Goal: Contribute content: Contribute content

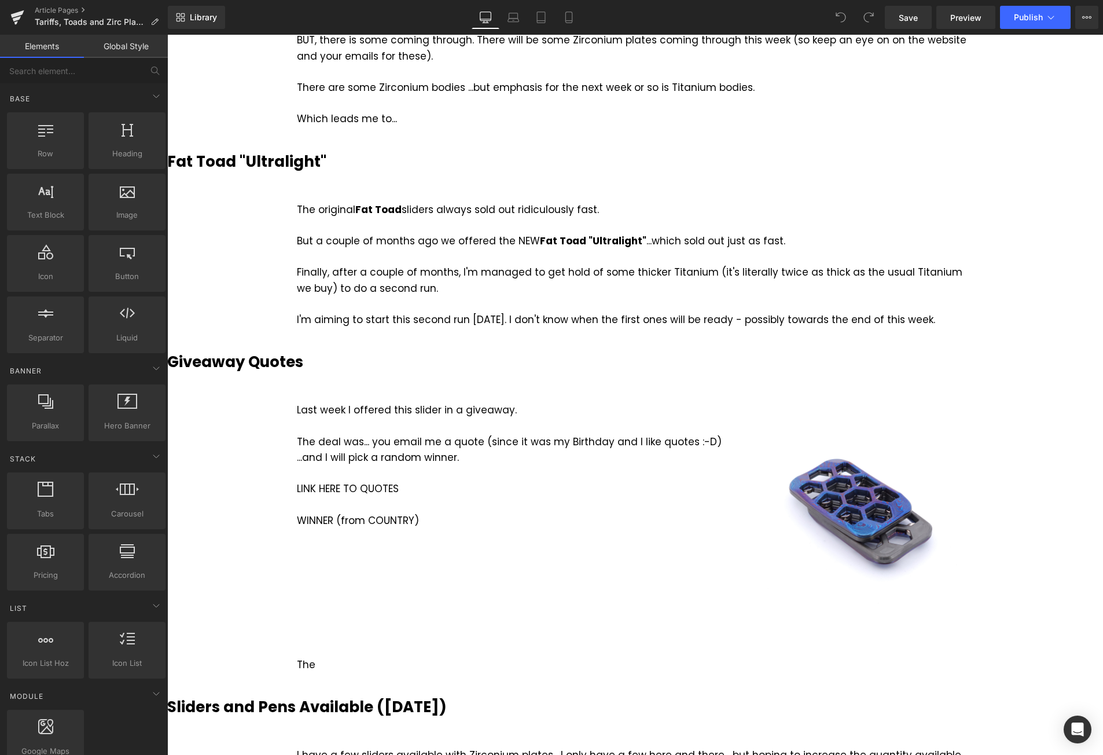
scroll to position [1389, 0]
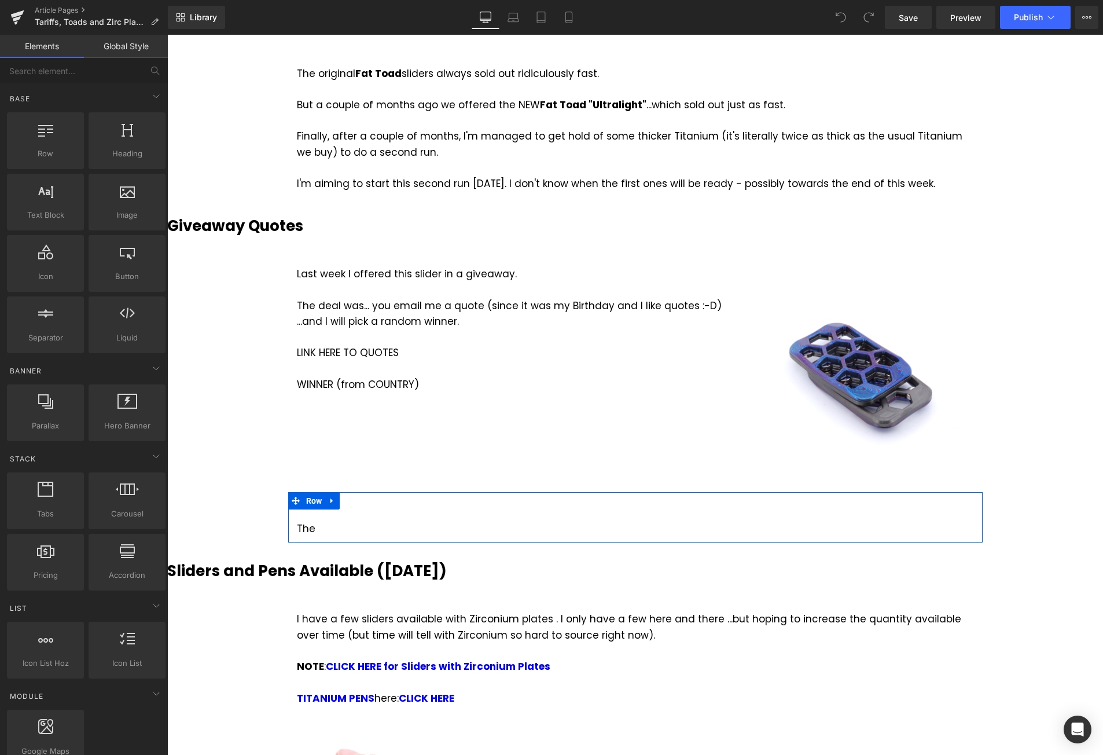
click at [167, 35] on div at bounding box center [167, 35] width 0 height 0
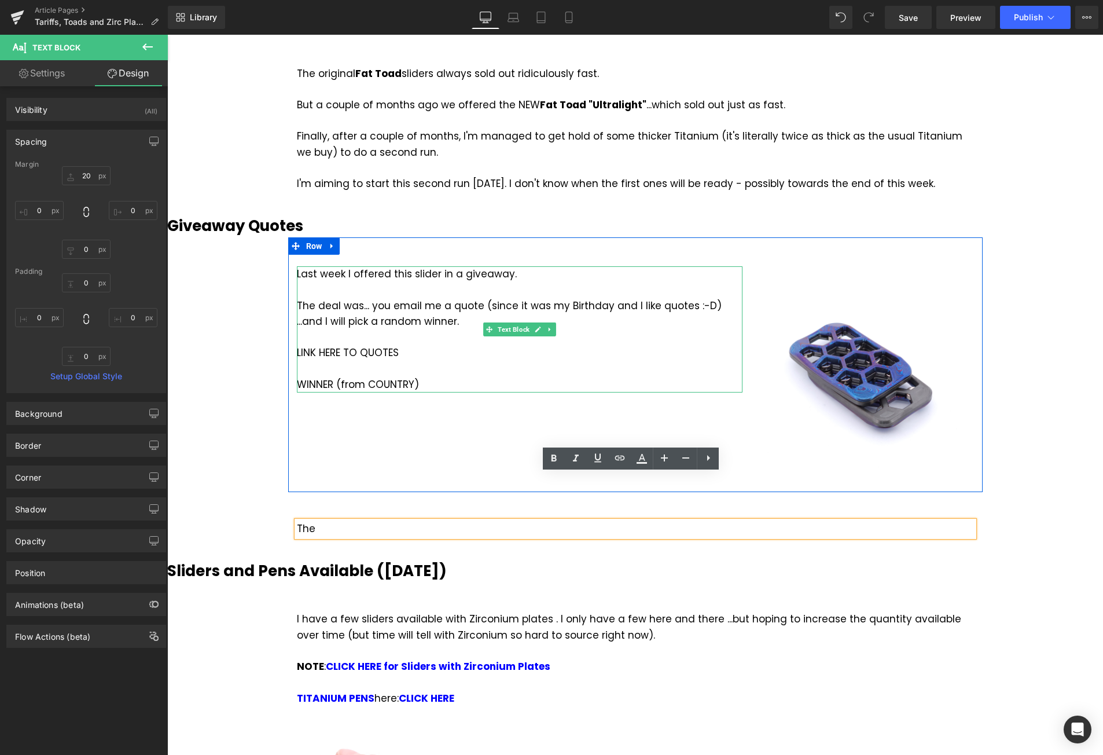
click at [387, 345] on div "LINK HERE TO QUOTES WINNER (from COUNTRY)" at bounding box center [520, 368] width 446 height 47
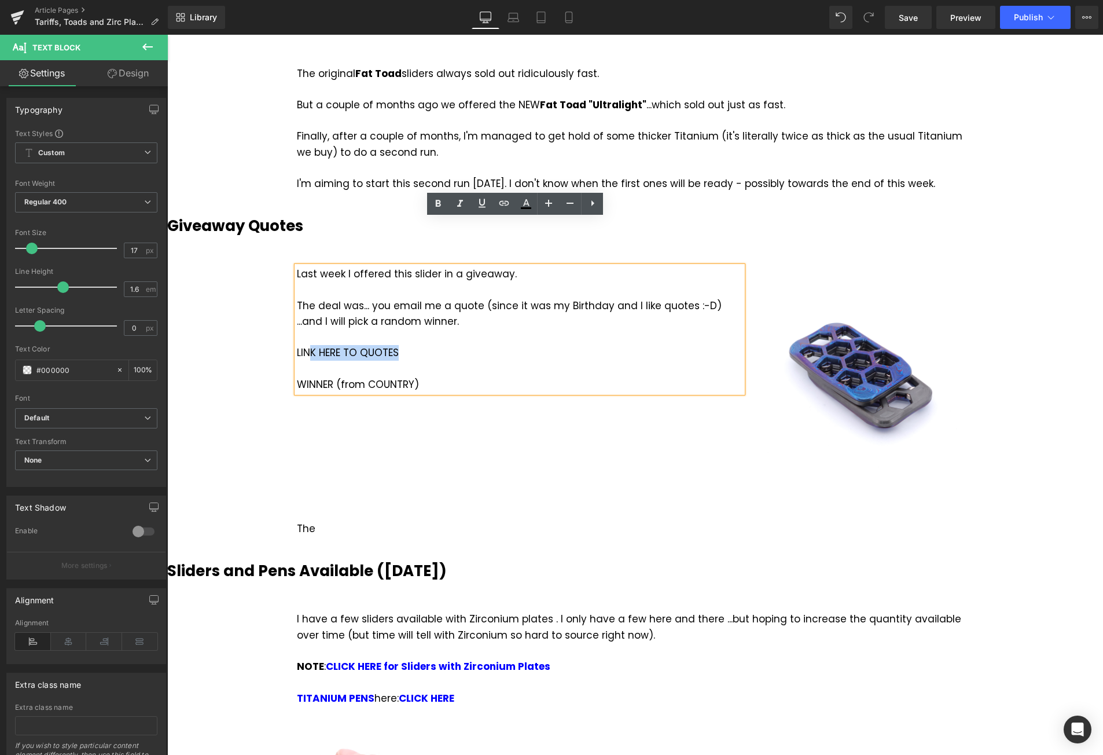
drag, startPoint x: 404, startPoint y: 309, endPoint x: 303, endPoint y: 306, distance: 101.3
click at [303, 345] on div "LINK HERE TO QUOTES WINNER (from COUNTRY)" at bounding box center [520, 368] width 446 height 47
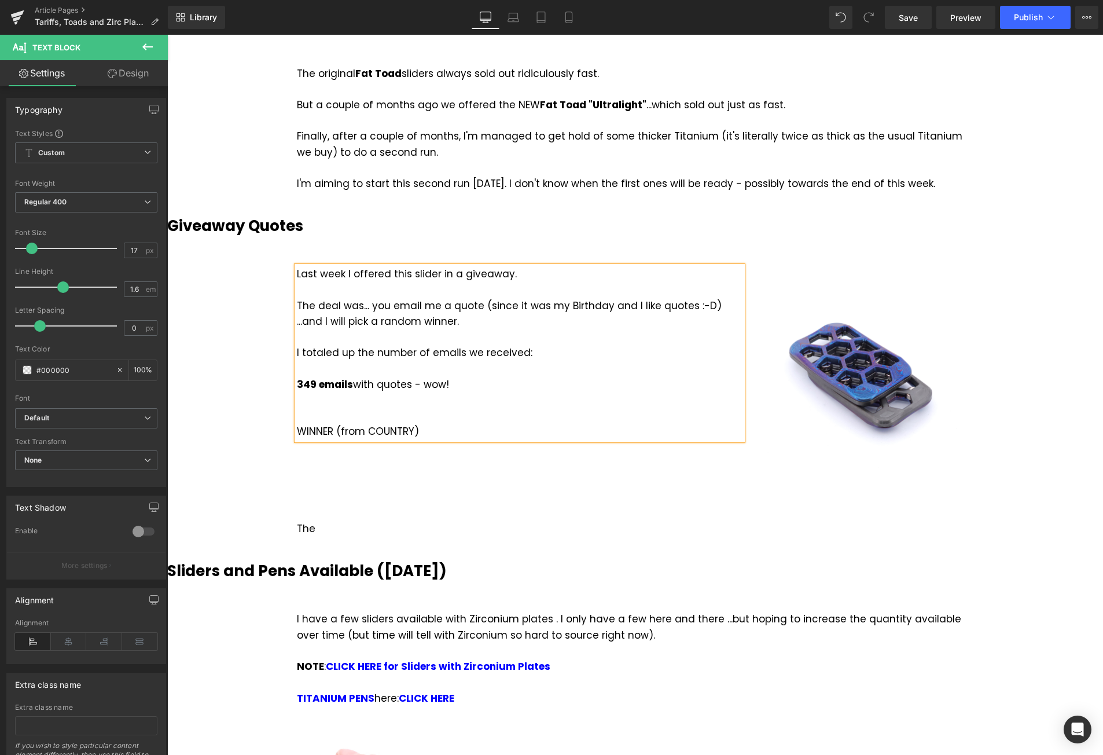
click at [438, 393] on div "WINNER (from COUNTRY)" at bounding box center [520, 416] width 446 height 47
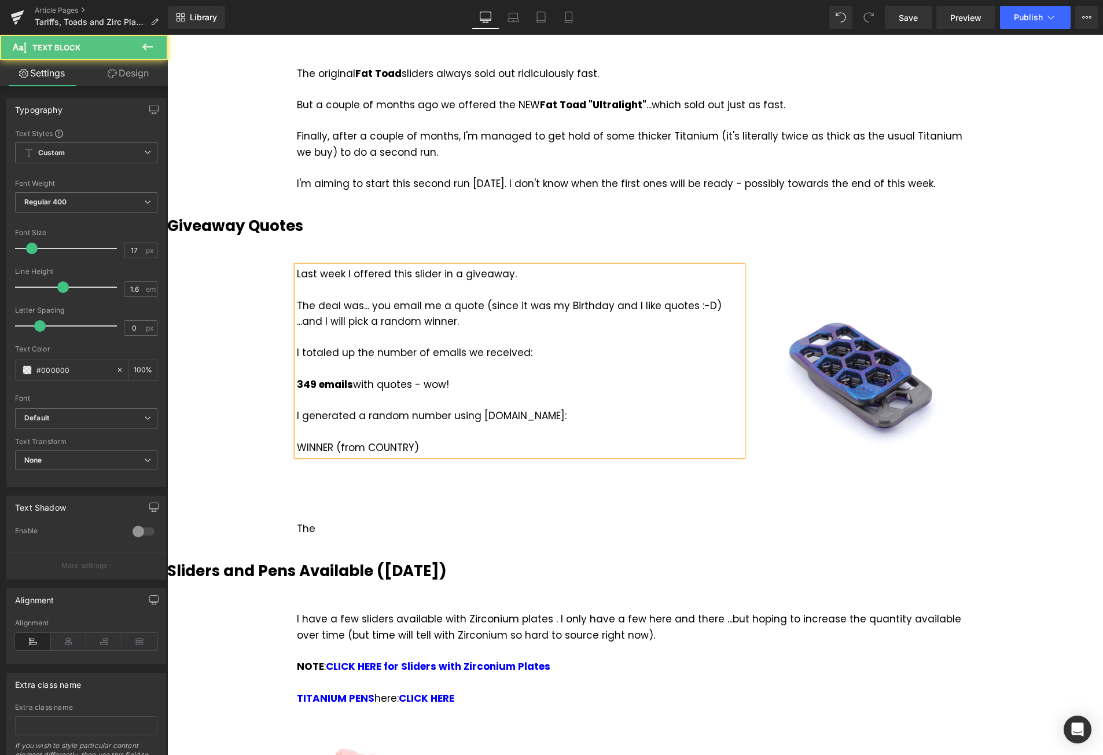
click at [427, 408] on div "I generated a random number using random.org: WINNER (from COUNTRY)" at bounding box center [520, 431] width 446 height 47
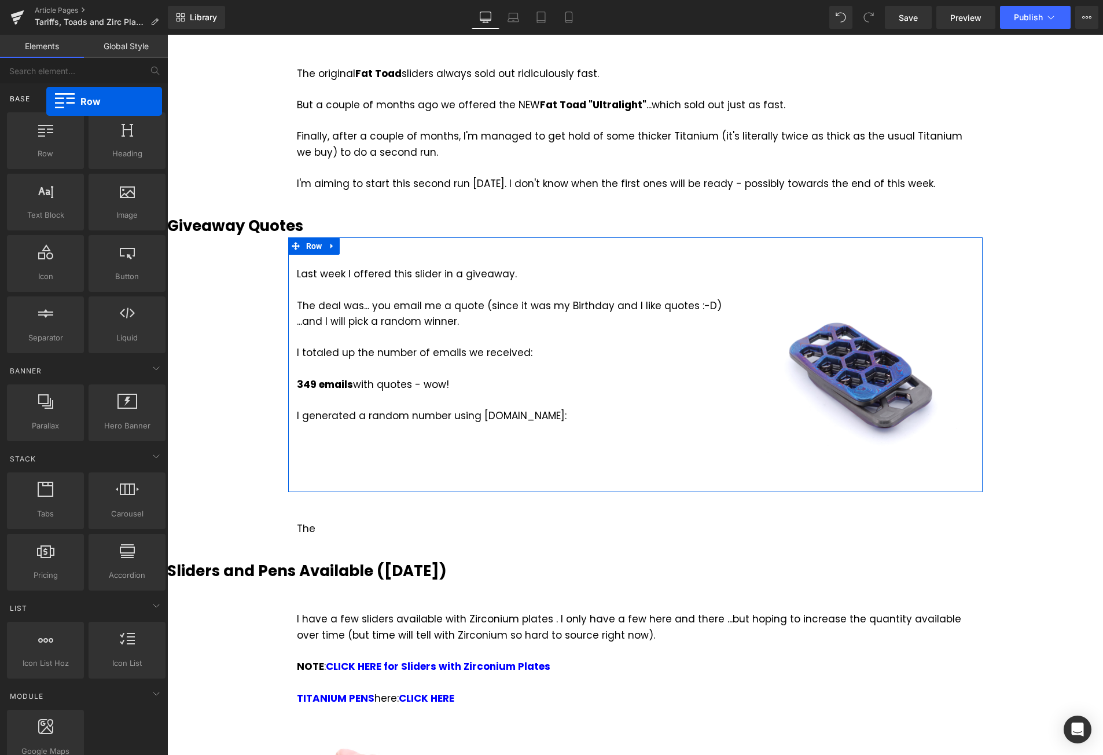
drag, startPoint x: 58, startPoint y: 141, endPoint x: 46, endPoint y: 101, distance: 41.6
click at [46, 101] on div "Base Row rows, columns, layouts, div Heading headings, titles, h1,h2,h3,h4,h5,h…" at bounding box center [86, 219] width 163 height 272
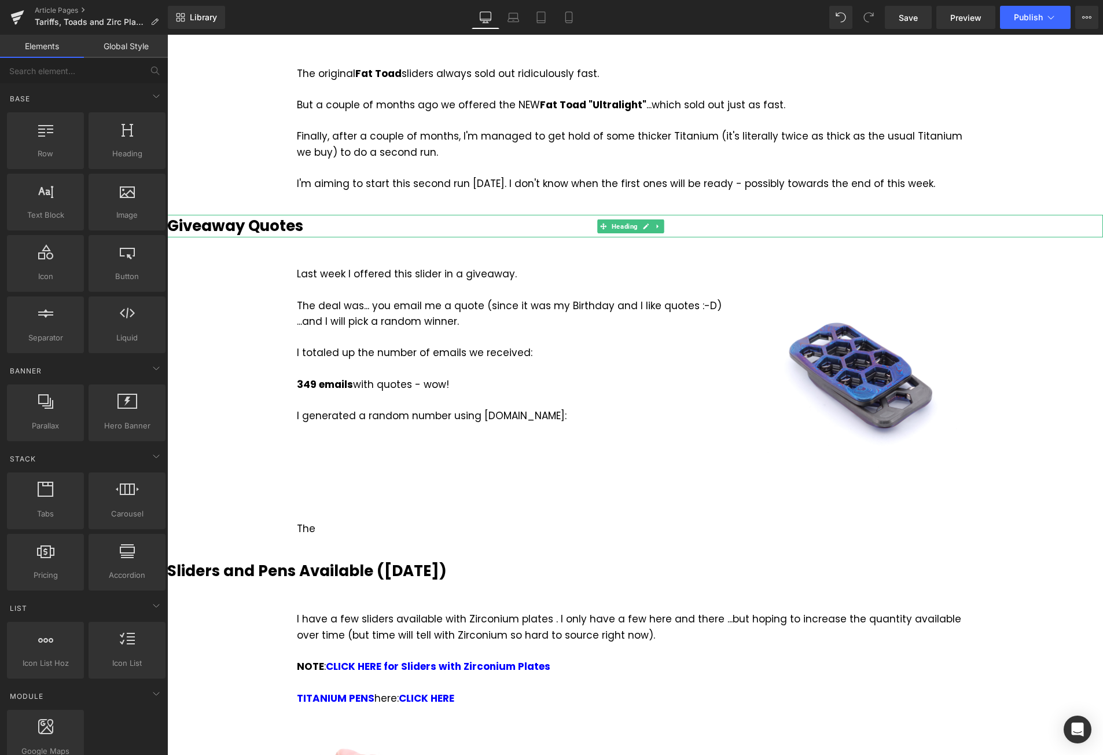
click at [343, 215] on h3 "Giveaway Quotes" at bounding box center [635, 226] width 936 height 23
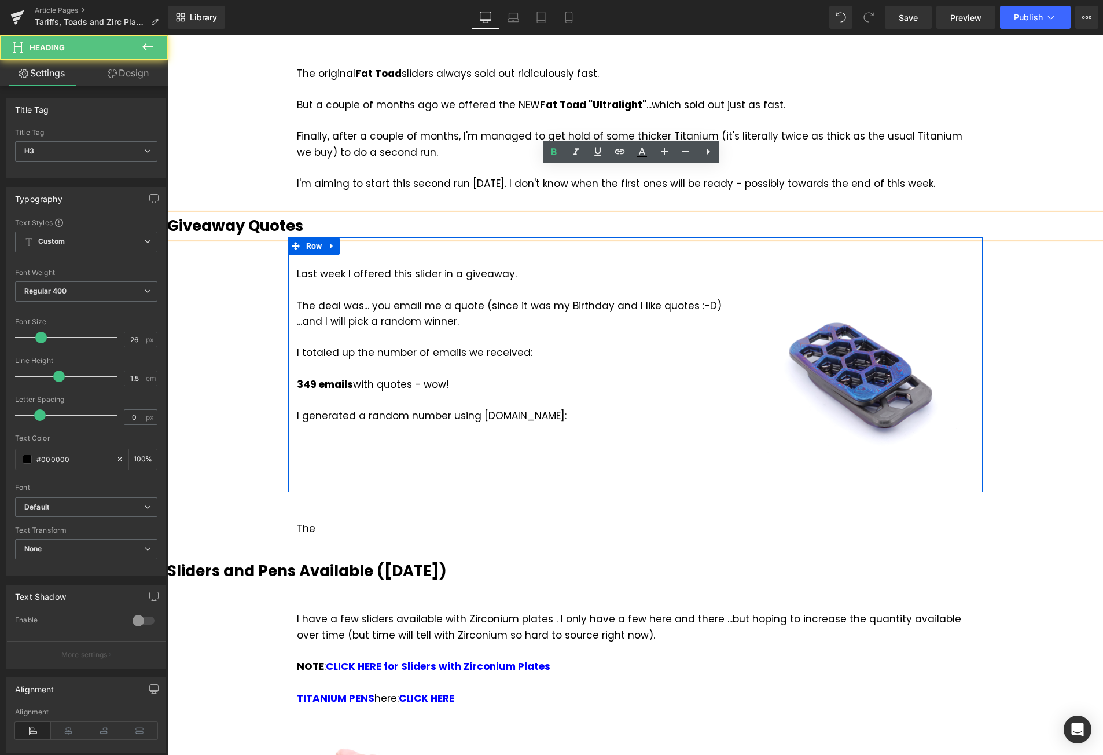
click at [342, 237] on div "Last week I offered this slider in a giveaway. The deal was... you email me a q…" at bounding box center [635, 364] width 695 height 255
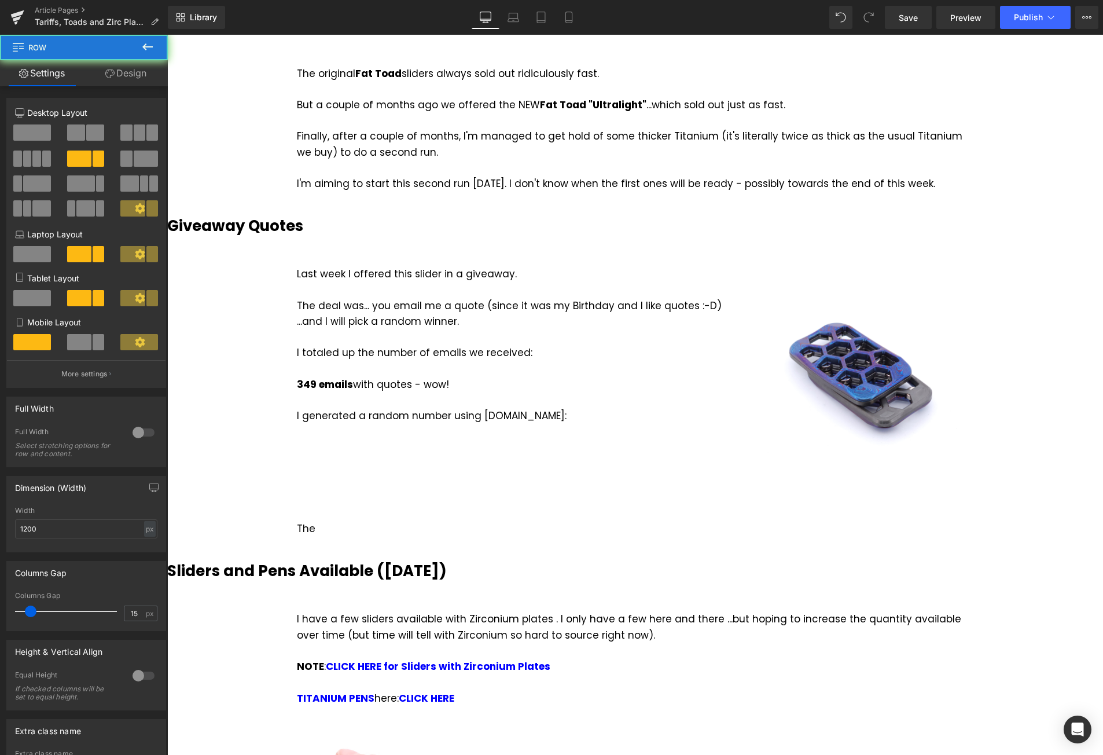
click at [329, 237] on div "Last week I offered this slider in a giveaway. The deal was... you email me a q…" at bounding box center [635, 364] width 695 height 255
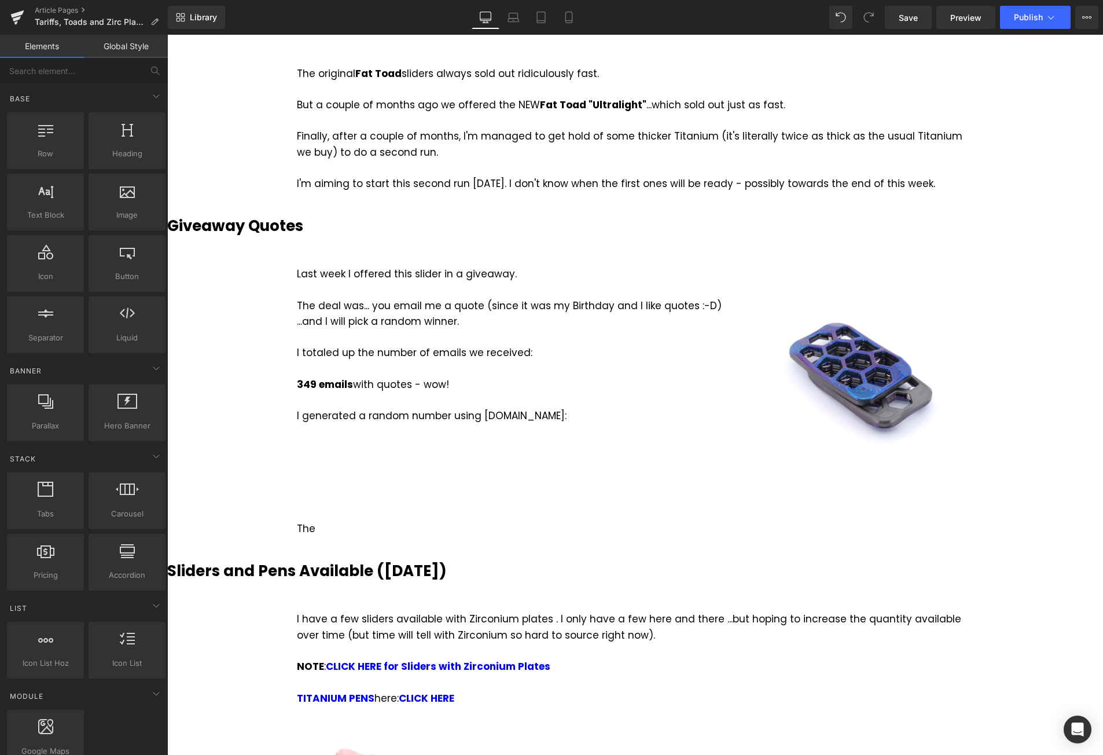
click at [327, 237] on div "Last week I offered this slider in a giveaway. The deal was... you email me a q…" at bounding box center [635, 364] width 695 height 255
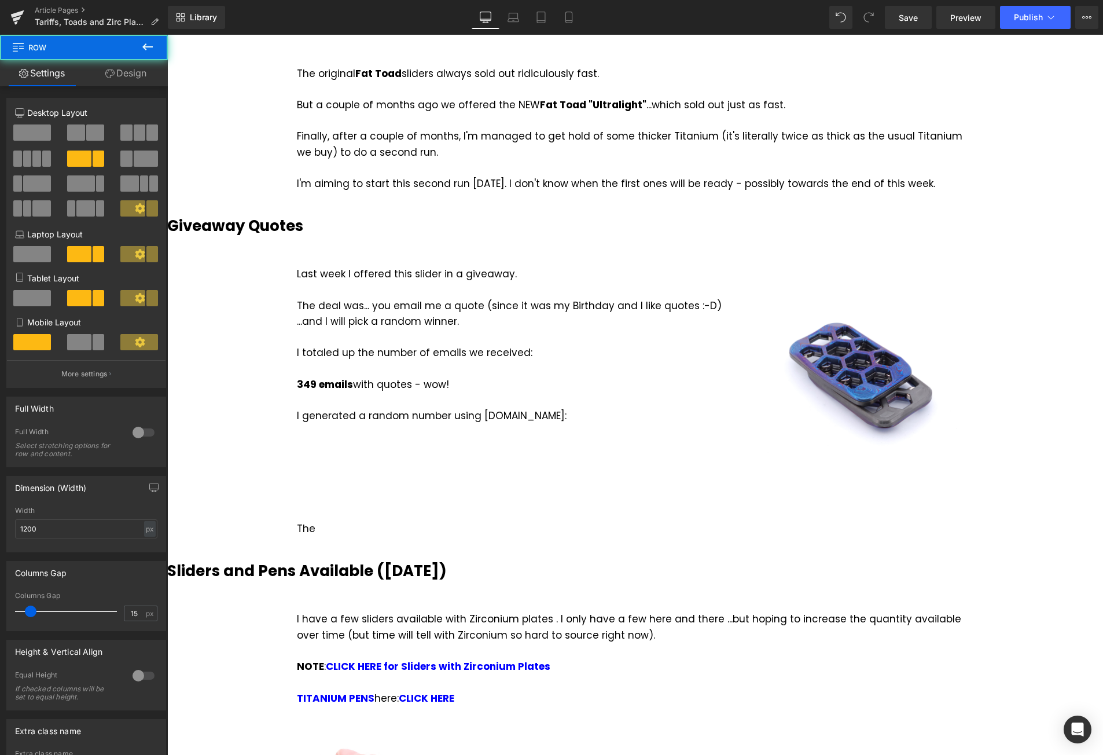
click at [971, 321] on div "Image" at bounding box center [867, 371] width 232 height 232
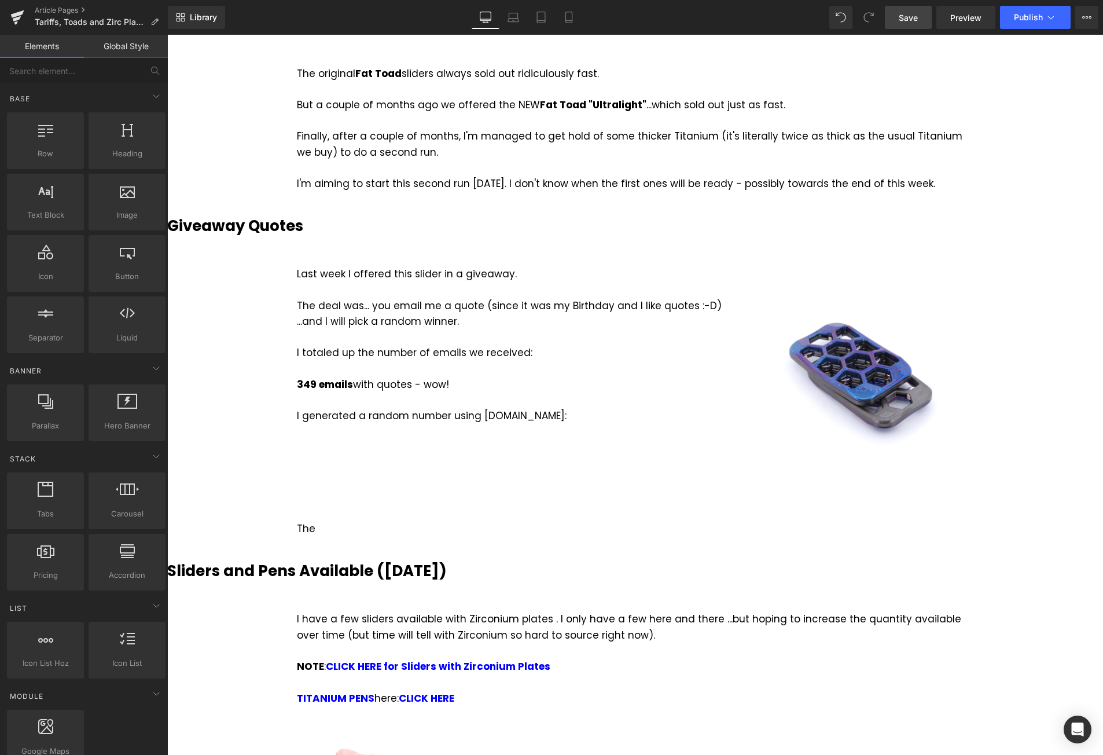
click at [919, 17] on link "Save" at bounding box center [908, 17] width 47 height 23
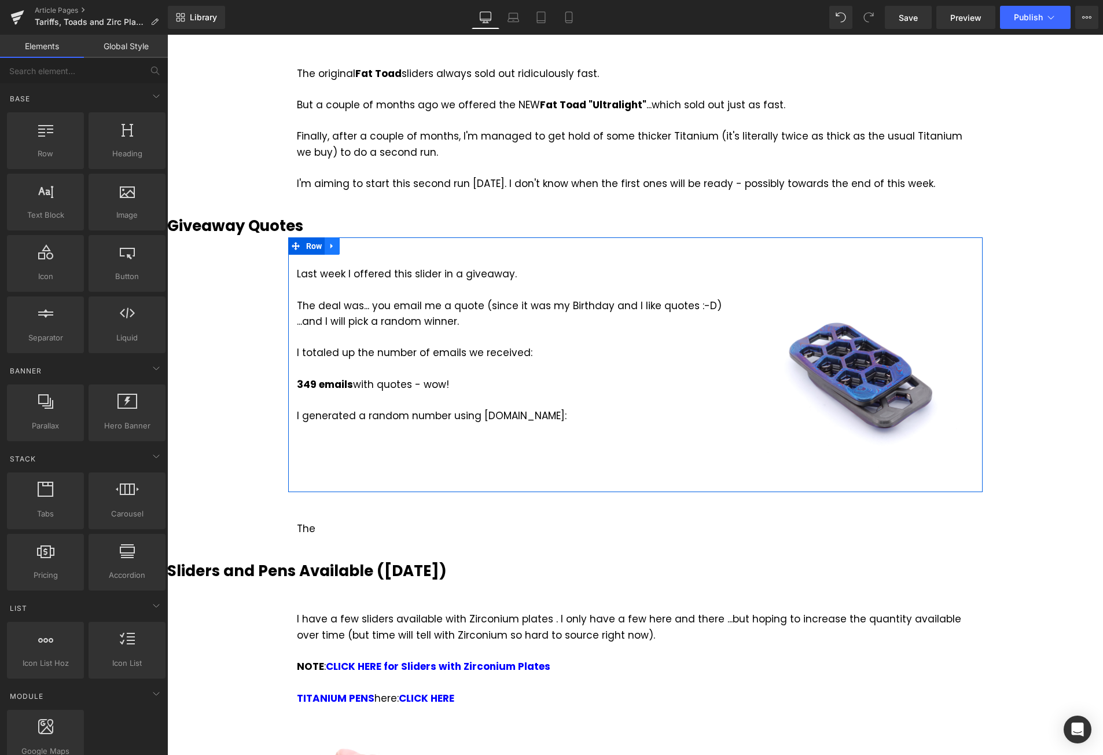
click at [327, 237] on div "Last week I offered this slider in a giveaway. The deal was... you email me a q…" at bounding box center [635, 364] width 695 height 255
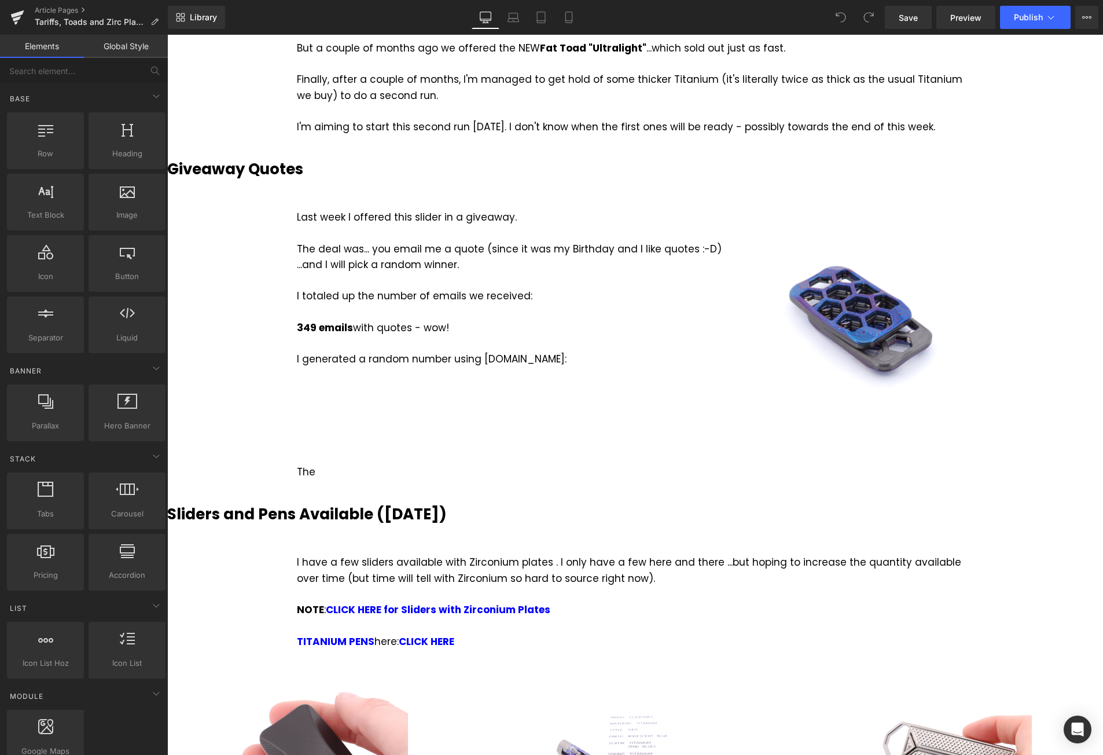
scroll to position [1447, 0]
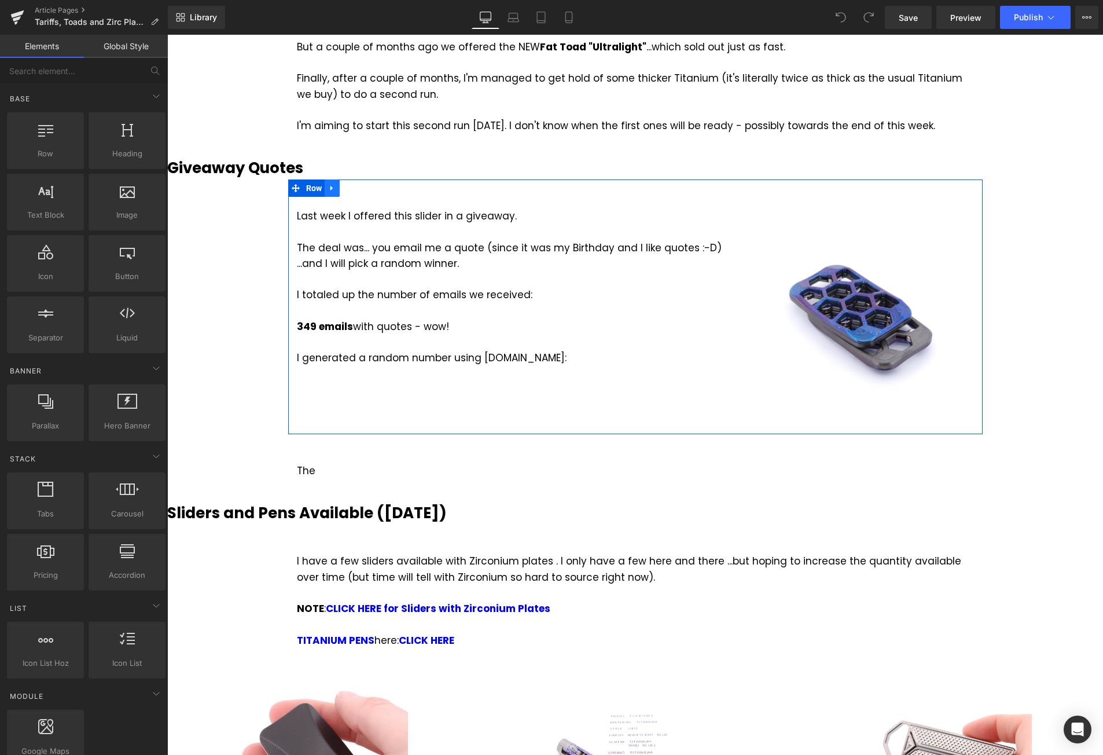
click at [331, 186] on icon at bounding box center [332, 188] width 2 height 5
click at [343, 184] on icon at bounding box center [347, 188] width 8 height 8
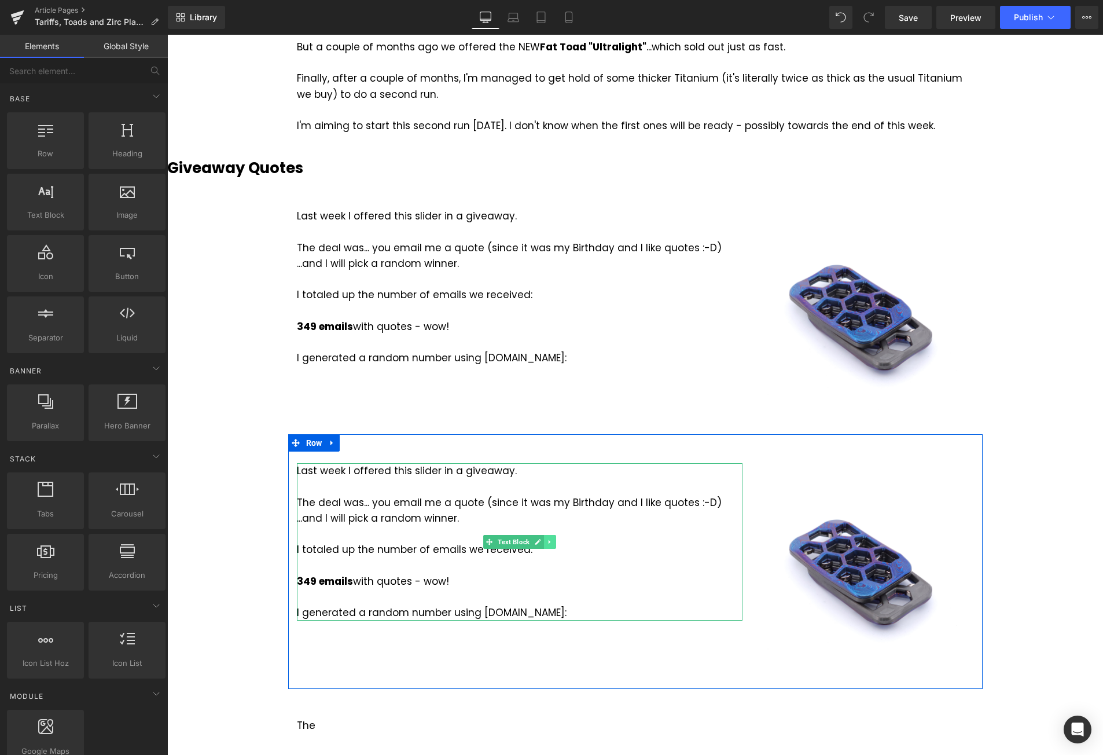
click at [548, 540] on icon at bounding box center [549, 542] width 2 height 4
click at [553, 539] on icon at bounding box center [556, 542] width 6 height 6
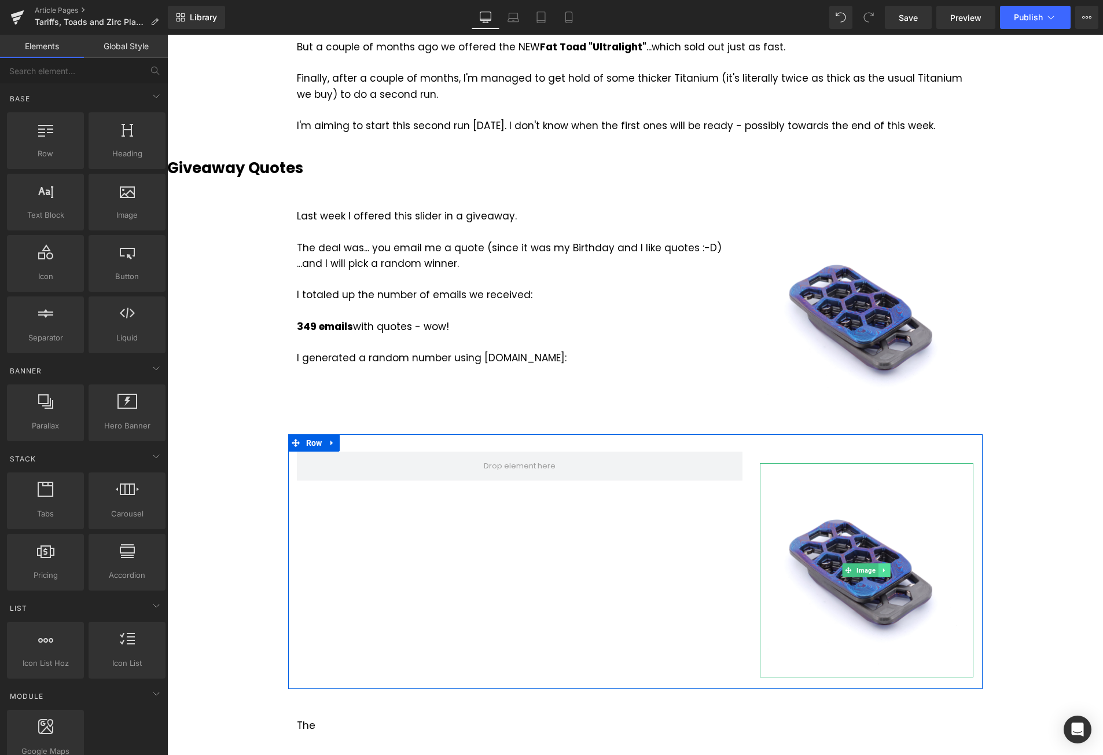
click at [882, 567] on icon at bounding box center [885, 570] width 6 height 7
click at [855, 564] on span "Image" at bounding box center [867, 571] width 24 height 14
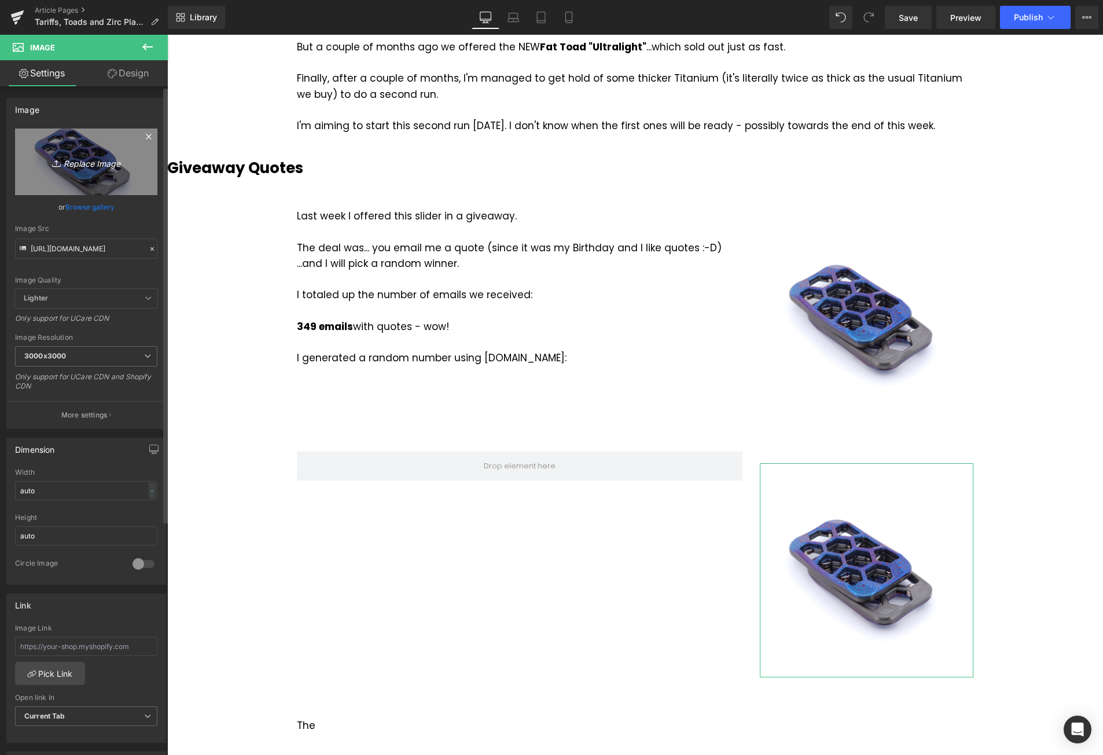
click at [85, 160] on icon "Replace Image" at bounding box center [86, 162] width 93 height 14
type input "C:\fakepath\Exotic Slider Winner.png"
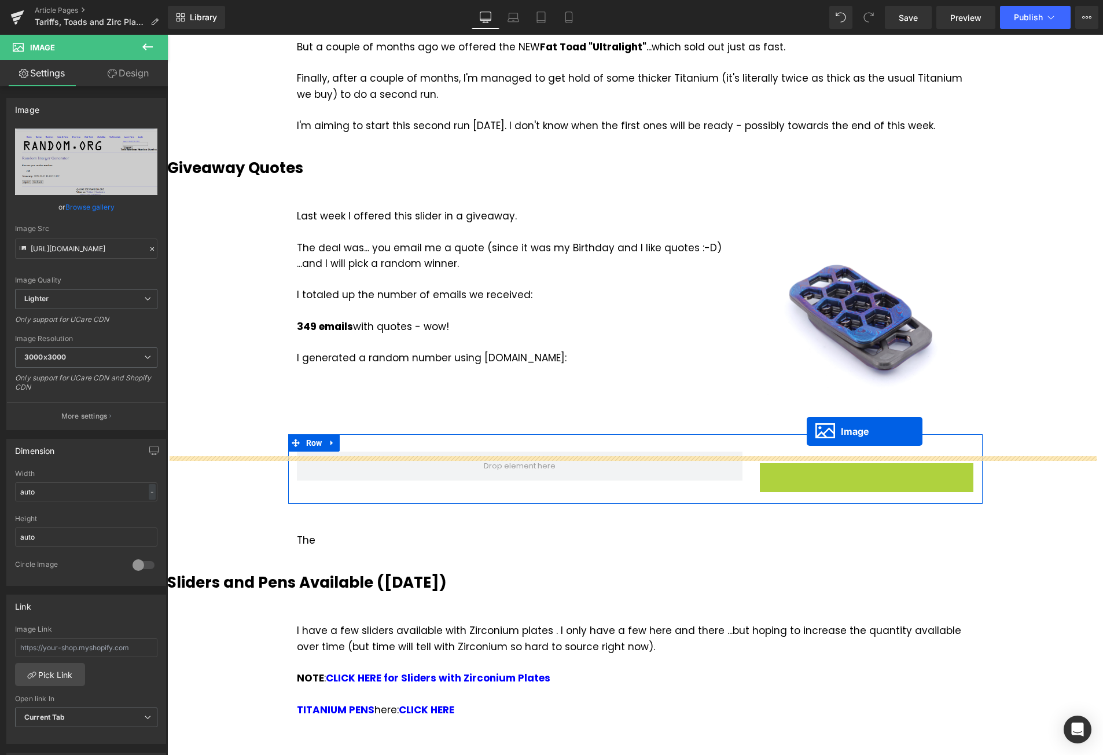
drag, startPoint x: 842, startPoint y: 473, endPoint x: 807, endPoint y: 431, distance: 54.6
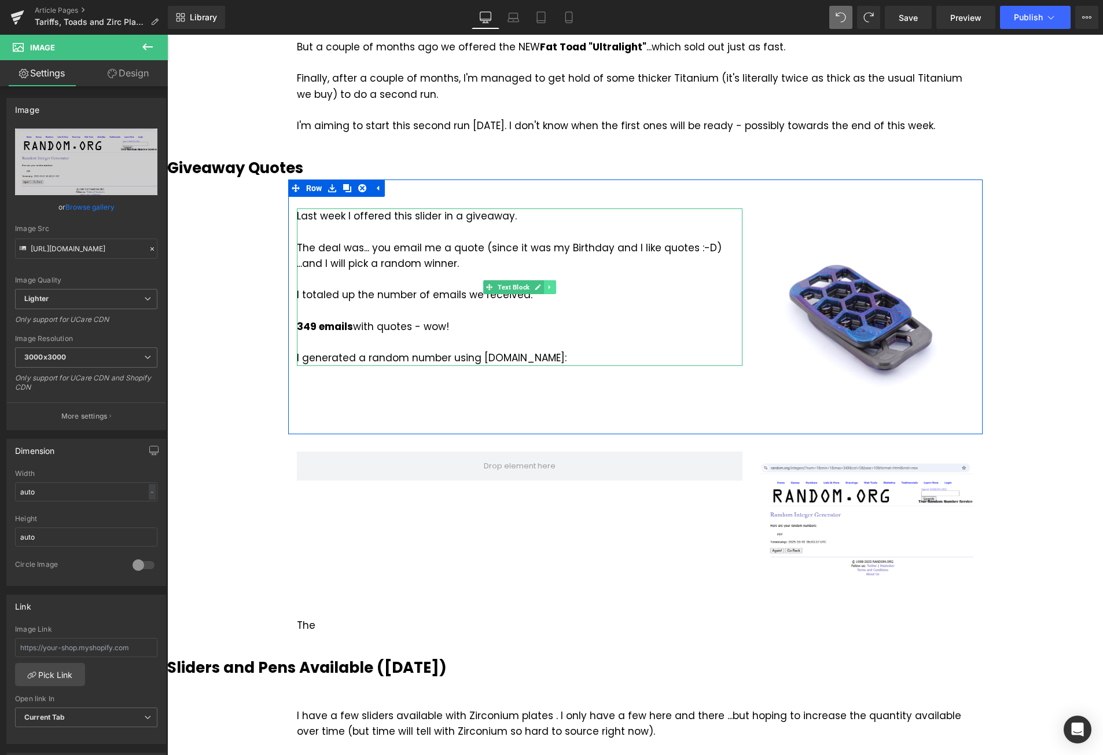
click at [547, 284] on icon at bounding box center [550, 287] width 6 height 7
click at [541, 284] on icon at bounding box center [544, 287] width 6 height 6
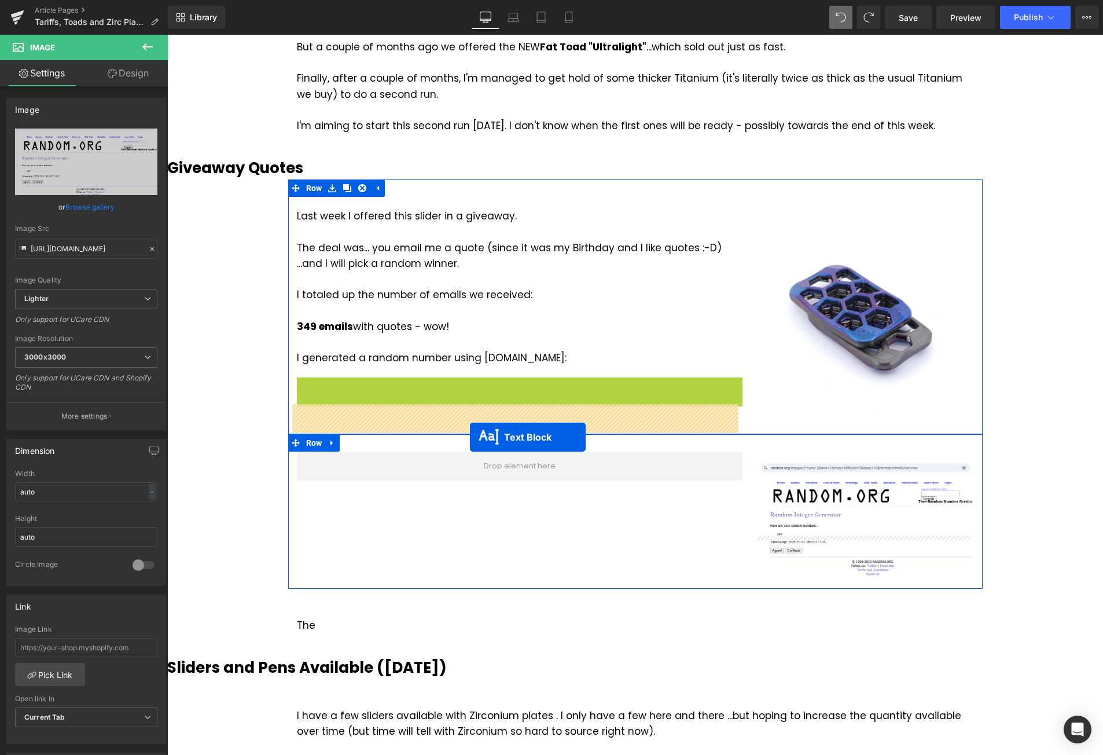
drag, startPoint x: 481, startPoint y: 409, endPoint x: 470, endPoint y: 437, distance: 29.7
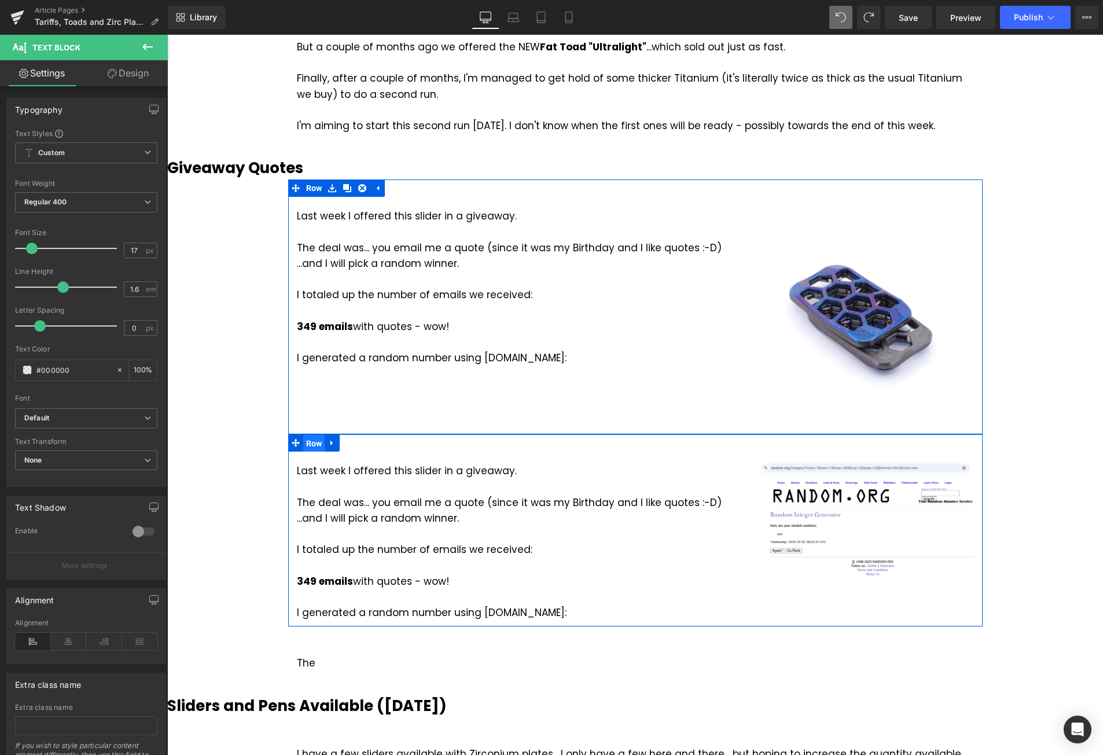
click at [309, 435] on span "Row" at bounding box center [314, 443] width 22 height 17
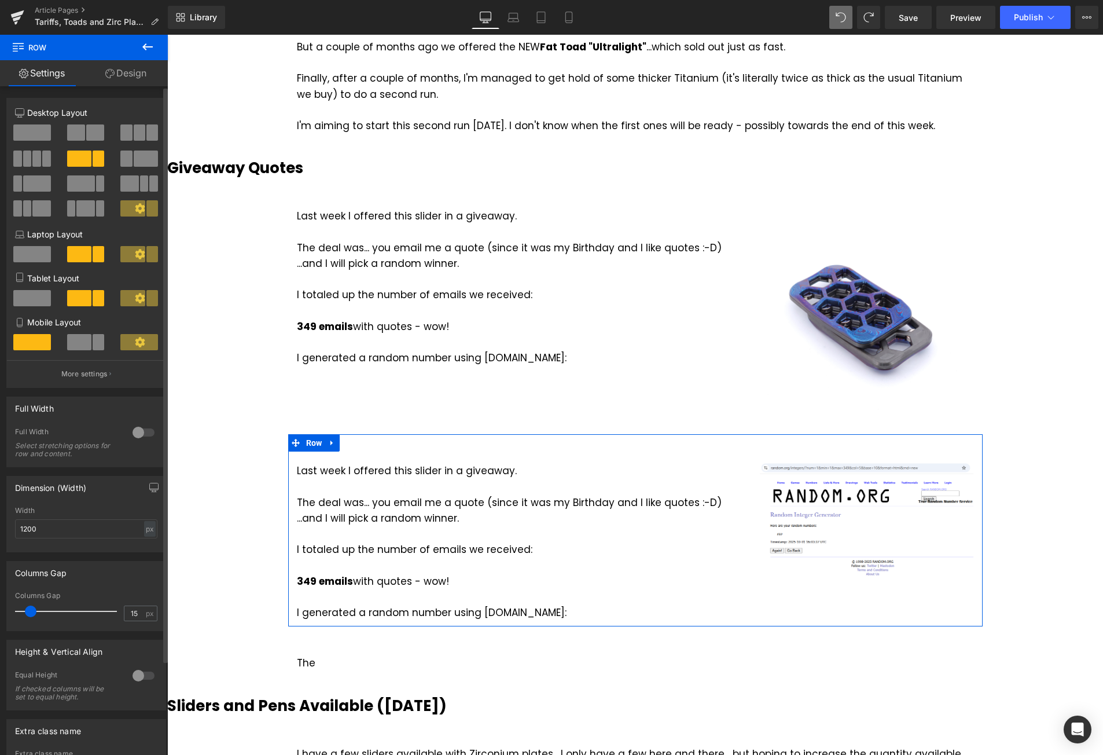
click at [25, 184] on span at bounding box center [37, 183] width 28 height 16
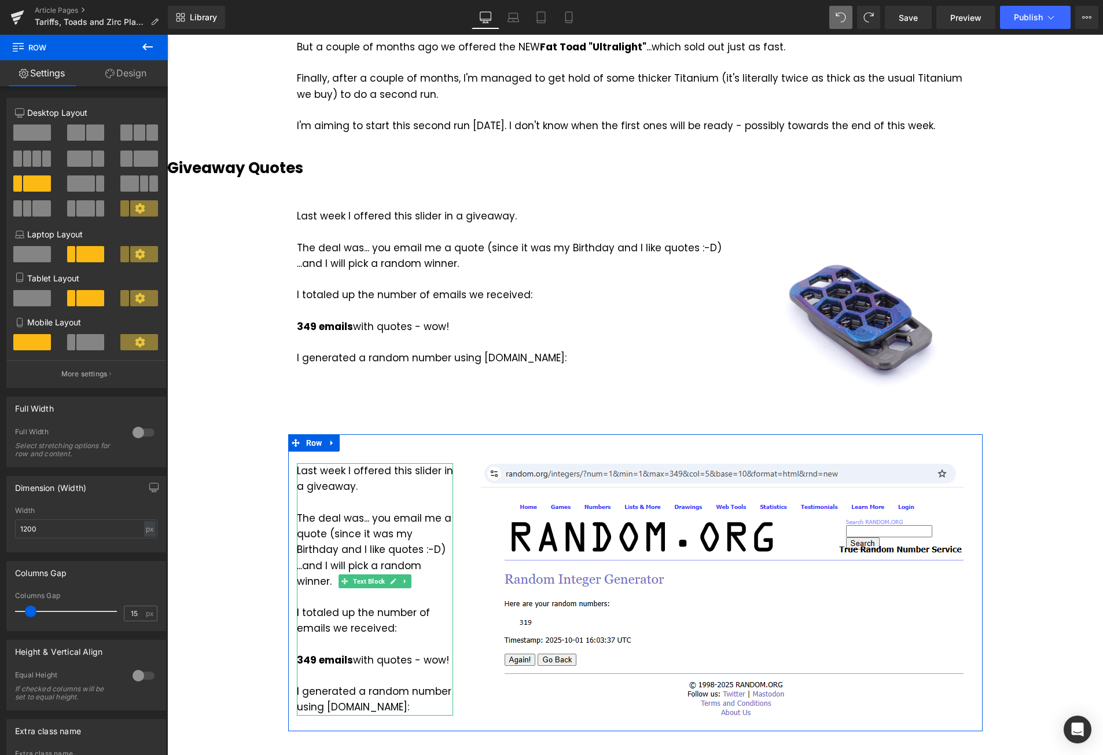
click at [362, 511] on div "The deal was... you email me a quote (since it was my Birthday and I like quote…" at bounding box center [375, 550] width 156 height 79
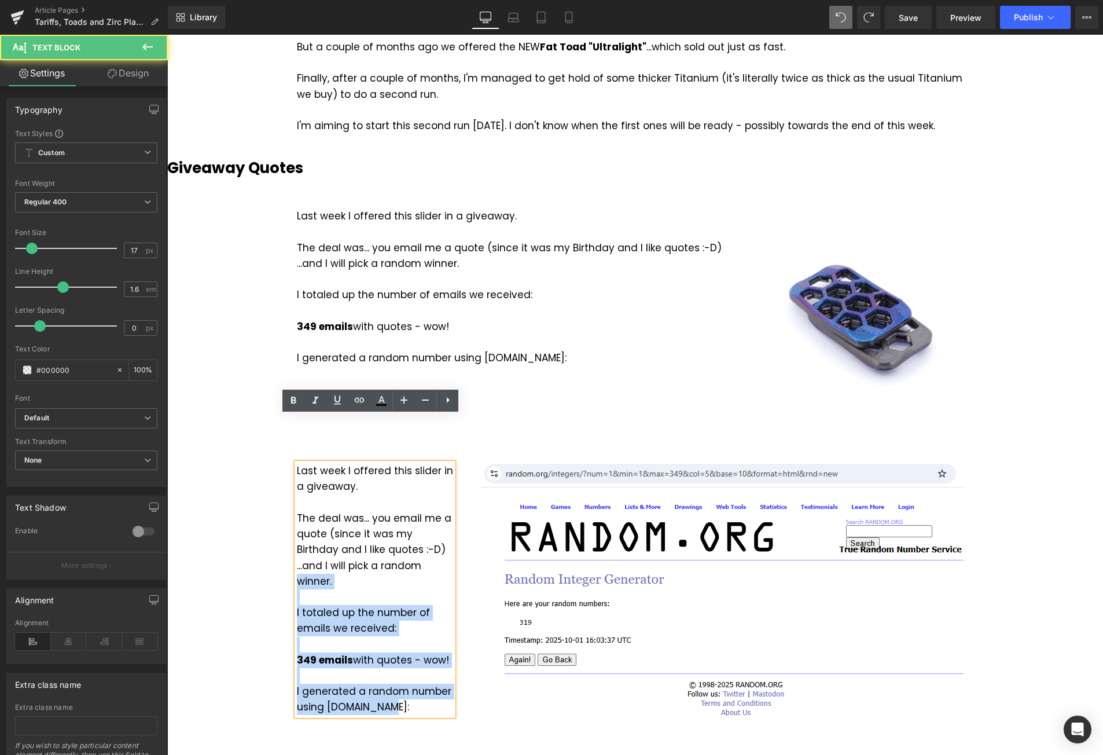
drag, startPoint x: 393, startPoint y: 646, endPoint x: 360, endPoint y: 525, distance: 126.0
click at [360, 525] on div "Last week I offered this slider in a giveaway. The deal was... you email me a q…" at bounding box center [375, 589] width 156 height 252
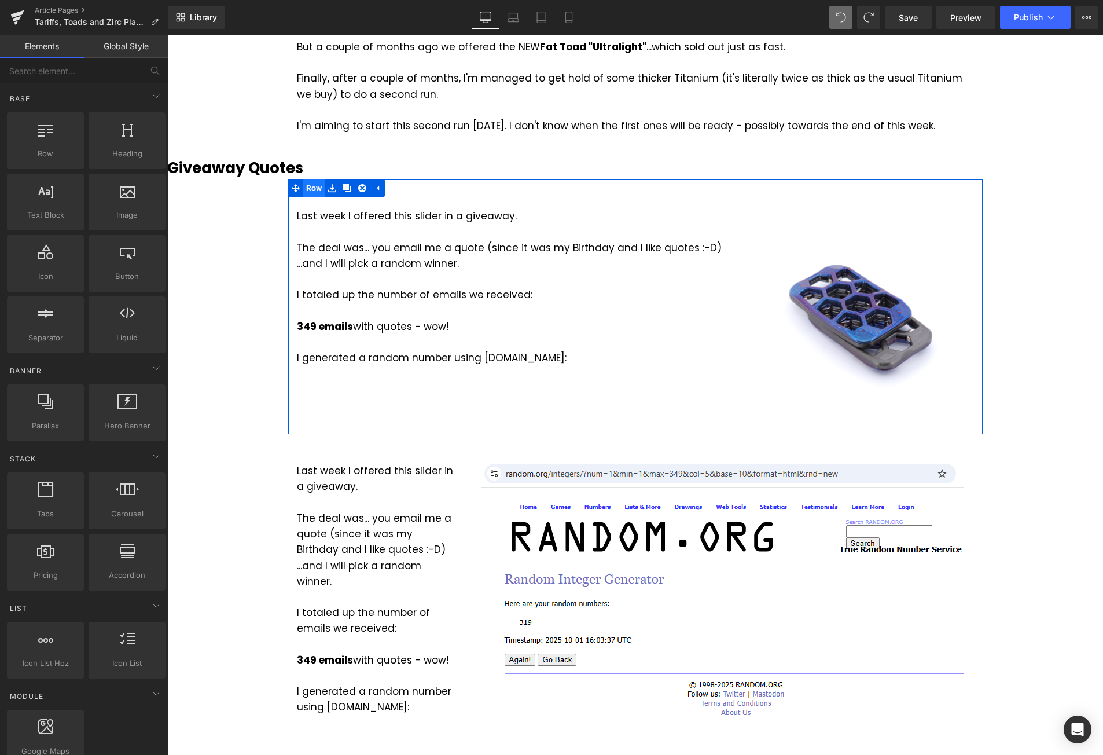
click at [312, 179] on ul "Row" at bounding box center [336, 187] width 97 height 17
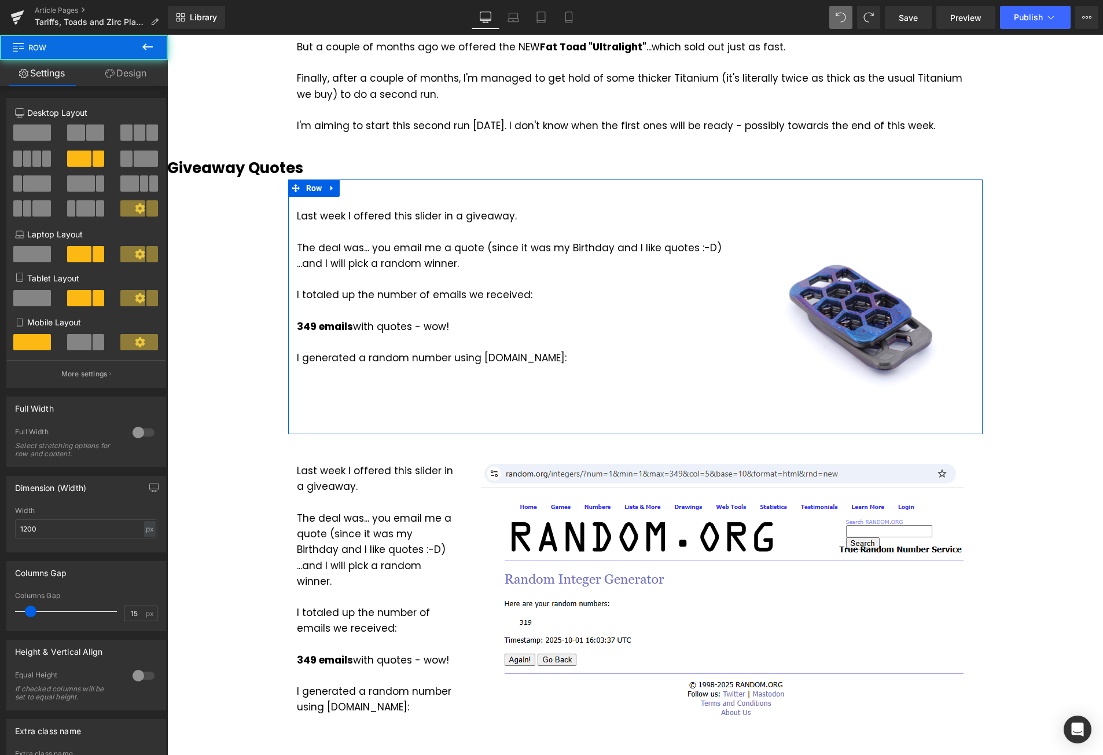
click at [129, 74] on link "Design" at bounding box center [126, 73] width 84 height 26
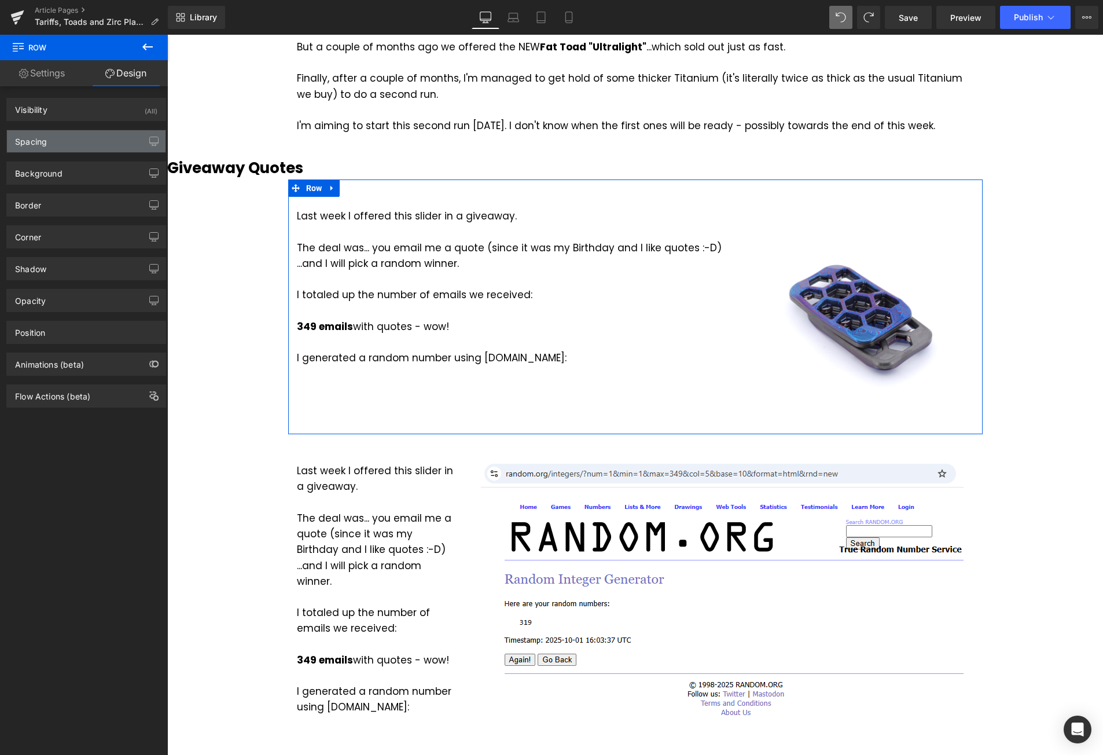
click at [86, 134] on div "Spacing" at bounding box center [86, 141] width 159 height 22
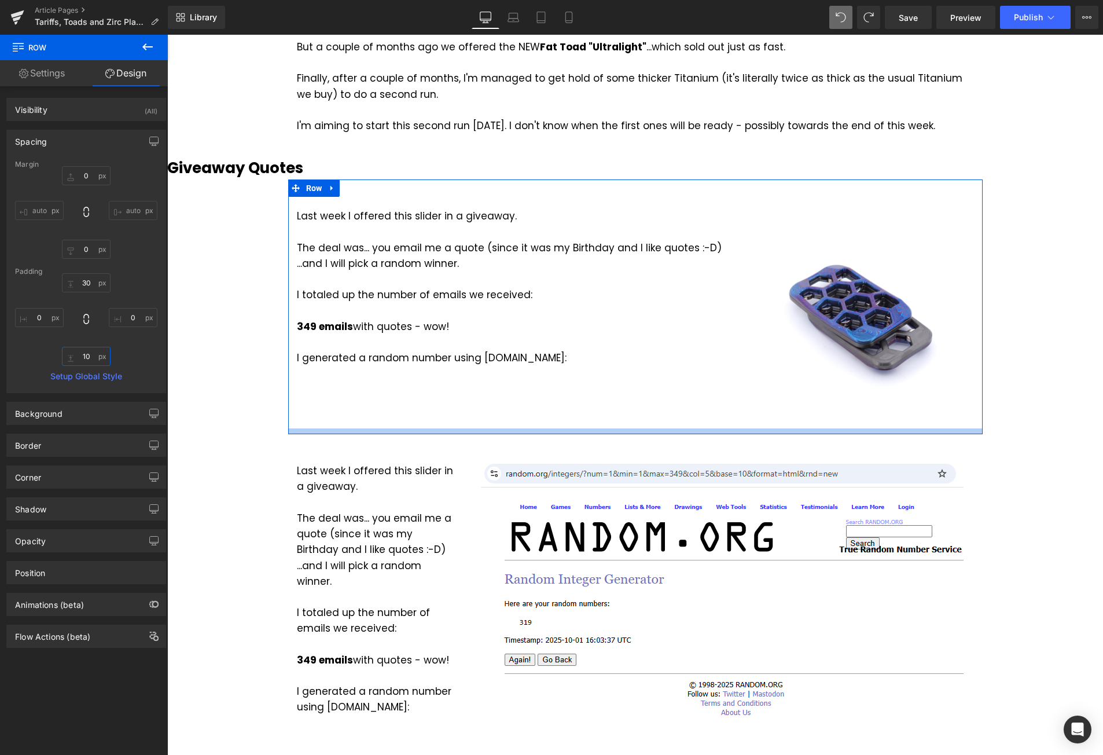
click at [90, 359] on input "10" at bounding box center [86, 356] width 49 height 19
type input "0"
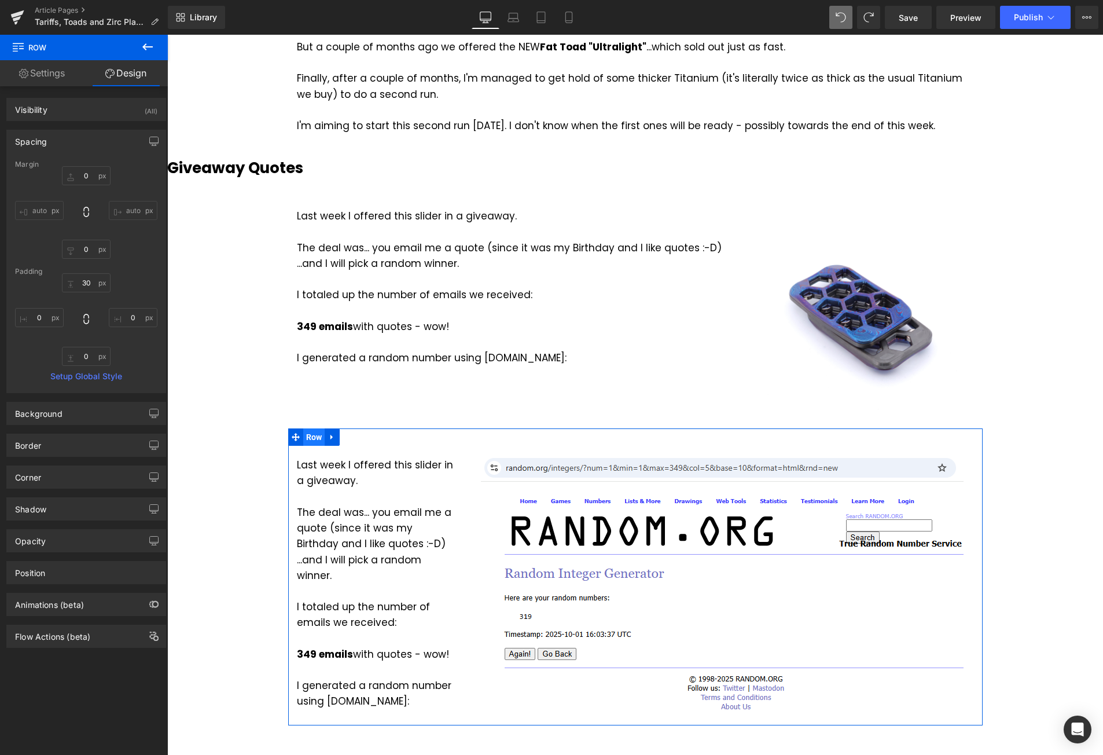
click at [304, 428] on span "Row" at bounding box center [314, 436] width 22 height 17
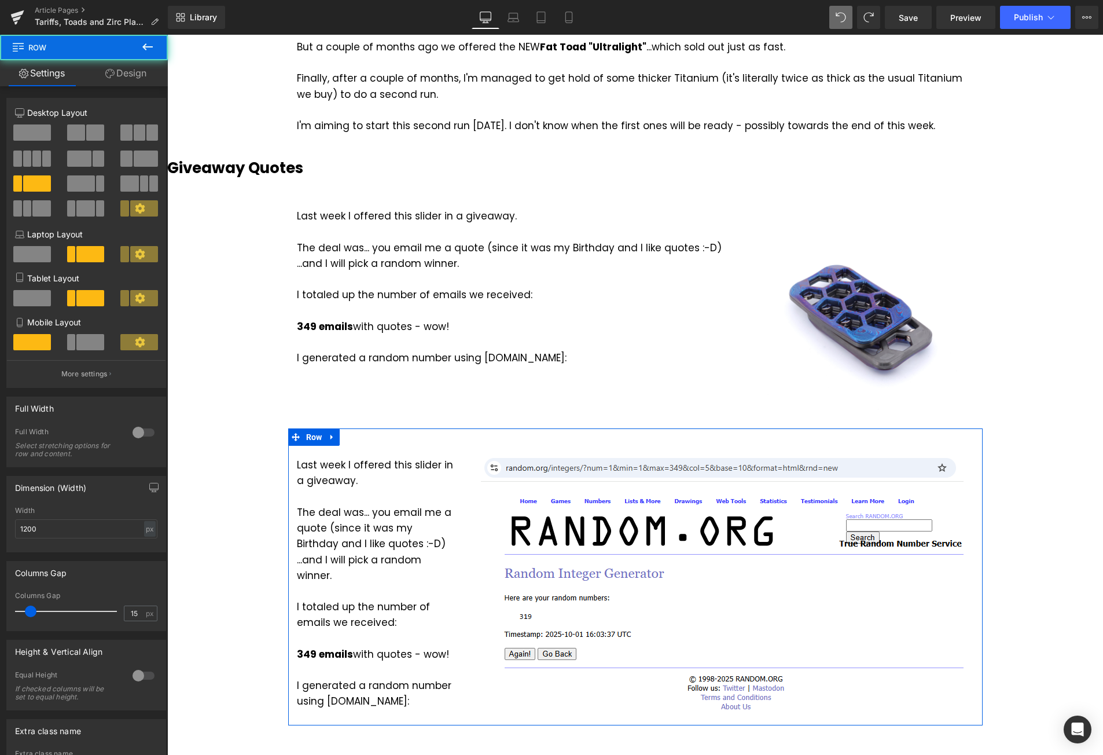
click at [127, 73] on link "Design" at bounding box center [126, 73] width 84 height 26
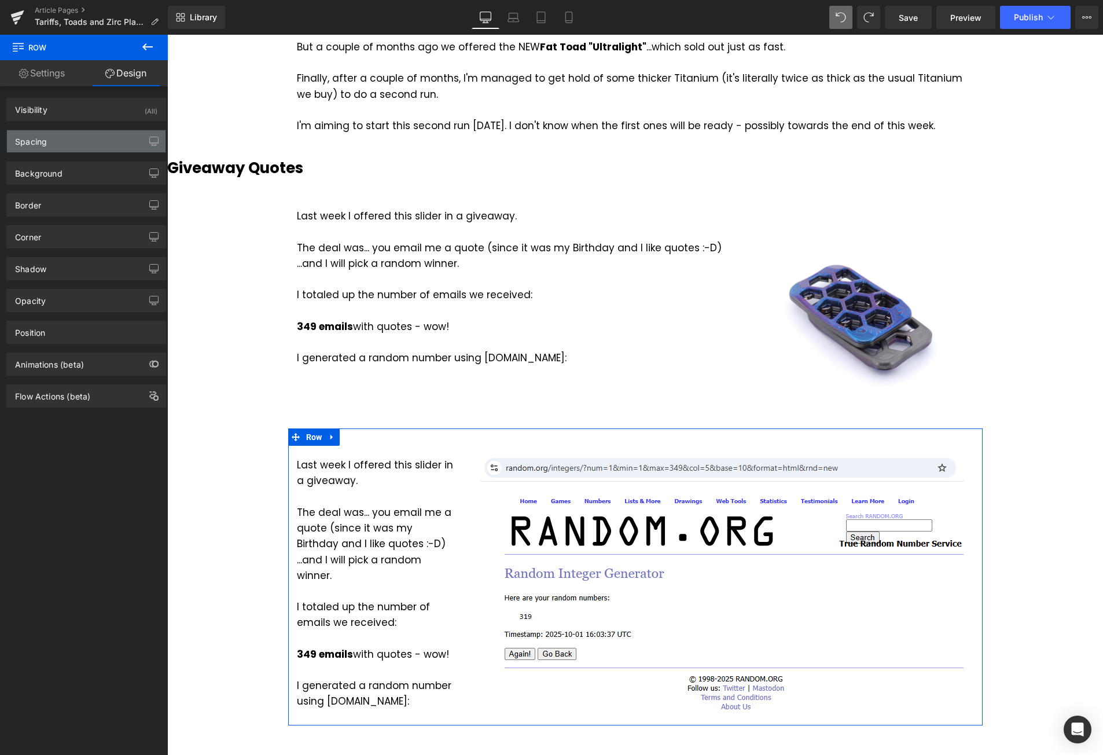
click at [69, 140] on div "Spacing" at bounding box center [86, 141] width 159 height 22
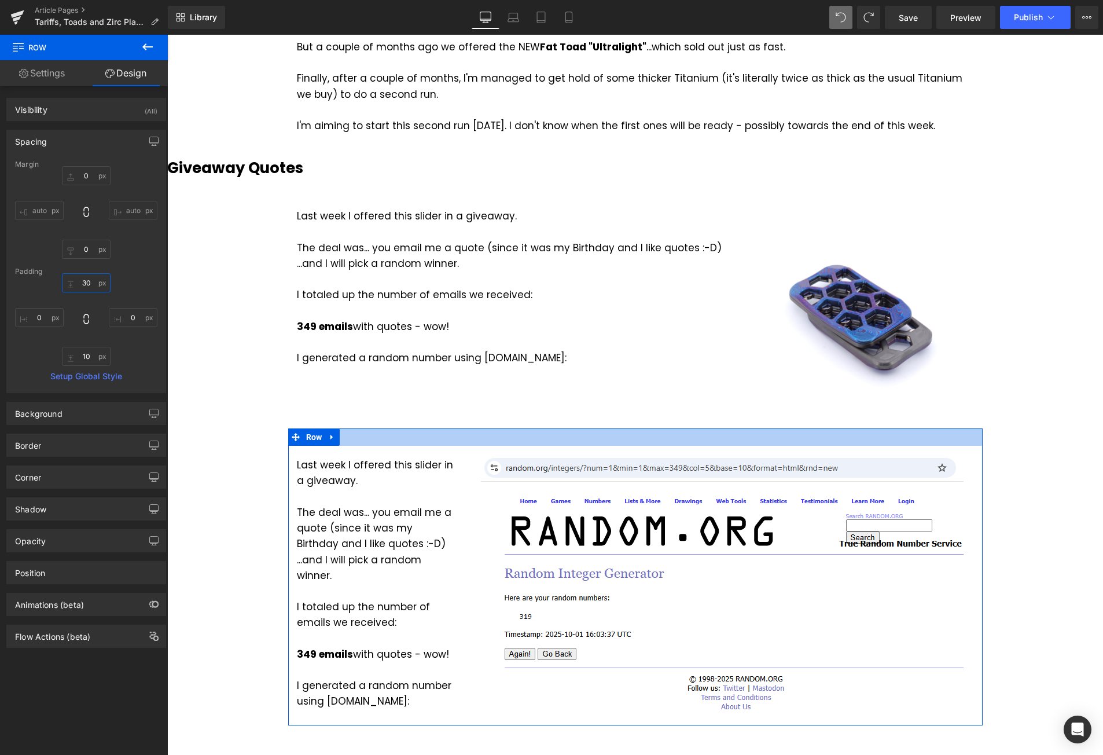
click at [92, 281] on input "30" at bounding box center [86, 282] width 49 height 19
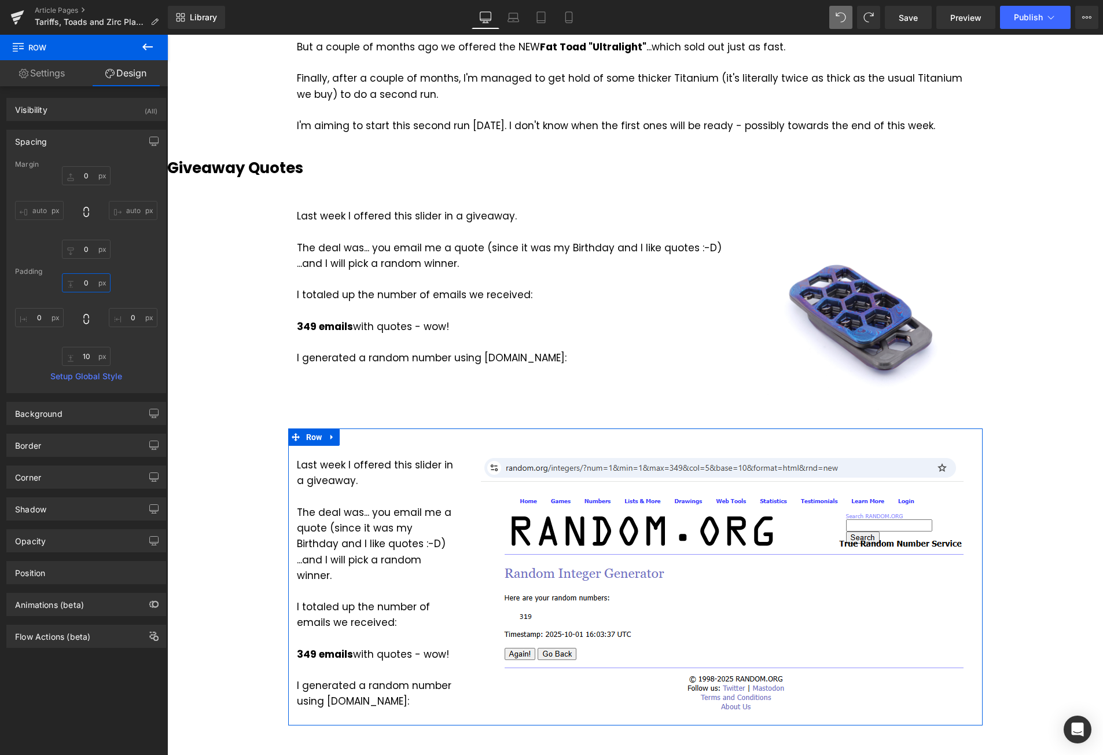
type input "0"
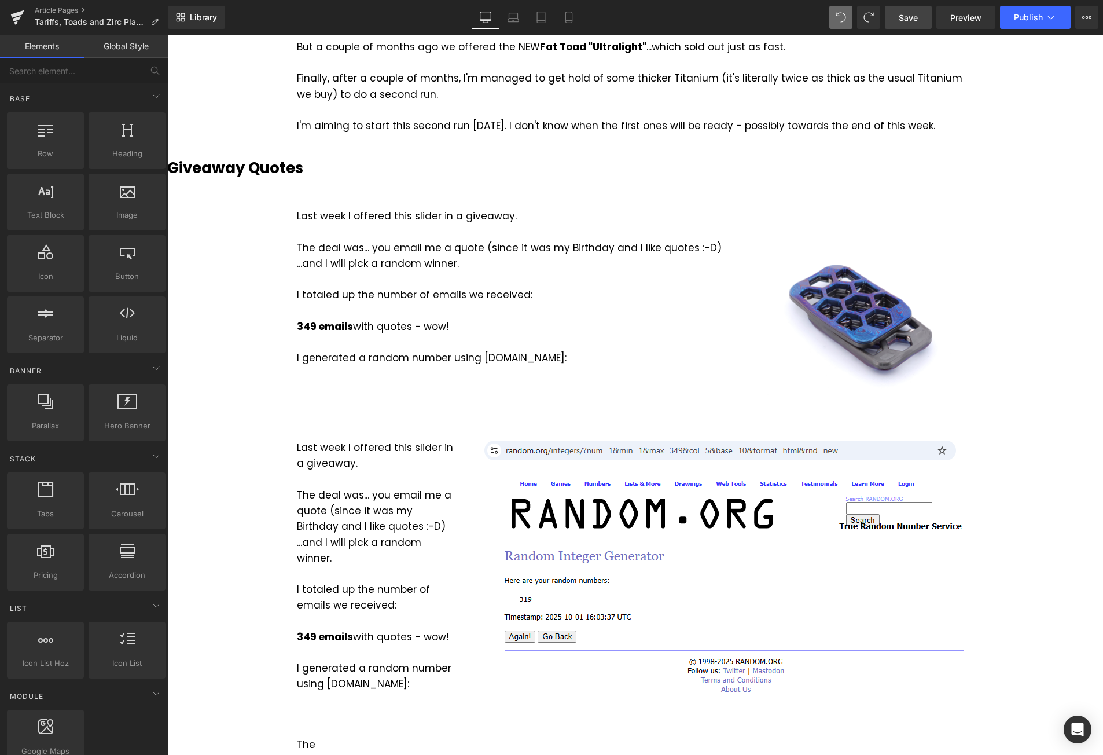
click at [918, 19] on span "Save" at bounding box center [908, 18] width 19 height 12
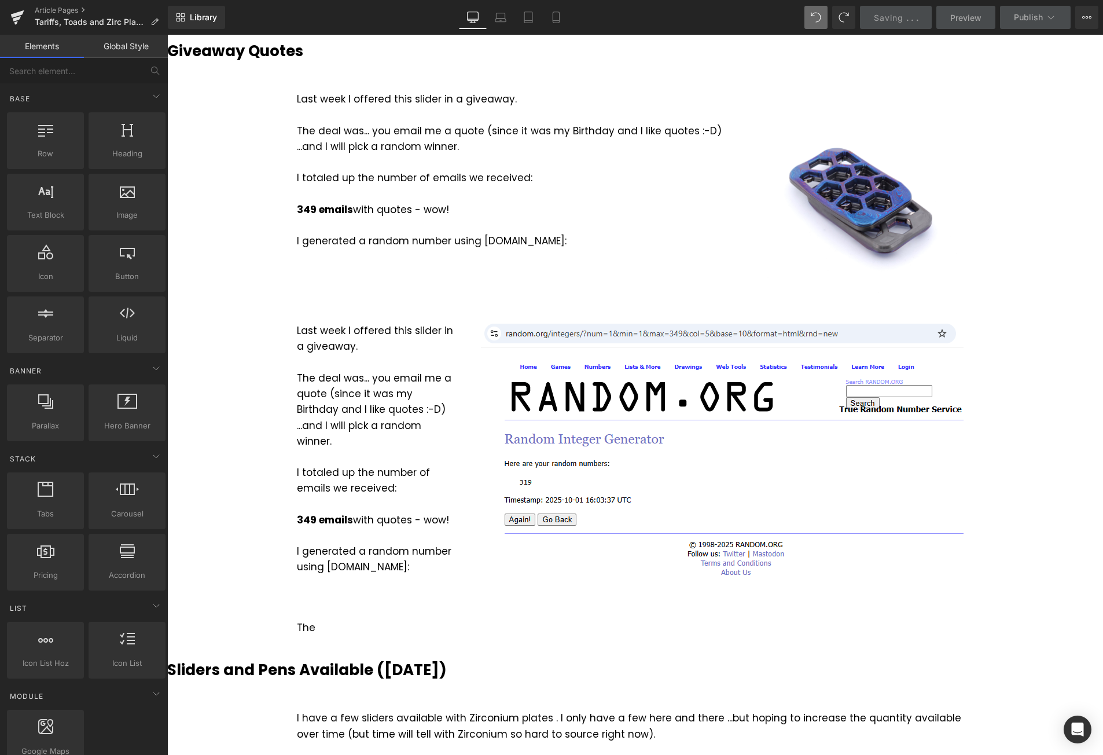
scroll to position [1563, 0]
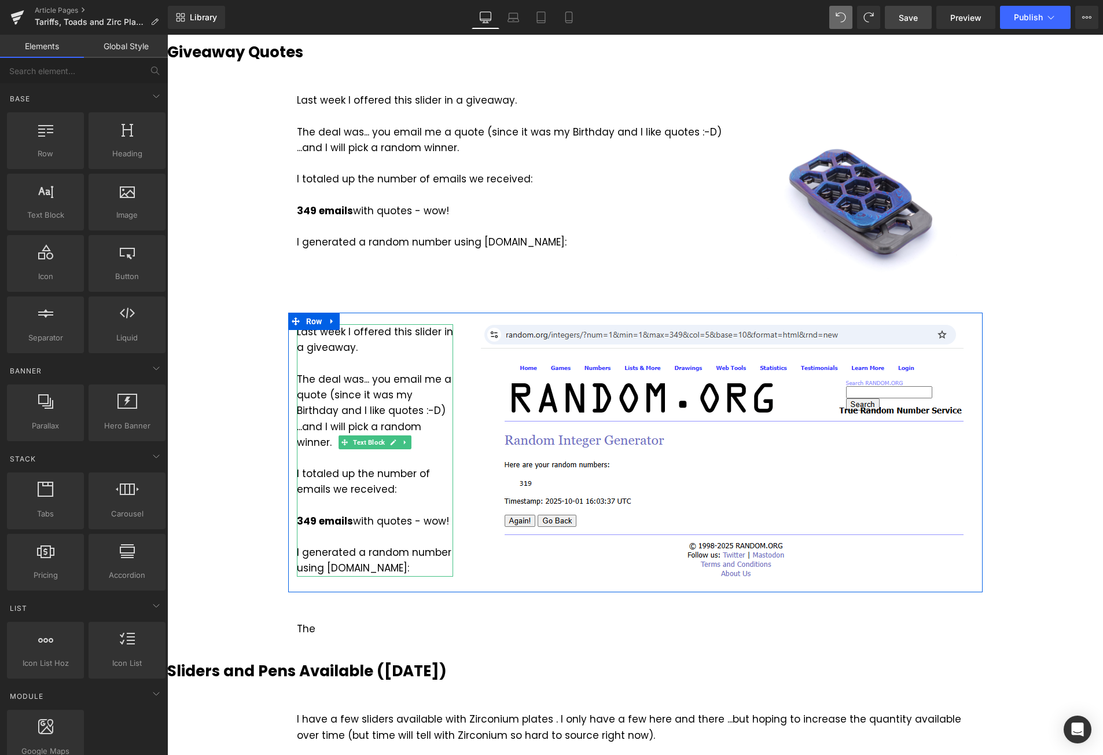
click at [394, 545] on div "I generated a random number using [DOMAIN_NAME]:" at bounding box center [375, 560] width 156 height 31
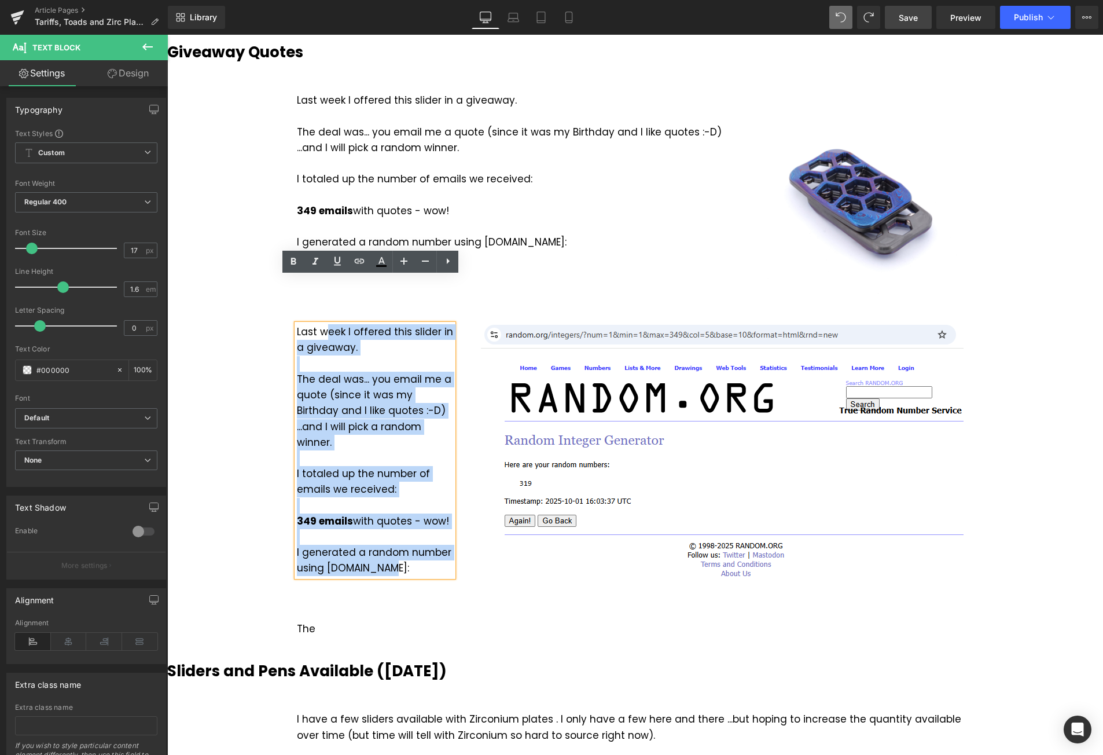
drag, startPoint x: 398, startPoint y: 505, endPoint x: 321, endPoint y: 283, distance: 235.3
click at [321, 324] on div "Last week I offered this slider in a giveaway. The deal was... you email me a q…" at bounding box center [375, 450] width 156 height 252
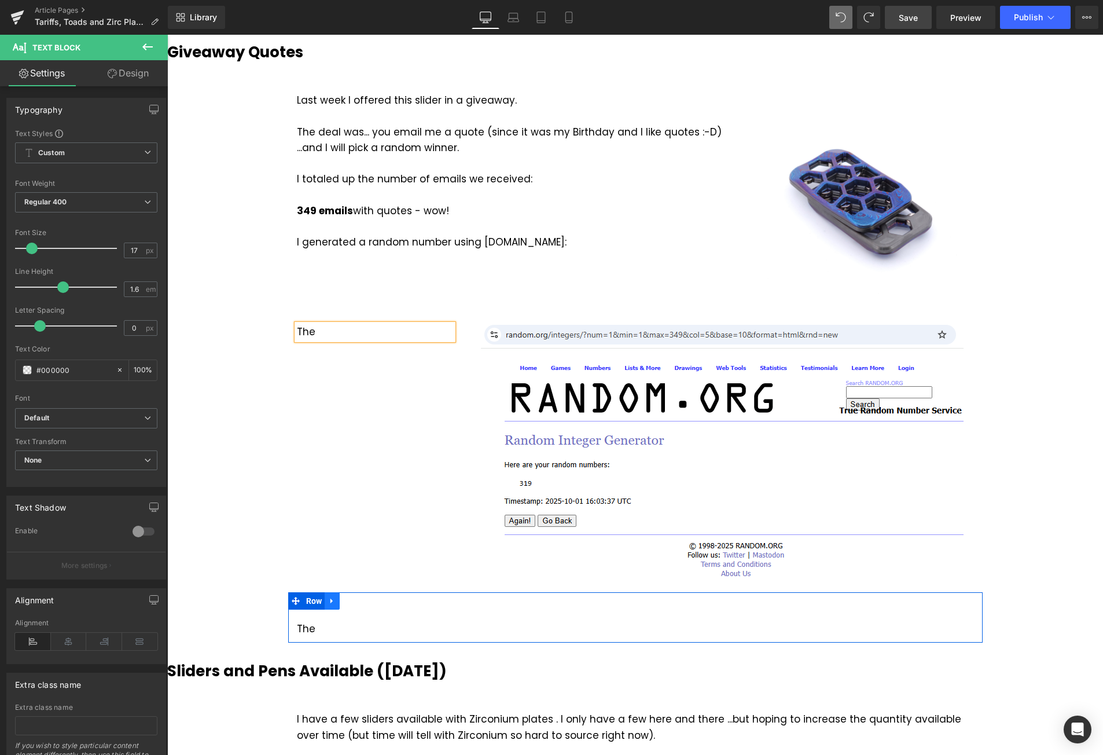
click at [331, 599] on icon at bounding box center [332, 601] width 2 height 5
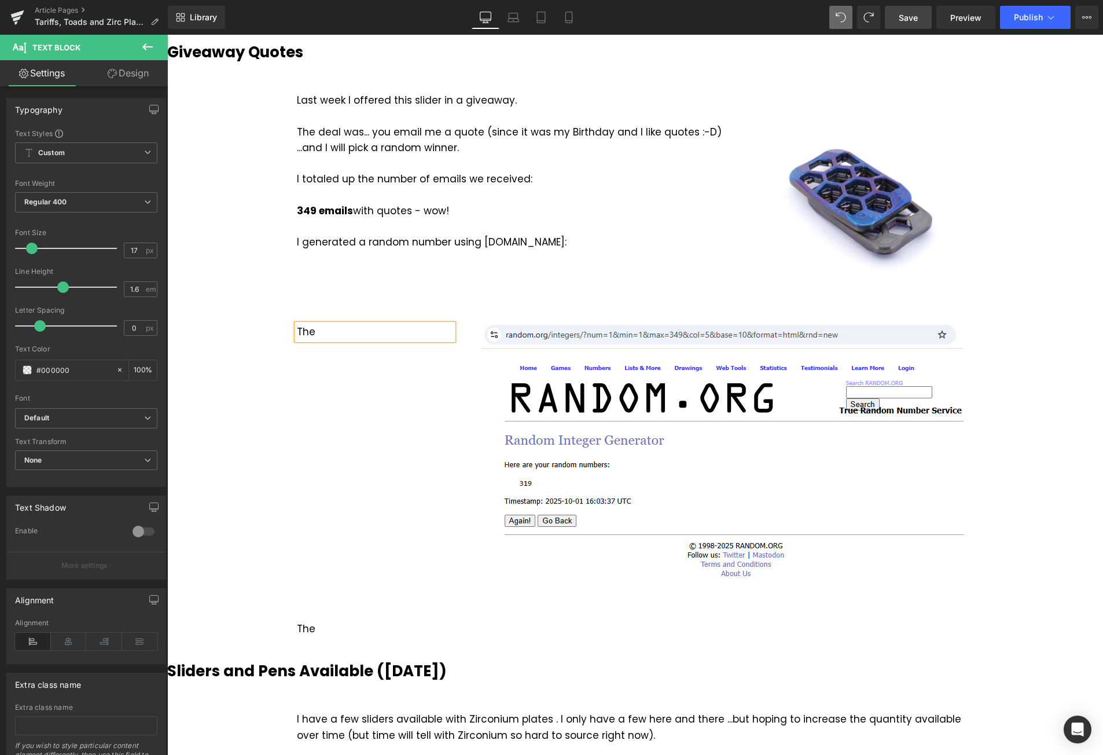
click at [1058, 456] on div "USA Tariffs Heading Vimeo Three things here... #1 If you're from the [GEOGRAPHI…" at bounding box center [635, 755] width 936 height 4435
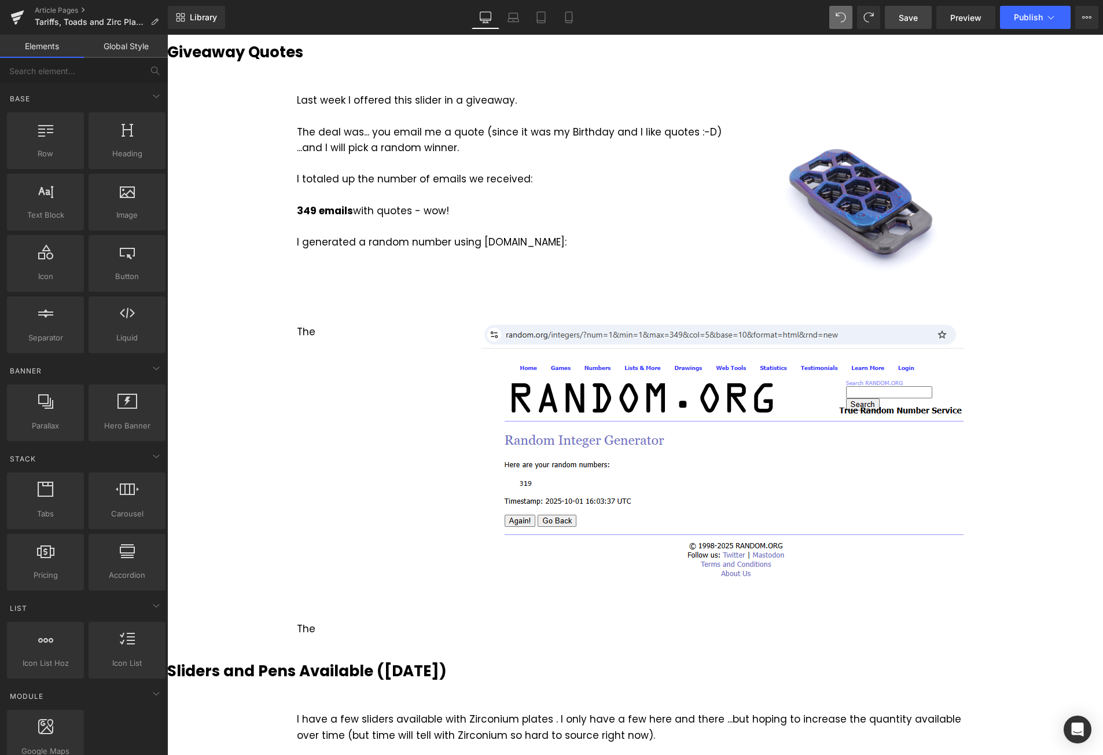
click at [927, 14] on link "Save" at bounding box center [908, 17] width 47 height 23
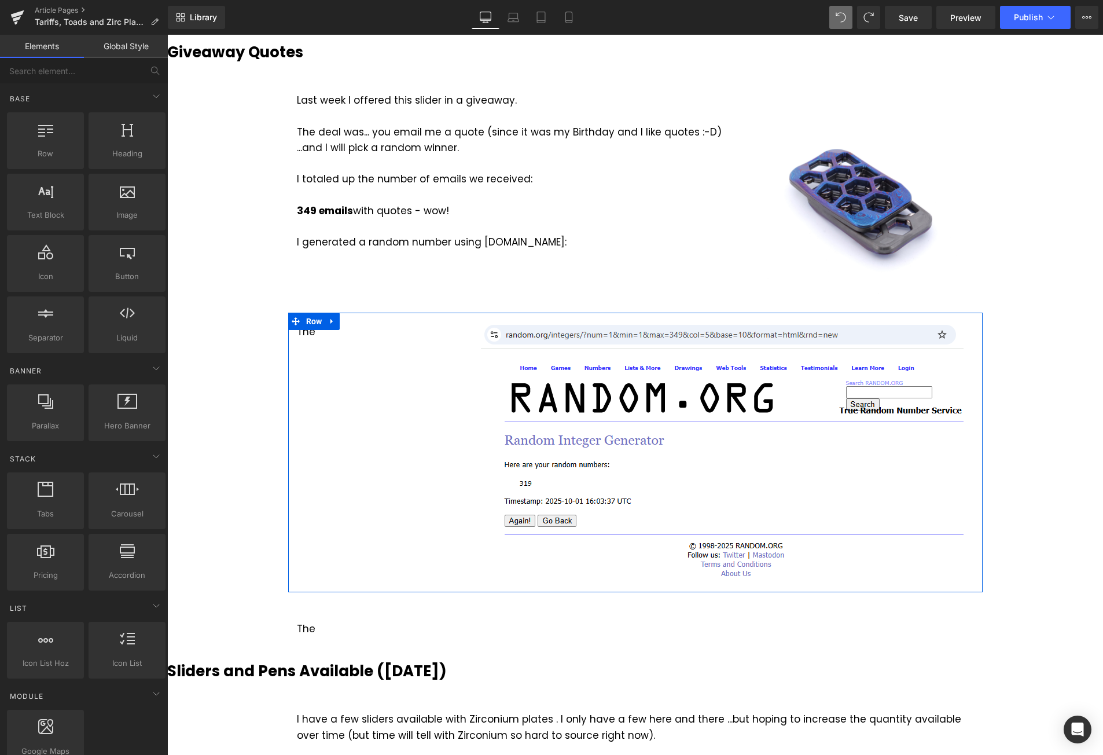
click at [377, 330] on div "The Text Block Image Row" at bounding box center [635, 453] width 695 height 280
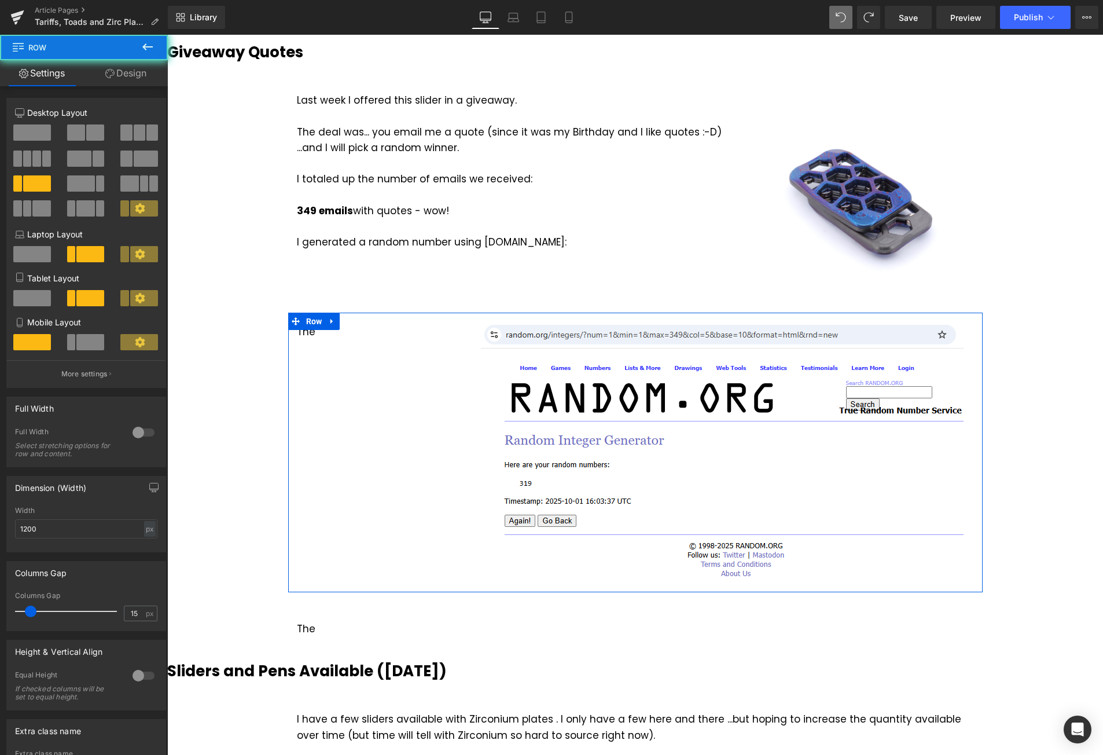
click at [369, 313] on div "The Text Block Image Row" at bounding box center [635, 453] width 695 height 280
click at [320, 324] on div "The" at bounding box center [375, 332] width 156 height 16
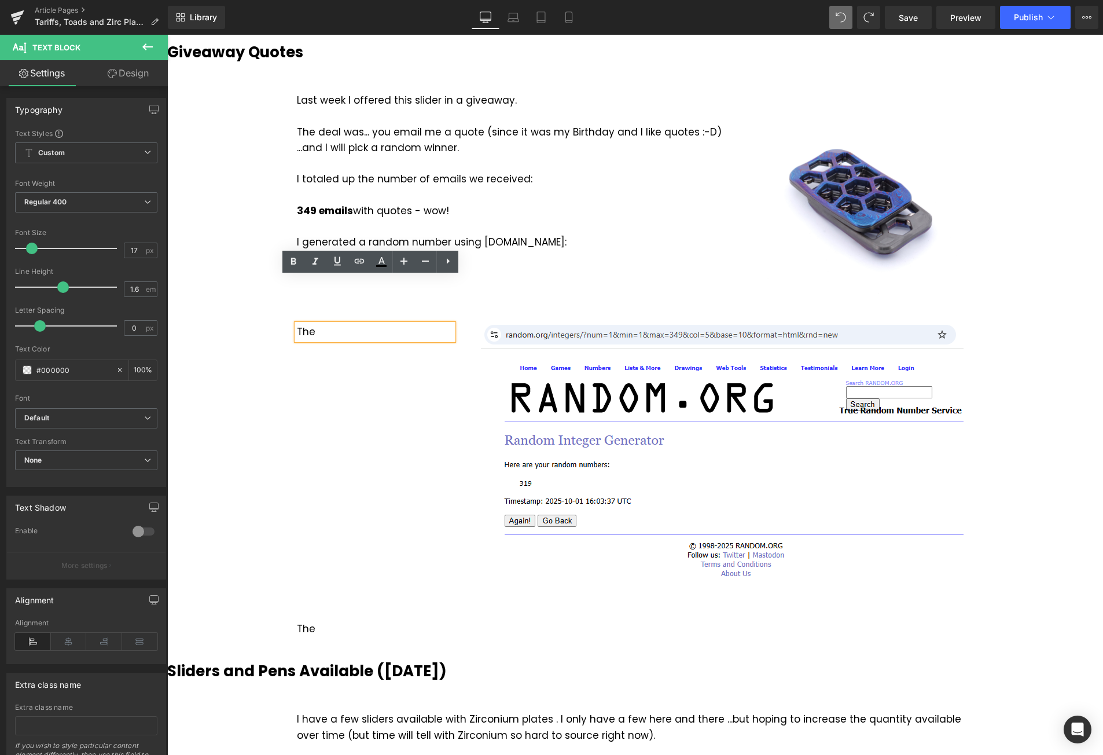
click at [324, 324] on div "The" at bounding box center [375, 332] width 156 height 16
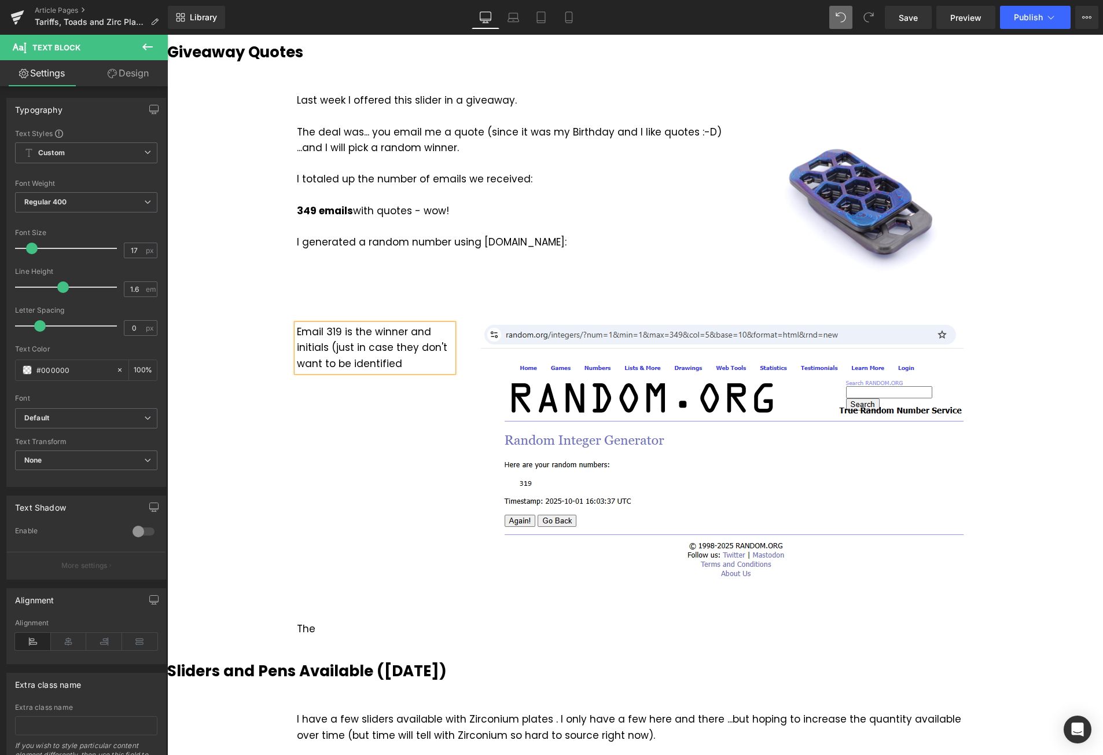
click at [297, 324] on div "Email 319 is the winner and initials (just in case they don't want to be identi…" at bounding box center [375, 347] width 156 height 47
click at [331, 324] on div "Randomly generated number was 319 is the winner and initials (just in case they…" at bounding box center [375, 355] width 156 height 63
click at [906, 16] on span "Save" at bounding box center [908, 18] width 19 height 12
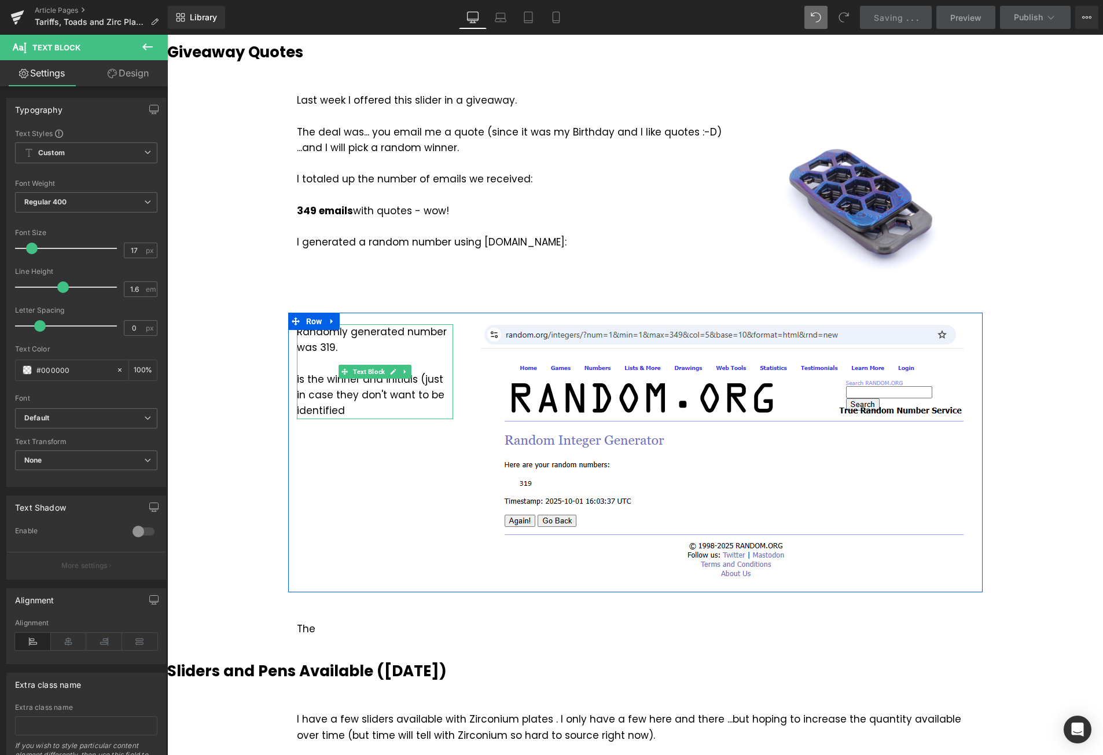
click at [314, 347] on div "Randomly generated number was 319. is the winner and initials (just in case the…" at bounding box center [375, 371] width 156 height 94
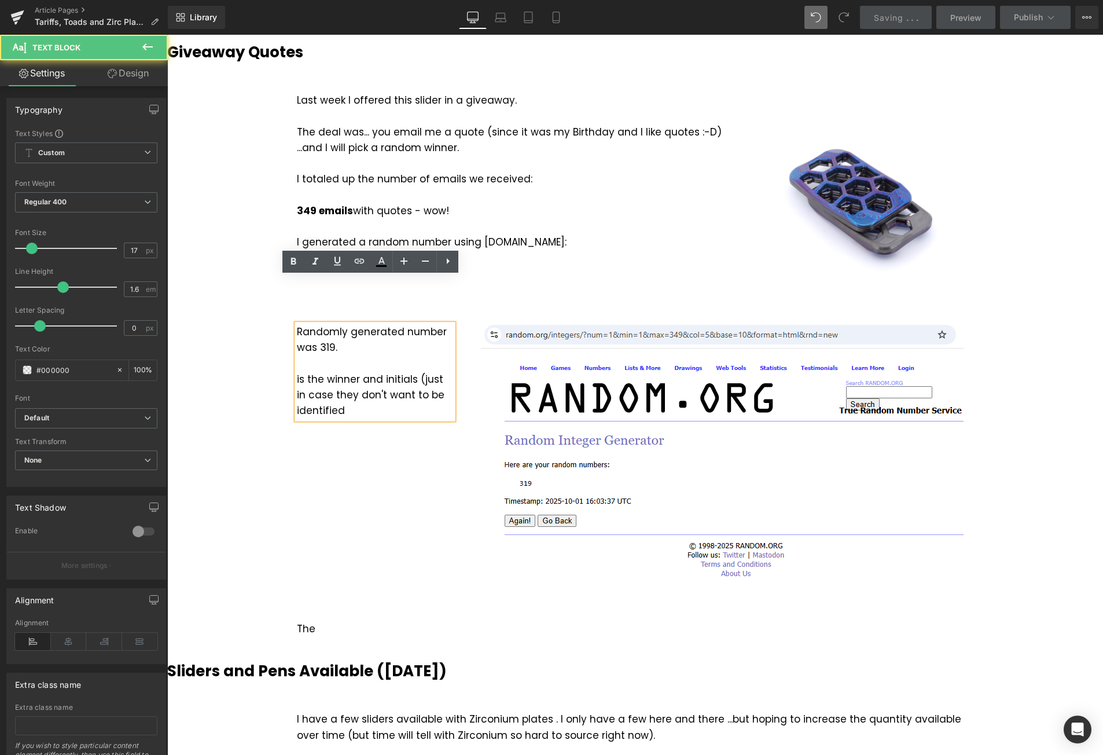
click at [297, 332] on div "Randomly generated number was 319. is the winner and initials (just in case the…" at bounding box center [375, 371] width 156 height 94
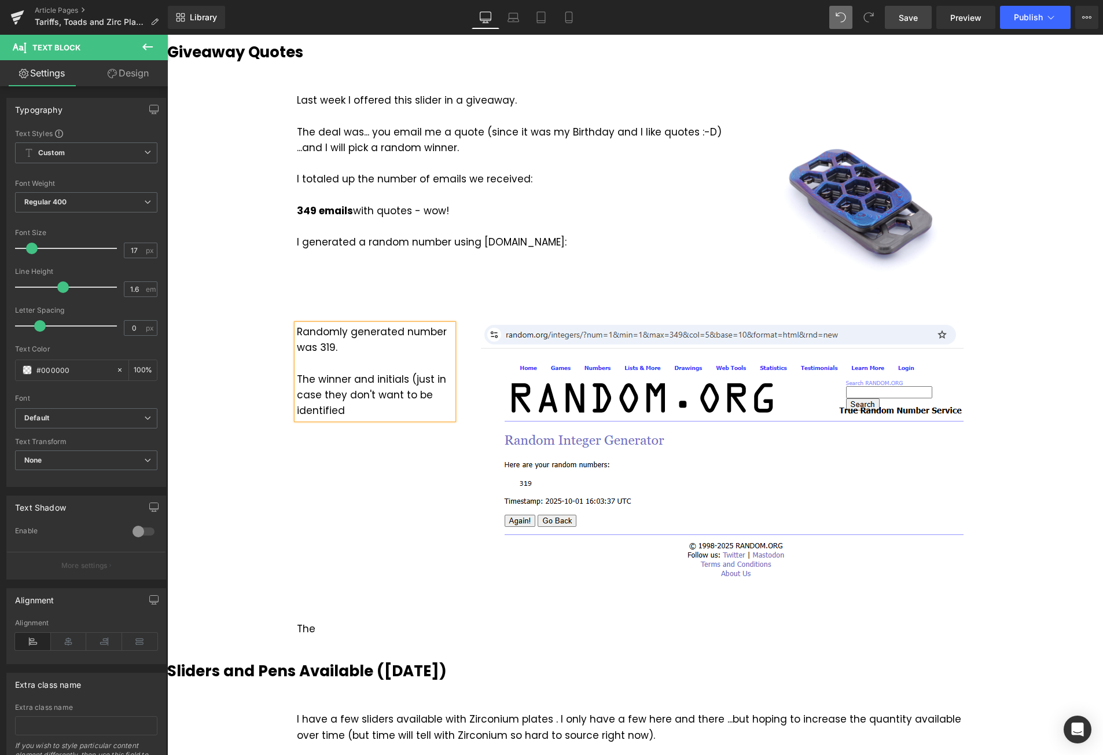
click at [344, 331] on div "Randomly generated number was 319. The winner and initials (just in case they d…" at bounding box center [375, 371] width 156 height 94
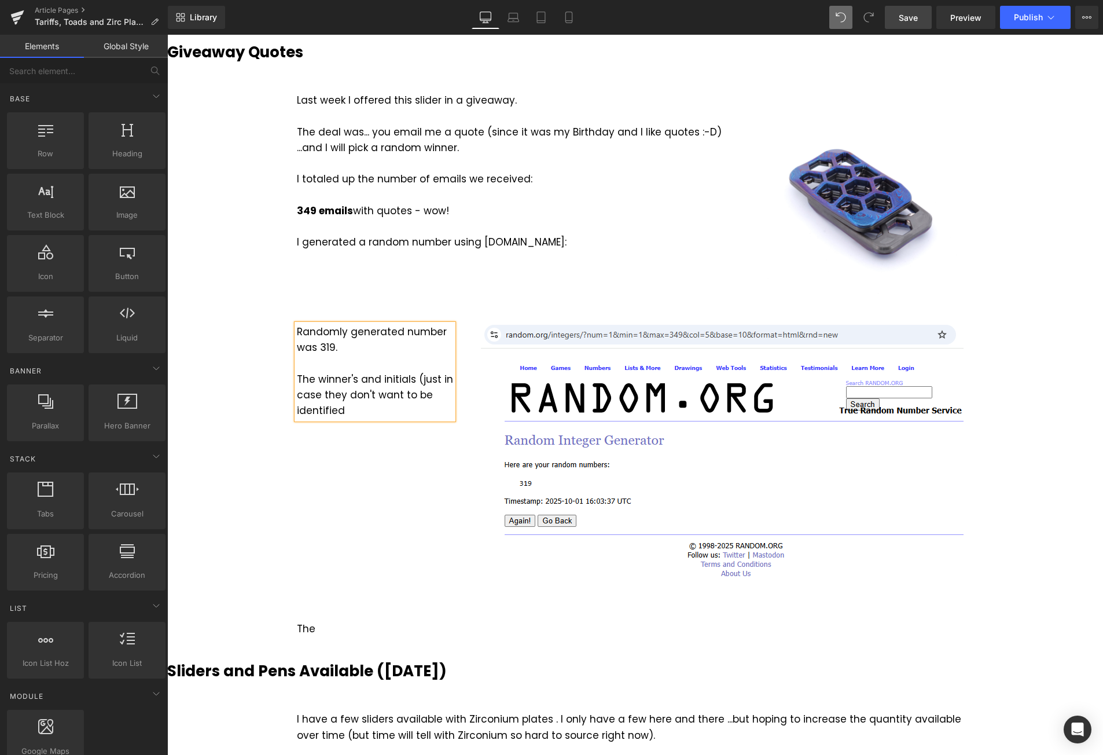
click at [1054, 332] on div "USA Tariffs Heading Vimeo Three things here... #1 If you're from the [GEOGRAPHI…" at bounding box center [635, 755] width 936 height 4435
drag, startPoint x: 912, startPoint y: 19, endPoint x: 851, endPoint y: 184, distance: 175.3
click at [912, 19] on span "Save" at bounding box center [908, 18] width 19 height 12
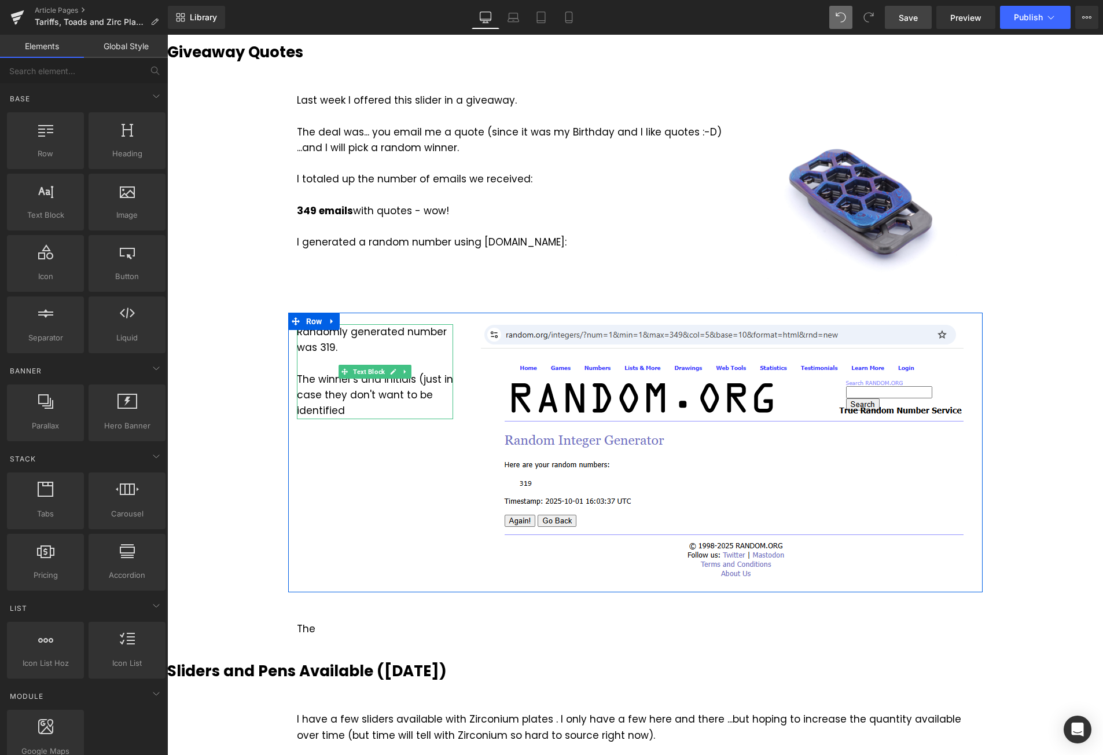
click at [354, 365] on div "Randomly generated number was 319. The winner's and initials (just in case they…" at bounding box center [375, 371] width 156 height 94
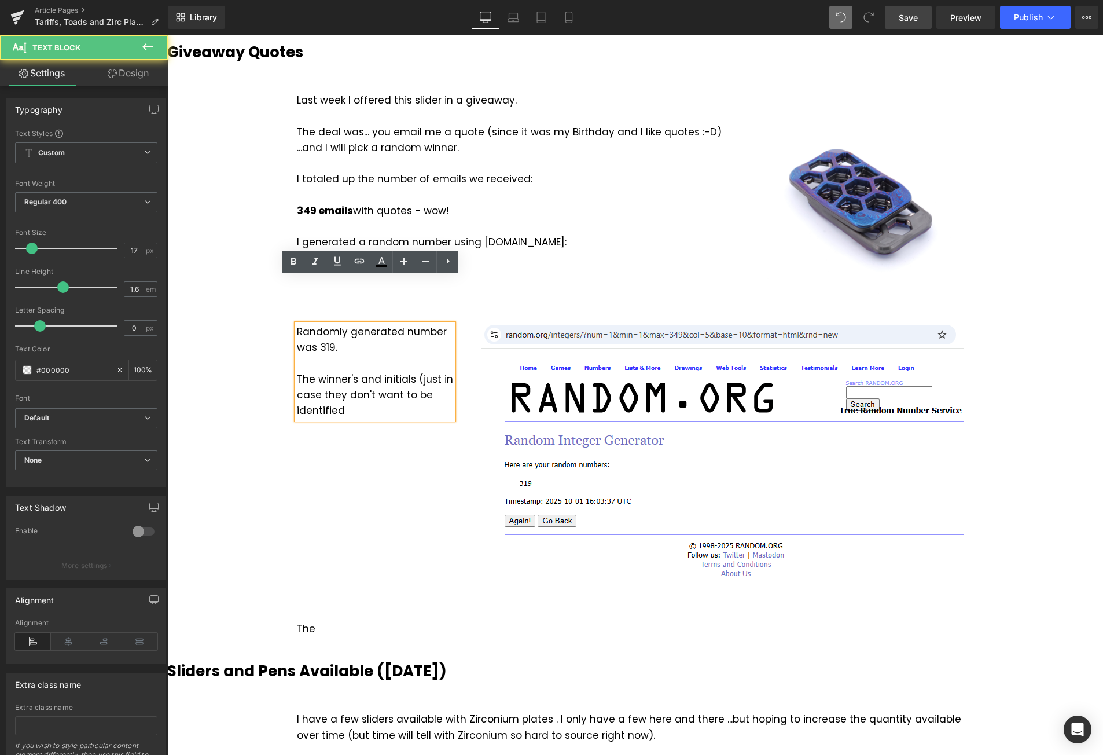
drag, startPoint x: 372, startPoint y: 329, endPoint x: 387, endPoint y: 330, distance: 15.1
click at [372, 330] on div "Randomly generated number was 319. The winner's and initials (just in case they…" at bounding box center [375, 371] width 156 height 94
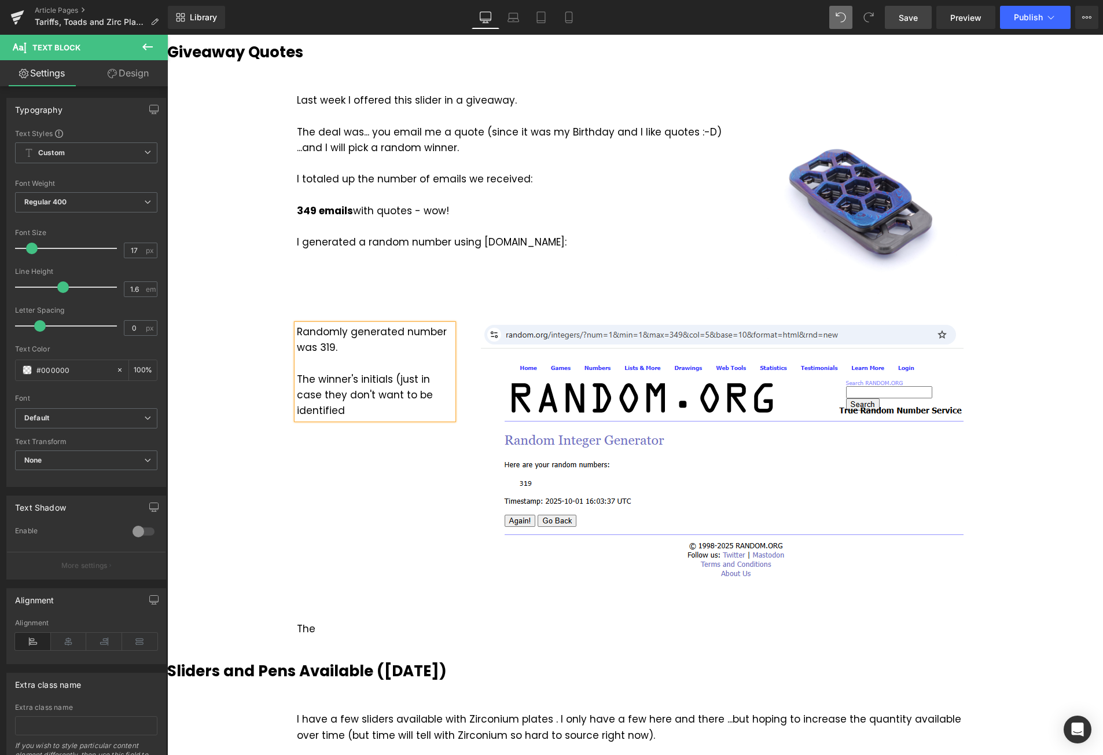
click at [443, 345] on div "Randomly generated number was 319. The winner's initials (just in case they don…" at bounding box center [375, 371] width 156 height 94
drag, startPoint x: 432, startPoint y: 364, endPoint x: 299, endPoint y: 336, distance: 136.6
click at [299, 336] on div "Randomly generated number was 319. The winner's initials (just in case they don…" at bounding box center [375, 379] width 156 height 110
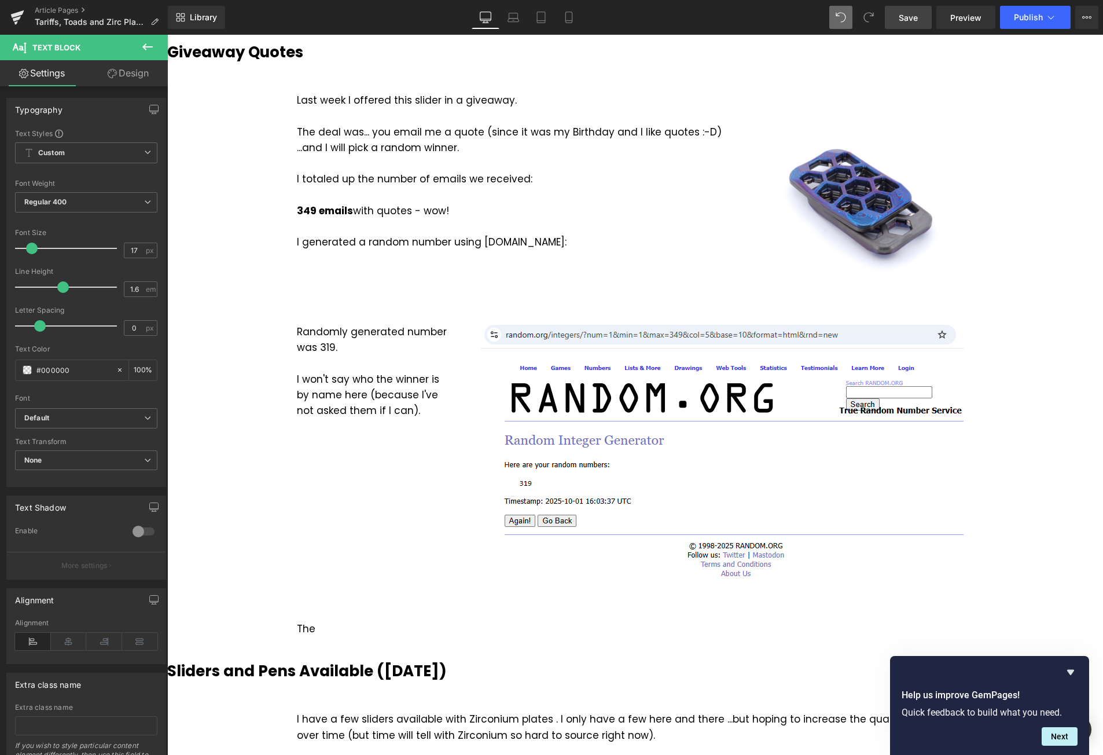
click at [361, 389] on div "Randomly generated number was 319. I won't say who the winner is by name here (…" at bounding box center [635, 453] width 695 height 280
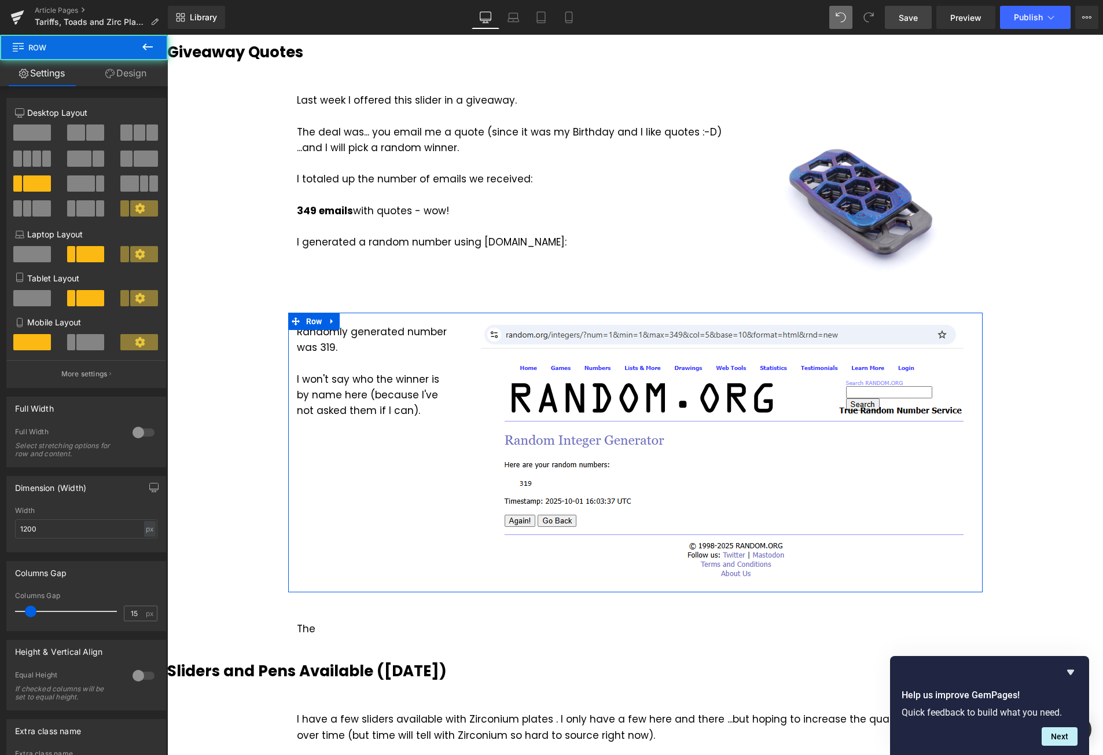
click at [361, 391] on div "Randomly generated number was 319. I won't say who the winner is by name here (…" at bounding box center [635, 453] width 695 height 280
click at [366, 408] on div "Randomly generated number was 319. I won't say who the winner is by name here (…" at bounding box center [635, 453] width 695 height 280
click at [405, 366] on div "Randomly generated number was 319. I won't say who the winner is by name here (…" at bounding box center [375, 371] width 156 height 94
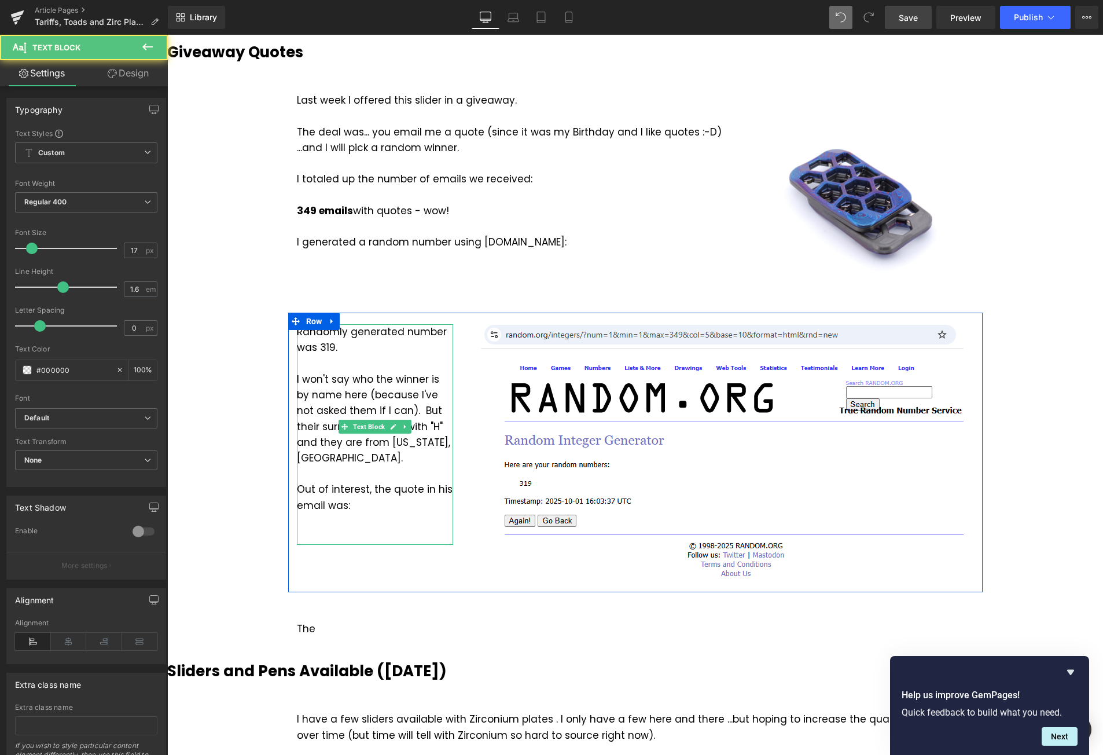
click at [366, 482] on div "Out of interest, the quote in his email was:" at bounding box center [375, 513] width 156 height 63
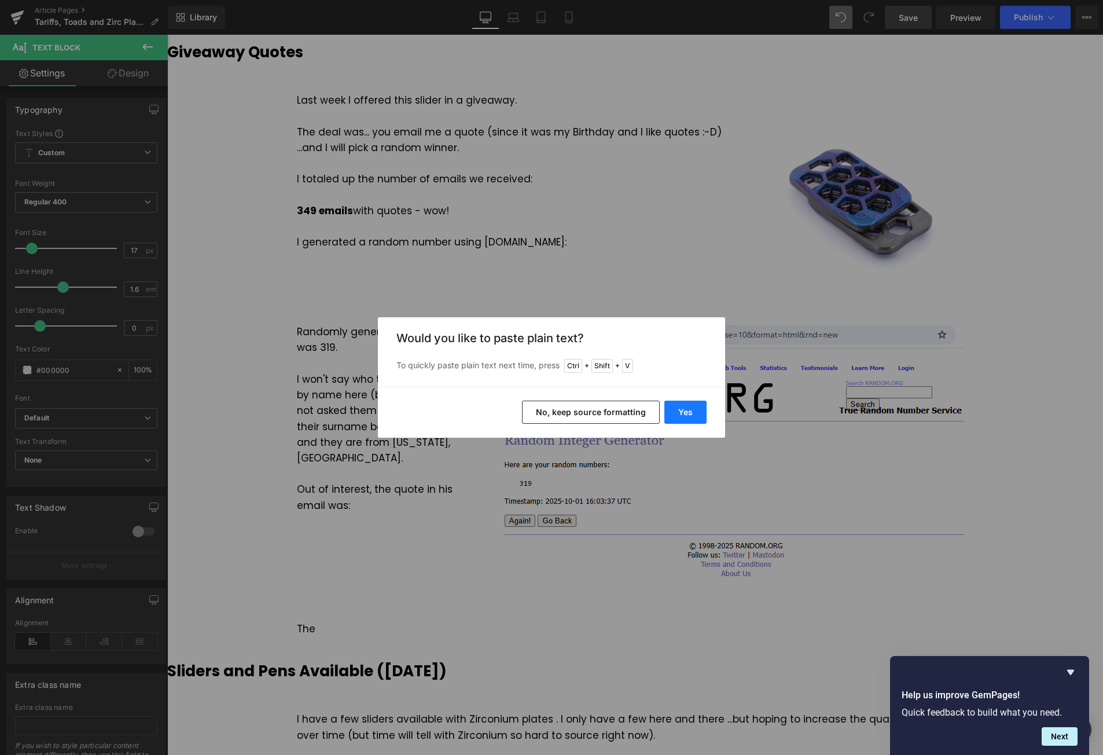
click at [691, 416] on button "Yes" at bounding box center [686, 412] width 42 height 23
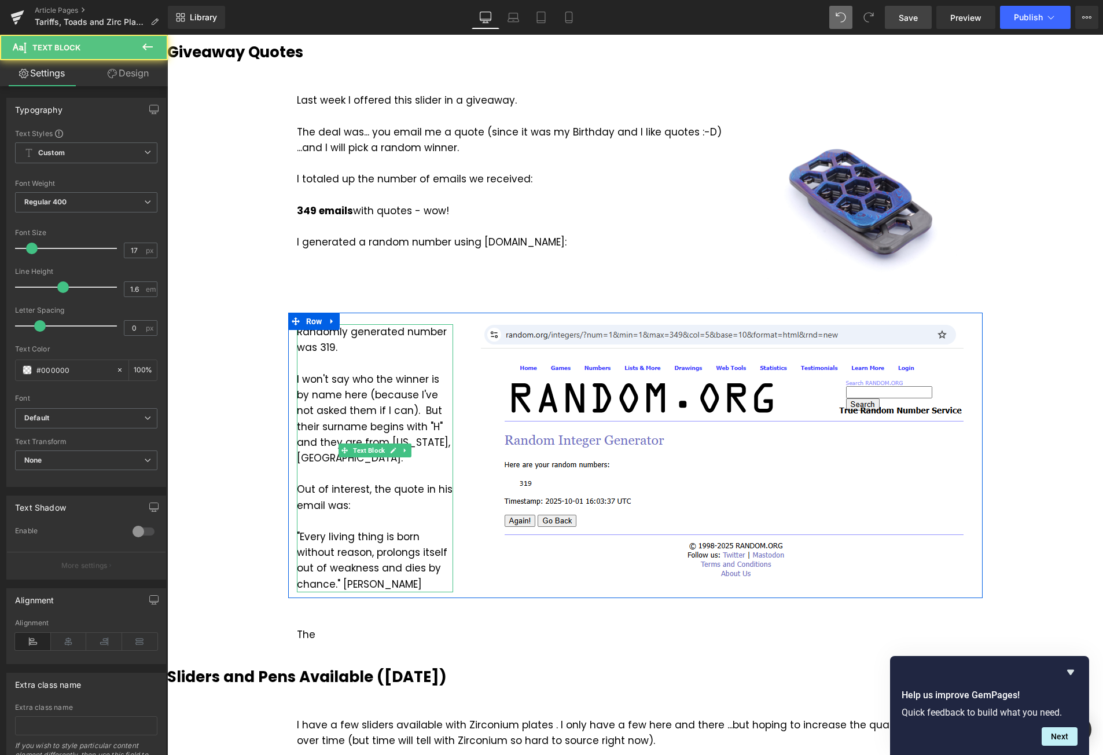
drag, startPoint x: 340, startPoint y: 521, endPoint x: 426, endPoint y: 524, distance: 85.7
click at [426, 524] on div "Out of interest, the quote in his email was: "Every living thing is born withou…" at bounding box center [375, 537] width 156 height 110
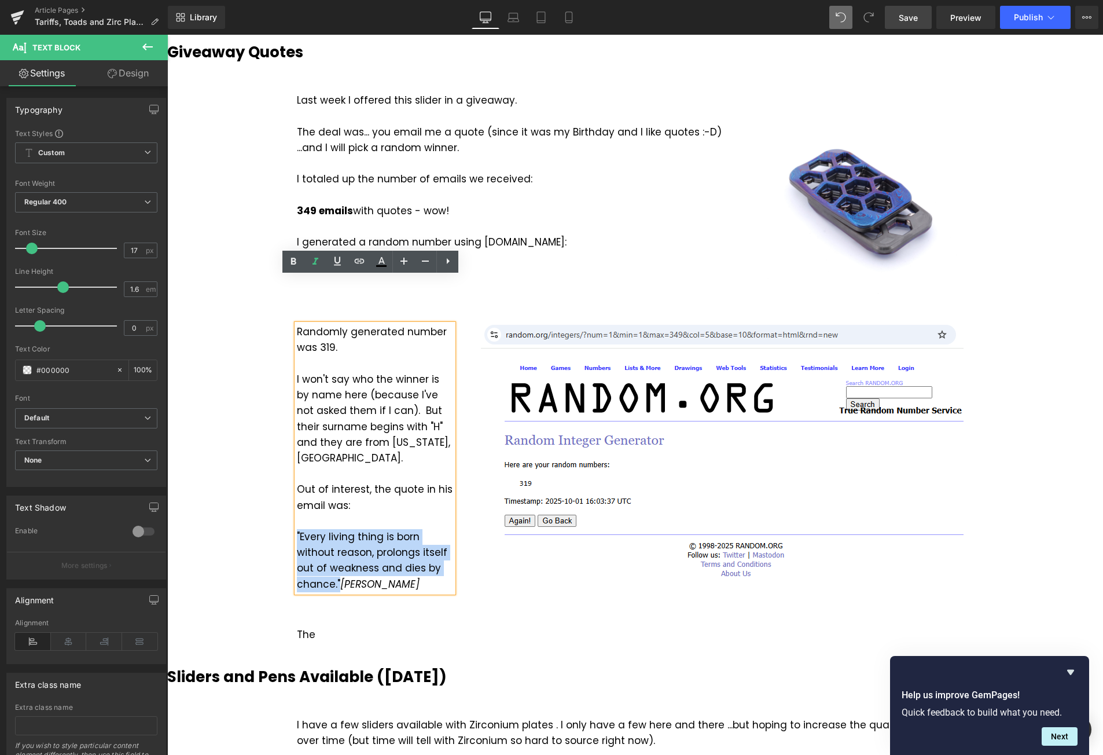
drag, startPoint x: 333, startPoint y: 520, endPoint x: 384, endPoint y: 456, distance: 81.2
click at [297, 482] on div "Out of interest, the quote in his email was: "Every living thing is born withou…" at bounding box center [375, 537] width 156 height 110
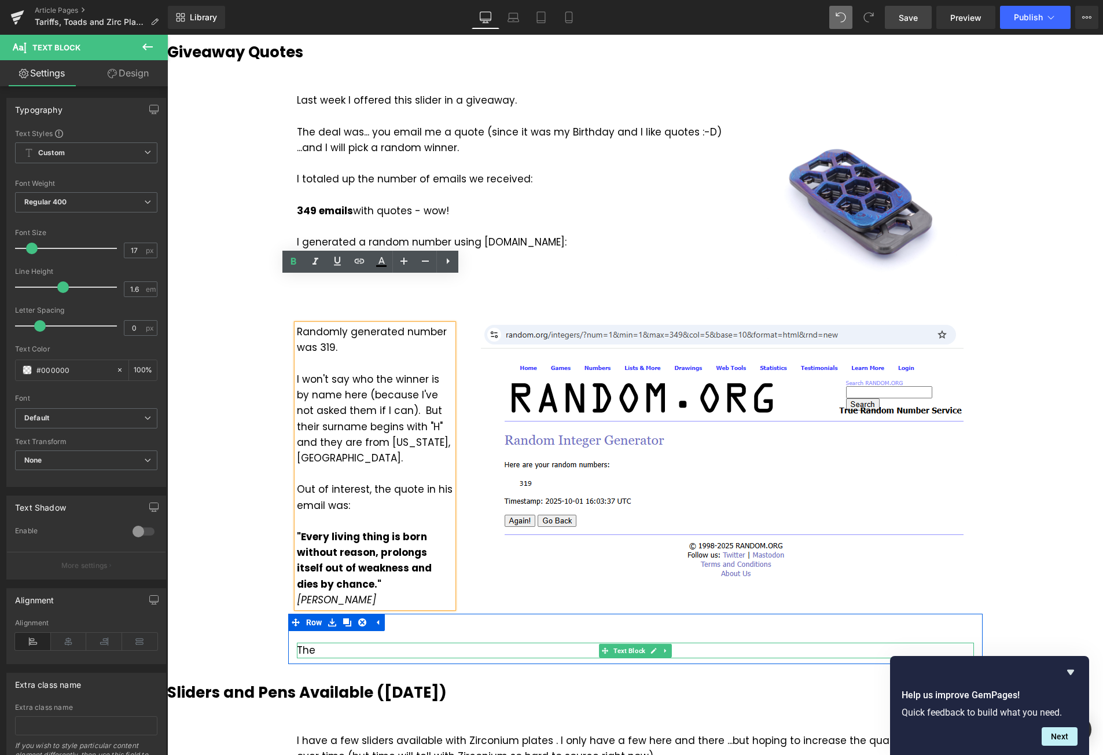
click at [322, 643] on div "The" at bounding box center [635, 651] width 677 height 16
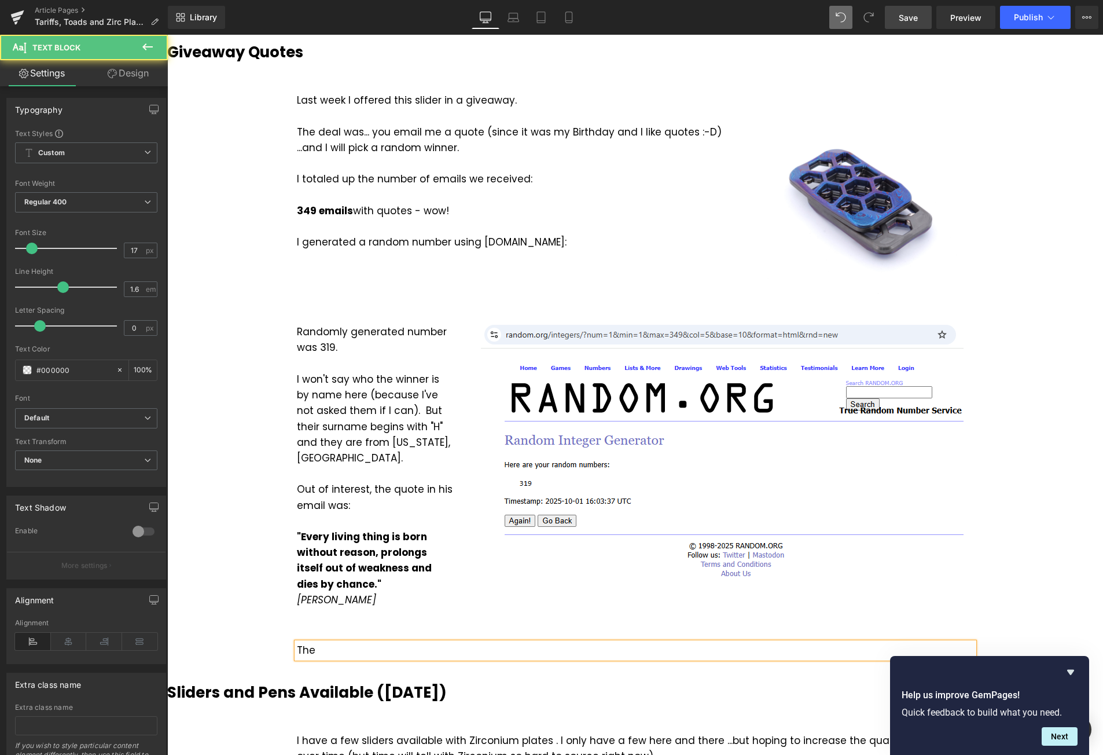
click at [338, 643] on div "The" at bounding box center [635, 651] width 677 height 16
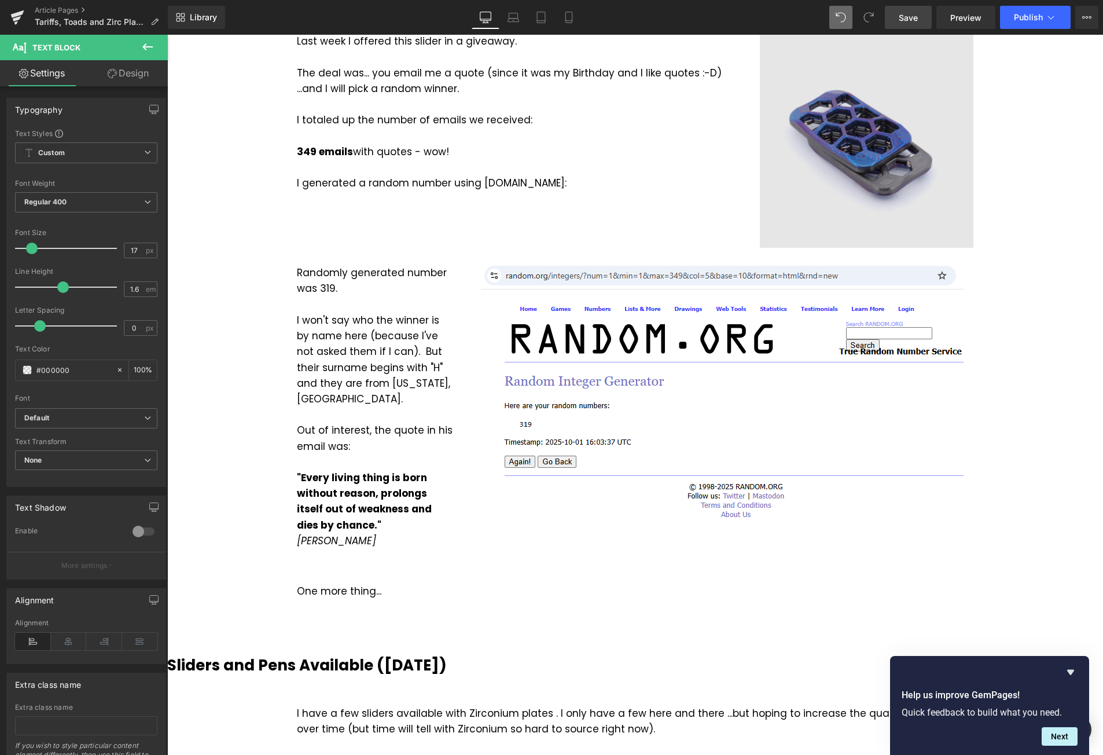
scroll to position [1621, 0]
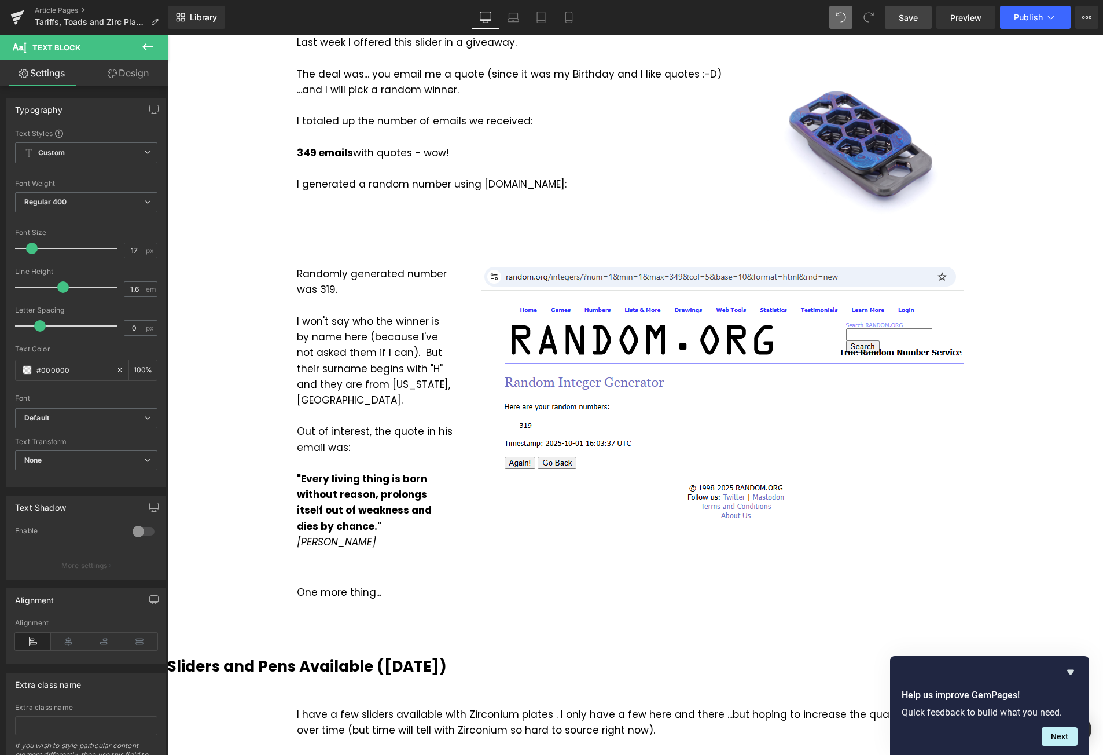
click at [914, 12] on span "Save" at bounding box center [908, 18] width 19 height 12
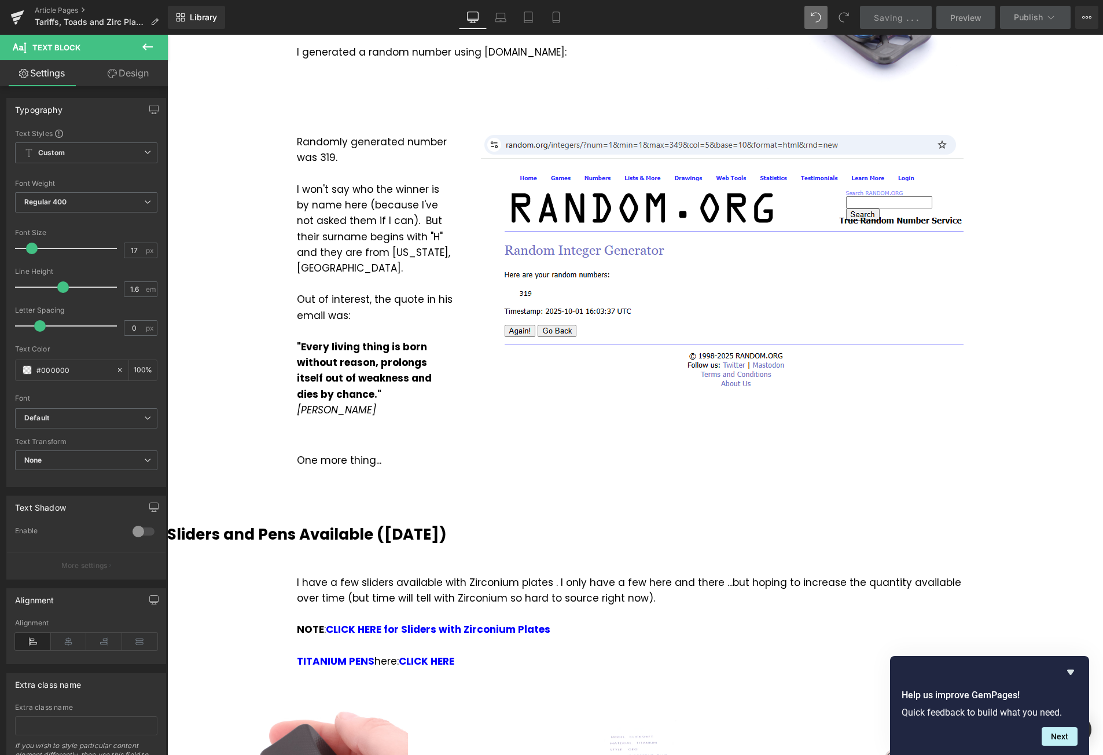
scroll to position [1795, 0]
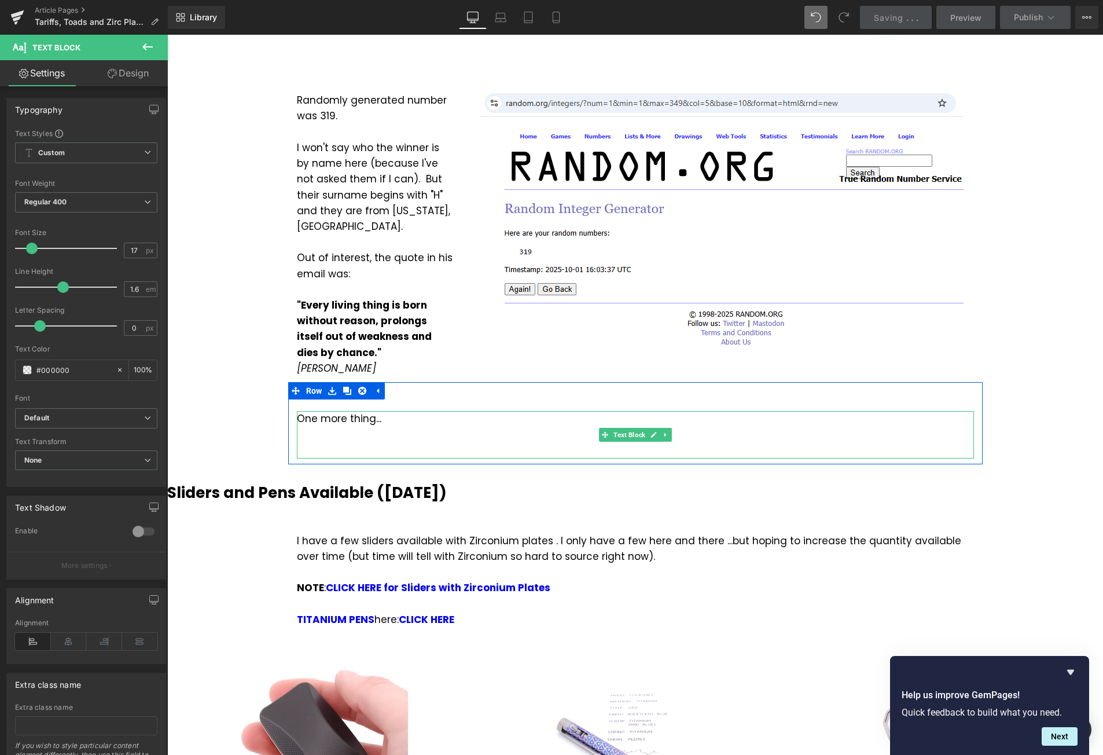
click at [388, 427] on div at bounding box center [635, 435] width 677 height 16
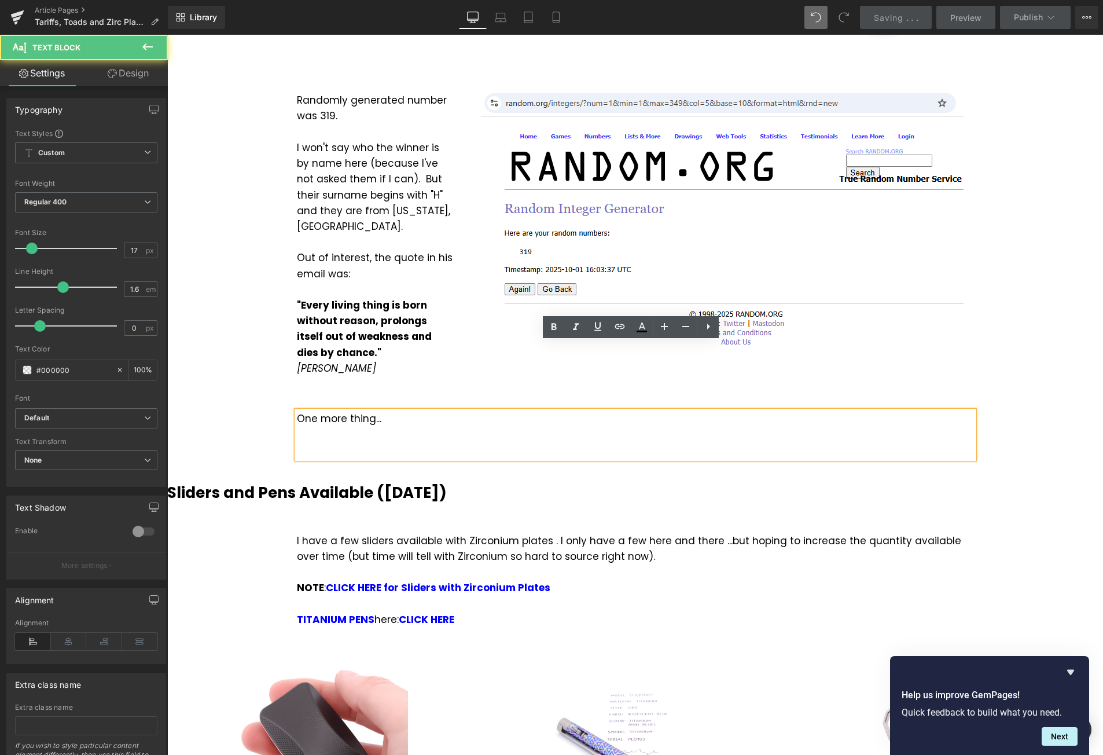
click at [380, 442] on div at bounding box center [635, 450] width 677 height 16
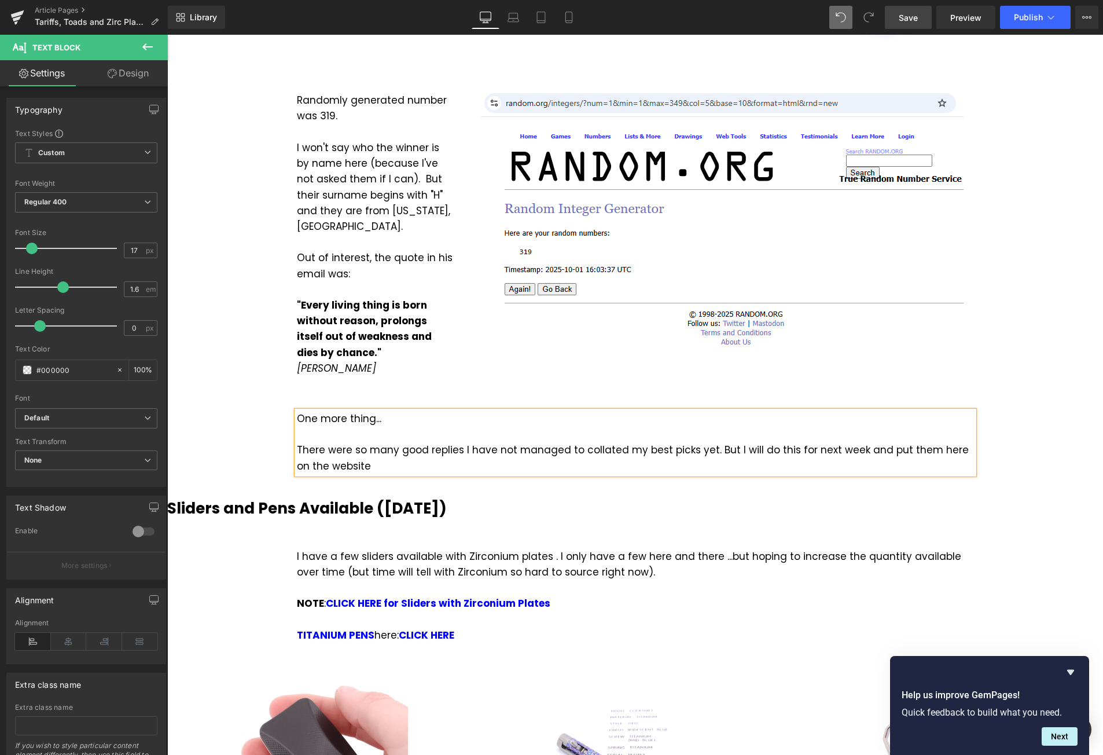
click at [436, 442] on div "There were so many good replies I have not managed to collated my best picks ye…" at bounding box center [635, 457] width 677 height 31
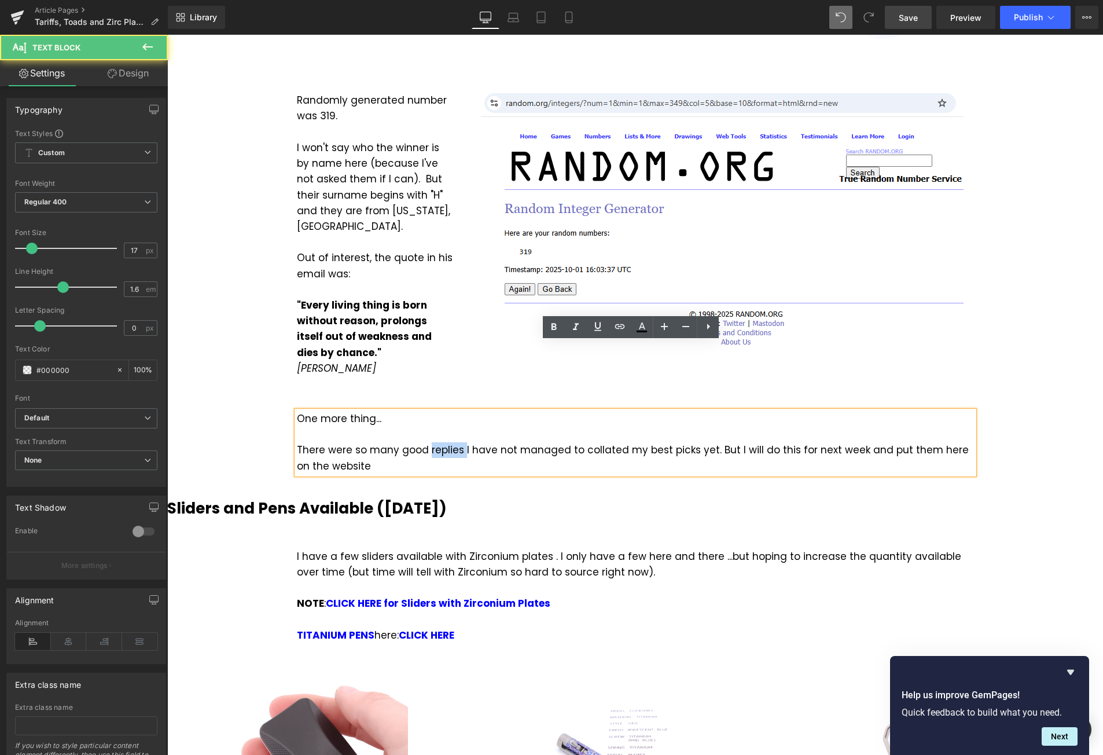
click at [436, 442] on div "There were so many good replies I have not managed to collated my best picks ye…" at bounding box center [635, 457] width 677 height 31
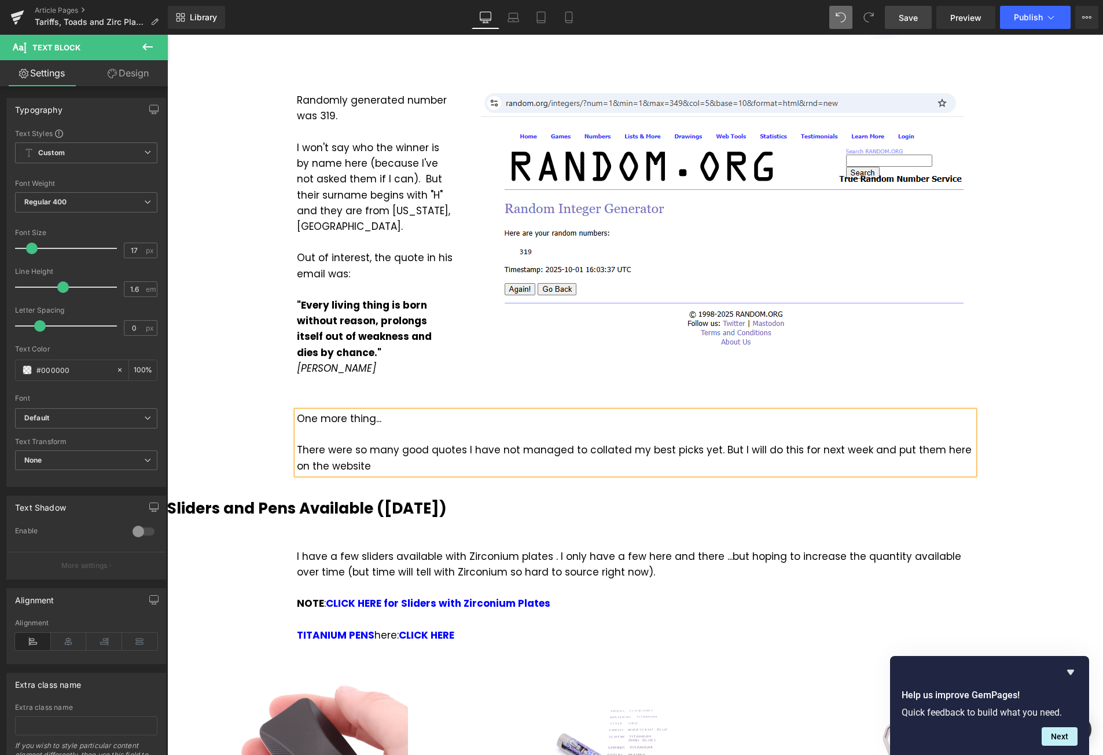
click at [366, 442] on div "There were so many good quotes I have not managed to collated my best picks yet…" at bounding box center [635, 457] width 677 height 31
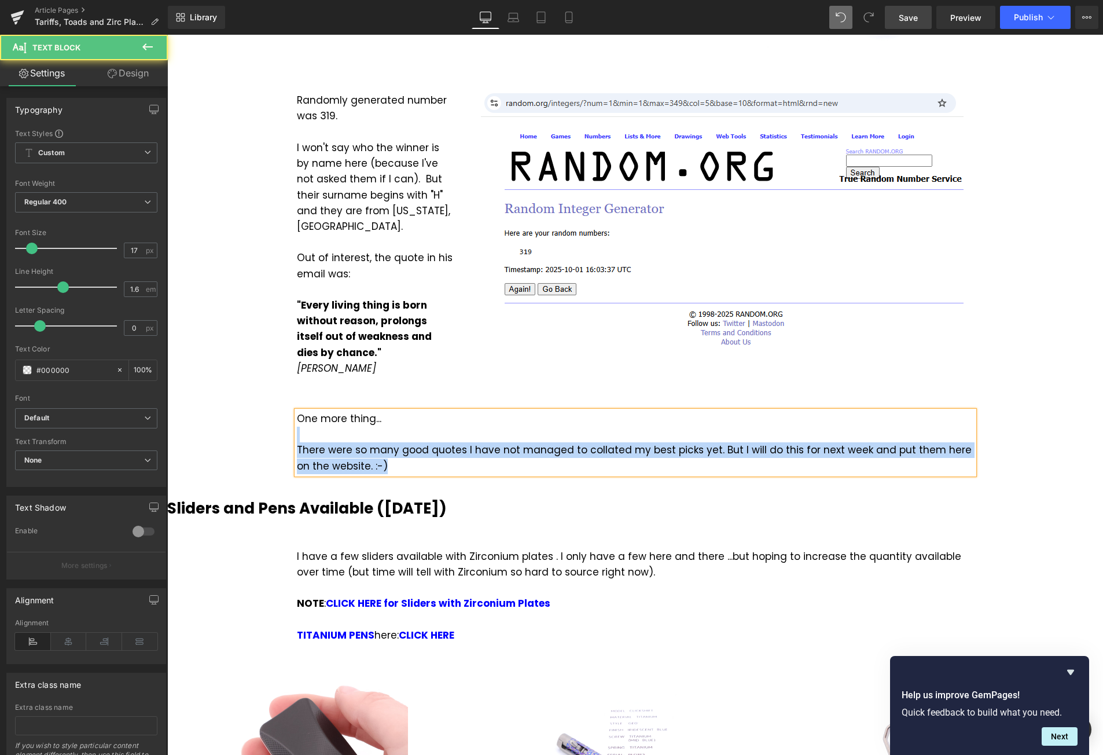
drag, startPoint x: 382, startPoint y: 349, endPoint x: 292, endPoint y: 346, distance: 89.8
click at [297, 411] on div "One more thing... There were so many good quotes I have not managed to collated…" at bounding box center [635, 442] width 677 height 63
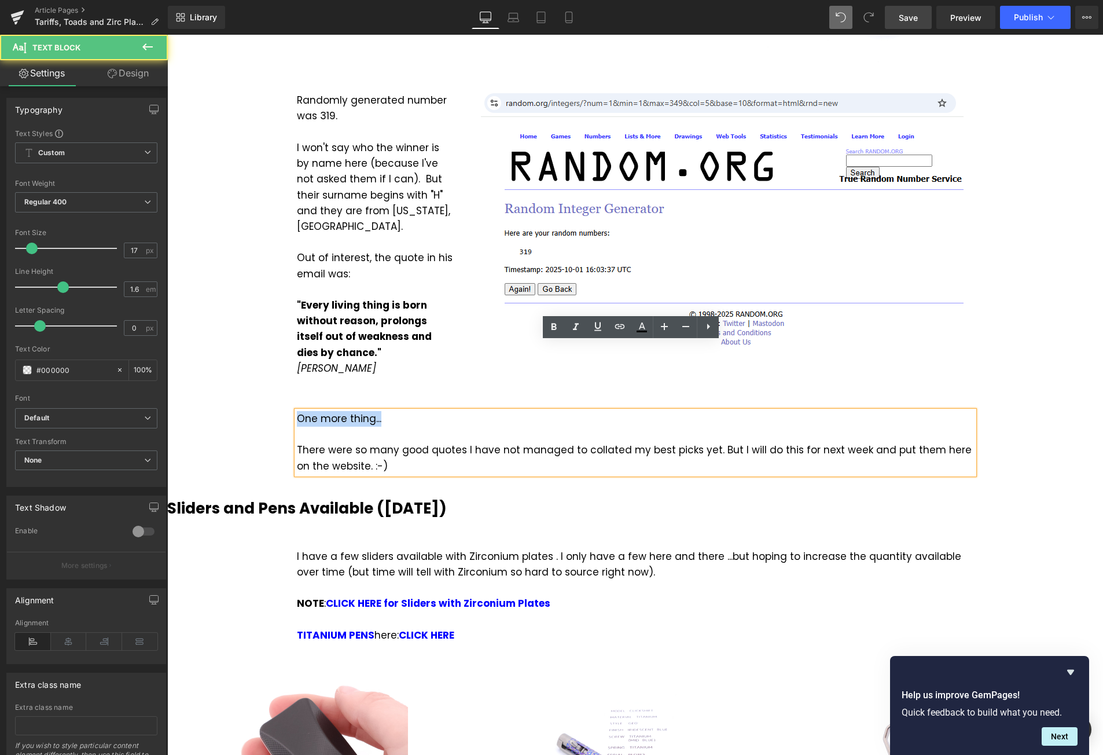
drag, startPoint x: 293, startPoint y: 348, endPoint x: 386, endPoint y: 350, distance: 92.7
click at [385, 411] on div "One more thing... There were so many good quotes I have not managed to collated…" at bounding box center [635, 442] width 677 height 63
click at [1066, 354] on div "USA Tariffs Heading Vimeo Three things here... #1 If you're from the [GEOGRAPHI…" at bounding box center [635, 558] width 936 height 4503
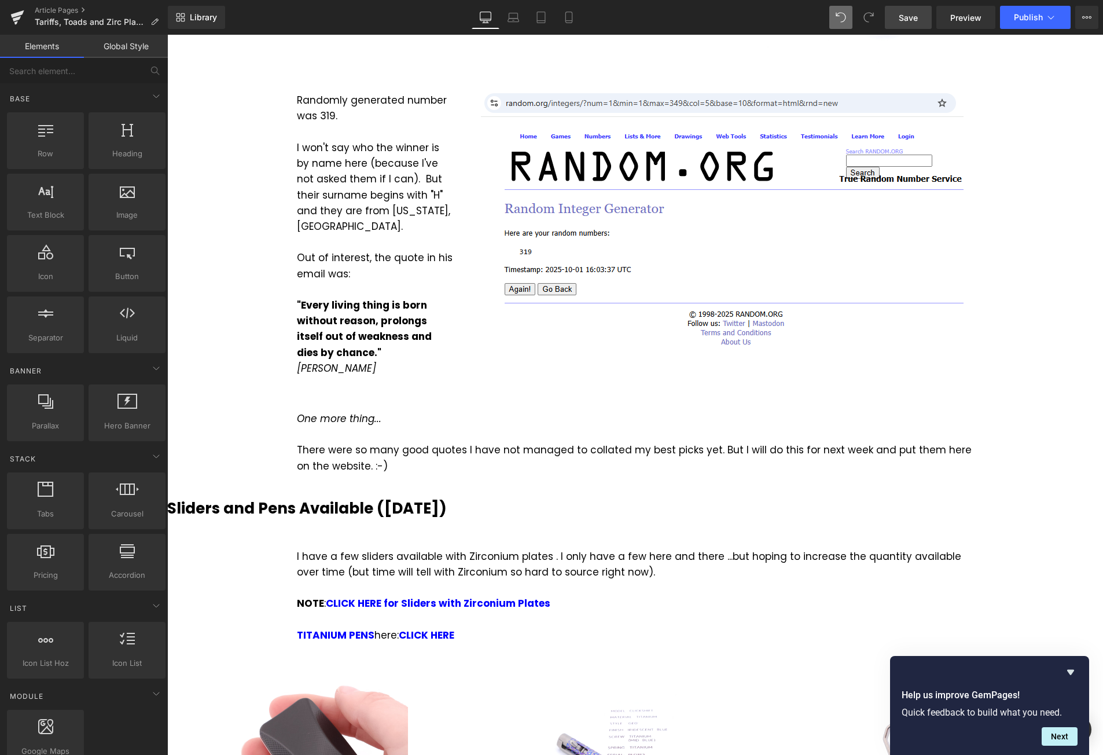
click at [912, 23] on span "Save" at bounding box center [908, 18] width 19 height 12
click at [1050, 349] on div "USA Tariffs Heading Vimeo Three things here... #1 If you're from the [GEOGRAPHI…" at bounding box center [635, 558] width 936 height 4503
click at [912, 19] on span "Save" at bounding box center [908, 18] width 19 height 12
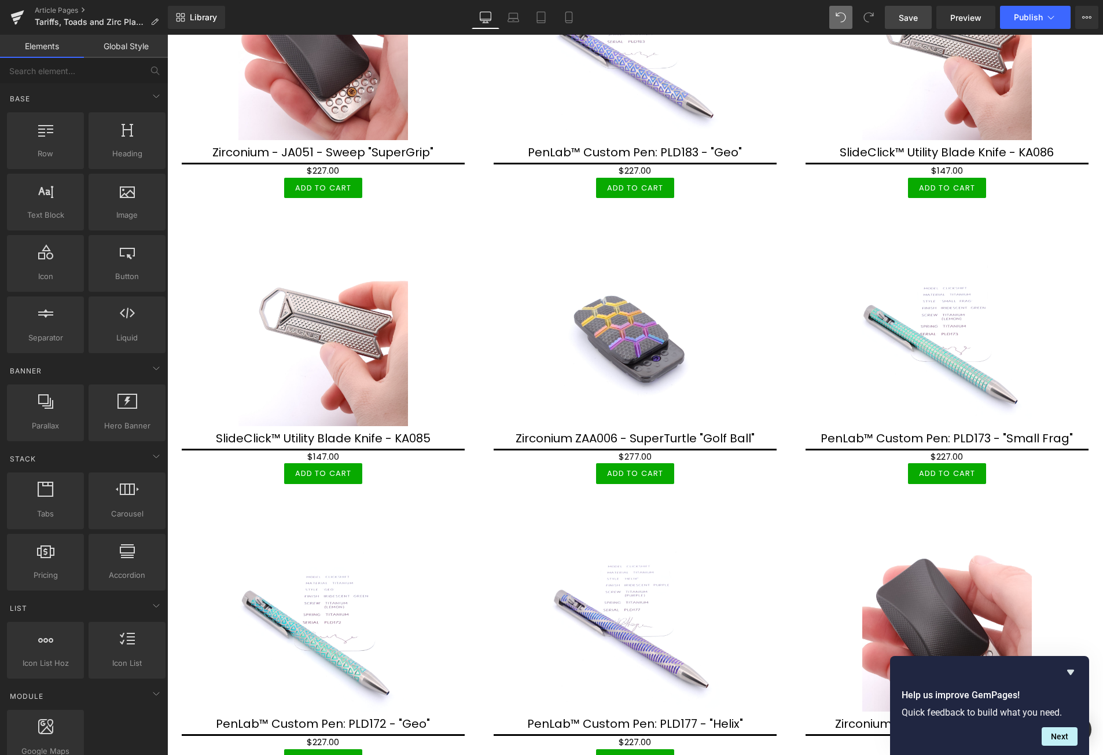
scroll to position [2489, 0]
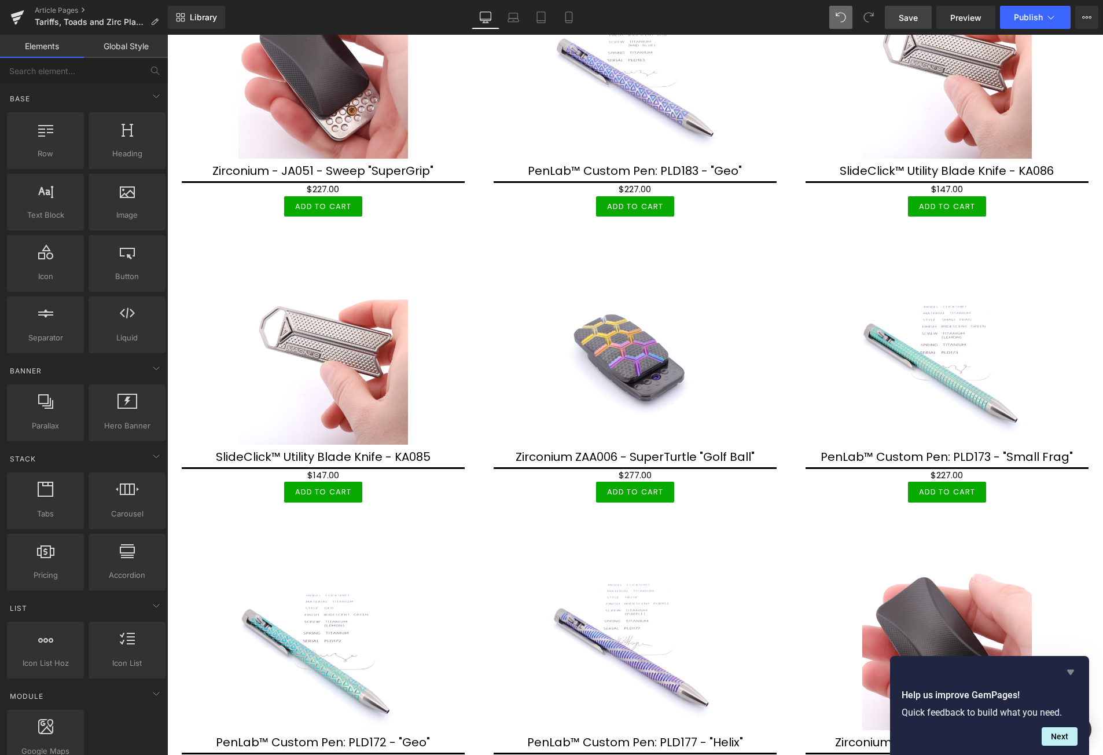
click at [1069, 670] on icon "Hide survey" at bounding box center [1071, 672] width 7 height 5
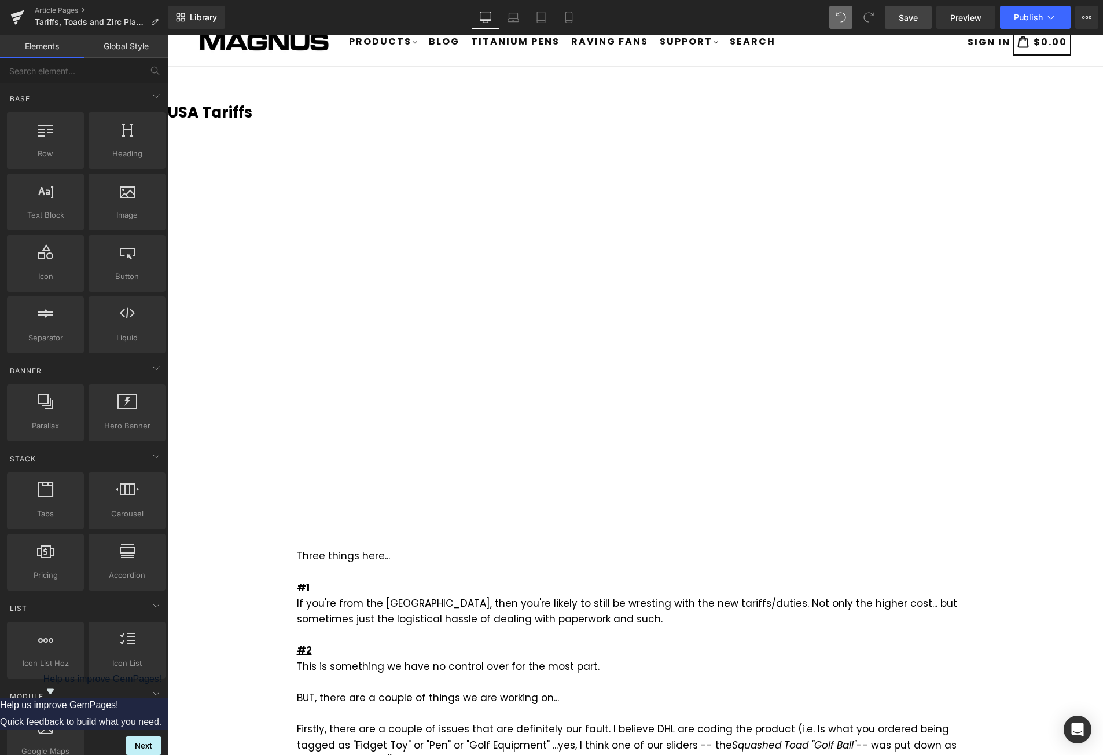
scroll to position [58, 0]
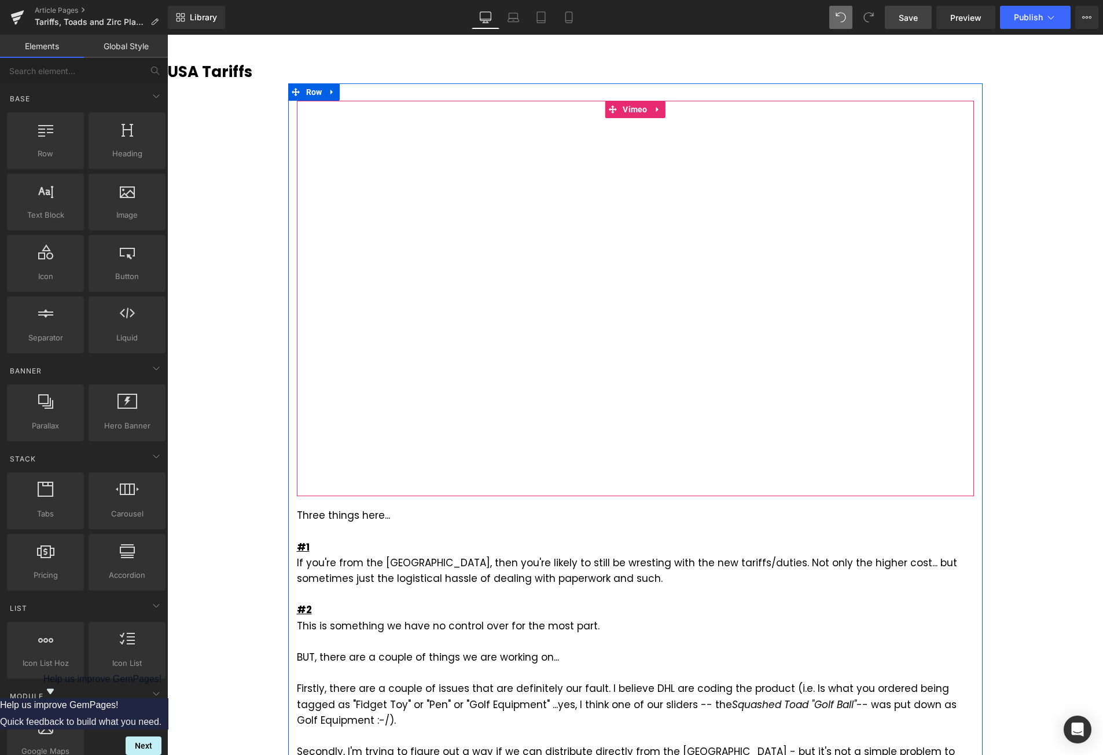
click at [629, 108] on div at bounding box center [635, 298] width 677 height 395
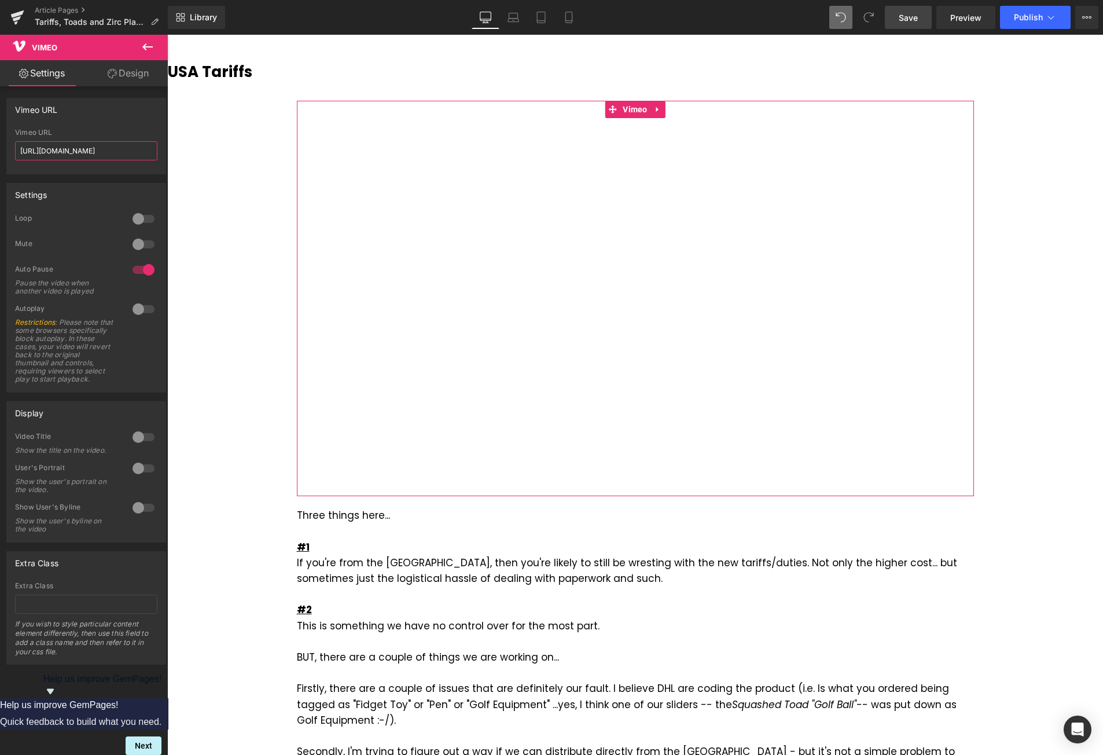
click at [134, 146] on input "[URL][DOMAIN_NAME]" at bounding box center [86, 150] width 142 height 19
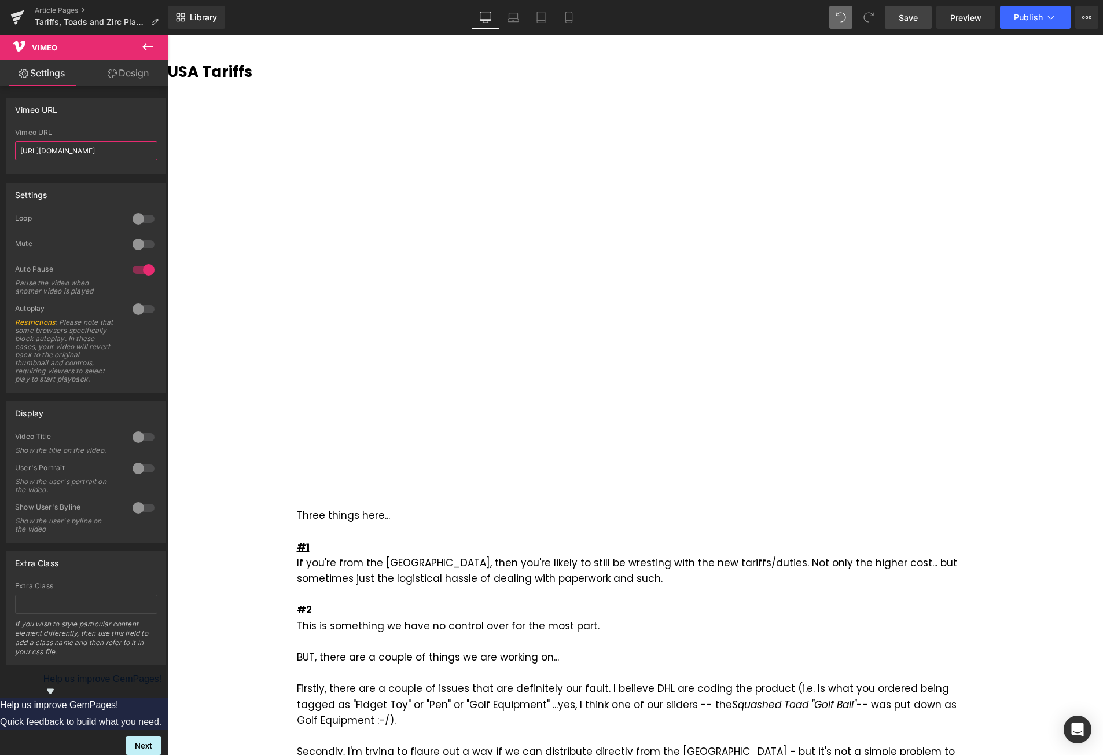
paste input "1123376391"
type input "[URL][DOMAIN_NAME]"
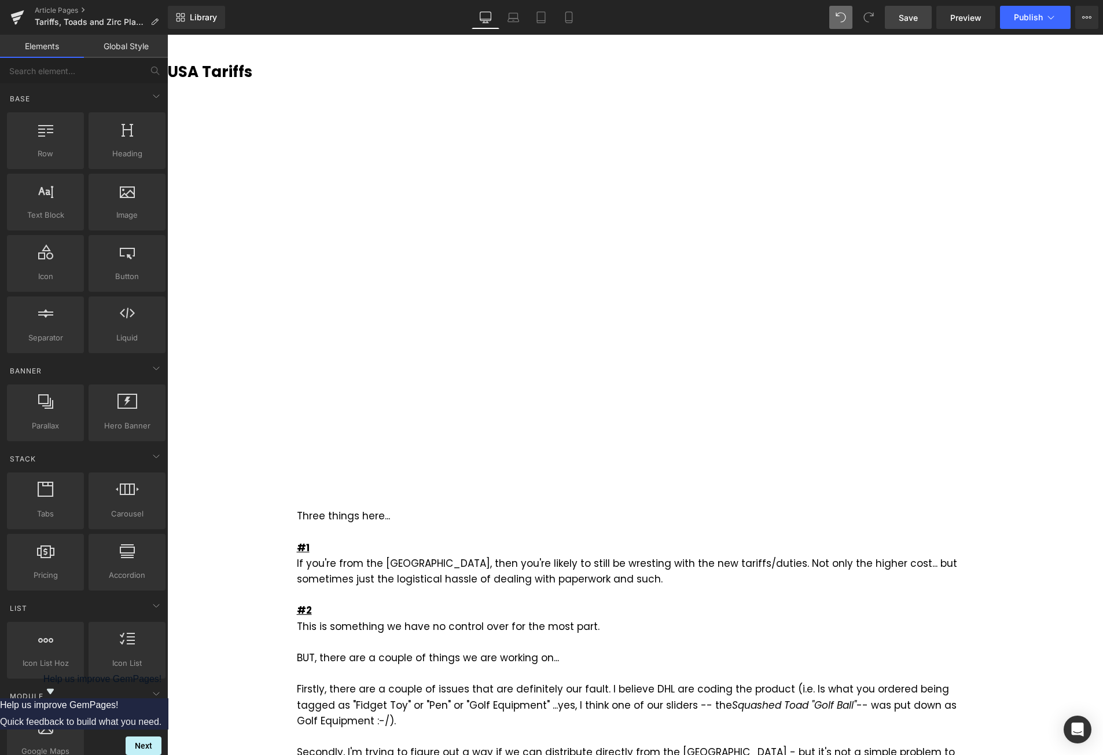
click at [912, 12] on span "Save" at bounding box center [908, 18] width 19 height 12
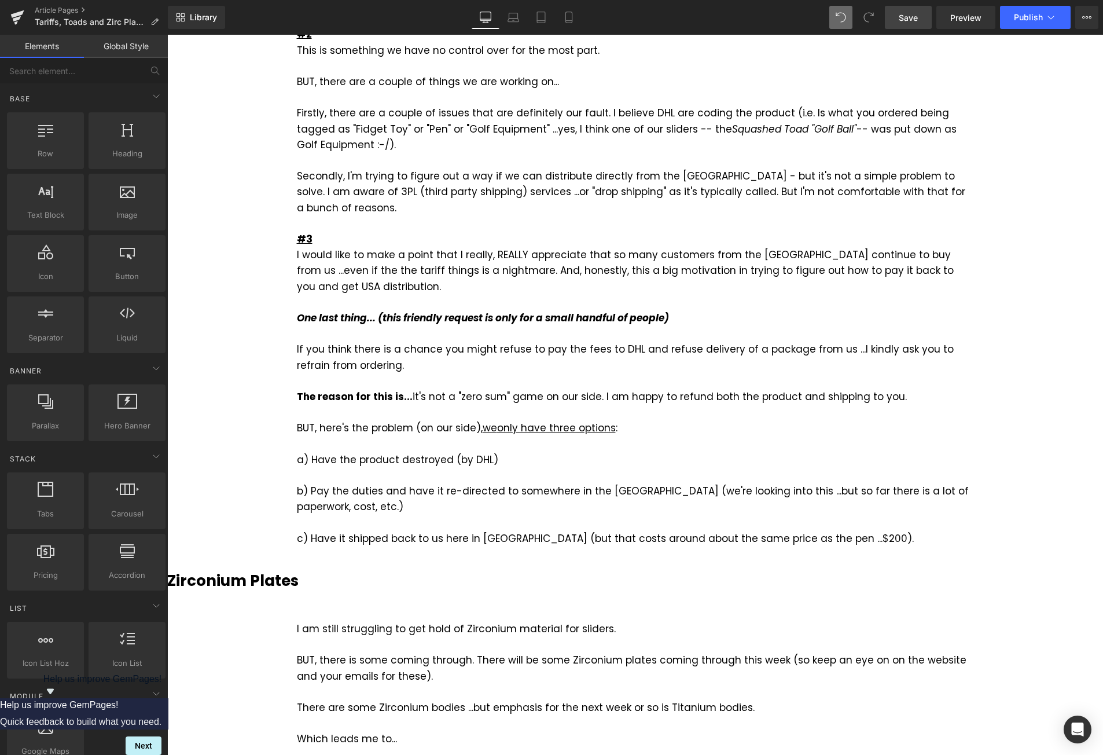
scroll to position [463, 0]
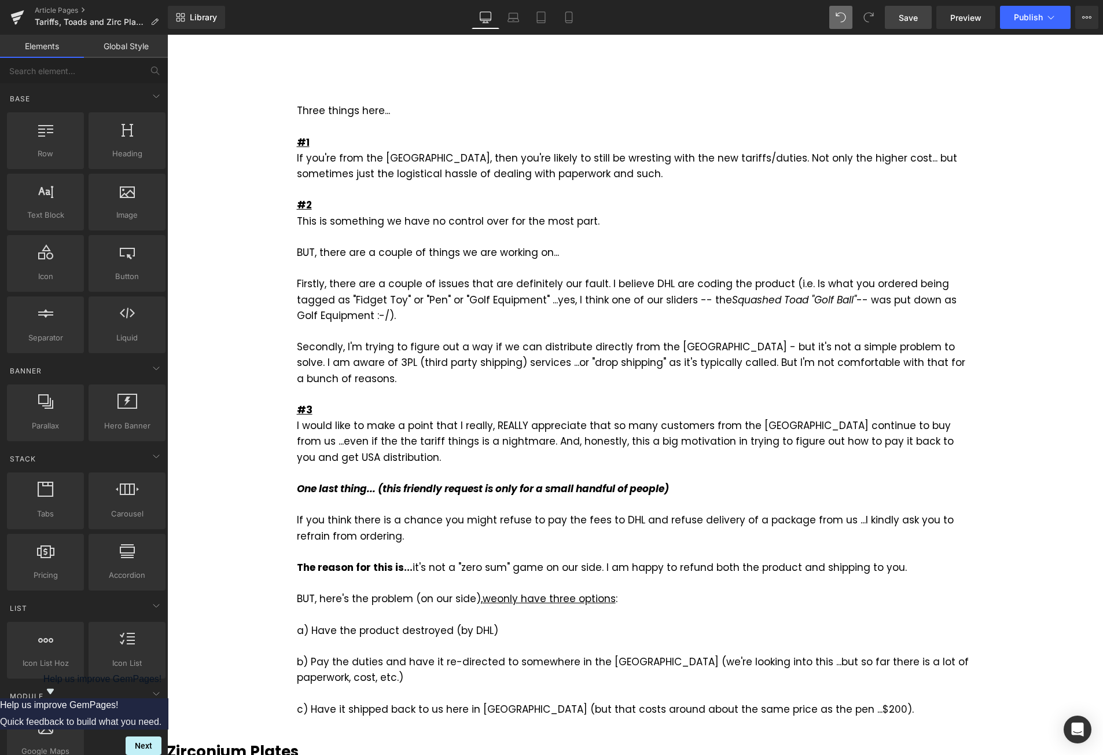
click at [909, 17] on span "Save" at bounding box center [908, 18] width 19 height 12
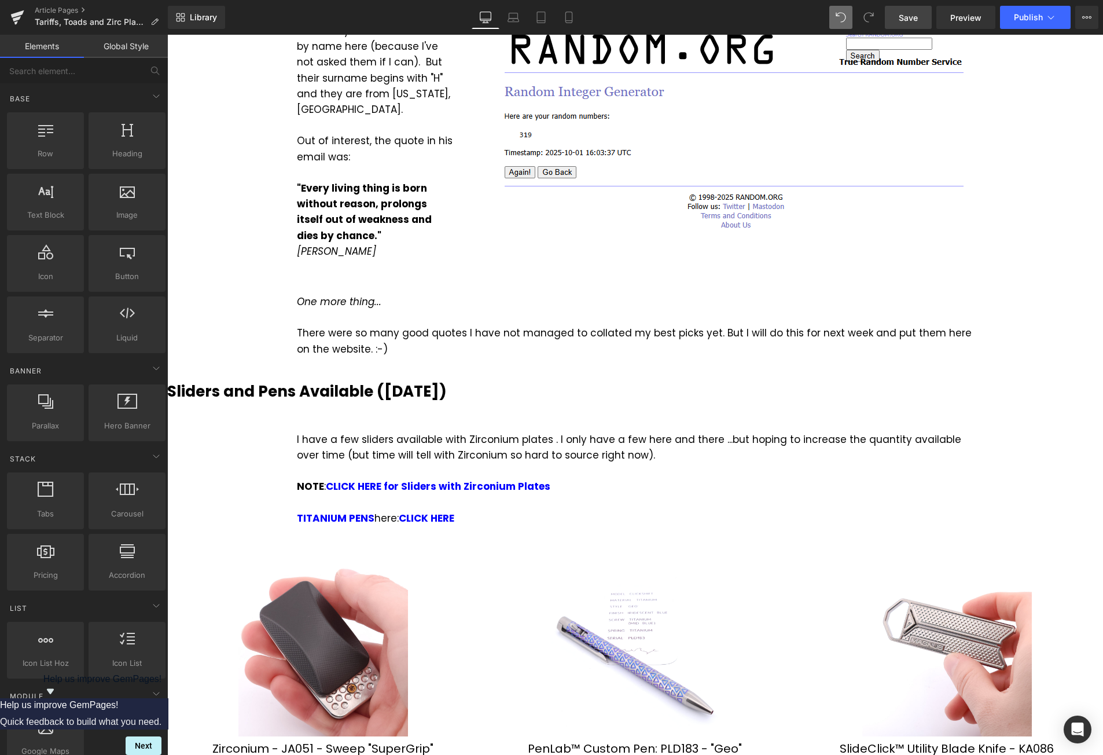
scroll to position [1910, 0]
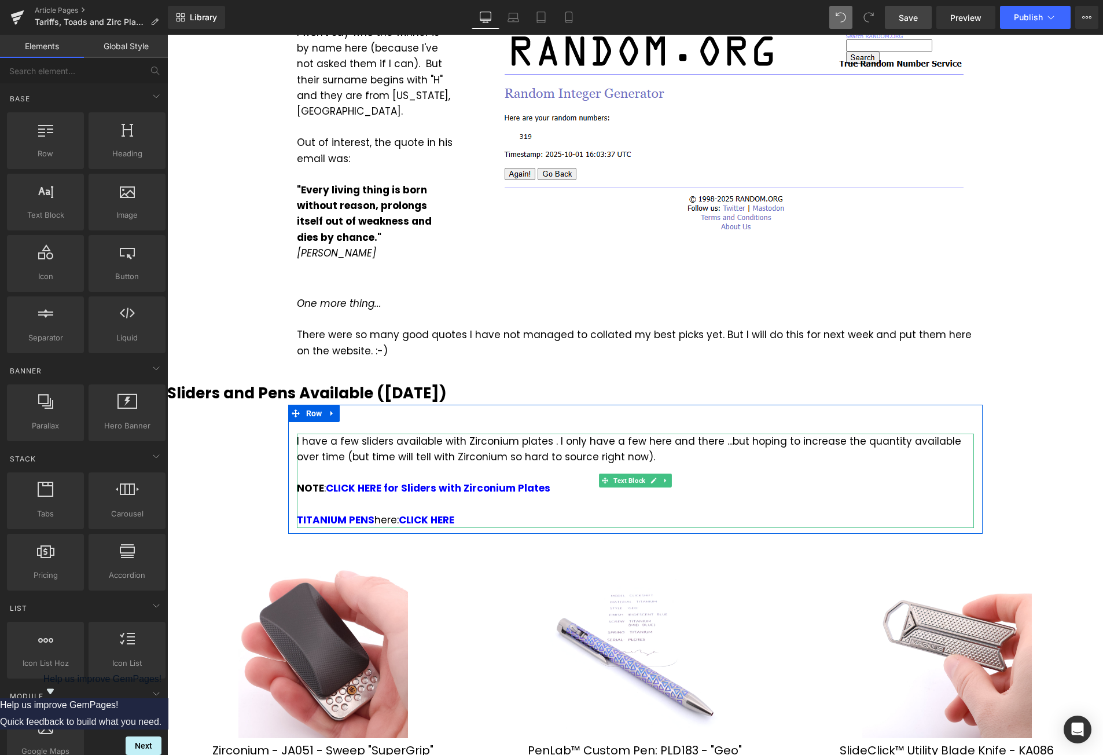
click at [637, 434] on div "I have a few sliders available with Zirconium plates . I only have a few here a…" at bounding box center [635, 481] width 677 height 94
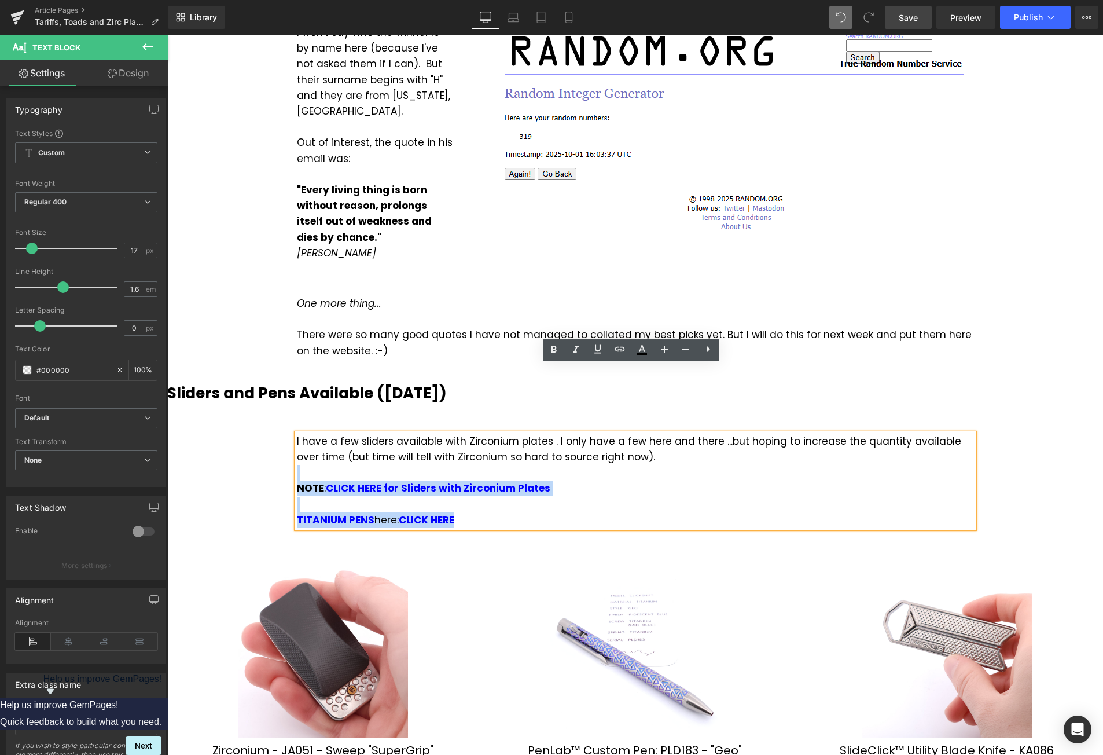
drag, startPoint x: 638, startPoint y: 390, endPoint x: 590, endPoint y: 449, distance: 76.6
click at [590, 449] on div "I have a few sliders available with Zirconium plates . I only have a few here a…" at bounding box center [635, 481] width 677 height 94
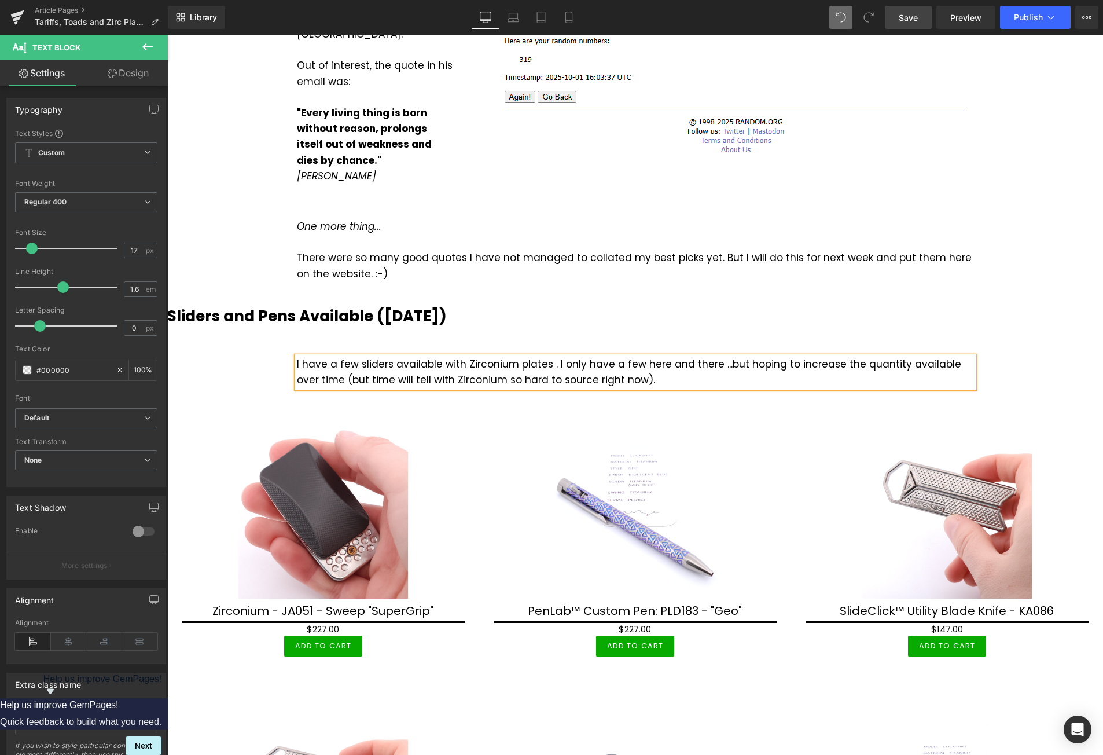
scroll to position [1968, 0]
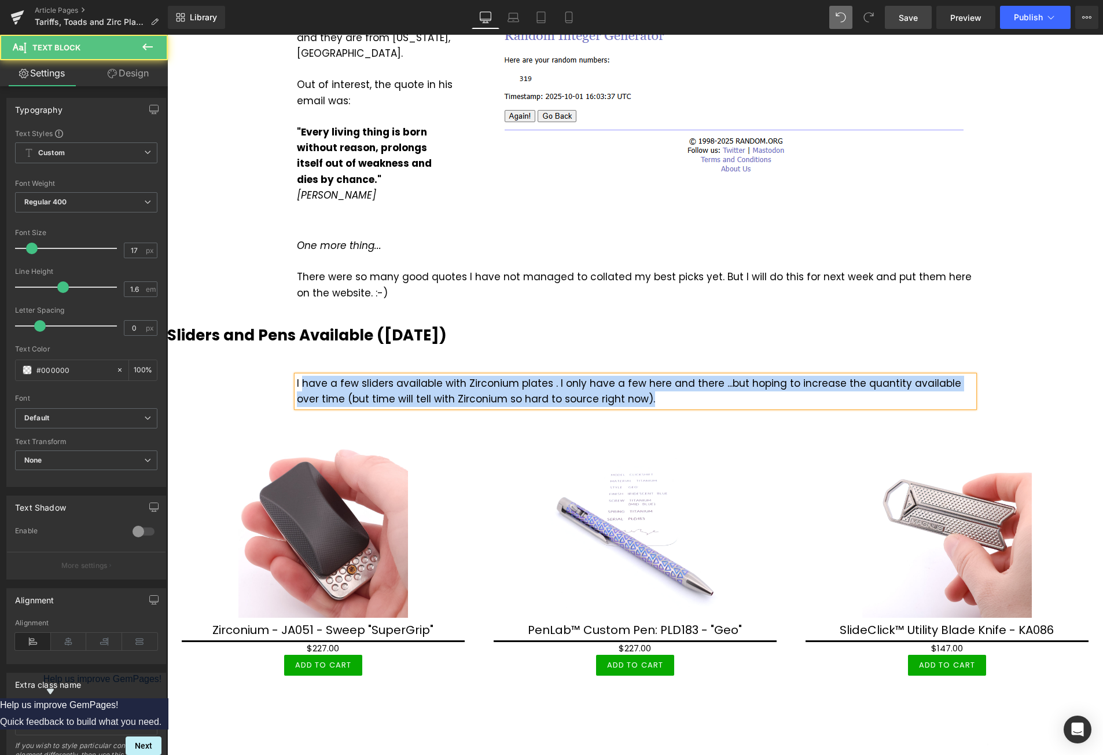
drag, startPoint x: 628, startPoint y: 331, endPoint x: 300, endPoint y: 318, distance: 327.4
click at [300, 376] on div "I have a few sliders available with Zirconium plates . I only have a few here a…" at bounding box center [635, 391] width 677 height 31
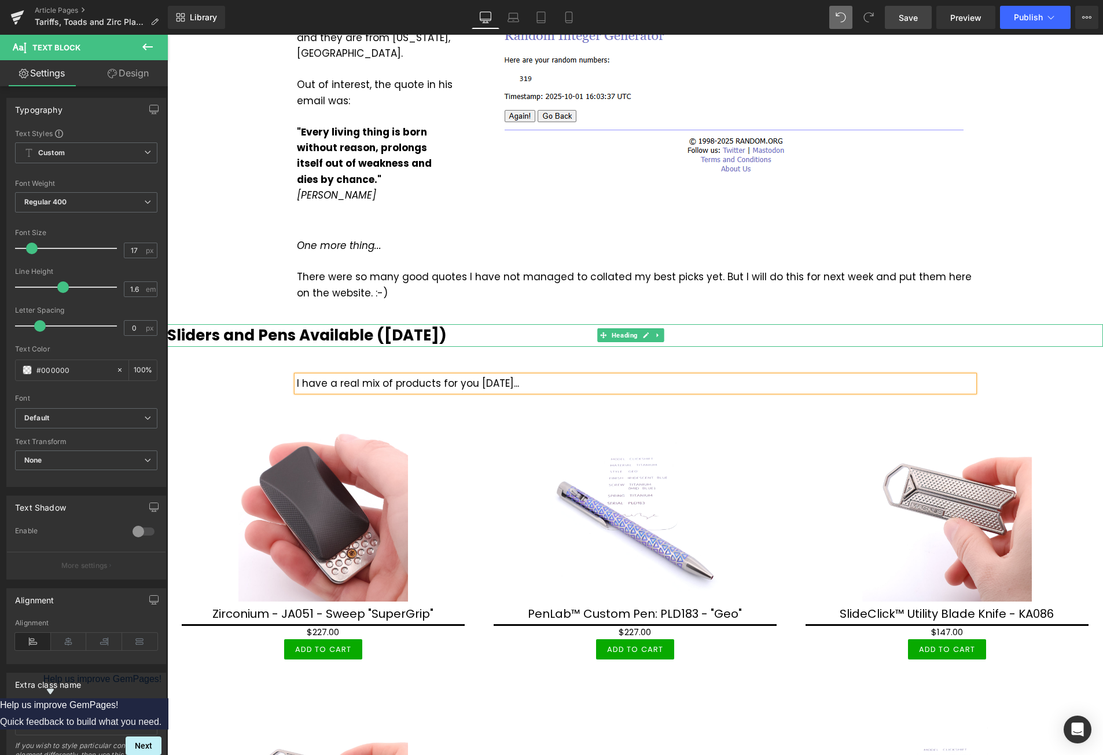
click at [317, 325] on b "Sliders and Pens Available ([DATE])" at bounding box center [307, 335] width 280 height 21
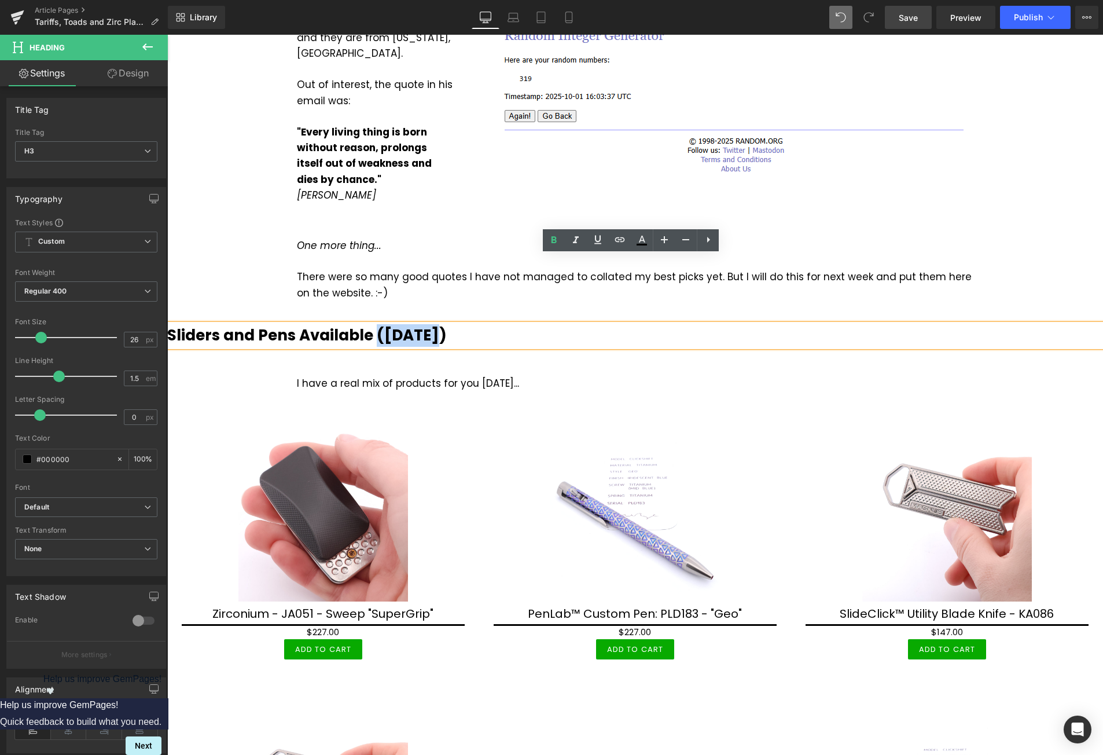
drag, startPoint x: 442, startPoint y: 267, endPoint x: 375, endPoint y: 263, distance: 67.9
click at [375, 324] on h3 "Sliders and Pens Available ([DATE])" at bounding box center [635, 335] width 936 height 23
click at [256, 325] on b "Sliders and Pens Available" at bounding box center [270, 335] width 206 height 21
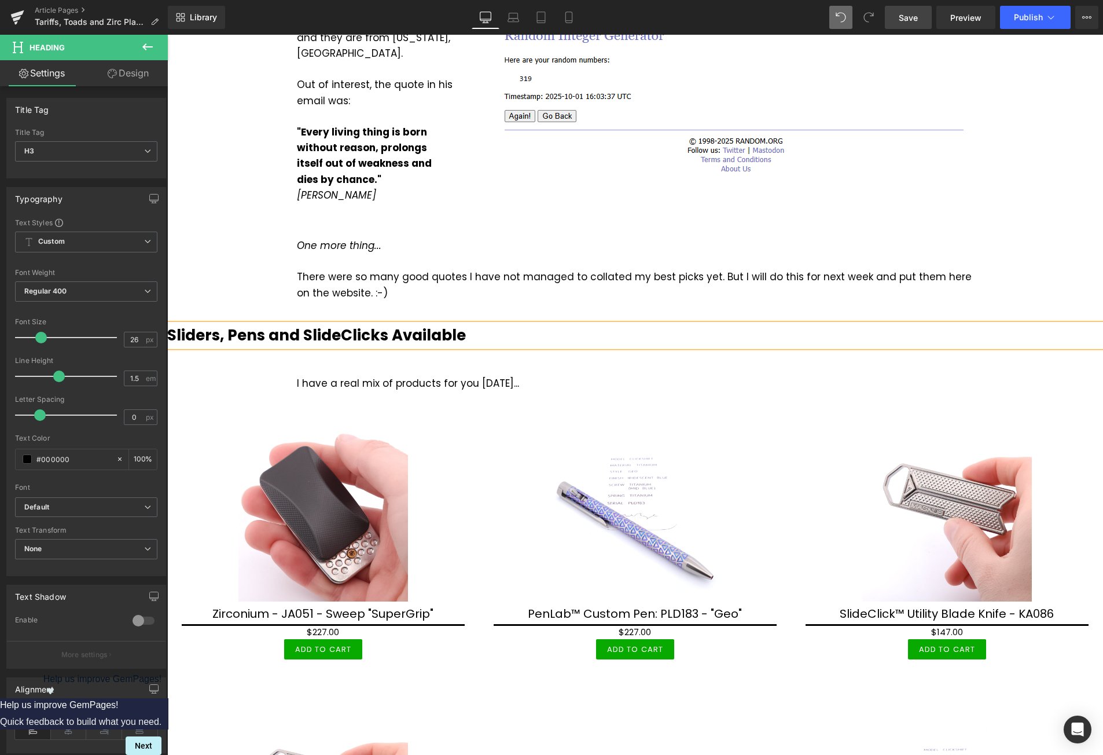
drag, startPoint x: 916, startPoint y: 17, endPoint x: 693, endPoint y: 74, distance: 230.0
click at [916, 17] on span "Save" at bounding box center [908, 18] width 19 height 12
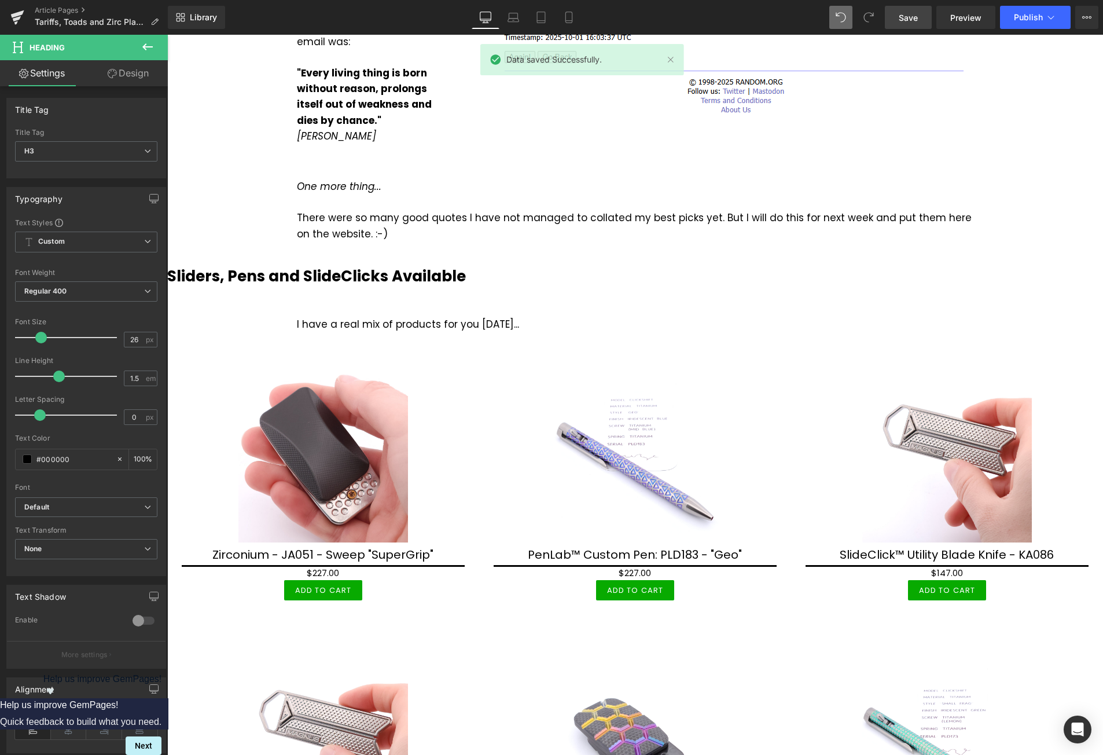
scroll to position [2026, 0]
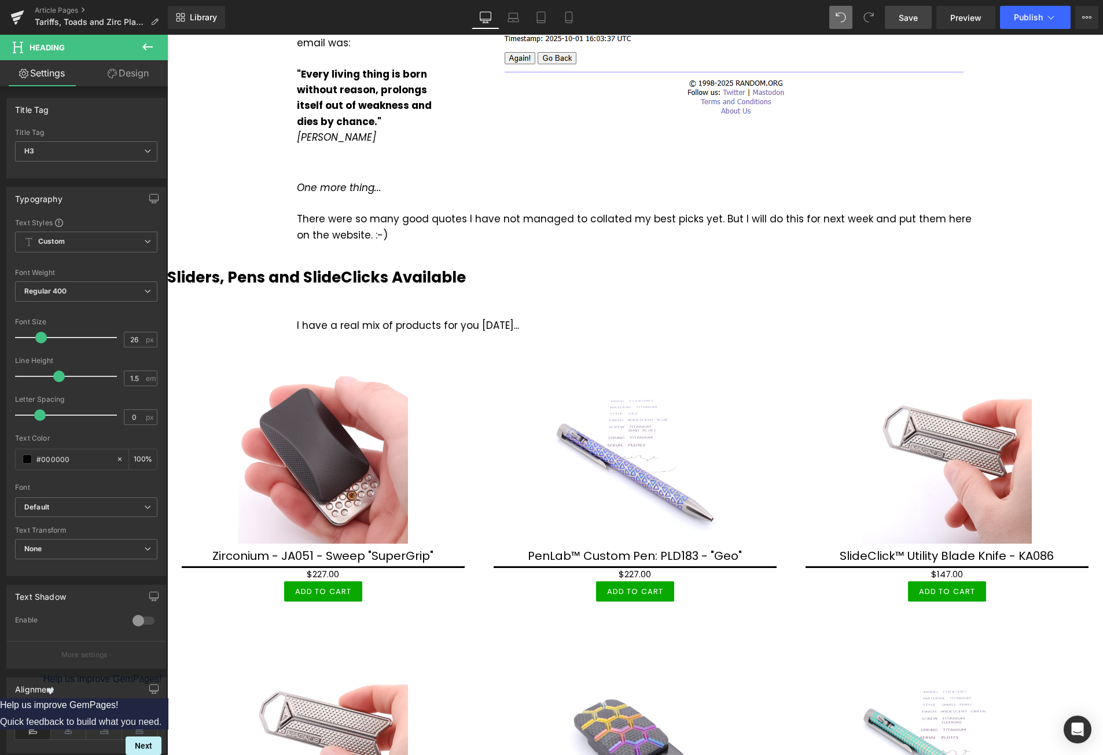
click at [911, 20] on span "Save" at bounding box center [908, 18] width 19 height 12
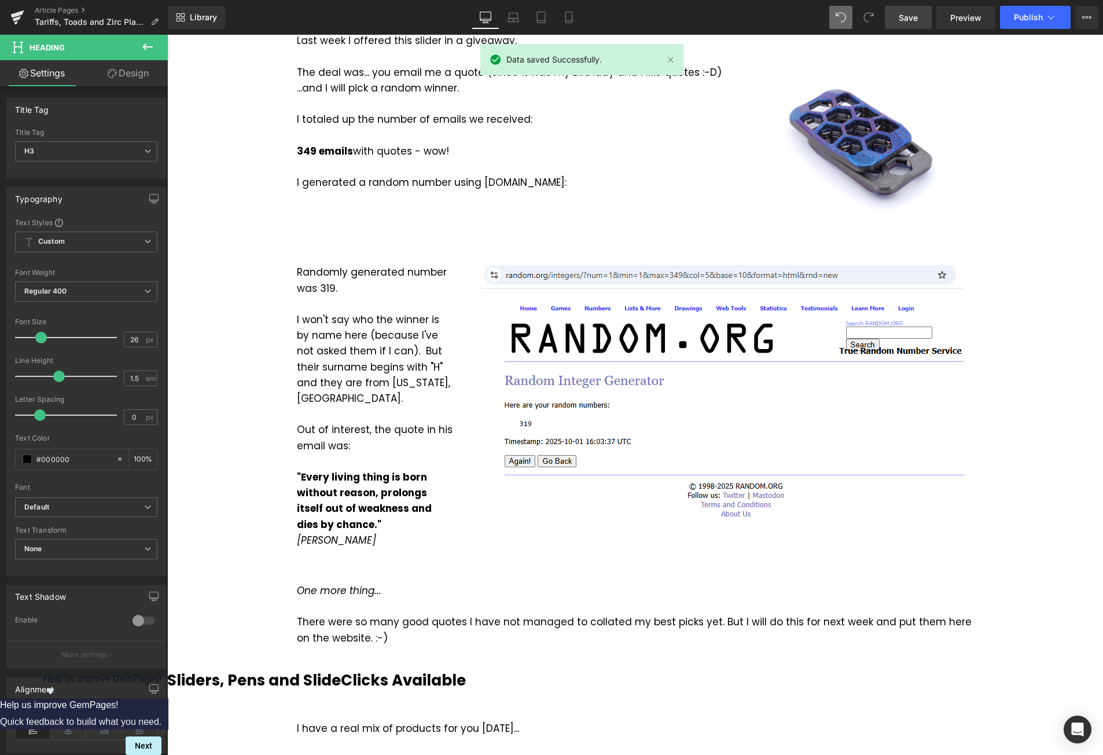
scroll to position [1621, 0]
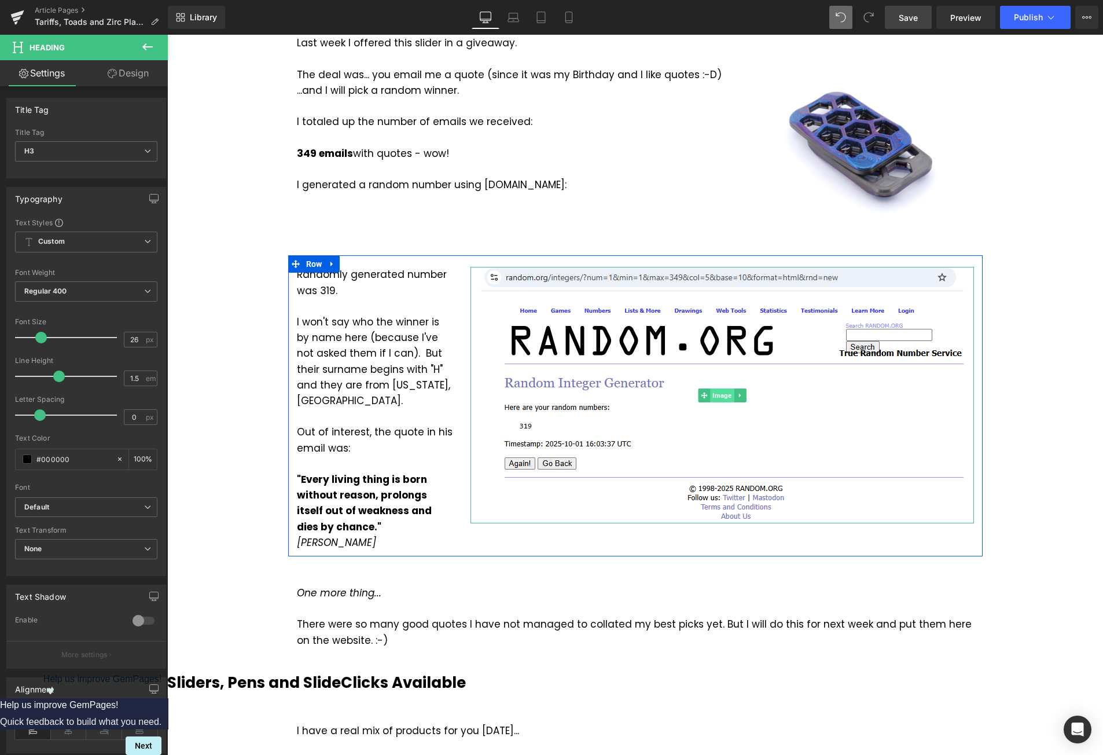
click at [717, 388] on span "Image" at bounding box center [722, 395] width 24 height 14
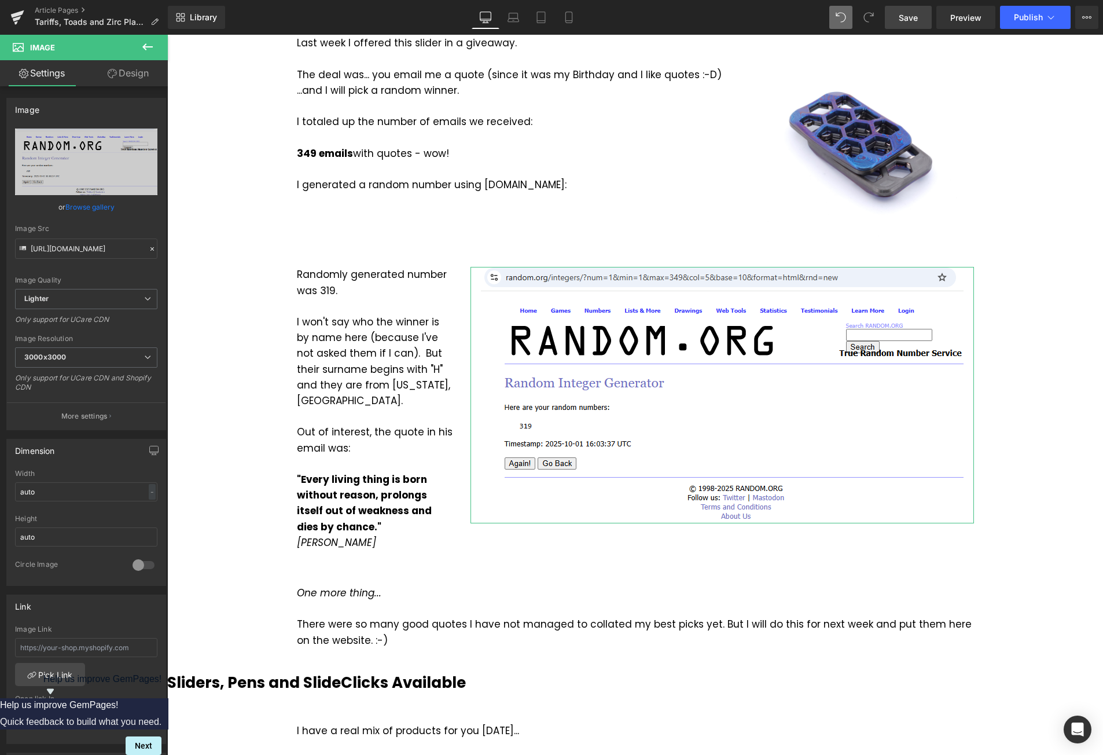
click at [127, 74] on link "Design" at bounding box center [128, 73] width 84 height 26
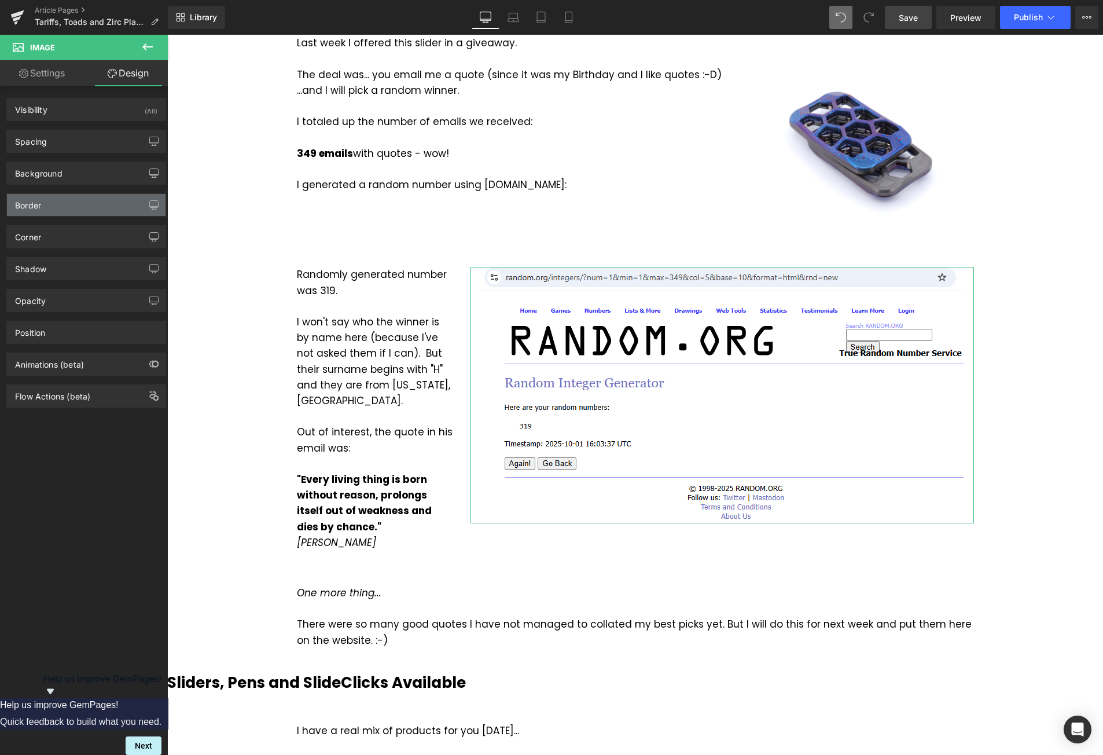
click at [60, 206] on div "Border" at bounding box center [86, 205] width 159 height 22
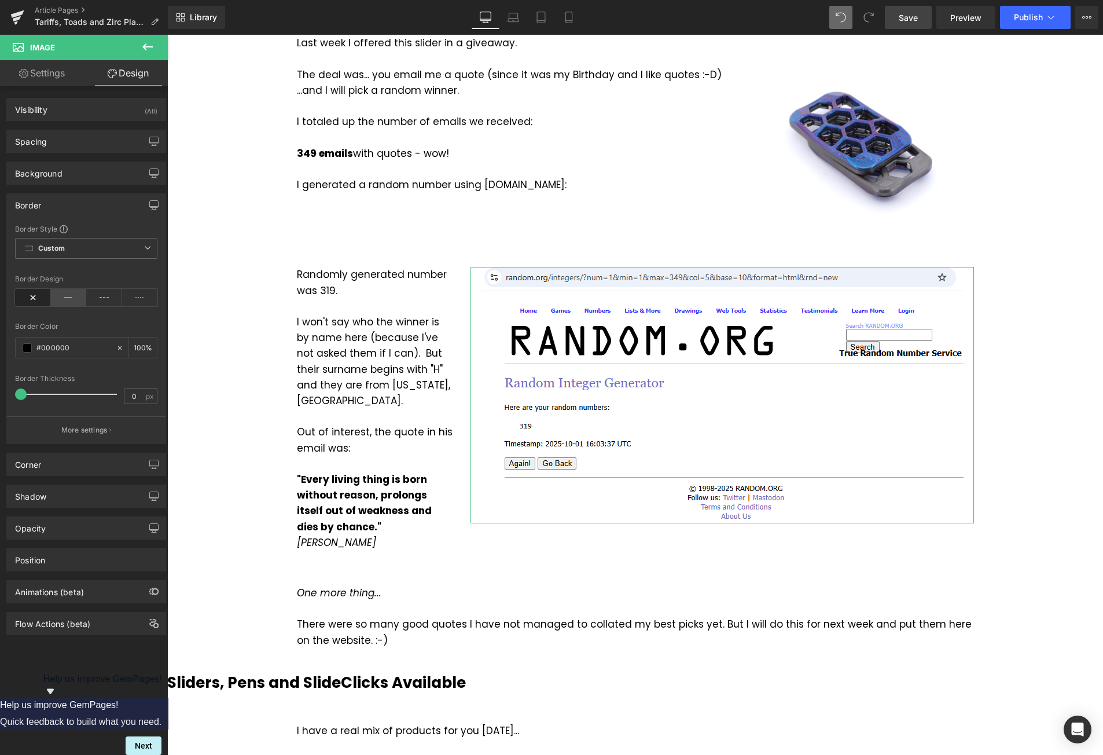
click at [58, 298] on icon at bounding box center [69, 297] width 36 height 17
click at [28, 349] on span at bounding box center [27, 347] width 9 height 9
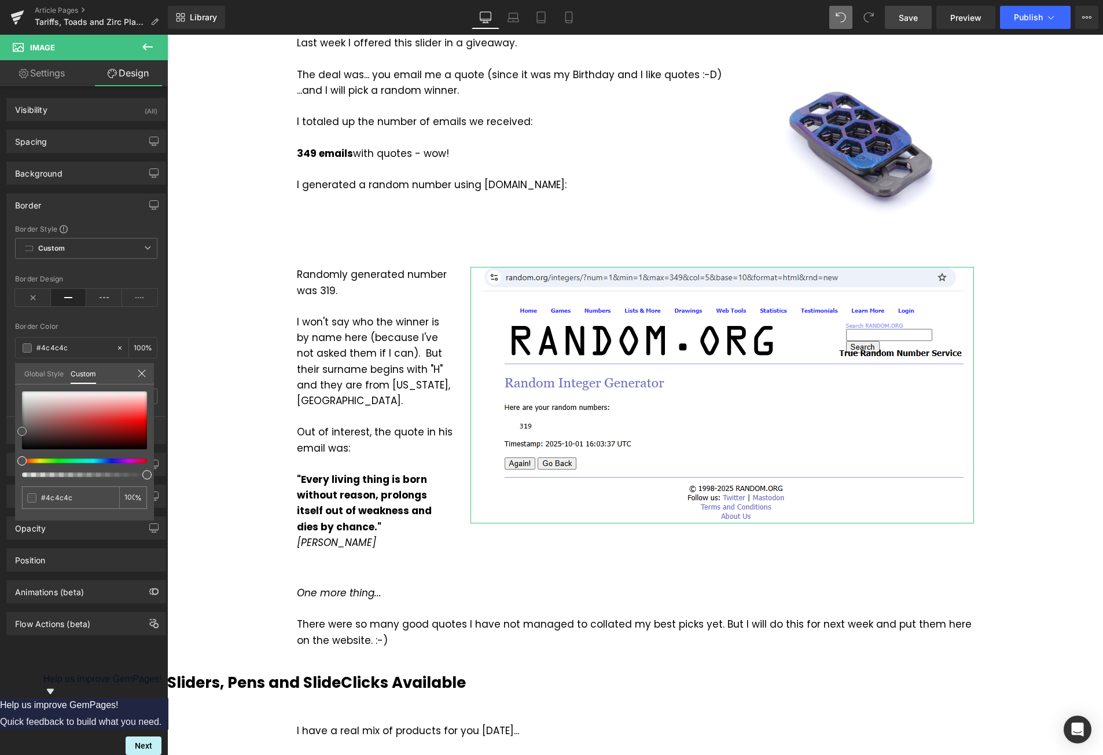
drag, startPoint x: 24, startPoint y: 426, endPoint x: 99, endPoint y: 346, distance: 109.4
click at [13, 431] on div "Border Border Style Custom Custom Setup Global Style Custom Setup Global Style …" at bounding box center [86, 314] width 173 height 259
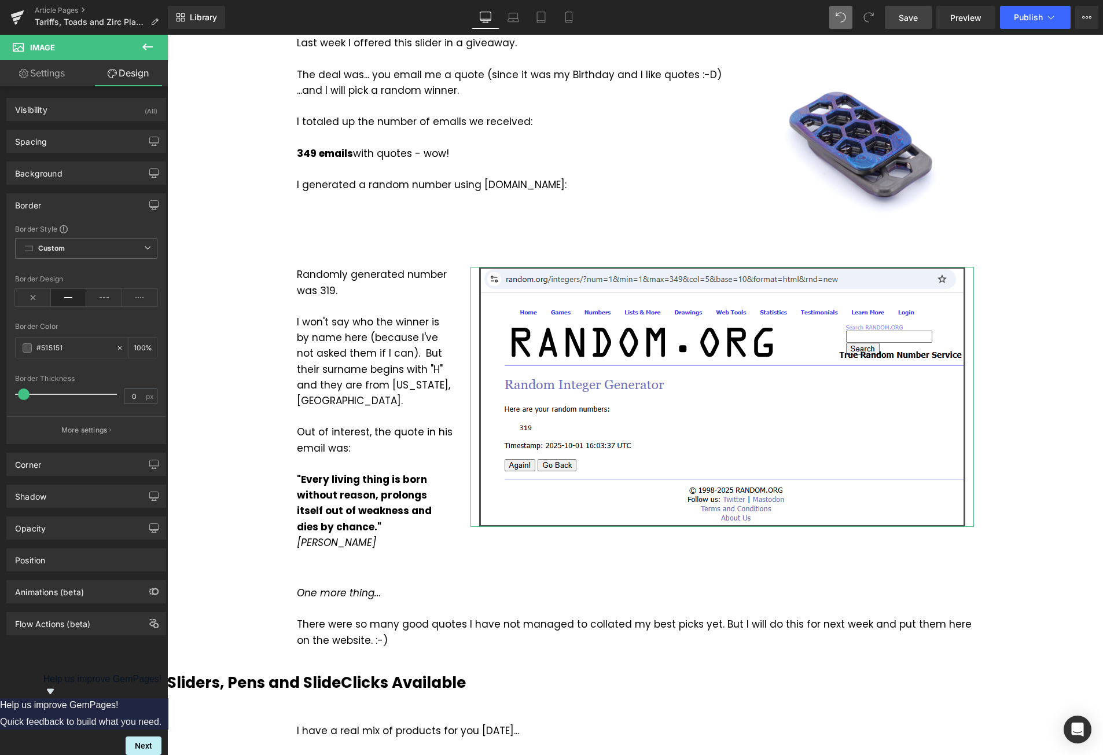
click at [21, 393] on span at bounding box center [24, 394] width 12 height 12
click at [53, 467] on div "Corner" at bounding box center [86, 464] width 159 height 22
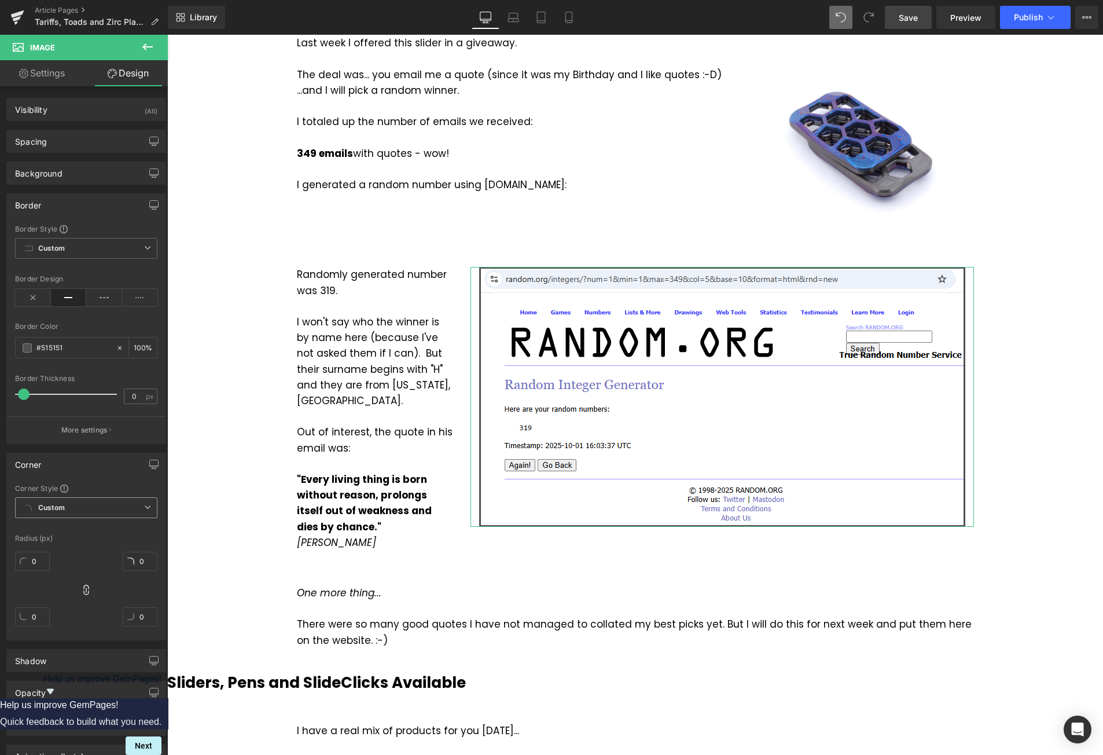
click at [76, 508] on span "Custom Setup Global Style" at bounding box center [86, 507] width 142 height 21
click at [68, 504] on span "Custom Setup Global Style" at bounding box center [86, 507] width 142 height 21
click at [41, 561] on input "0" at bounding box center [32, 561] width 35 height 19
type input "3"
click at [148, 562] on input "0" at bounding box center [140, 561] width 35 height 19
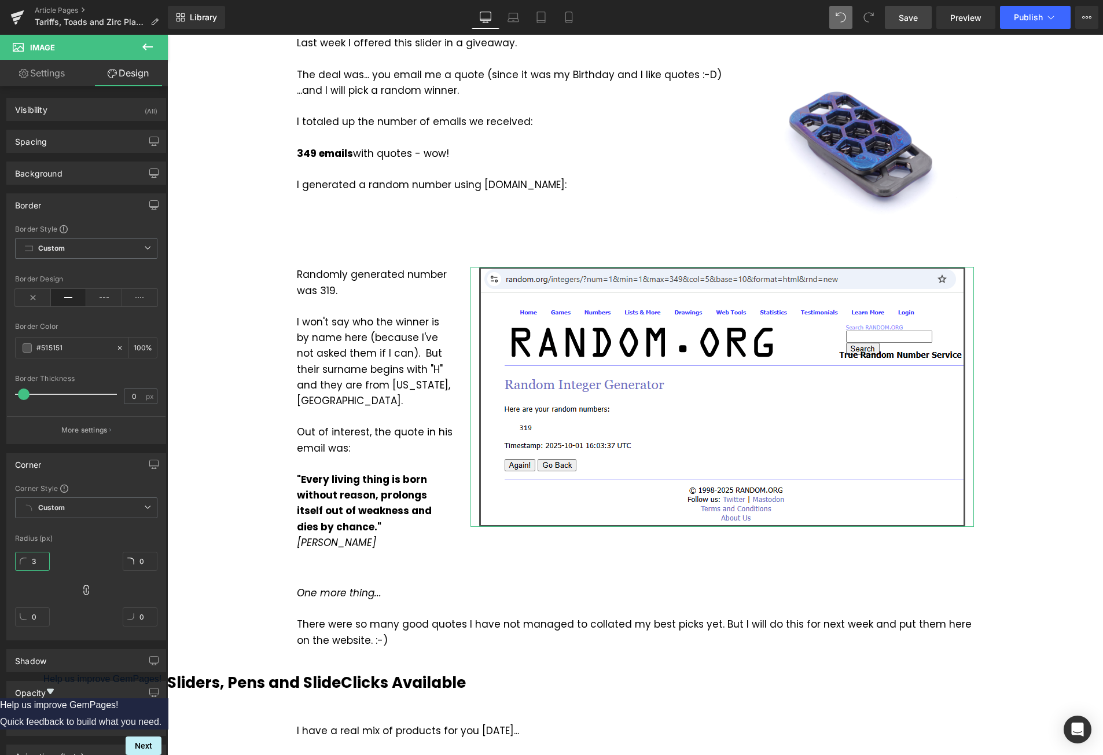
click at [38, 561] on input "3" at bounding box center [32, 561] width 35 height 19
type input "5"
click at [1029, 434] on body "Skip to content Submit Close search Products .cls-1{fill:#231f20} expand .cls-1…" at bounding box center [635, 747] width 936 height 4667
drag, startPoint x: 916, startPoint y: 16, endPoint x: 805, endPoint y: 171, distance: 190.9
click at [916, 16] on span "Save" at bounding box center [908, 18] width 19 height 12
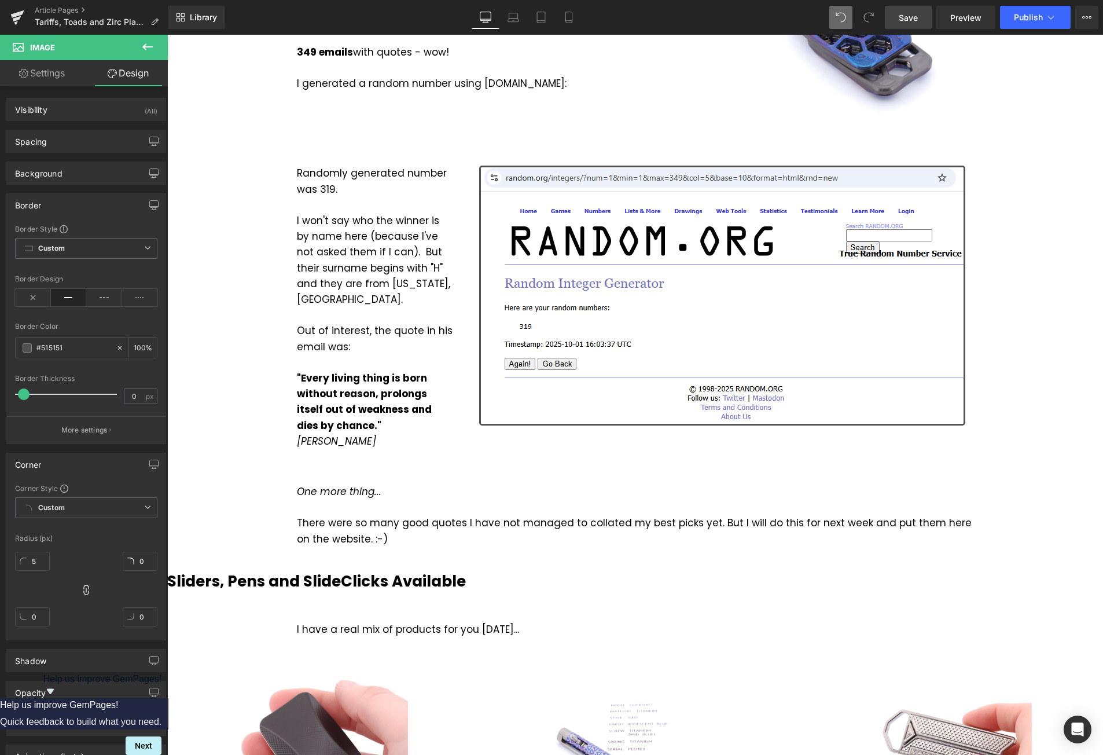
scroll to position [1679, 0]
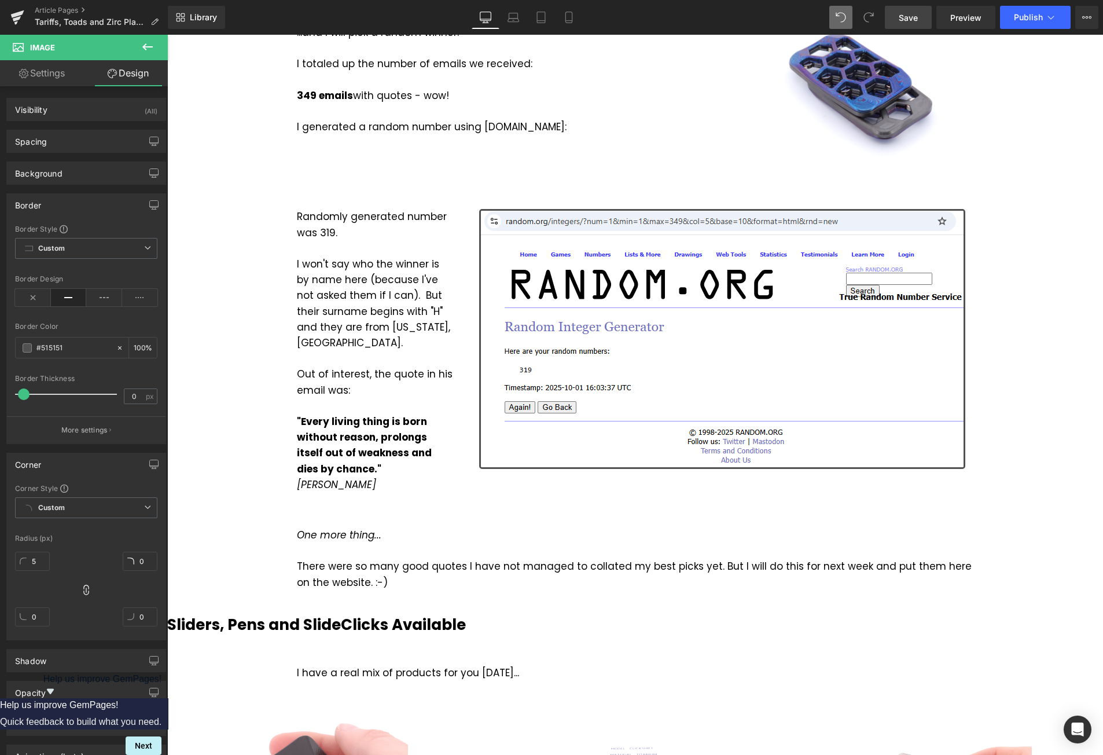
click at [921, 16] on link "Save" at bounding box center [908, 17] width 47 height 23
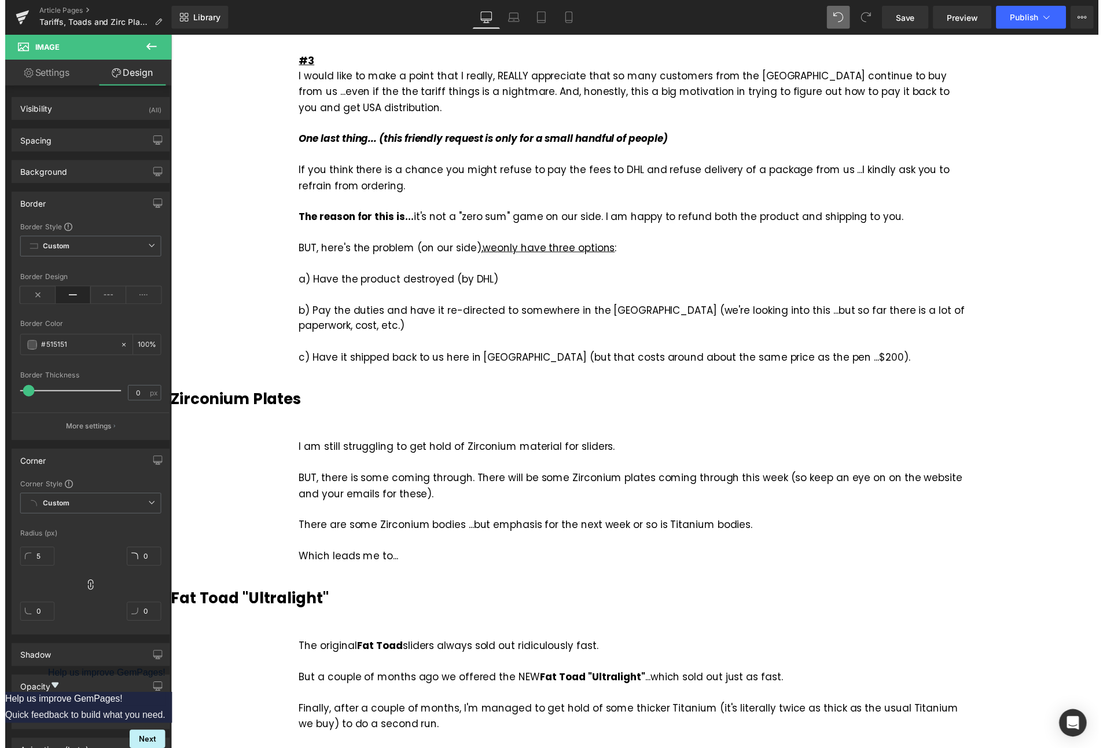
scroll to position [810, 0]
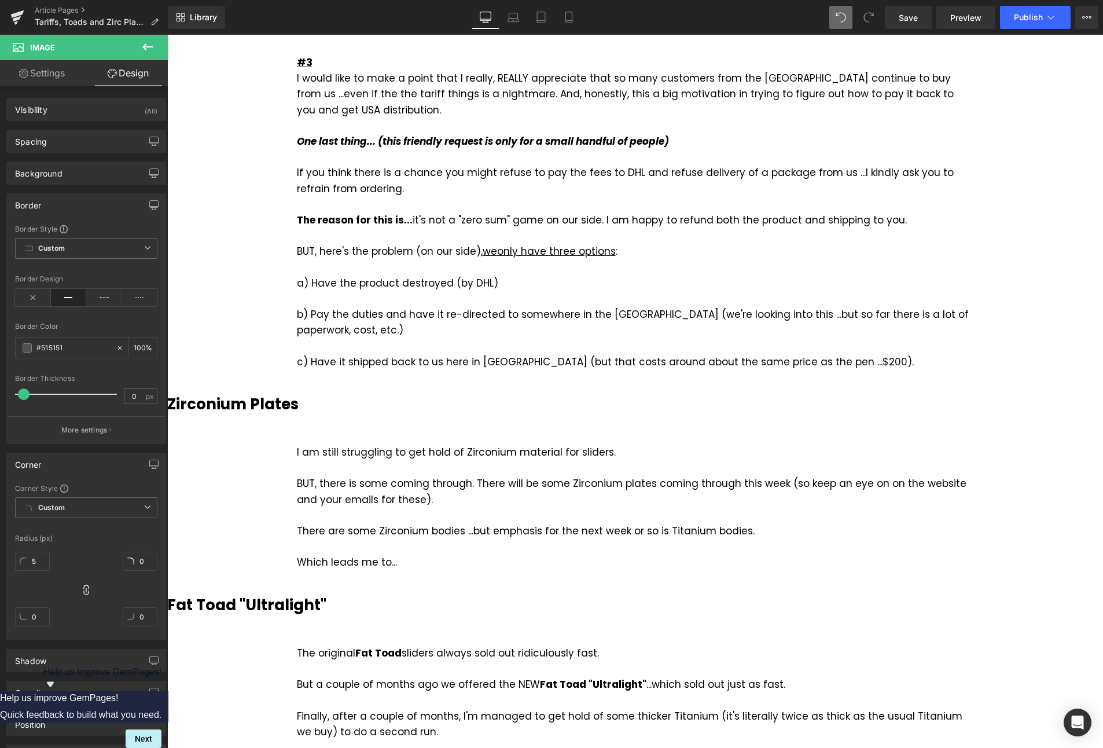
click at [144, 49] on icon at bounding box center [148, 47] width 14 height 14
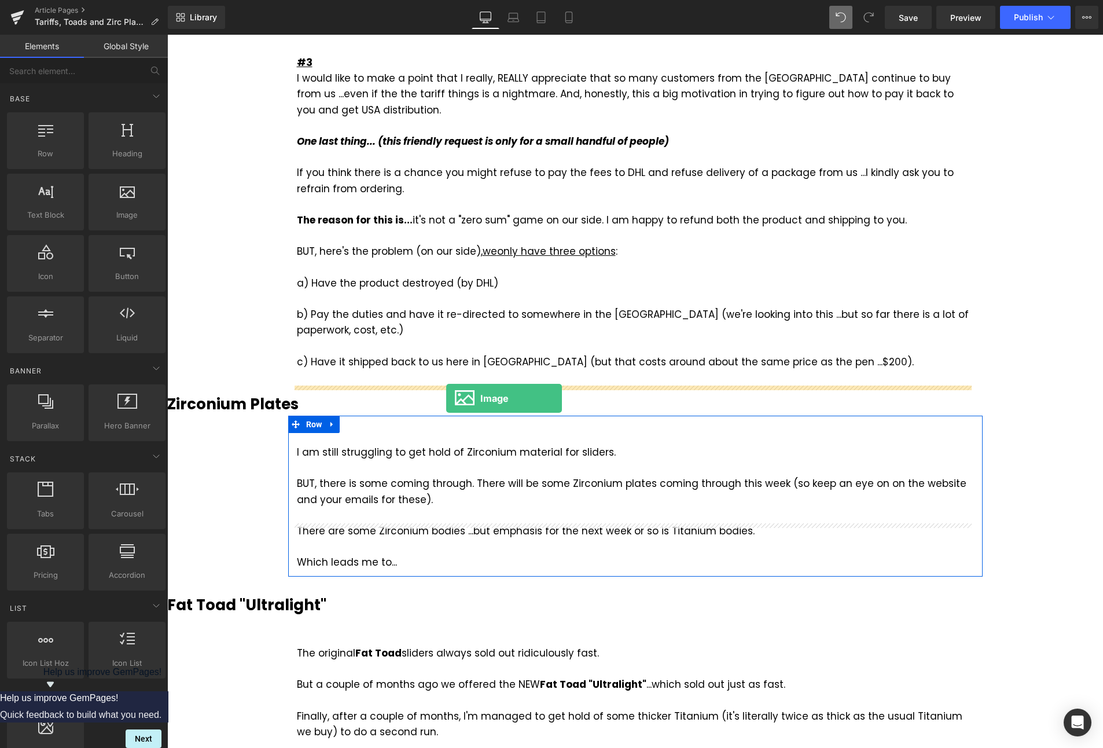
drag, startPoint x: 291, startPoint y: 251, endPoint x: 446, endPoint y: 398, distance: 214.2
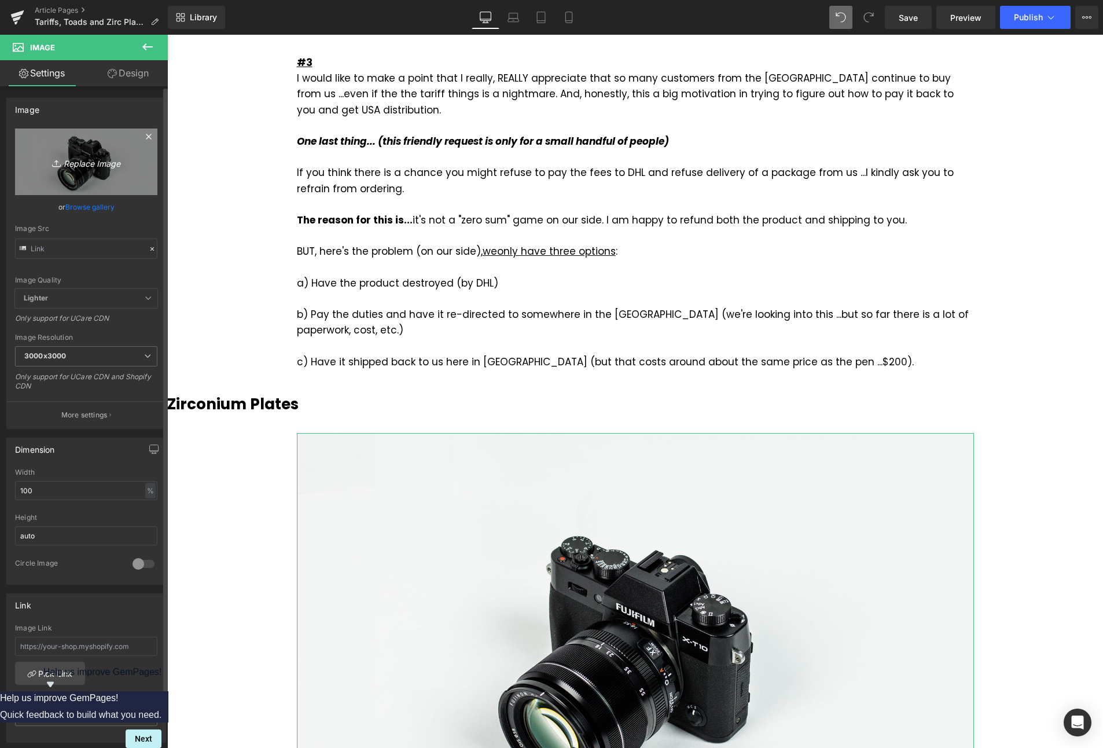
click at [102, 166] on icon "Replace Image" at bounding box center [86, 162] width 93 height 14
click at [88, 252] on input "text" at bounding box center [86, 249] width 142 height 20
paste input "[URL][DOMAIN_NAME]"
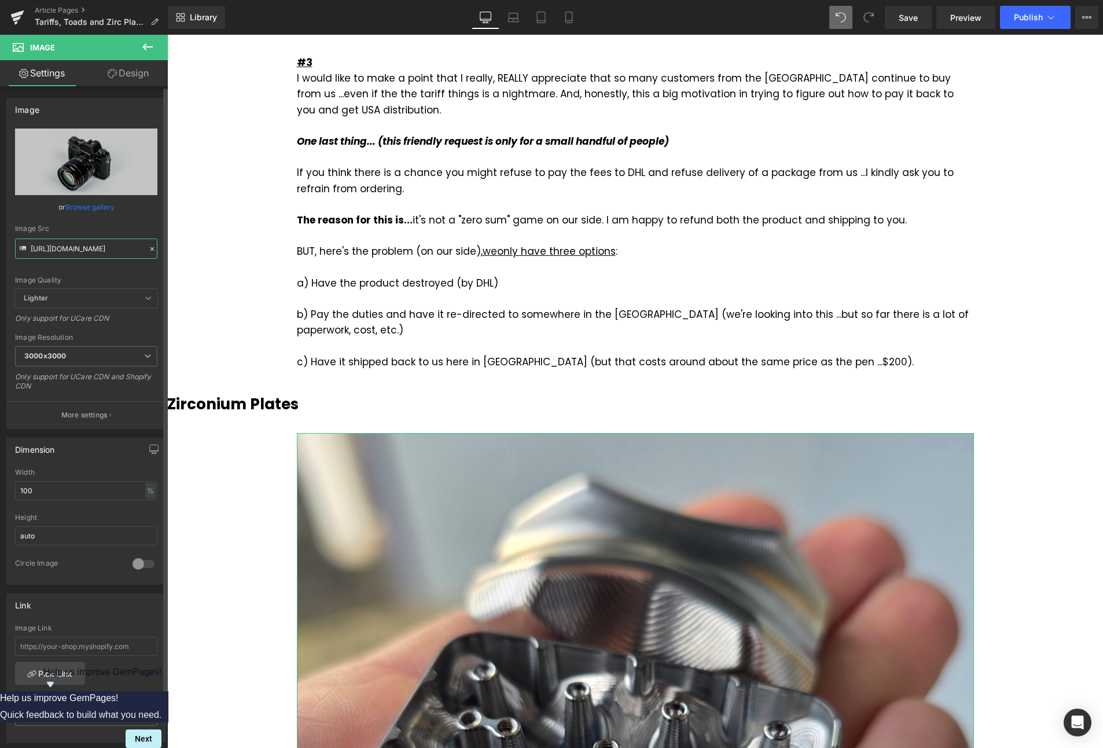
type input "[URL][DOMAIN_NAME]"
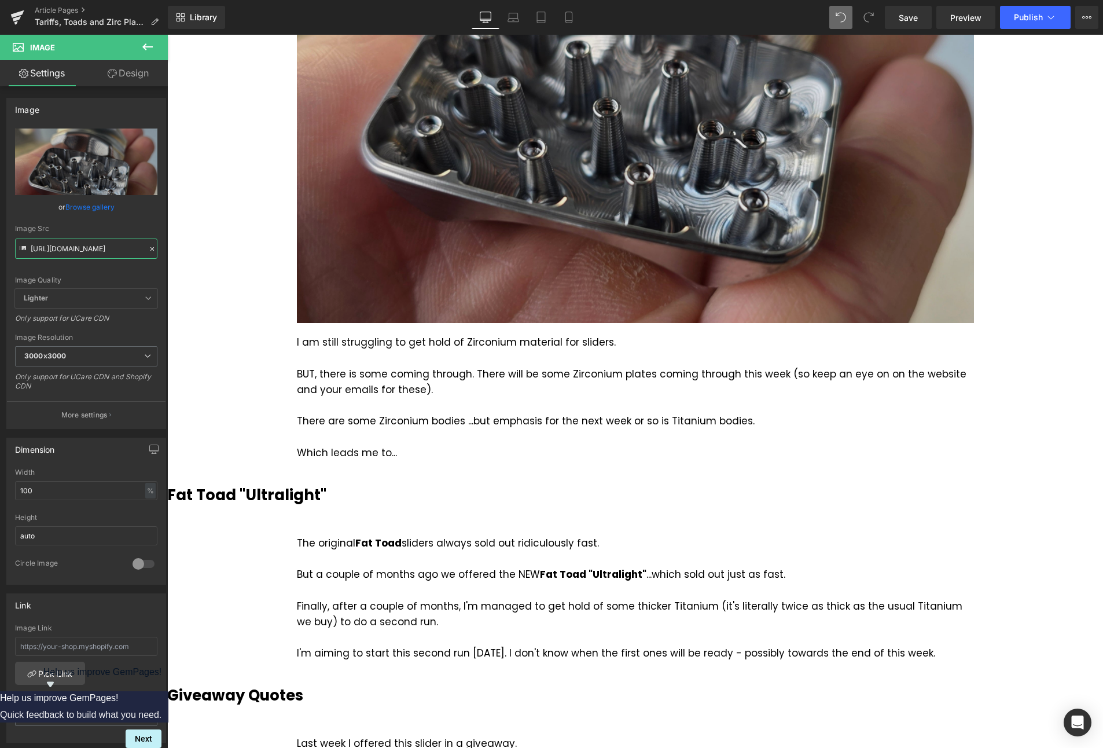
scroll to position [1505, 0]
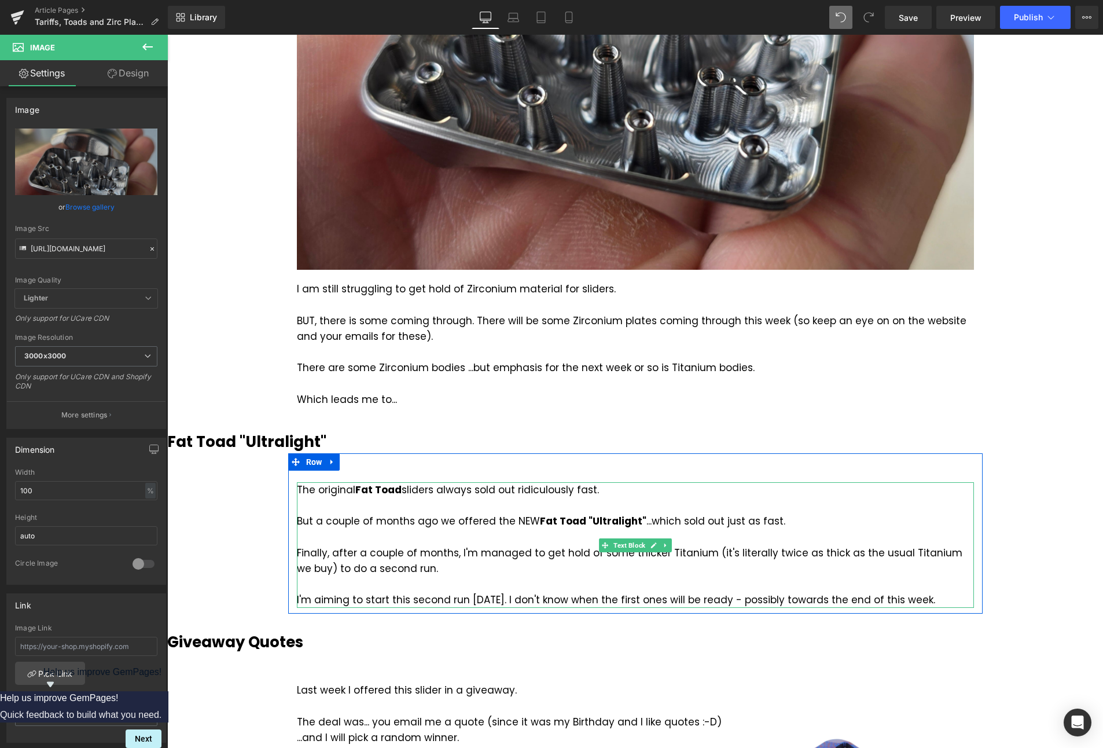
click at [924, 592] on div "I'm aiming to start this second run [DATE]. I don't know when the first ones wi…" at bounding box center [635, 600] width 677 height 16
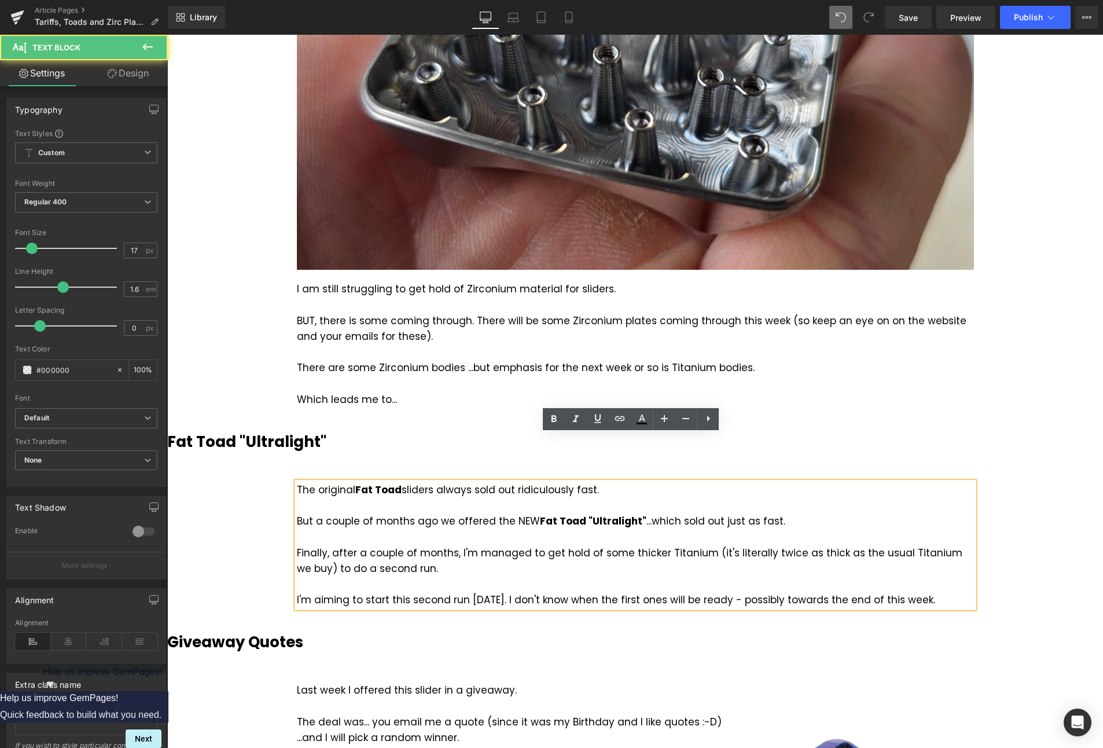
click at [922, 592] on div "I'm aiming to start this second run [DATE]. I don't know when the first ones wi…" at bounding box center [635, 600] width 677 height 16
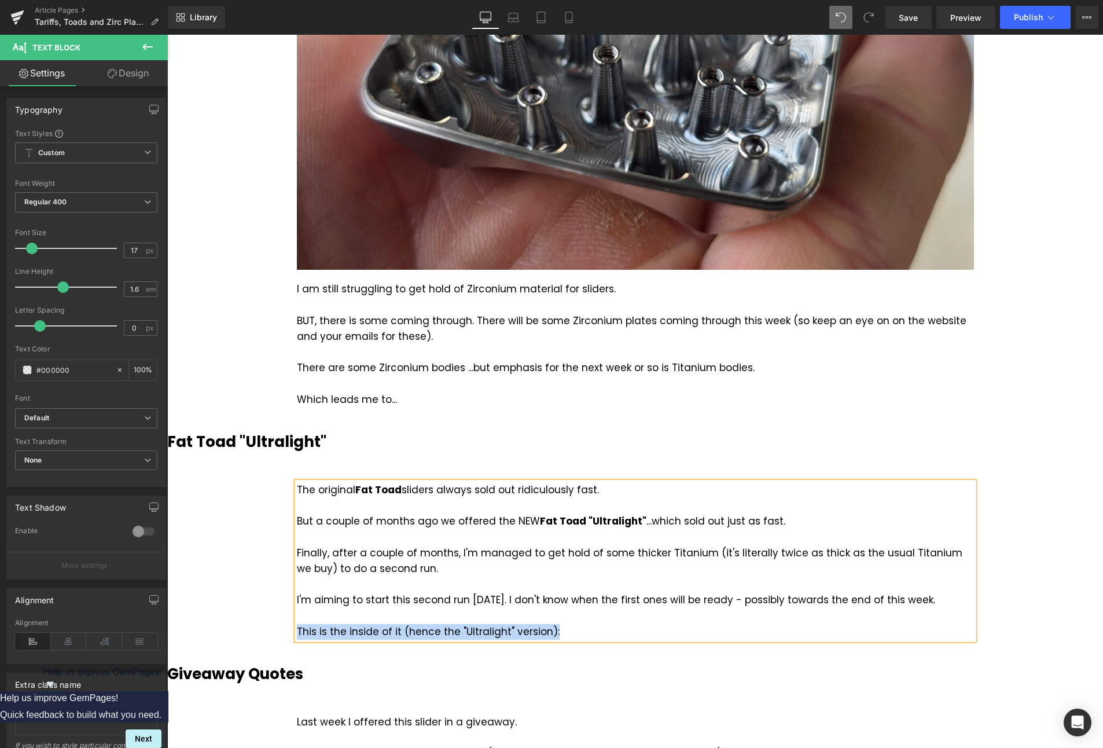
drag, startPoint x: 562, startPoint y: 585, endPoint x: 294, endPoint y: 581, distance: 268.1
click at [297, 624] on div "This is the inside of it (hence the "Ultralight" version):" at bounding box center [635, 632] width 677 height 16
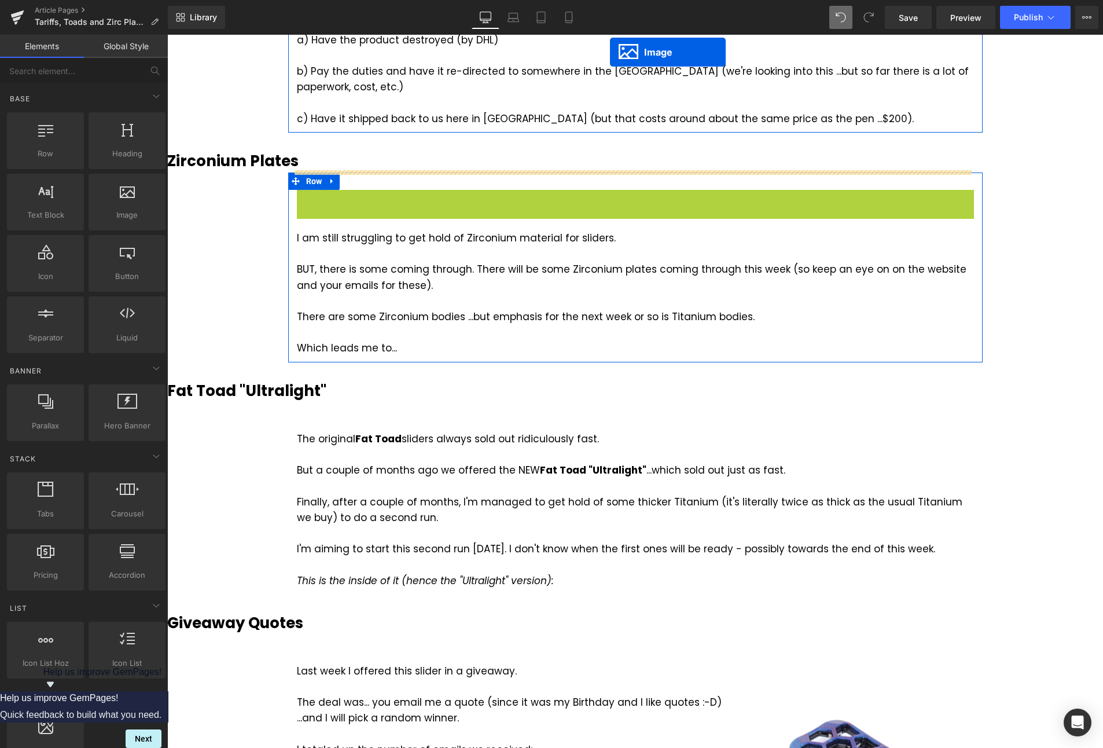
scroll to position [1060, 0]
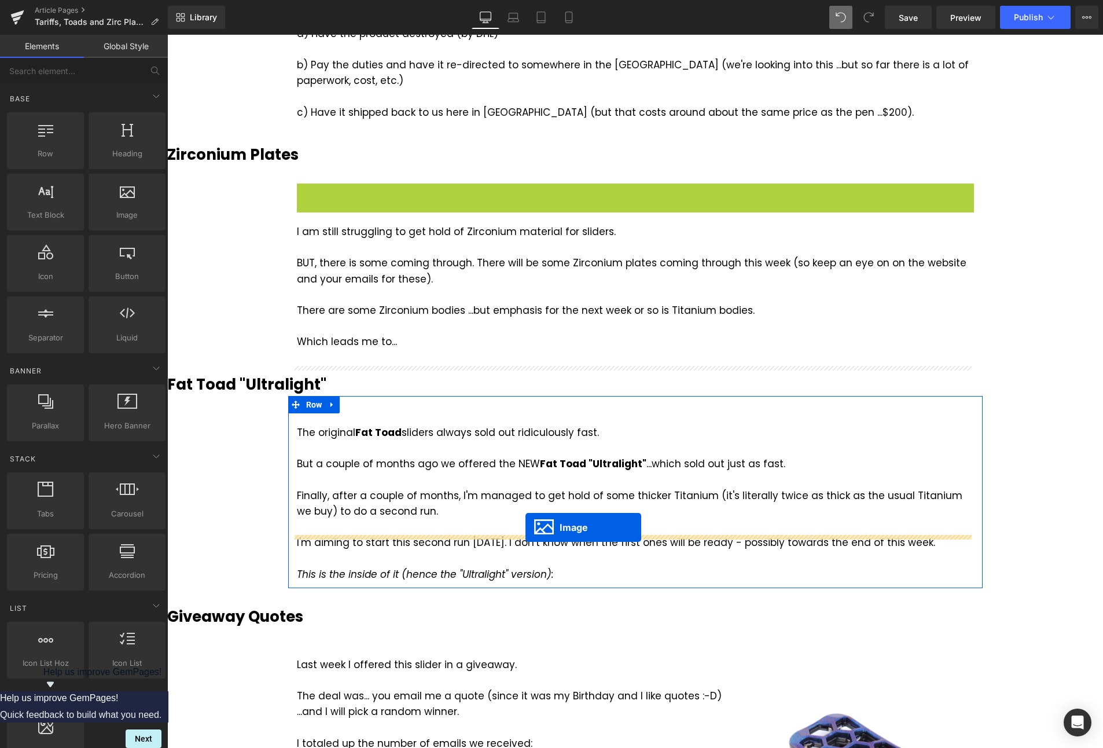
drag, startPoint x: 608, startPoint y: 133, endPoint x: 526, endPoint y: 527, distance: 403.4
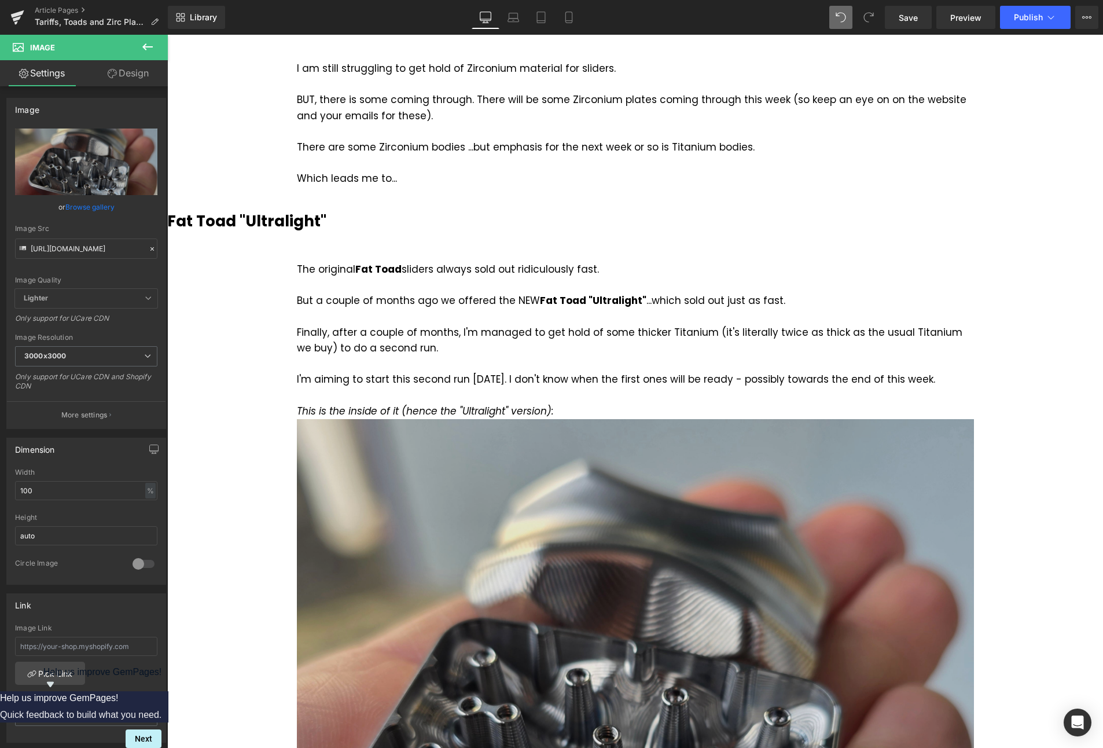
scroll to position [1176, 0]
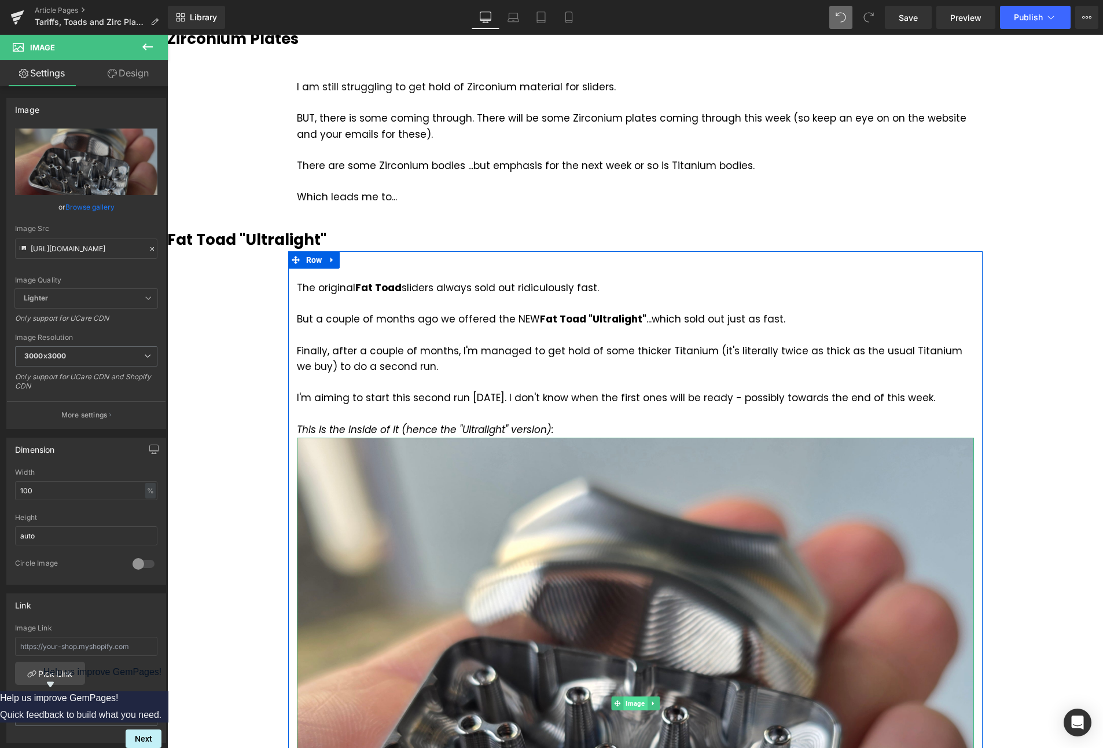
click at [633, 696] on span "Image" at bounding box center [635, 703] width 24 height 14
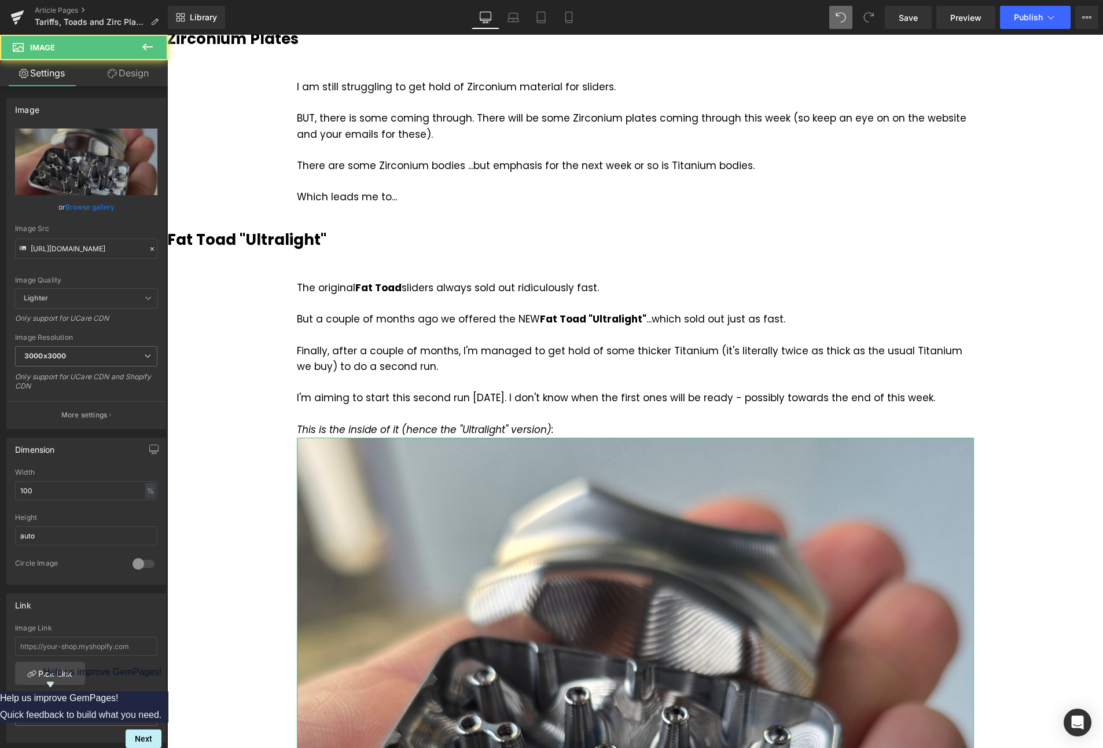
drag, startPoint x: 131, startPoint y: 70, endPoint x: 80, endPoint y: 124, distance: 74.5
click at [131, 70] on link "Design" at bounding box center [128, 73] width 84 height 26
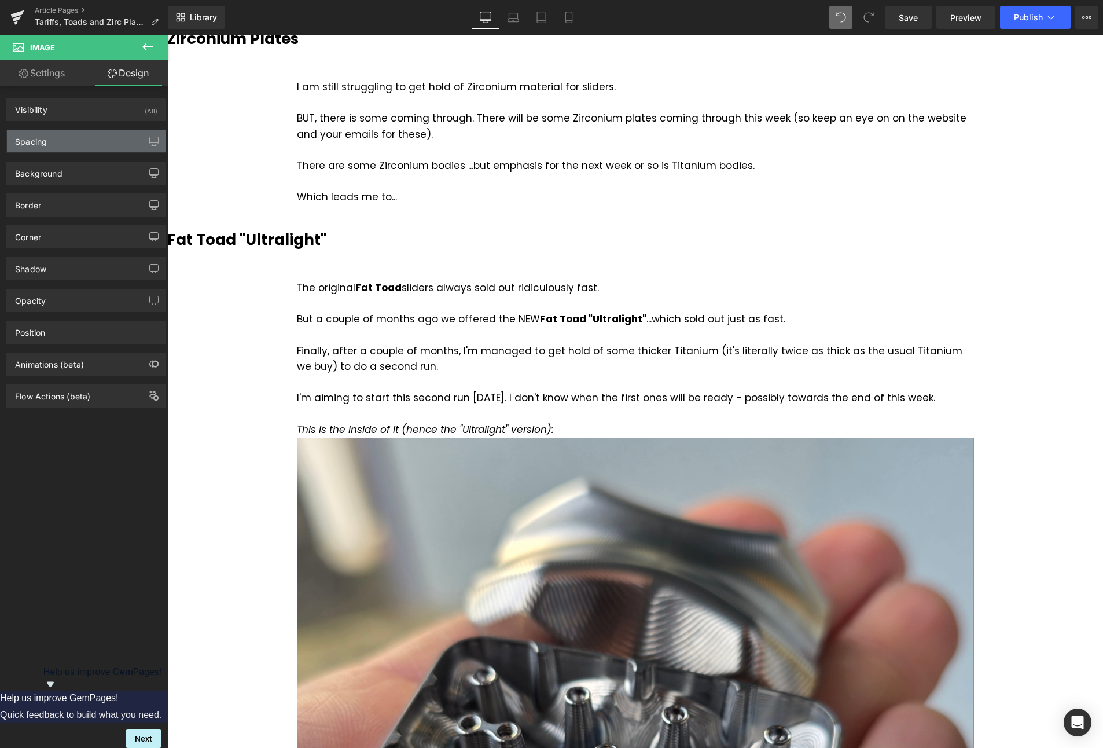
click at [76, 149] on div "Spacing" at bounding box center [86, 141] width 159 height 22
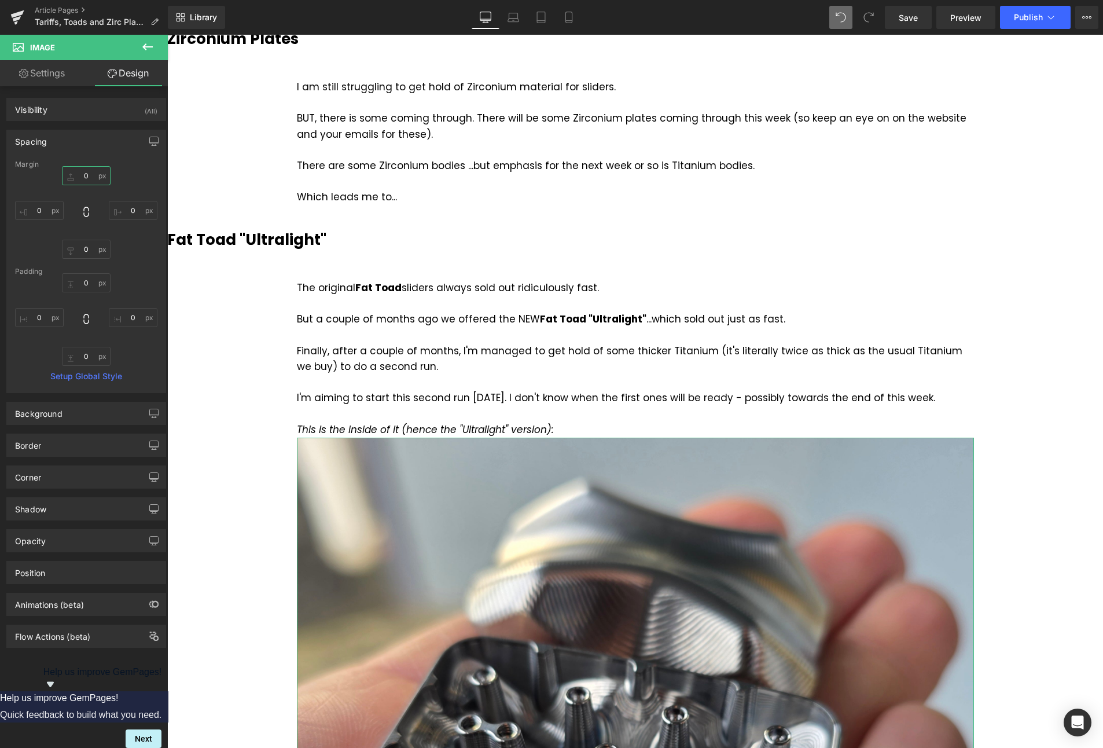
click at [89, 181] on input "0" at bounding box center [86, 175] width 49 height 19
type input "20"
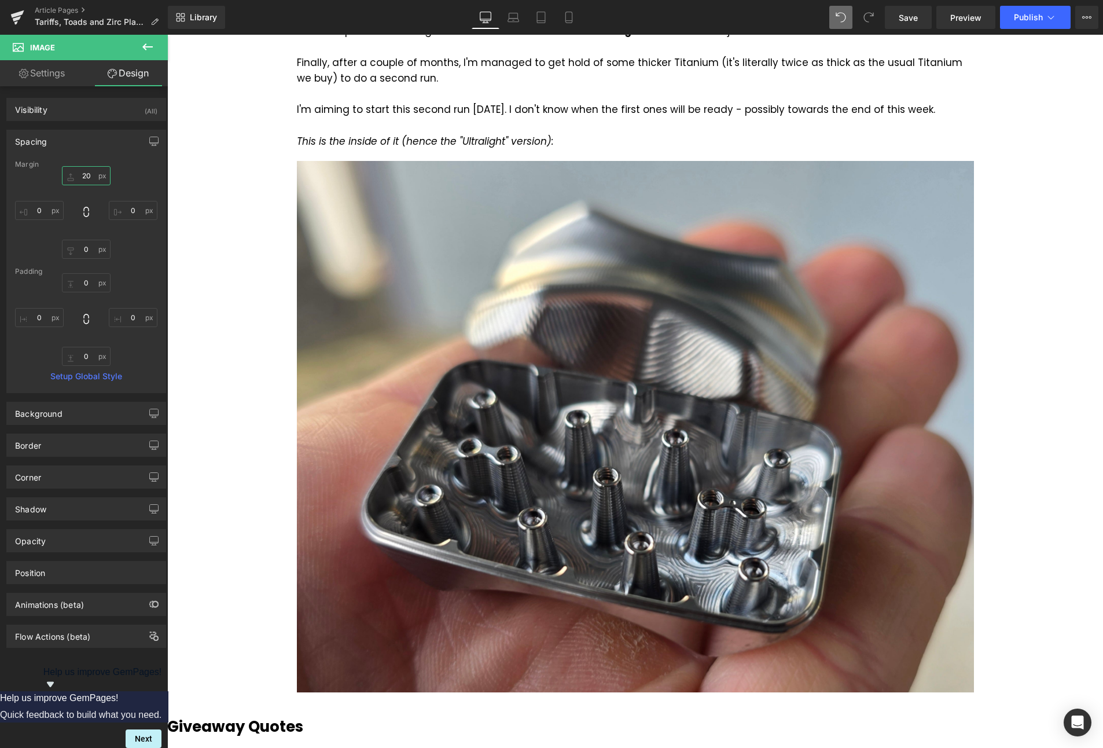
scroll to position [1465, 0]
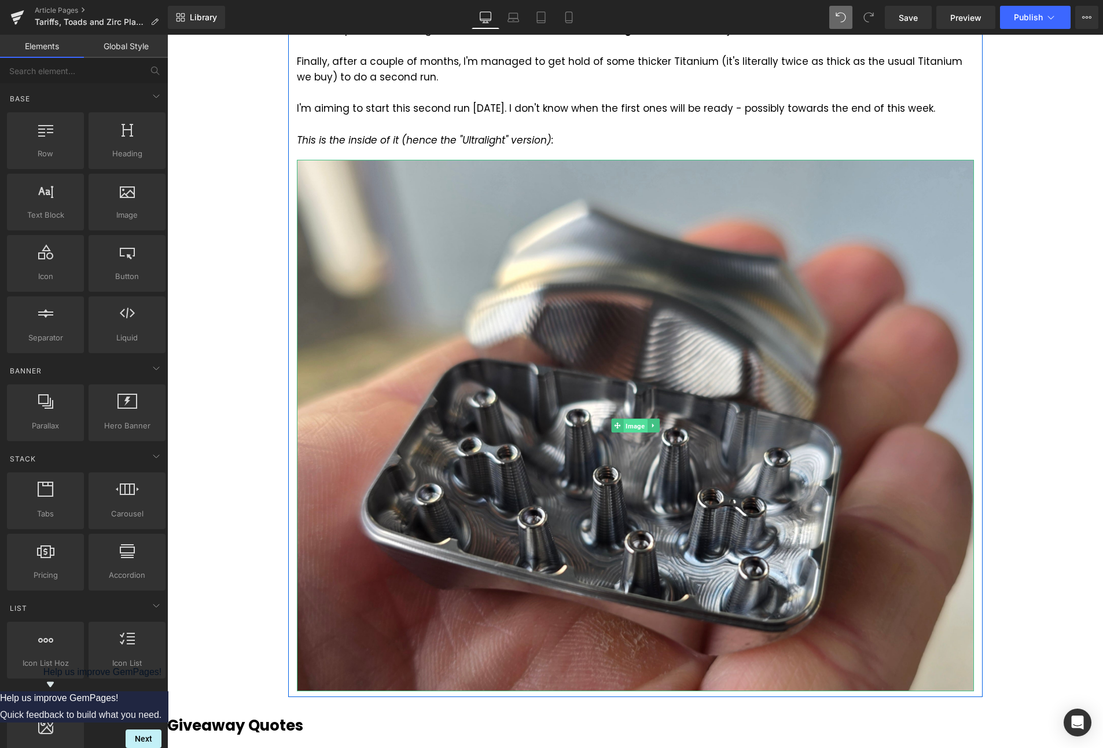
click at [630, 419] on span "Image" at bounding box center [635, 426] width 24 height 14
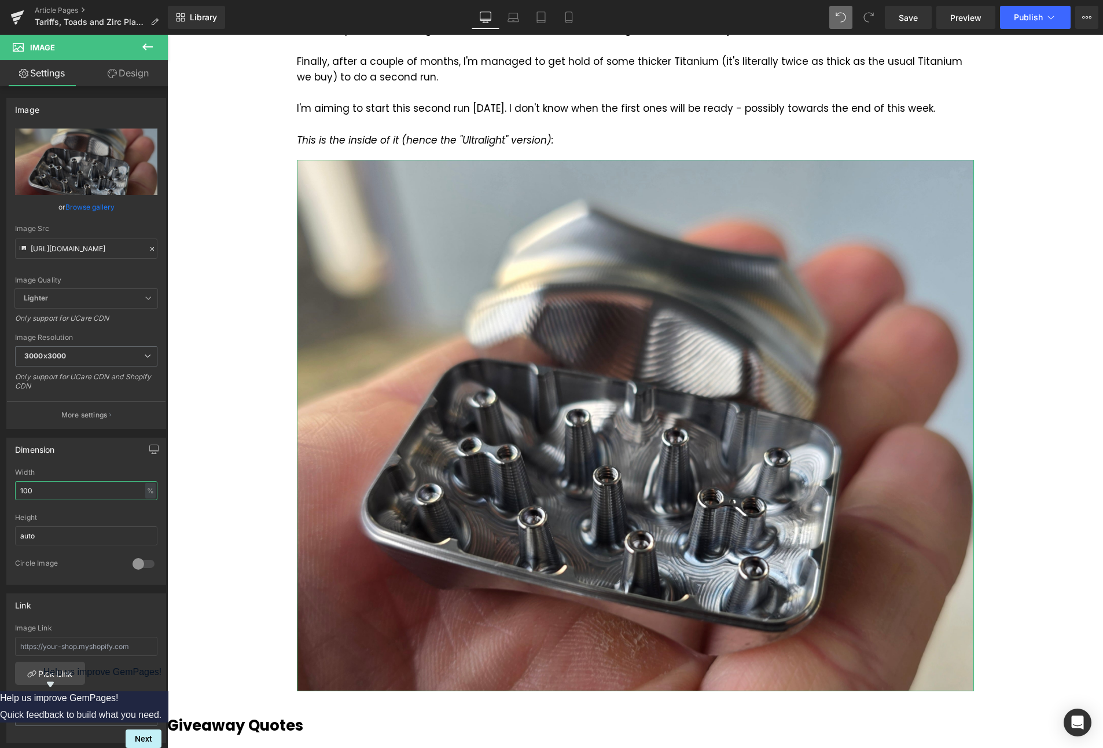
drag, startPoint x: 56, startPoint y: 490, endPoint x: -22, endPoint y: 483, distance: 77.9
click at [0, 483] on html "Image You are previewing how the will restyle your page. You can not edit Eleme…" at bounding box center [551, 374] width 1103 height 748
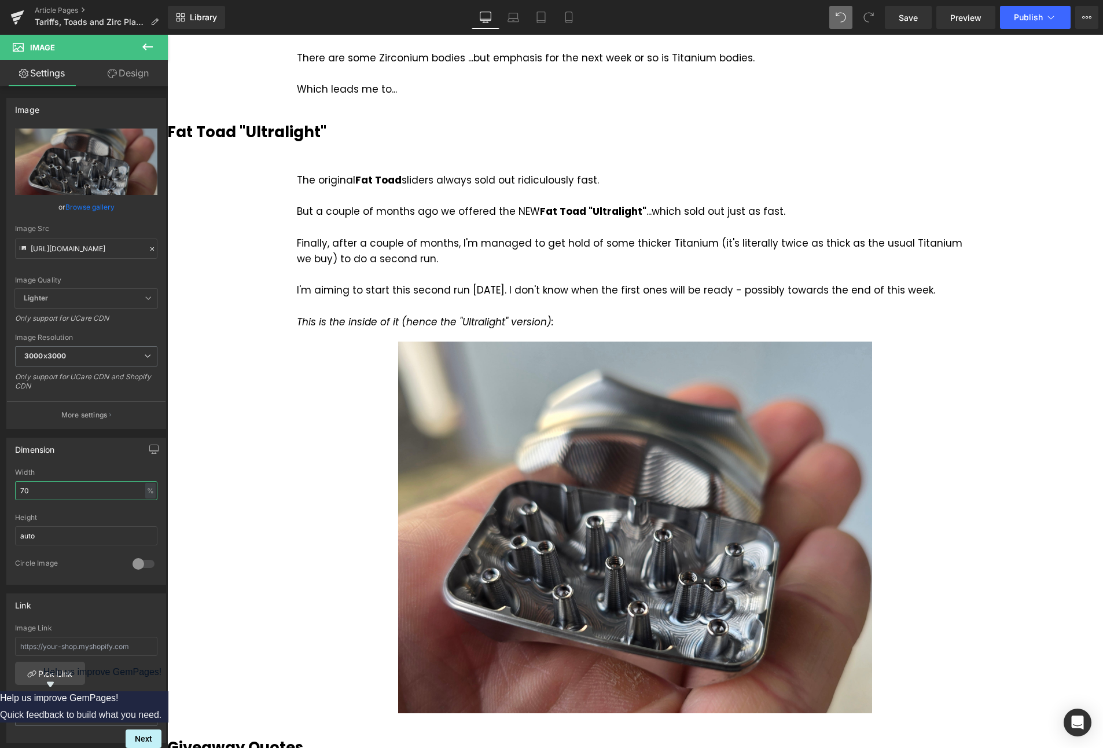
scroll to position [1292, 0]
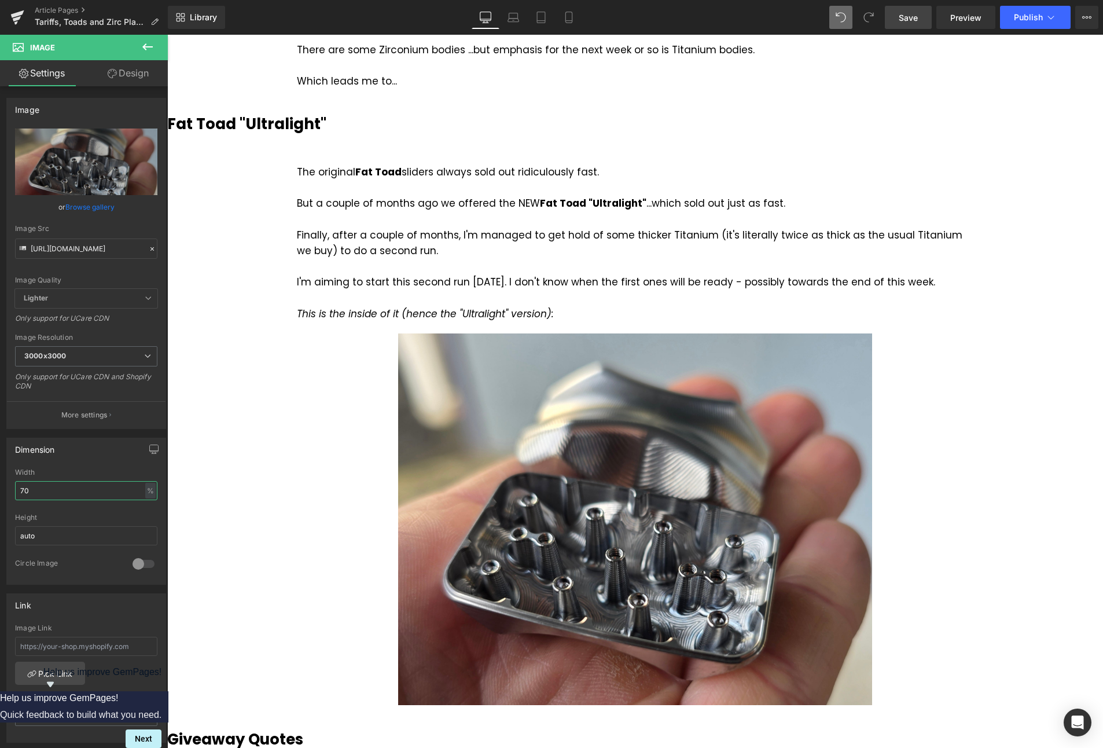
type input "70"
click at [917, 16] on span "Save" at bounding box center [908, 18] width 19 height 12
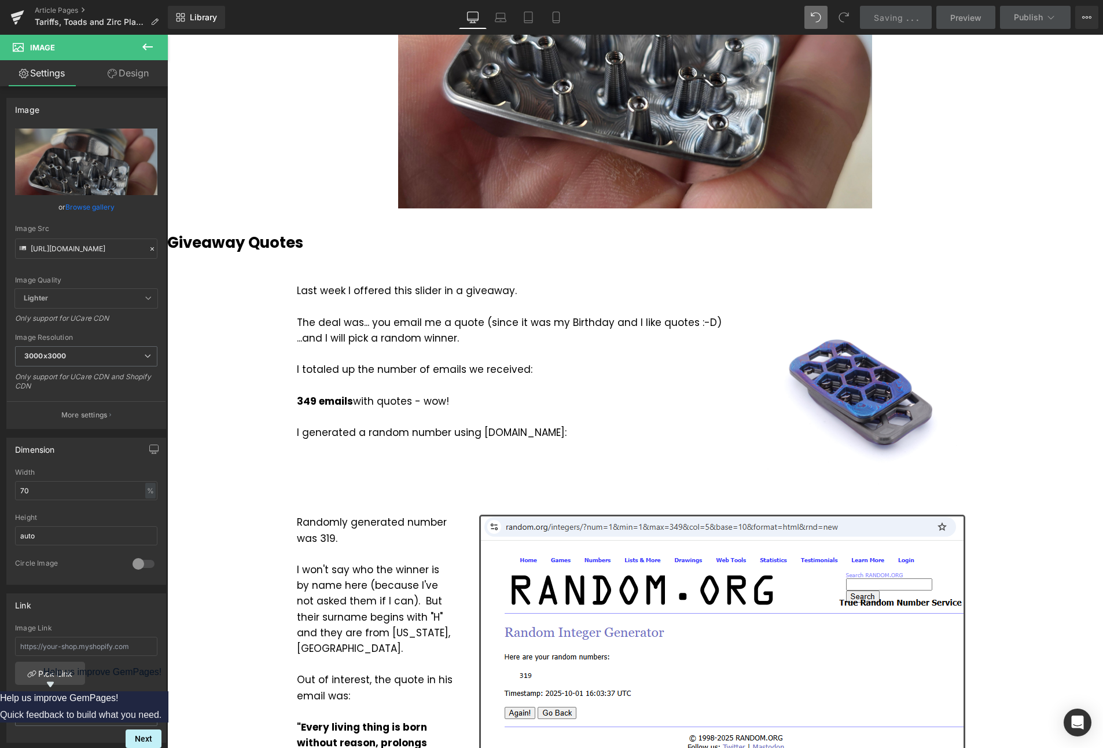
scroll to position [1813, 0]
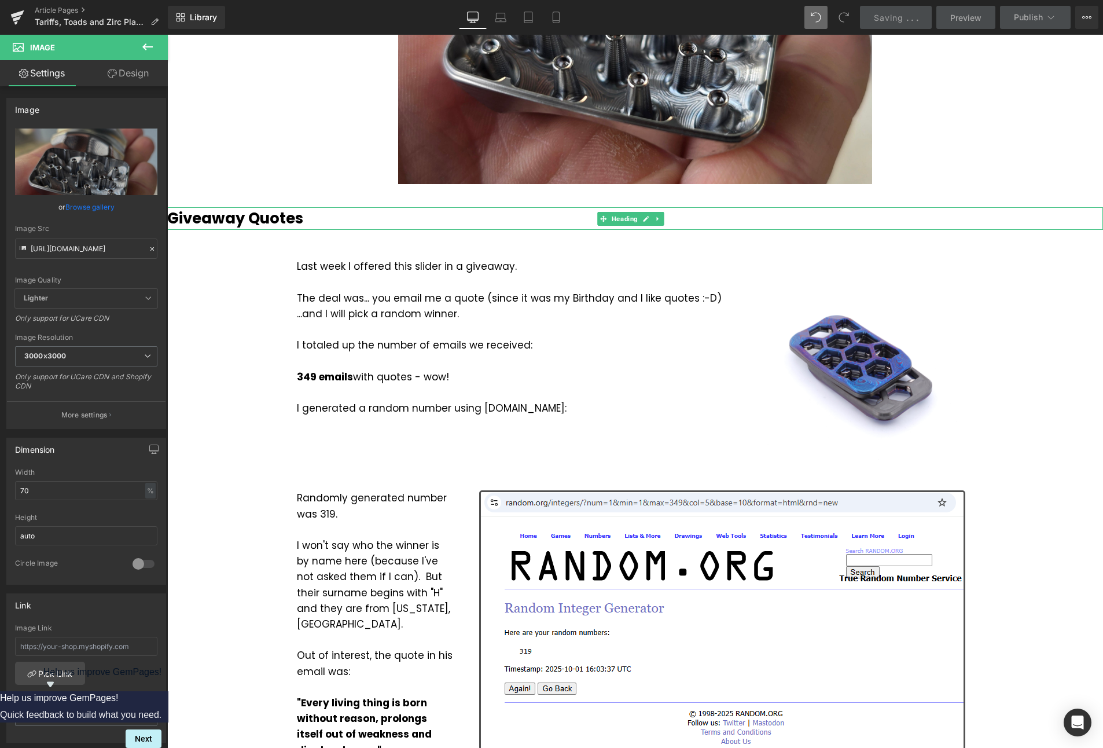
click at [291, 208] on b "Giveaway Quotes" at bounding box center [235, 218] width 136 height 21
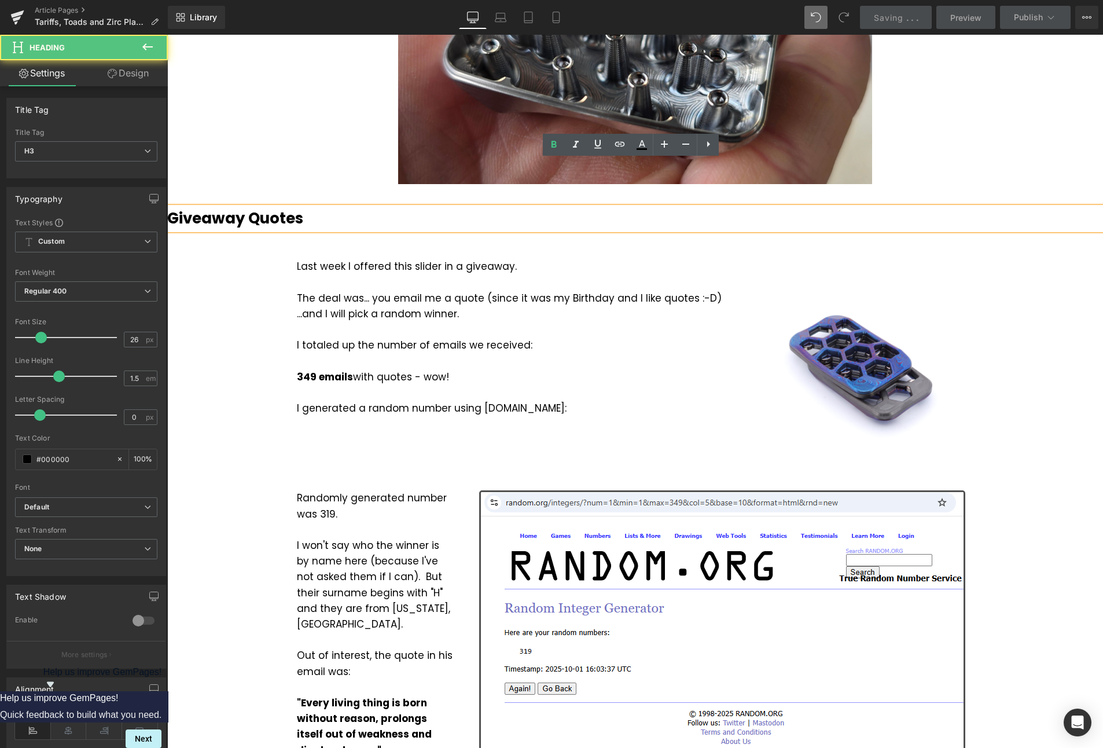
click at [305, 207] on h3 "Giveaway Quotes" at bounding box center [635, 218] width 936 height 23
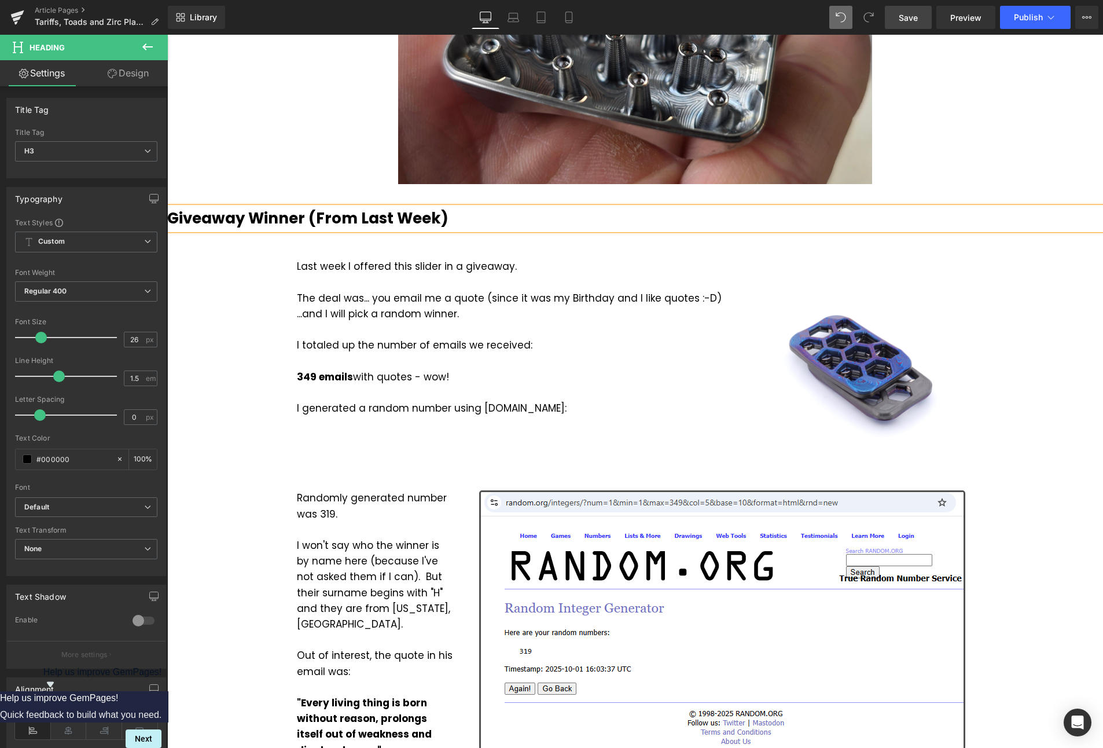
drag, startPoint x: 900, startPoint y: 16, endPoint x: 774, endPoint y: 82, distance: 141.9
click at [900, 16] on span "Save" at bounding box center [908, 18] width 19 height 12
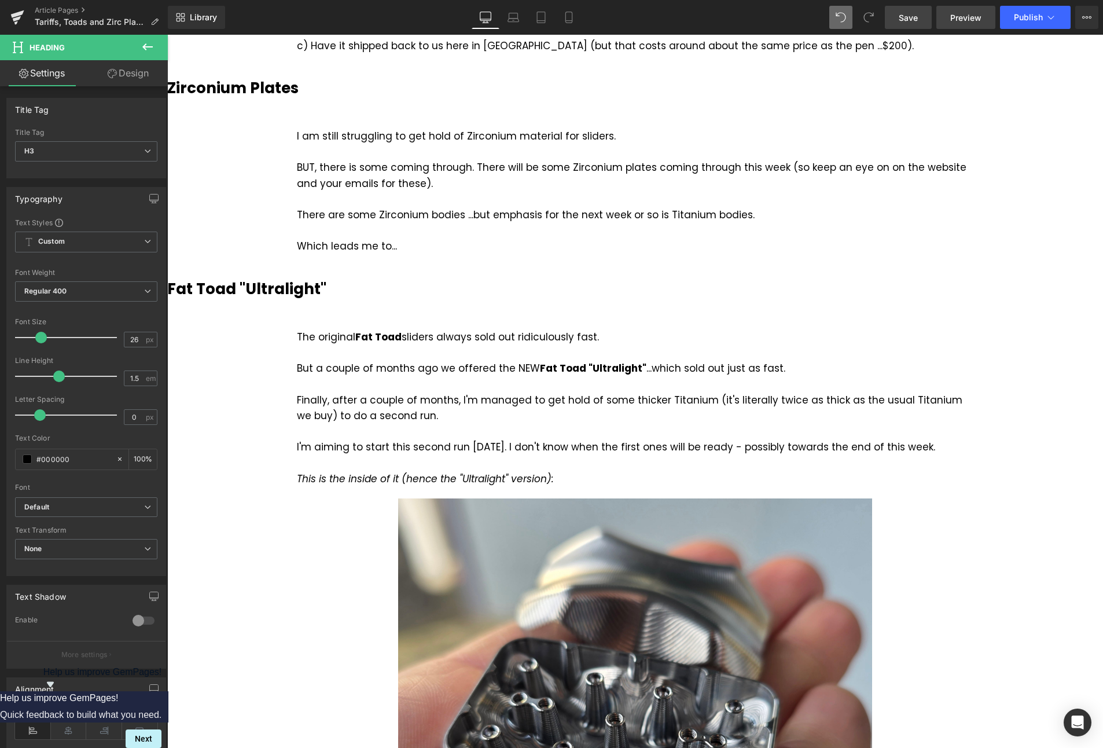
scroll to position [1118, 0]
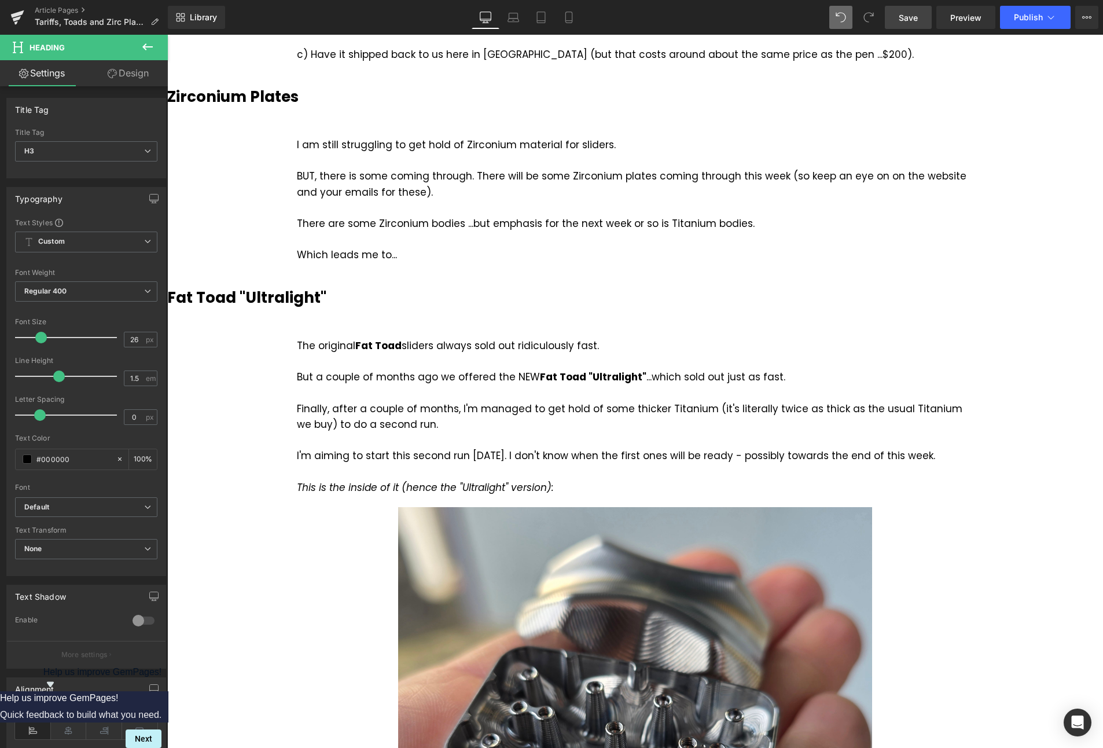
click at [921, 12] on link "Save" at bounding box center [908, 17] width 47 height 23
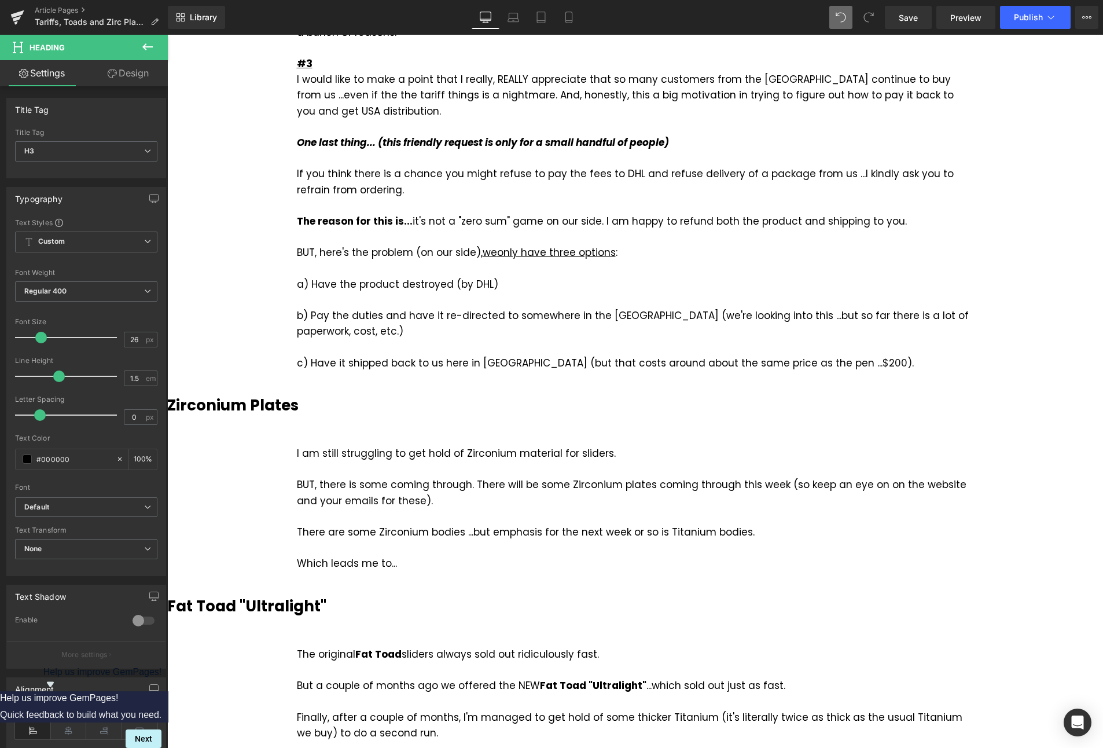
scroll to position [810, 0]
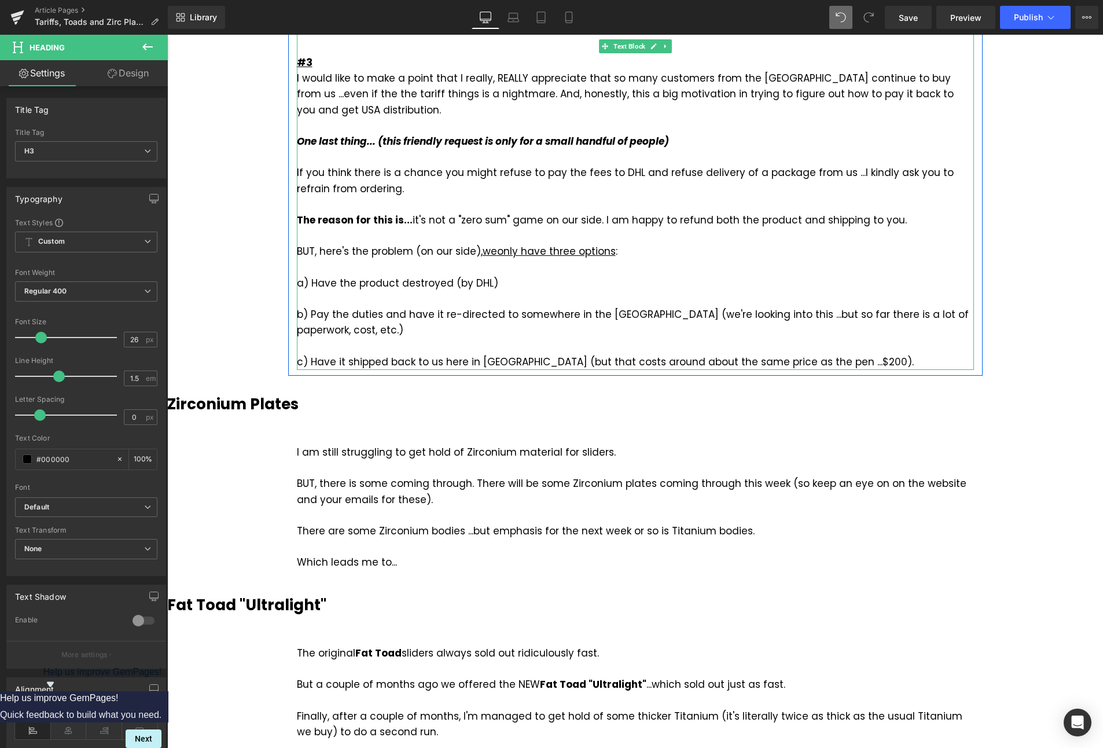
click at [899, 354] on div "c) Have it shipped back to us here in [GEOGRAPHIC_DATA] (but that costs around …" at bounding box center [635, 362] width 677 height 16
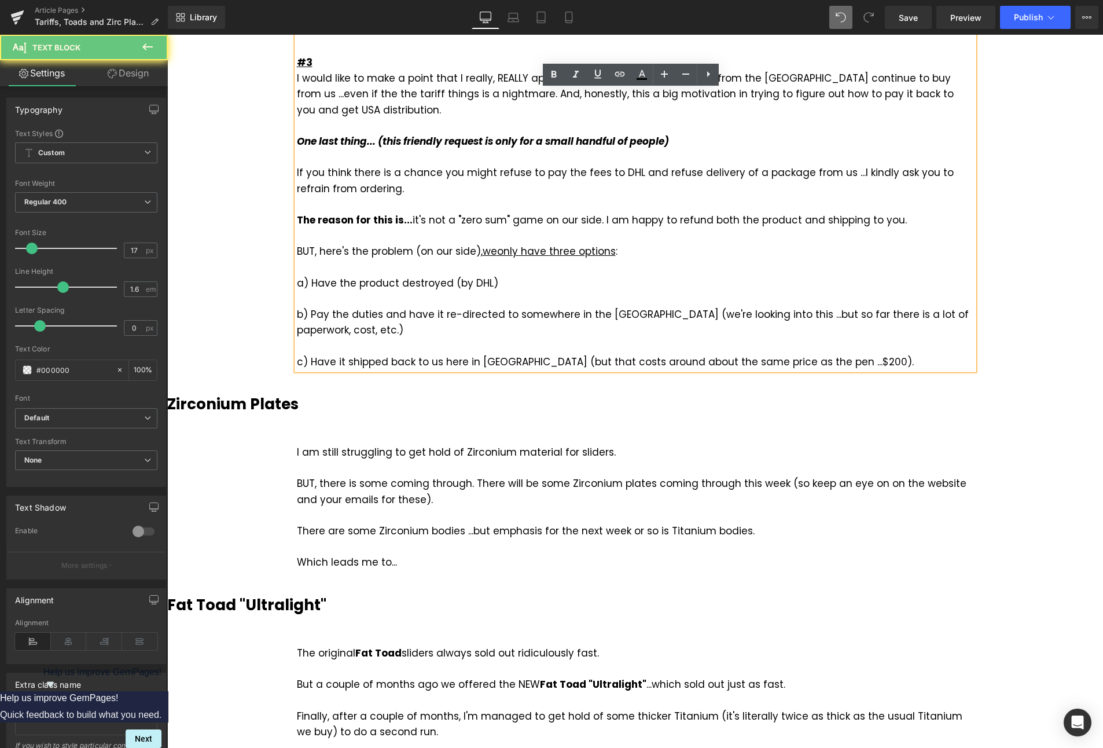
click at [887, 354] on div "c) Have it shipped back to us here in [GEOGRAPHIC_DATA] (but that costs around …" at bounding box center [635, 362] width 677 height 16
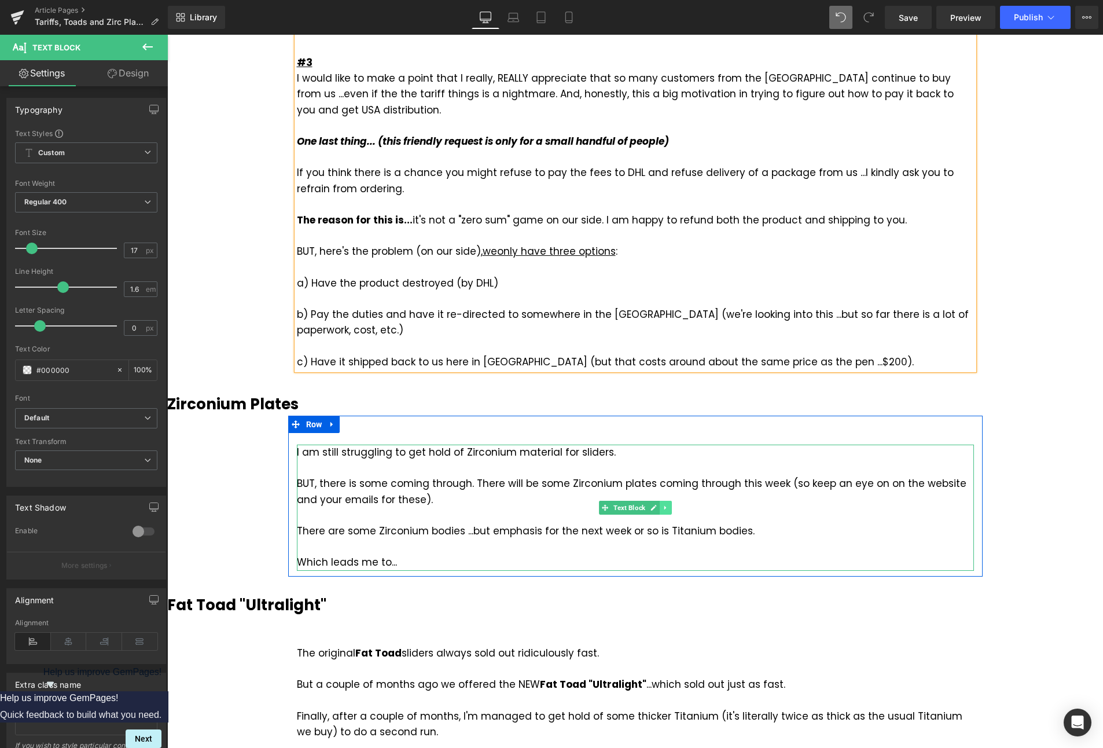
click at [664, 505] on icon at bounding box center [665, 507] width 2 height 4
click at [656, 504] on icon at bounding box center [659, 507] width 6 height 6
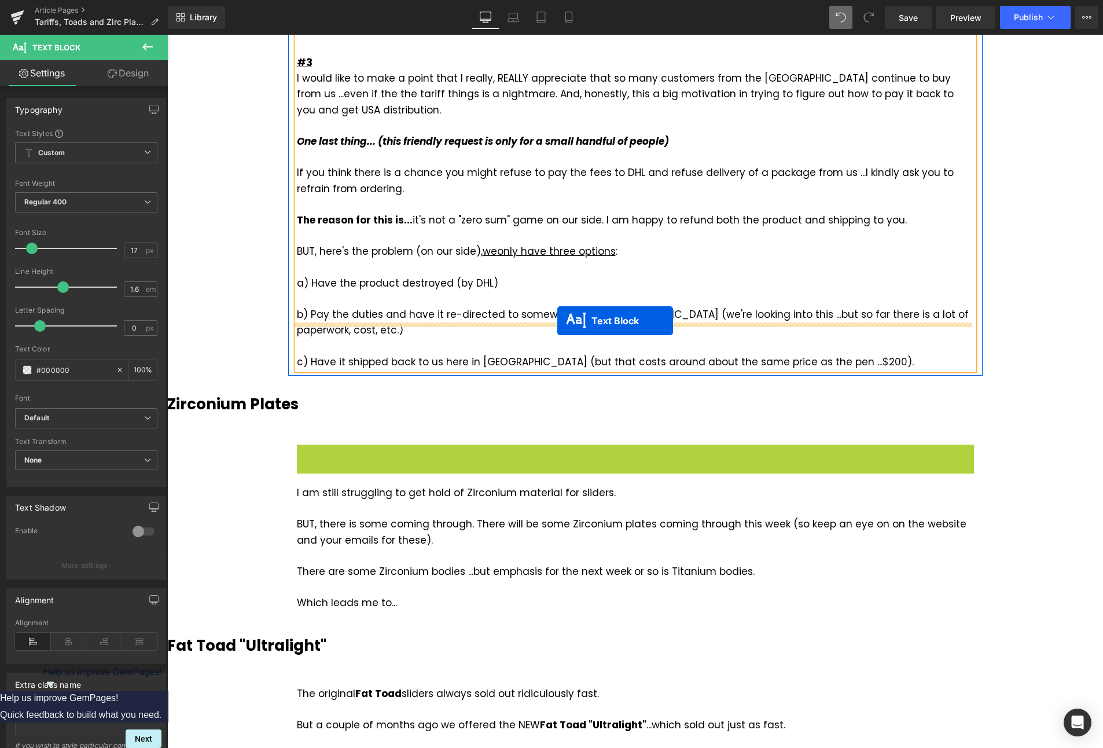
drag, startPoint x: 580, startPoint y: 458, endPoint x: 557, endPoint y: 321, distance: 139.0
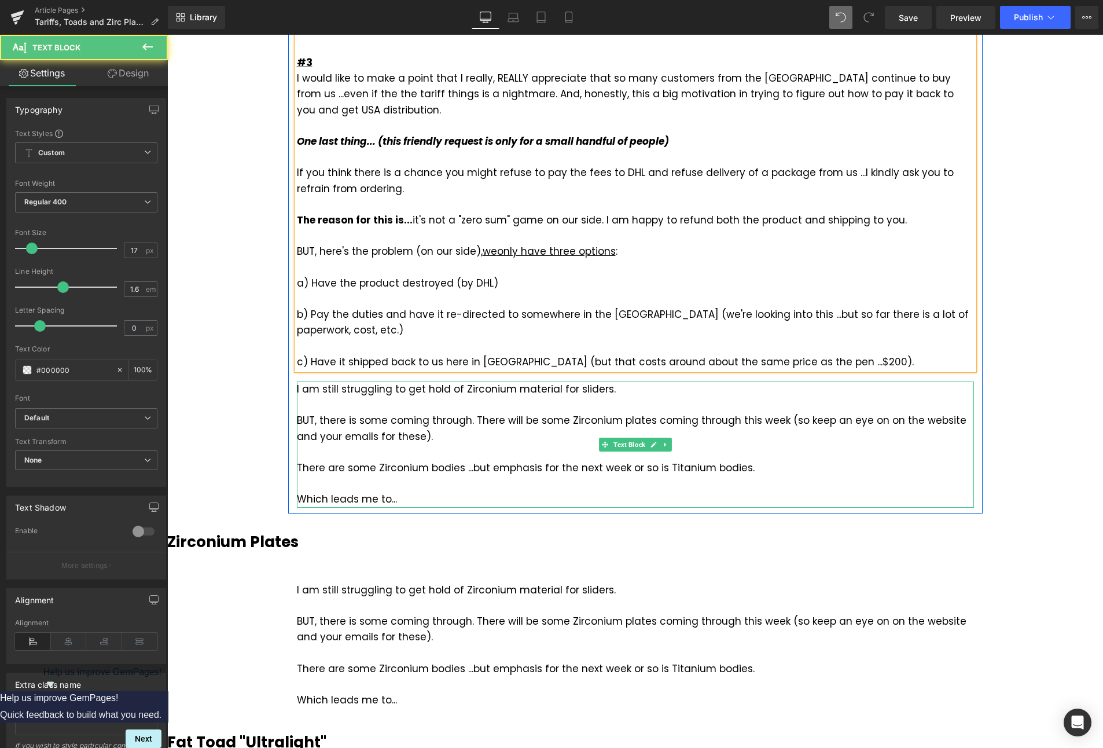
click at [471, 445] on div at bounding box center [635, 453] width 677 height 16
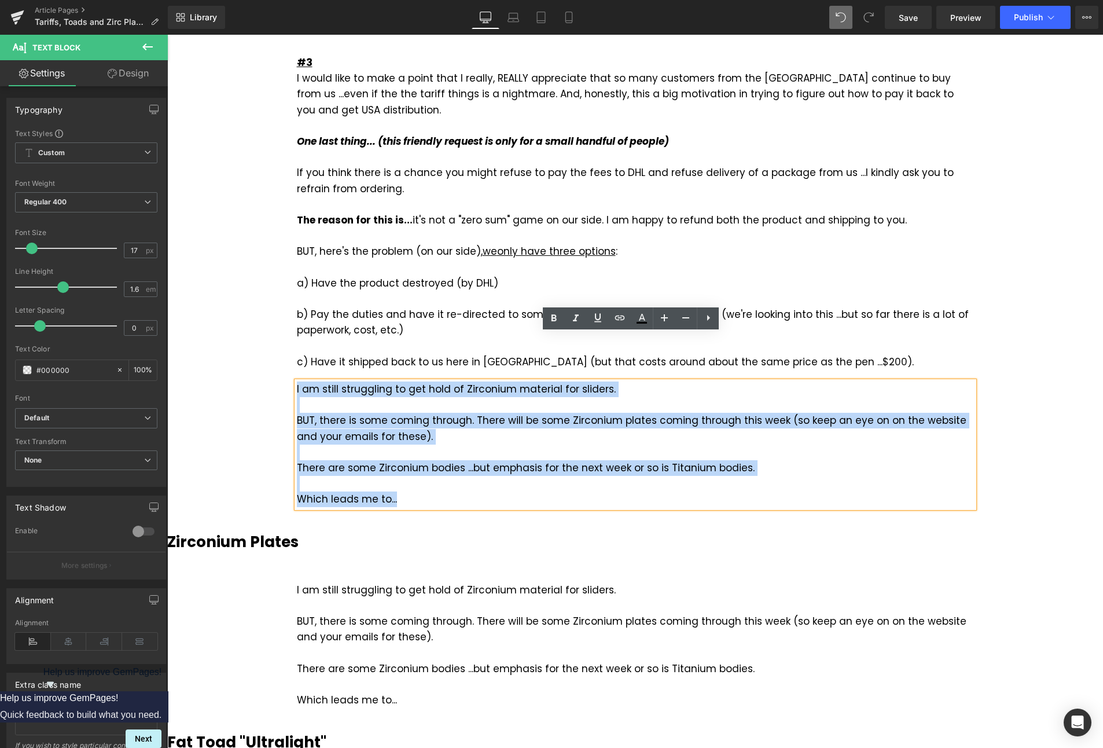
drag, startPoint x: 404, startPoint y: 454, endPoint x: 294, endPoint y: 342, distance: 157.6
click at [297, 382] on div "I am still struggling to get hold of Zirconium material for sliders. BUT, there…" at bounding box center [635, 445] width 677 height 126
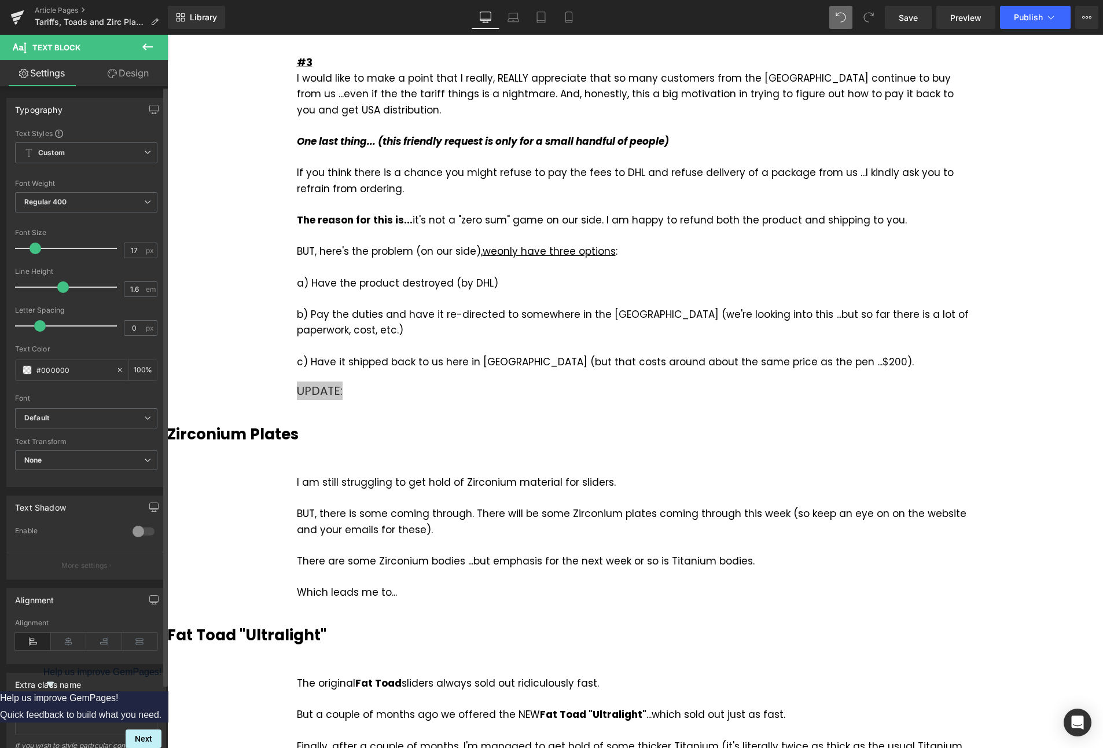
click at [32, 247] on span at bounding box center [36, 249] width 12 height 12
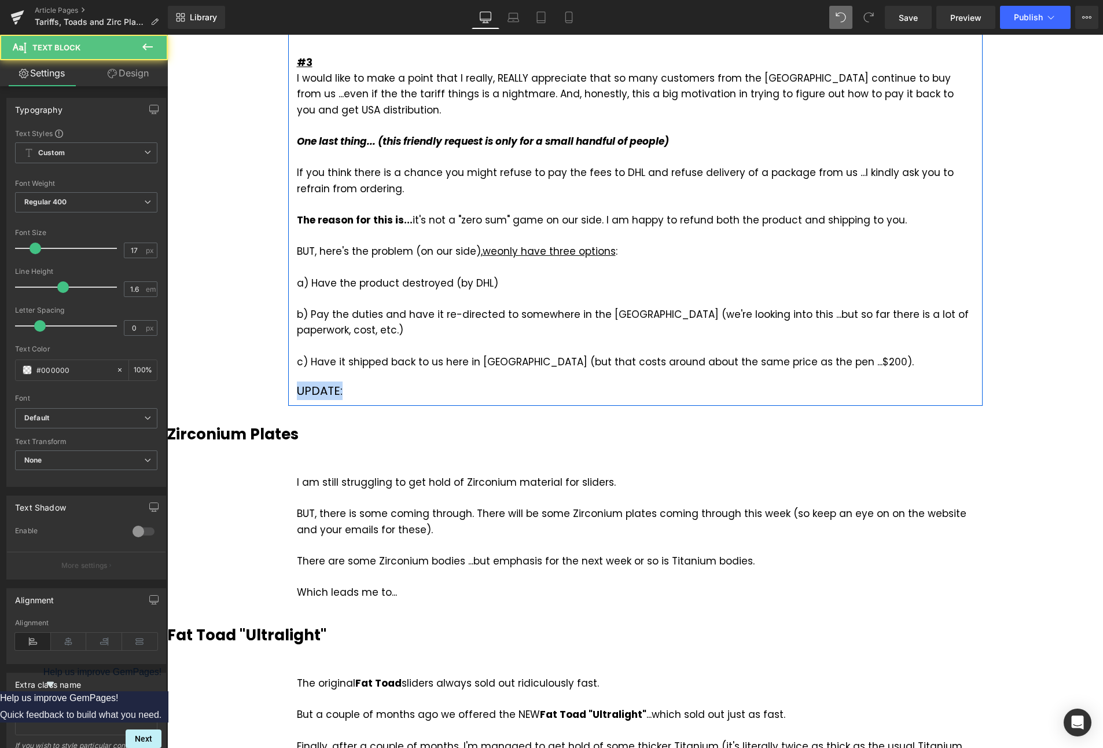
click at [352, 382] on div "UPDATE:" at bounding box center [635, 391] width 677 height 19
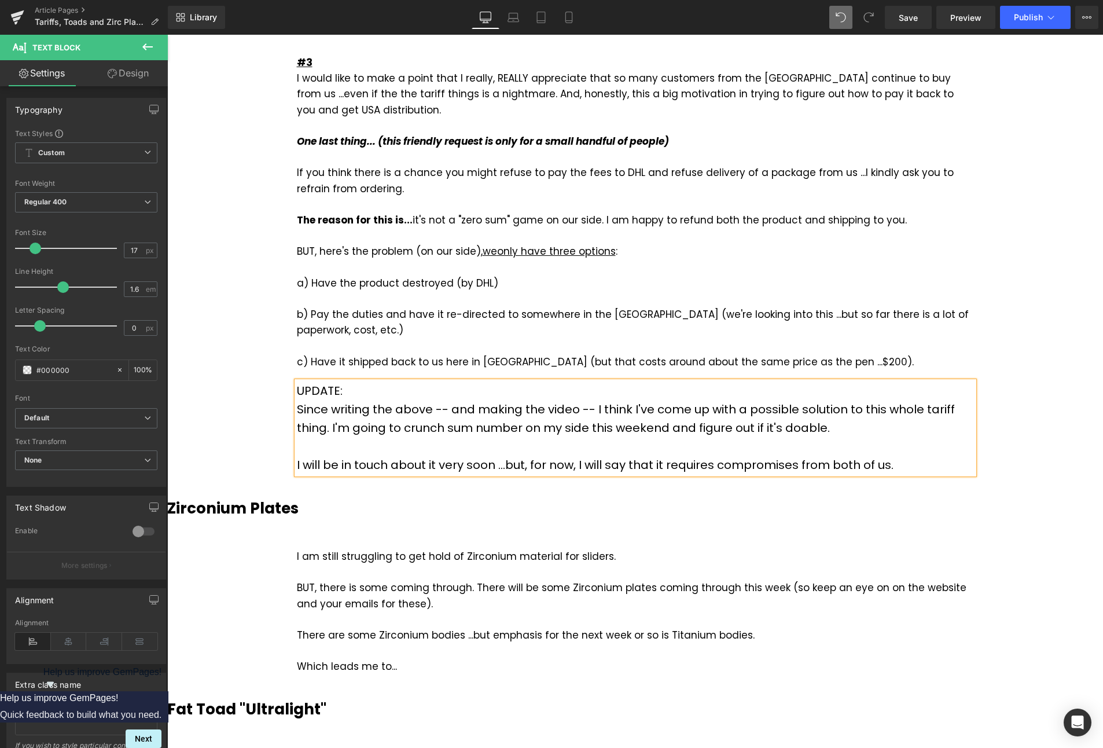
click at [711, 456] on div "I will be in touch about it very soon ...but, for now, I will say that it requi…" at bounding box center [635, 465] width 677 height 19
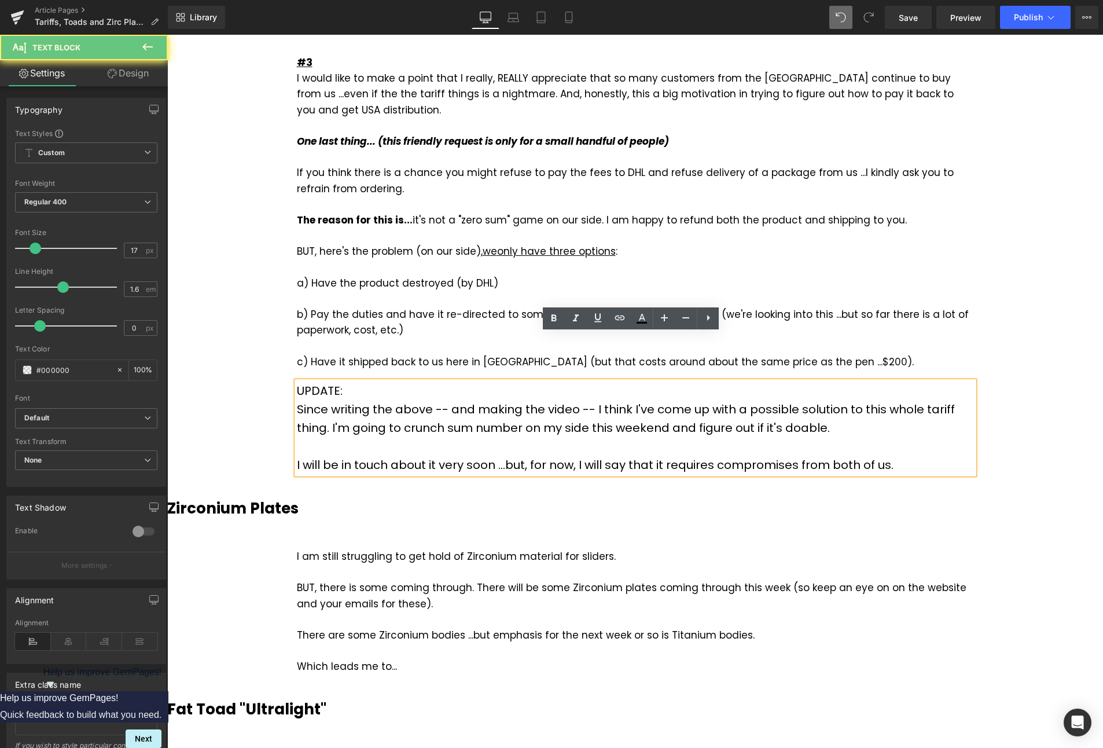
click at [908, 456] on div "I will be in touch about it very soon ...but, for now, I will say that it requi…" at bounding box center [635, 465] width 677 height 19
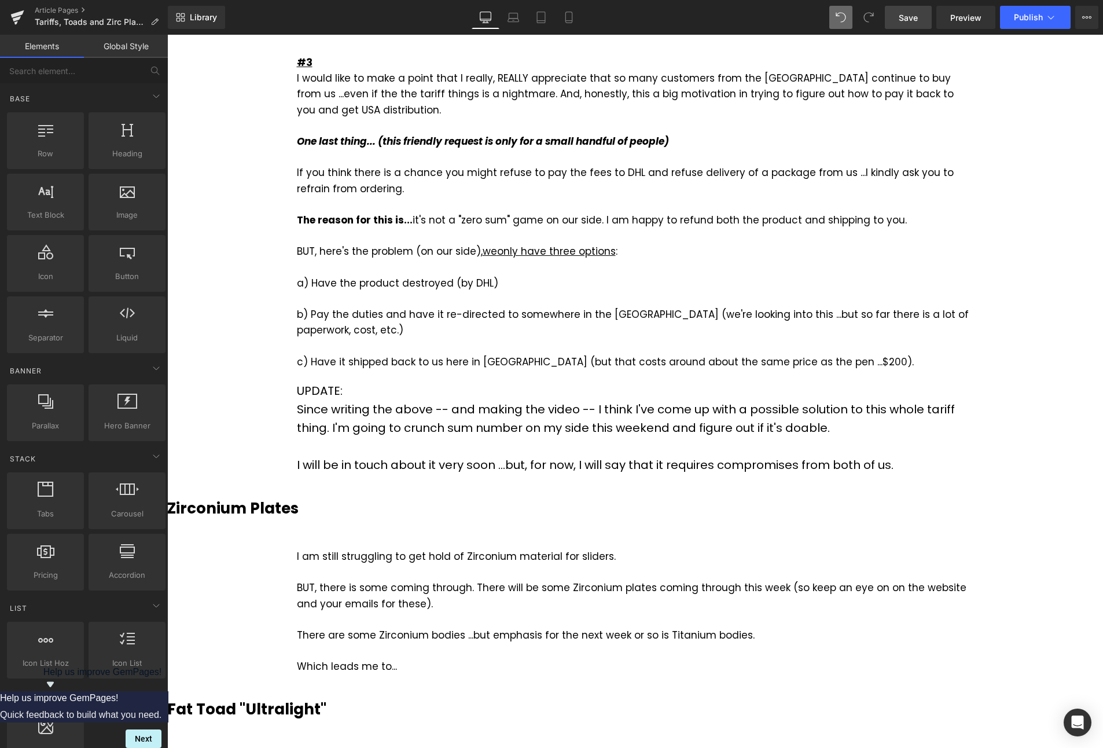
click at [908, 20] on span "Save" at bounding box center [908, 18] width 19 height 12
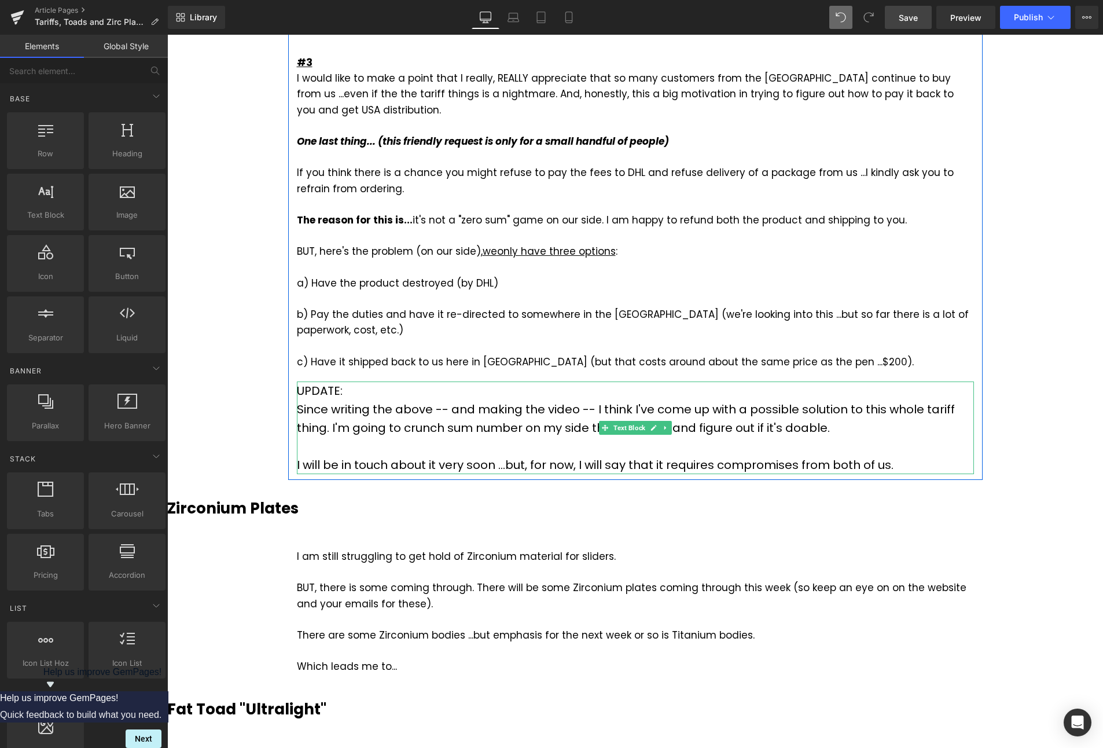
click at [947, 400] on div "Since writing the above -- and making the video -- I think I've come up with a …" at bounding box center [635, 418] width 677 height 37
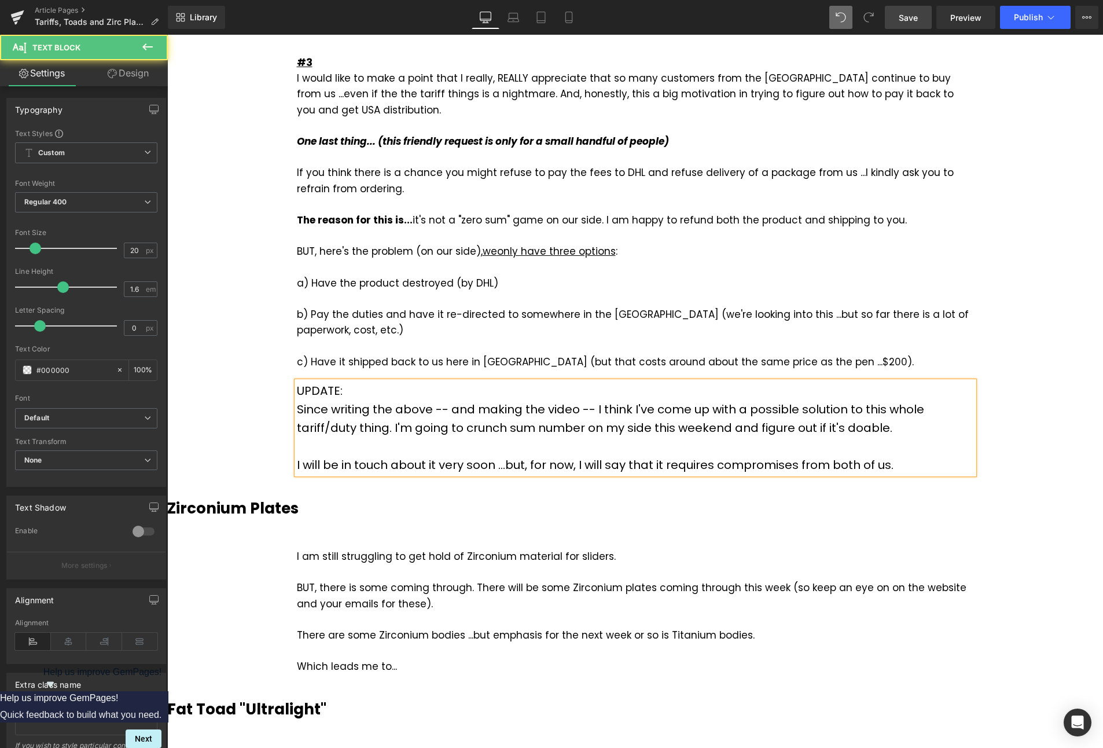
click at [384, 400] on div "Since writing the above -- and making the video -- I think I've come up with a …" at bounding box center [635, 418] width 677 height 37
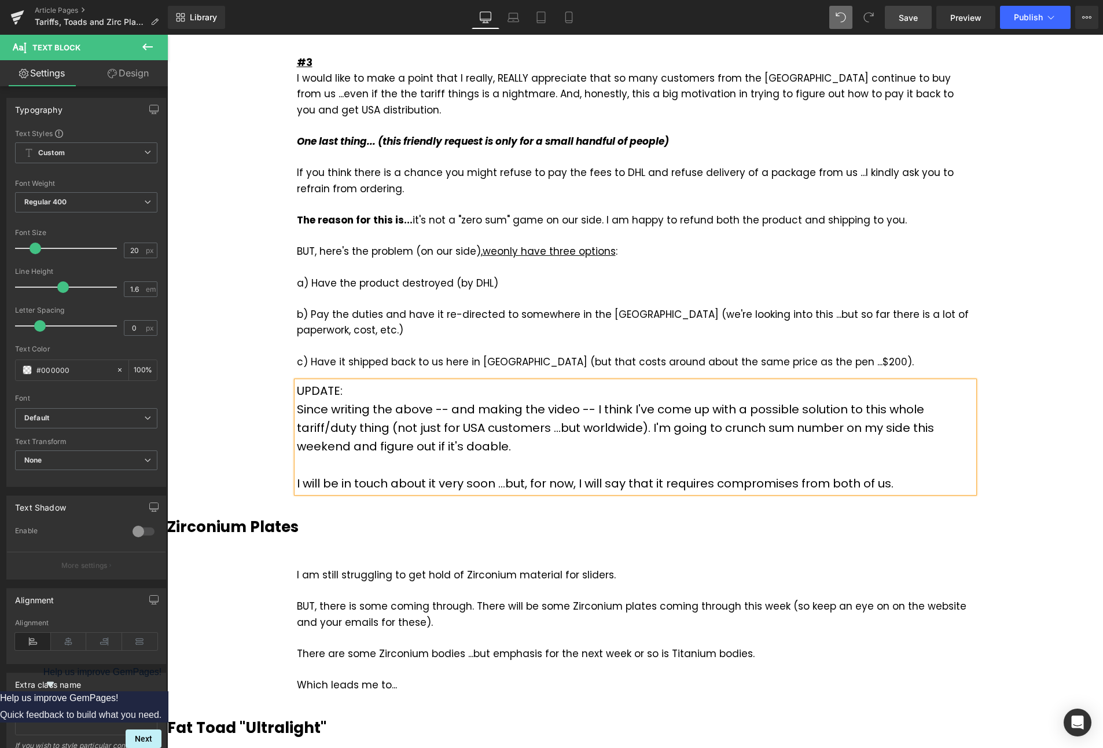
click at [834, 400] on div "Since writing the above -- and making the video -- I think I've come up with a …" at bounding box center [635, 428] width 677 height 56
click at [911, 474] on div "I will be in touch about it very soon ...but, for now, I will say that it requi…" at bounding box center [635, 483] width 677 height 19
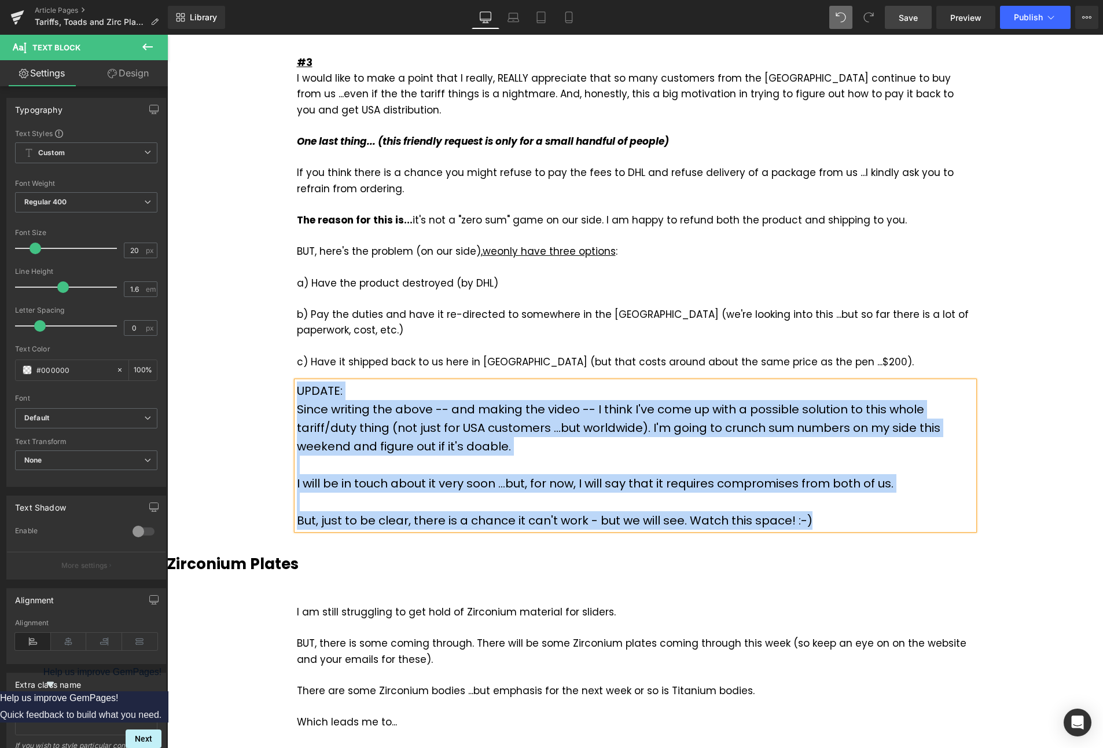
copy div "UPDATE: Since writing the above -- and making the video -- I think I've come up…"
click at [922, 474] on div "I will be in touch about it very soon ...but, for now, I will say that it requi…" at bounding box center [635, 483] width 677 height 19
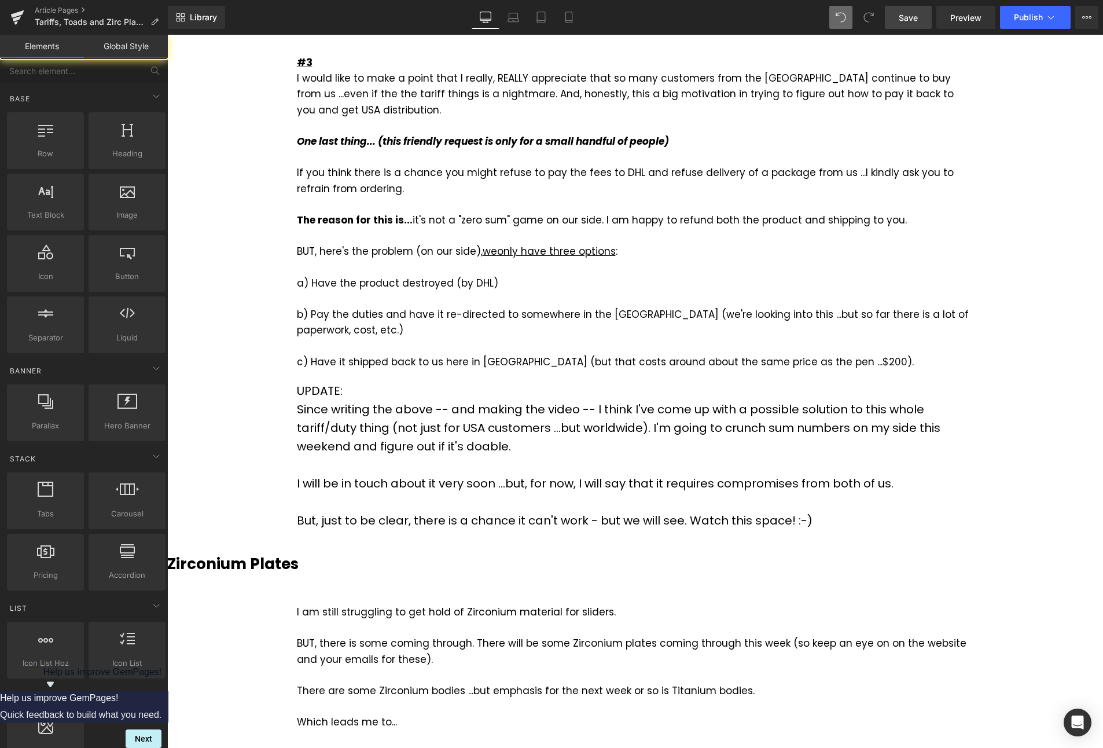
click at [740, 474] on div "I will be in touch about it very soon ...but, for now, I will say that it requi…" at bounding box center [635, 483] width 677 height 19
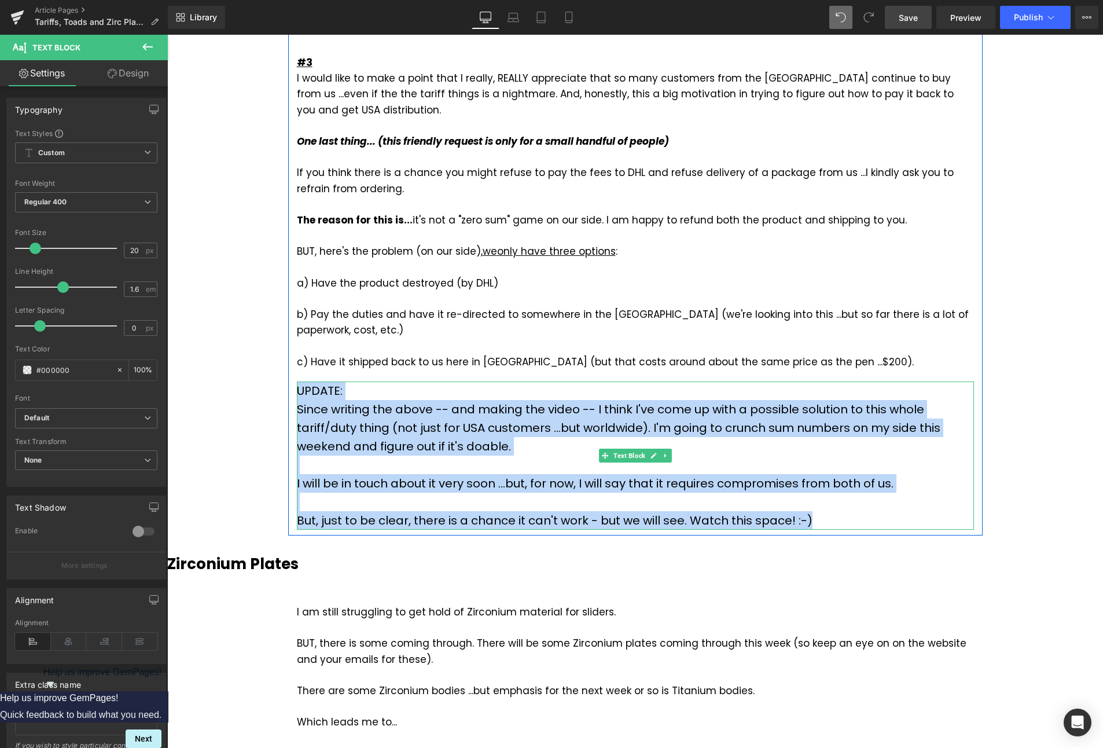
click at [806, 456] on div at bounding box center [635, 465] width 677 height 19
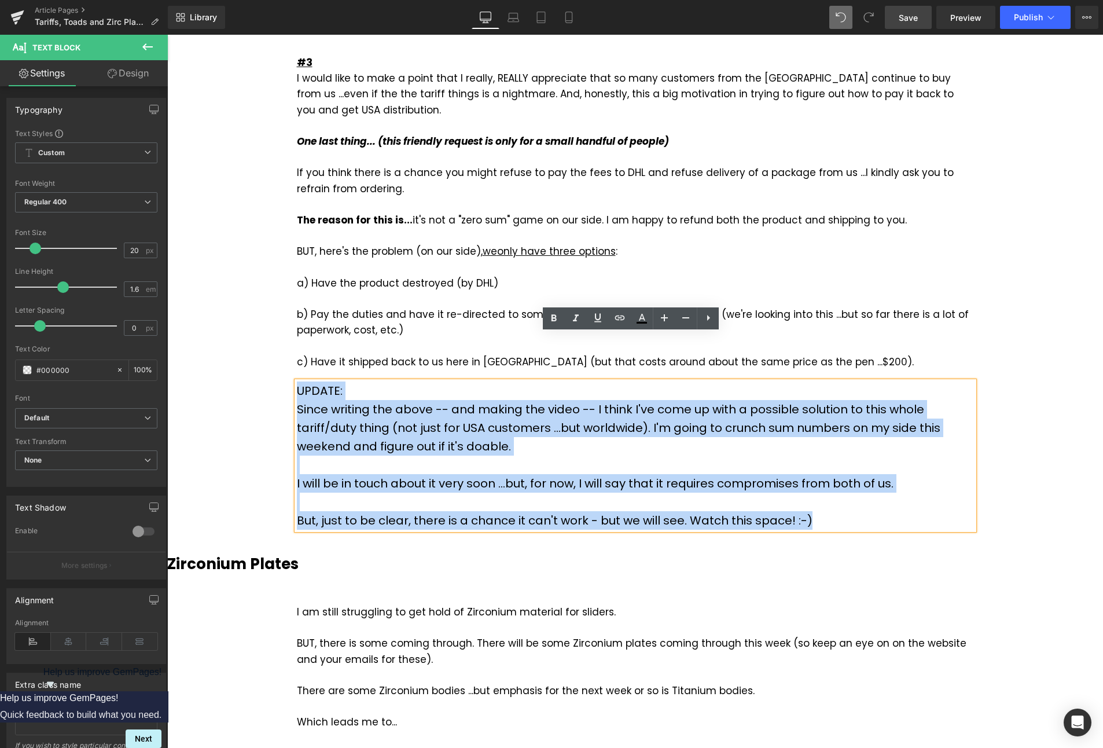
drag, startPoint x: 814, startPoint y: 476, endPoint x: 294, endPoint y: 344, distance: 536.4
click at [297, 382] on div "UPDATE: Since writing the above -- and making the video -- I think I've come up…" at bounding box center [635, 456] width 677 height 148
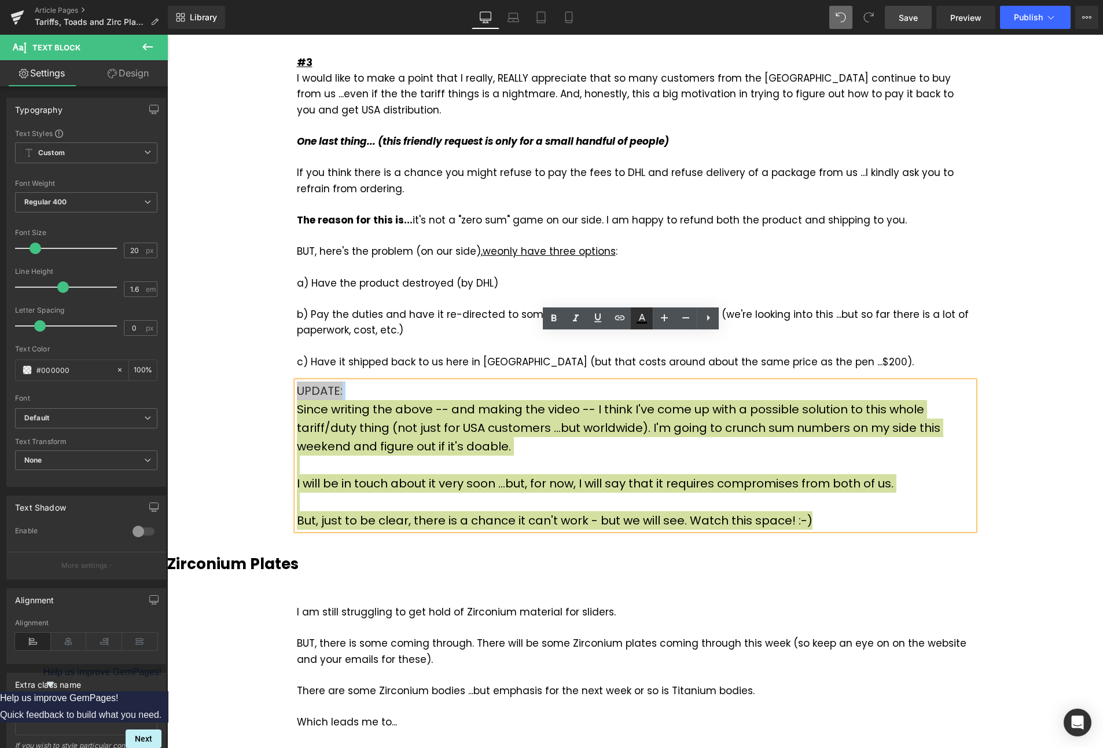
click at [643, 325] on icon at bounding box center [642, 318] width 14 height 14
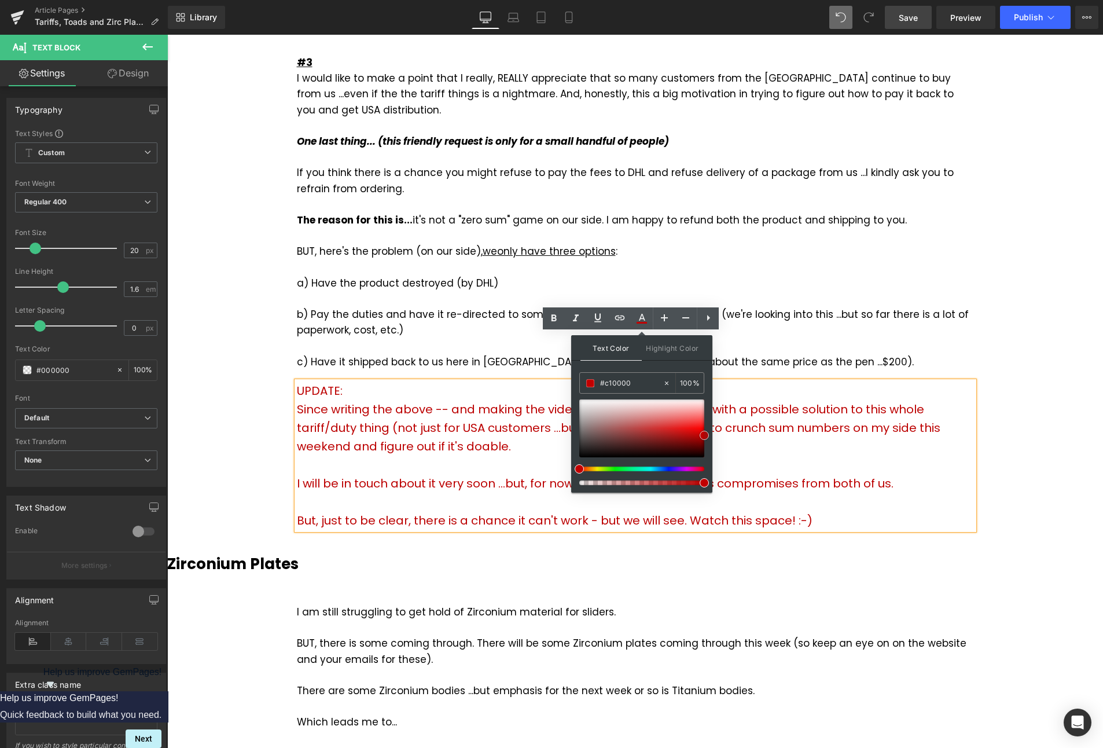
drag, startPoint x: 666, startPoint y: 431, endPoint x: 707, endPoint y: 436, distance: 41.9
click at [705, 436] on div at bounding box center [641, 428] width 125 height 58
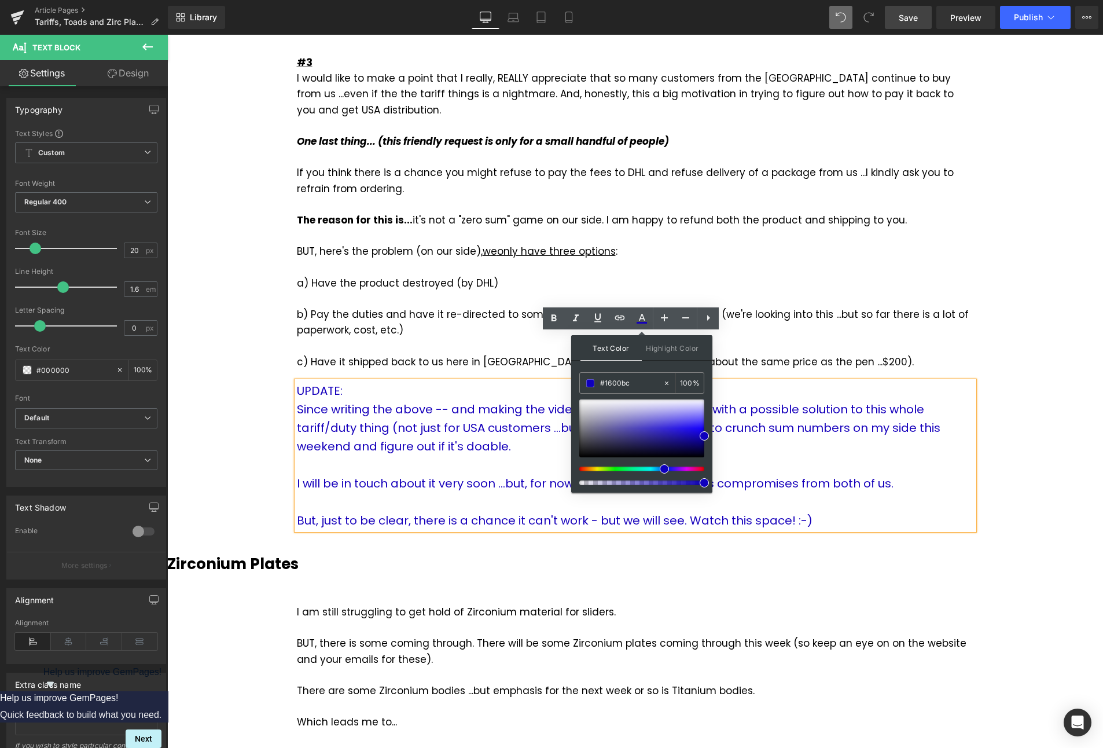
click at [661, 469] on div at bounding box center [637, 469] width 125 height 5
drag, startPoint x: 702, startPoint y: 434, endPoint x: 641, endPoint y: 446, distance: 62.1
click at [705, 430] on span at bounding box center [704, 431] width 9 height 9
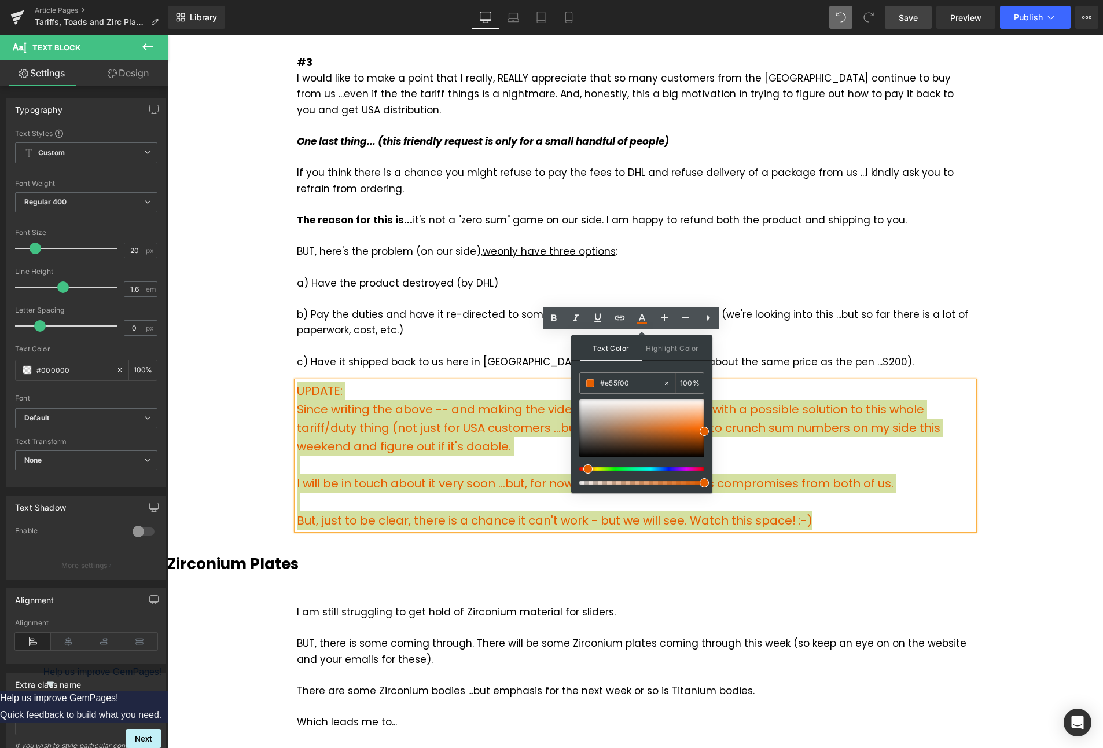
drag, startPoint x: 592, startPoint y: 468, endPoint x: 584, endPoint y: 471, distance: 9.4
click at [584, 471] on div at bounding box center [637, 469] width 125 height 5
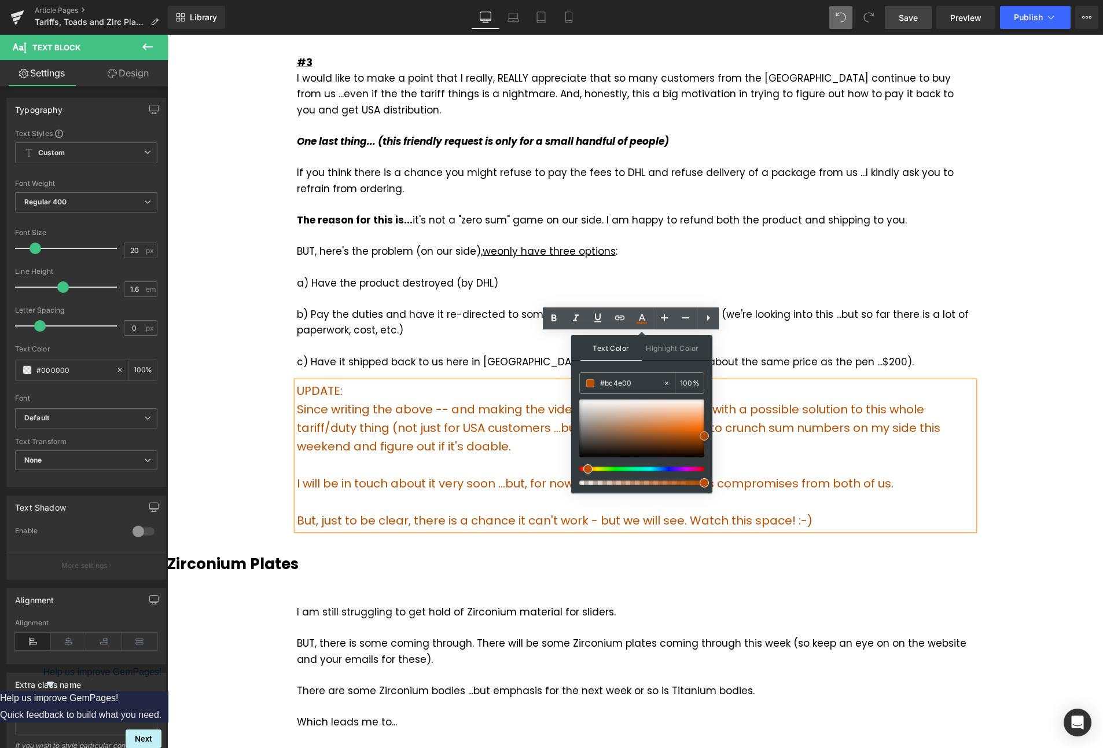
drag, startPoint x: 704, startPoint y: 430, endPoint x: 710, endPoint y: 433, distance: 7.3
click at [705, 434] on span at bounding box center [704, 435] width 9 height 9
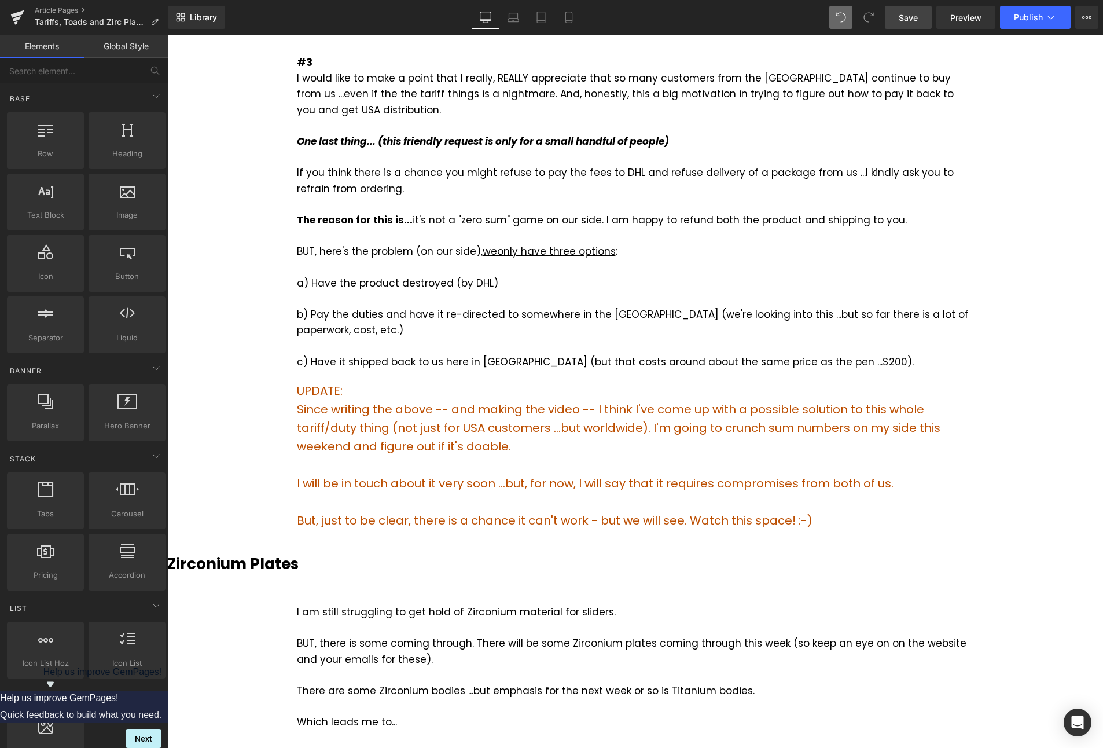
click at [685, 475] on span "I will be in touch about it very soon ...but, for now, I will say that it requi…" at bounding box center [595, 483] width 597 height 16
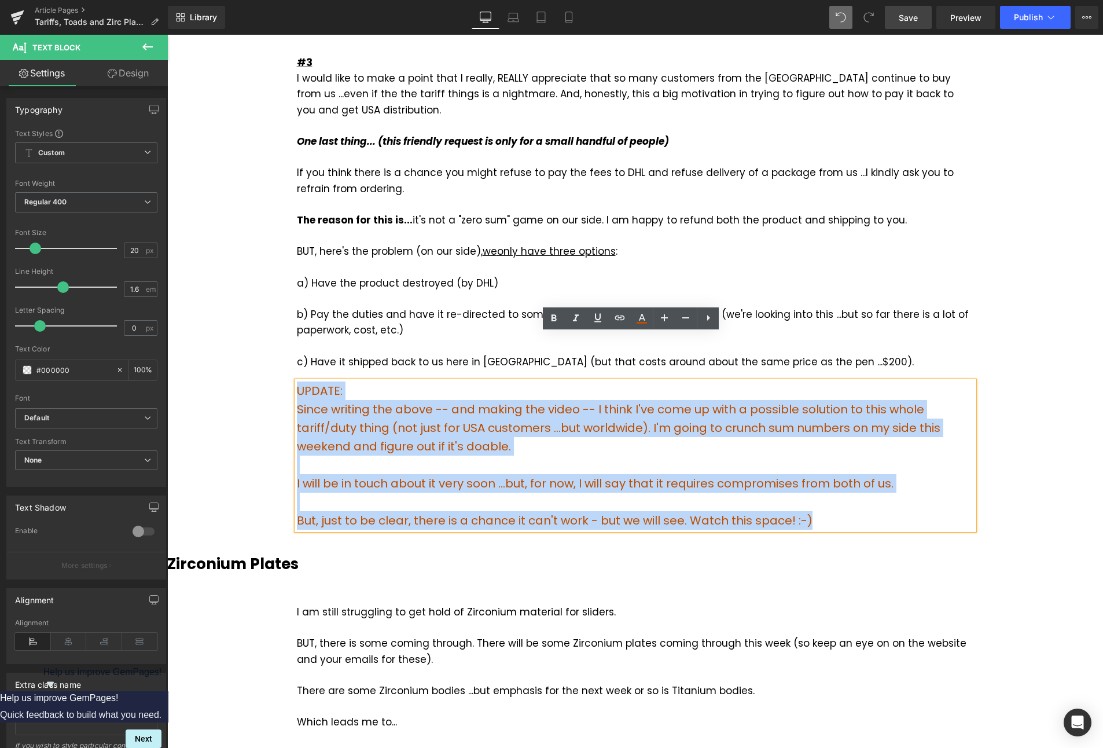
drag, startPoint x: 832, startPoint y: 474, endPoint x: 294, endPoint y: 344, distance: 553.4
click at [297, 382] on div "UPDATE: Since writing the above -- and making the video -- I think I've come up…" at bounding box center [635, 456] width 677 height 148
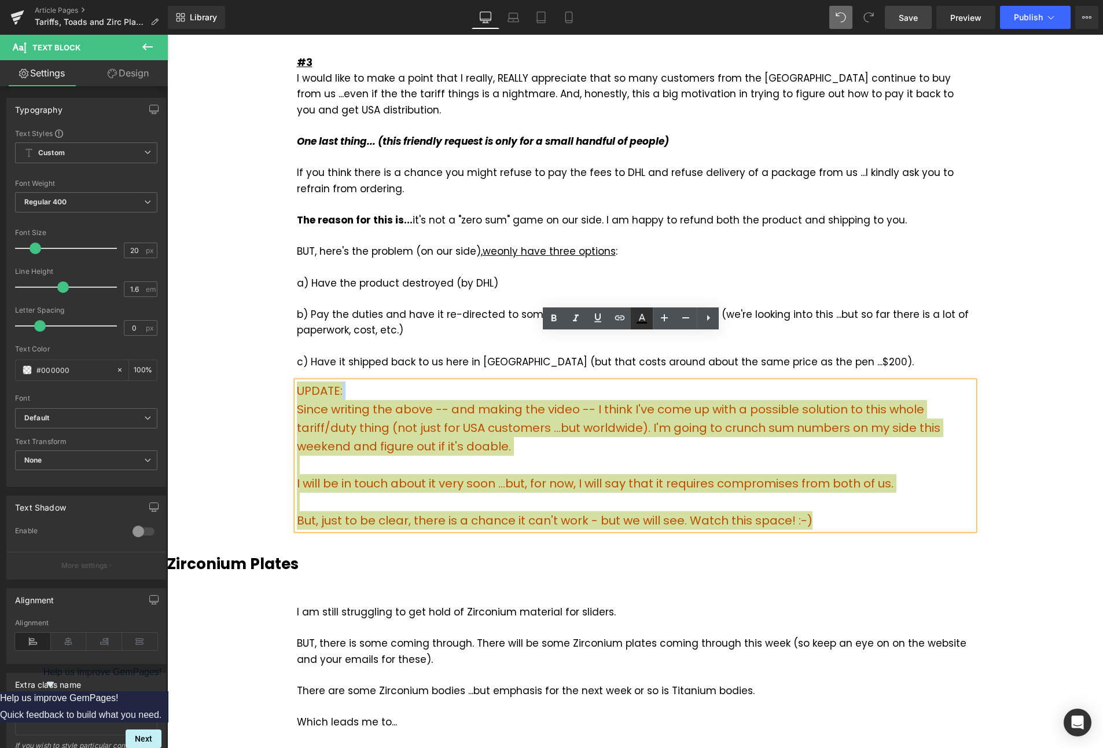
click at [644, 321] on icon at bounding box center [642, 317] width 6 height 7
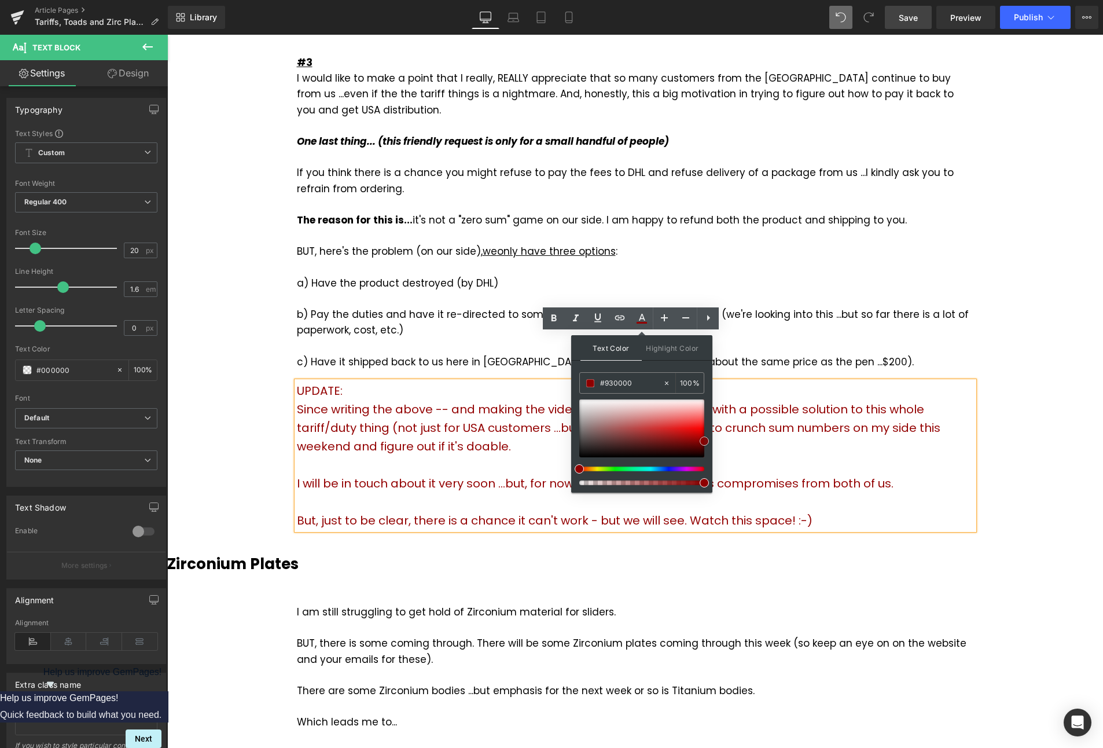
drag, startPoint x: 675, startPoint y: 423, endPoint x: 711, endPoint y: 441, distance: 40.4
click at [711, 441] on div "Text Color Highlight Color #333333 #000000 100 % transparent 0 %" at bounding box center [641, 413] width 141 height 157
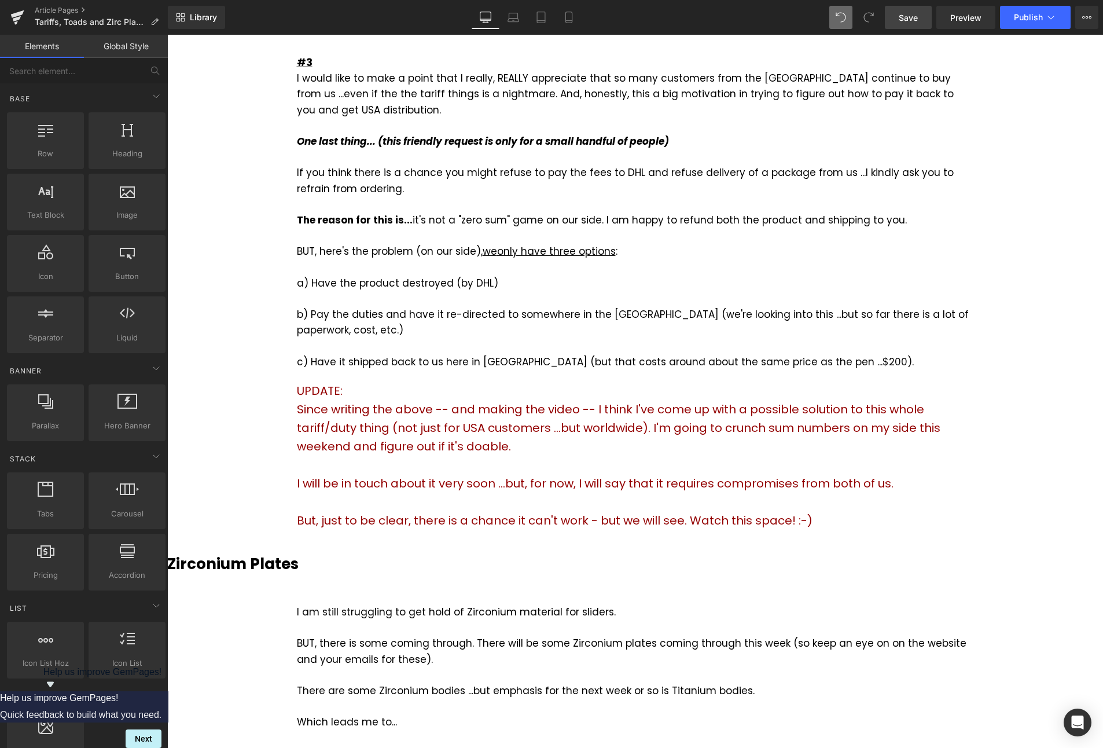
click at [903, 14] on span "Save" at bounding box center [908, 18] width 19 height 12
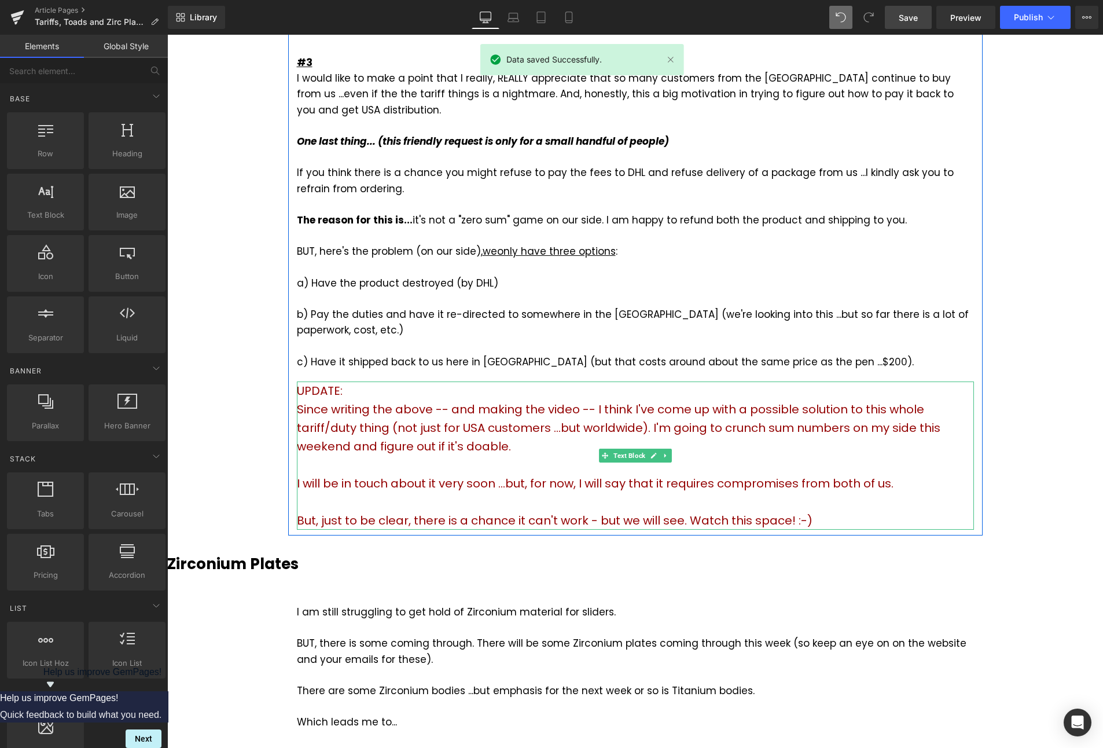
click at [776, 401] on span "Since writing the above -- and making the video -- I think I've come up with a …" at bounding box center [619, 427] width 644 height 53
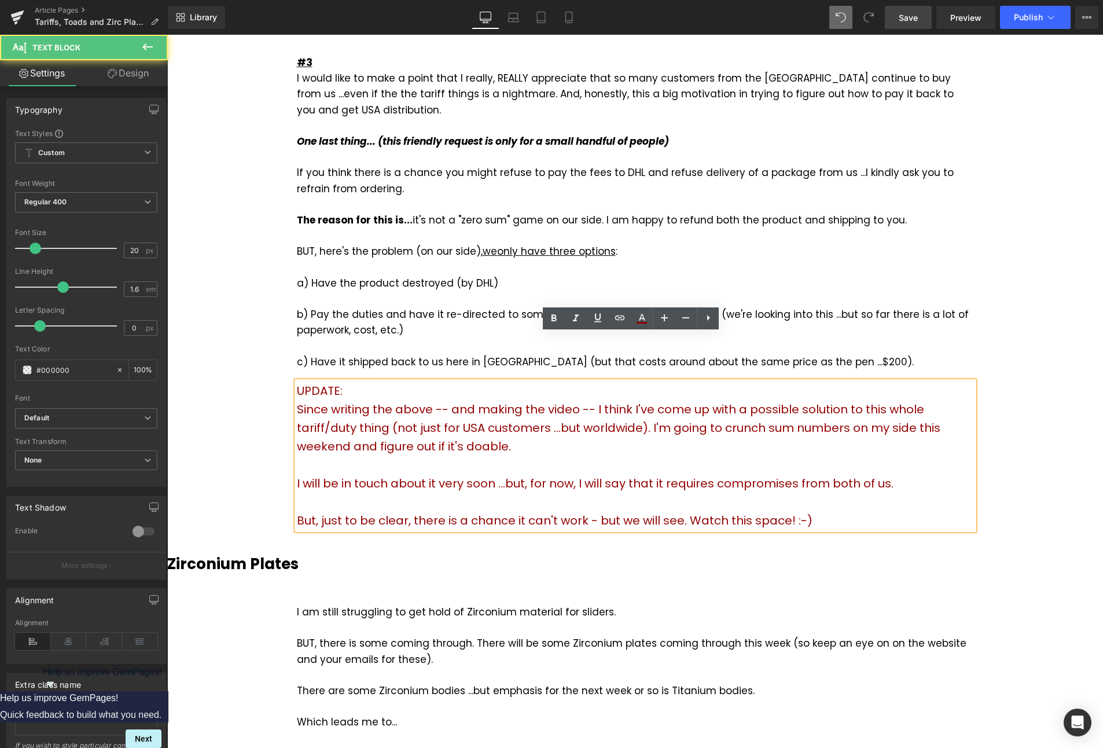
click at [783, 401] on span "Since writing the above -- and making the video -- I think I've come up with a …" at bounding box center [619, 427] width 644 height 53
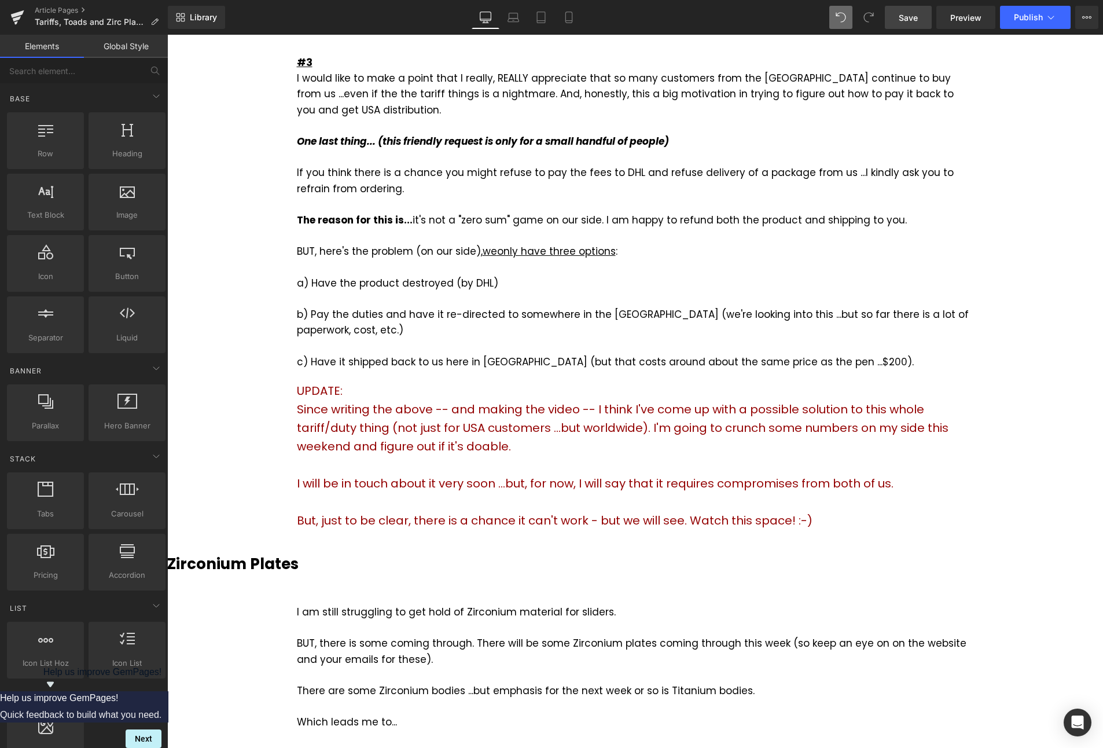
drag, startPoint x: 913, startPoint y: 21, endPoint x: 853, endPoint y: 206, distance: 194.1
click at [913, 21] on span "Save" at bounding box center [908, 18] width 19 height 12
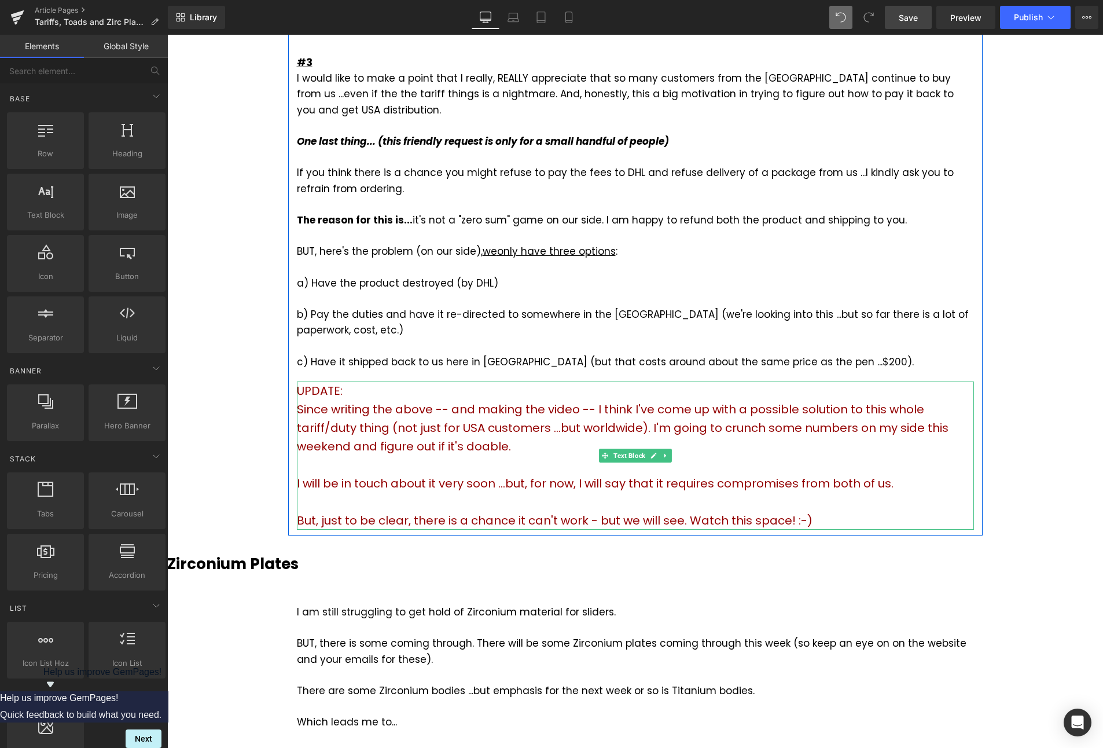
click at [654, 475] on span "I will be in touch about it very soon ...but, for now, I will say that it requi…" at bounding box center [595, 483] width 597 height 16
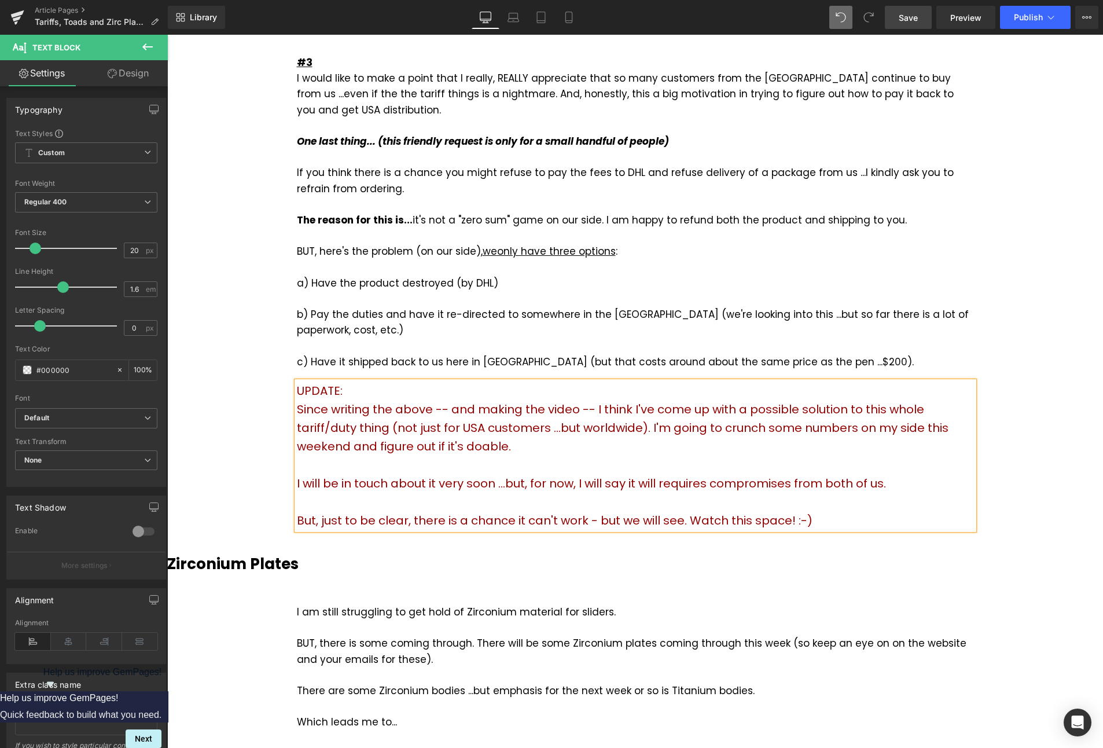
click at [702, 475] on span "I will be in touch about it very soon ...but, for now, I will say it will requi…" at bounding box center [591, 483] width 589 height 16
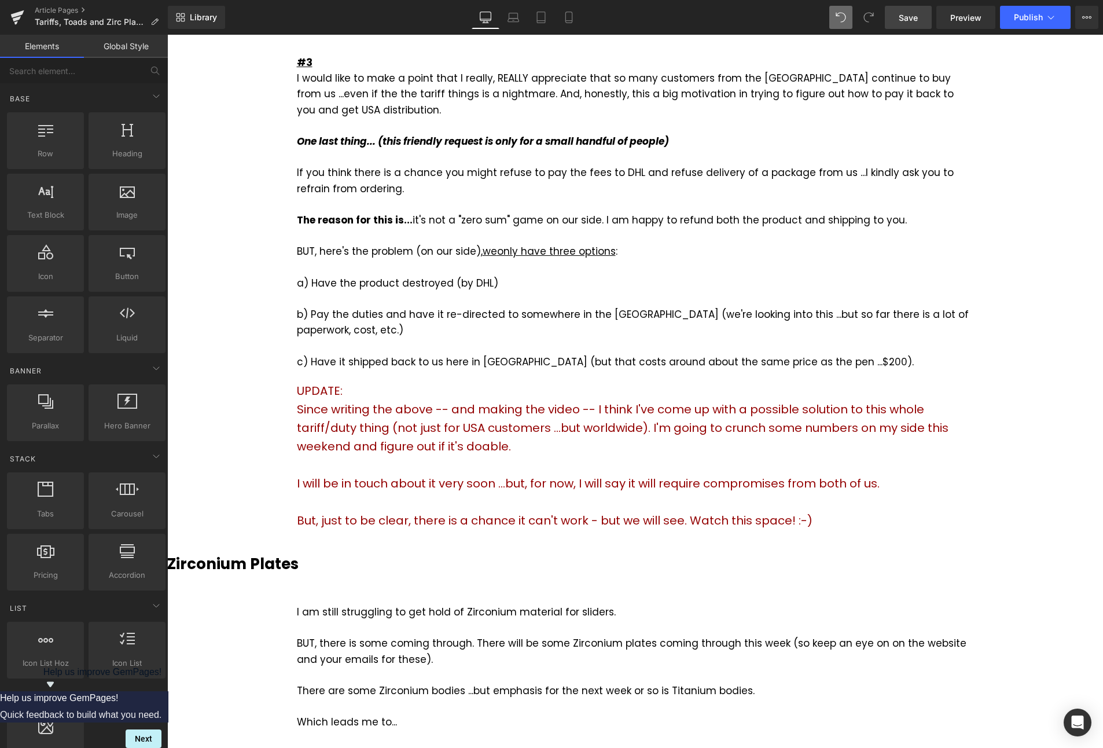
click at [920, 16] on link "Save" at bounding box center [908, 17] width 47 height 23
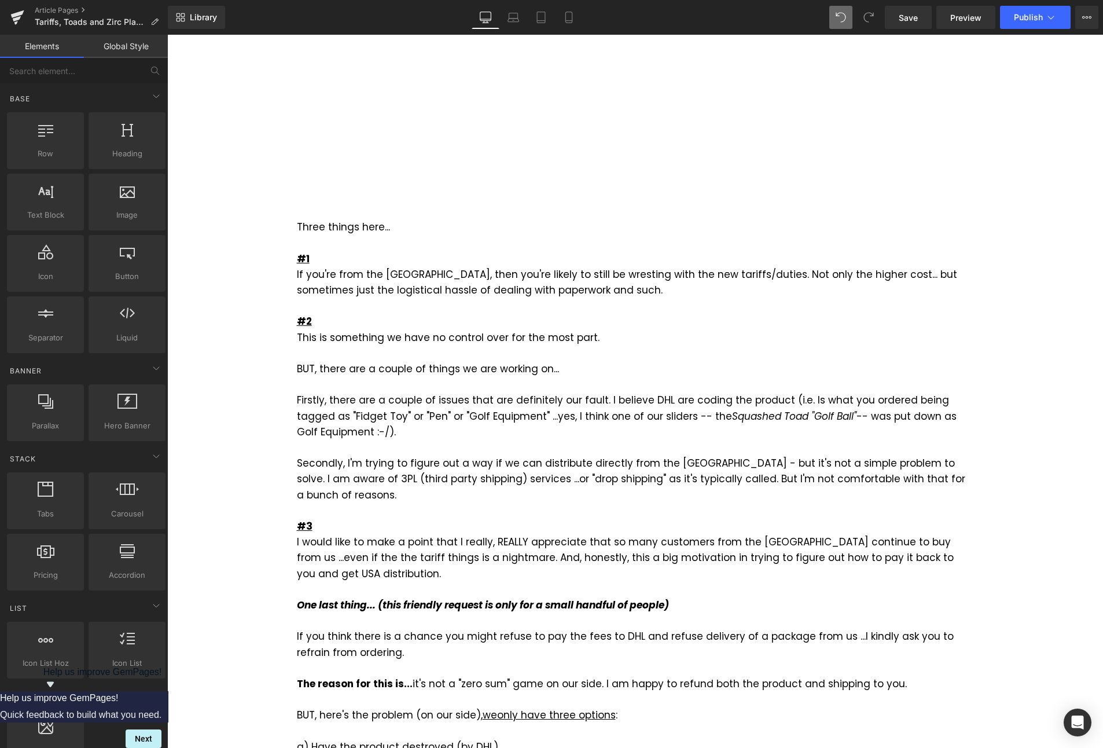
scroll to position [405, 0]
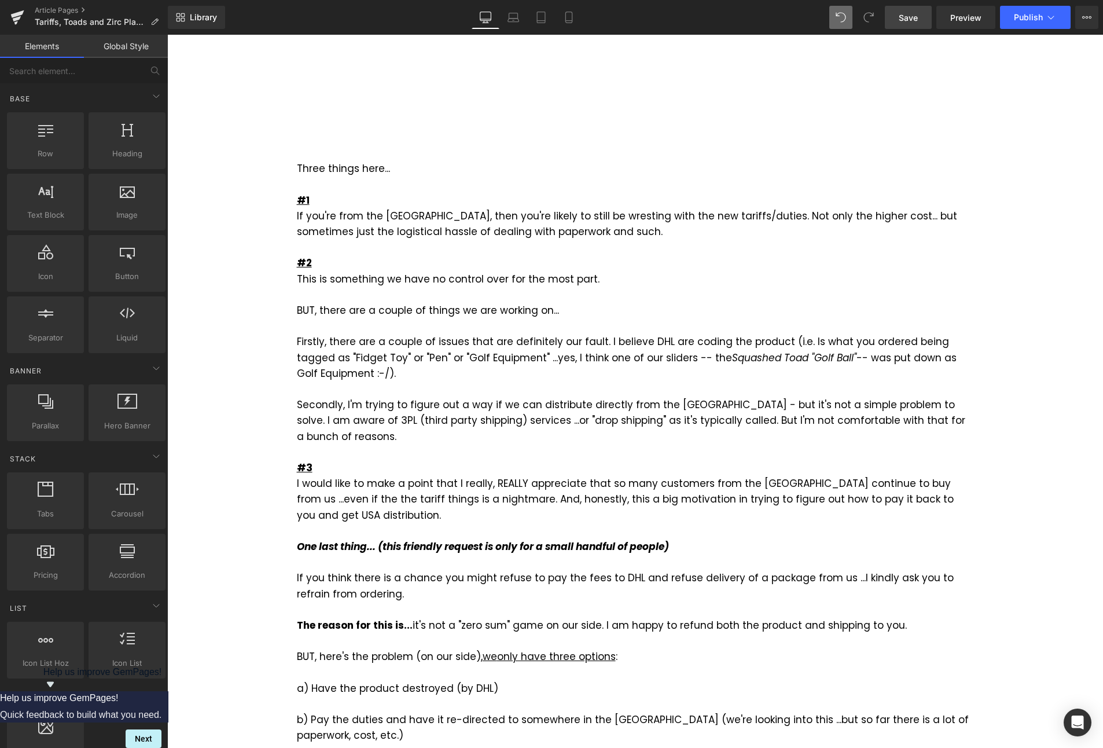
click at [920, 23] on link "Save" at bounding box center [908, 17] width 47 height 23
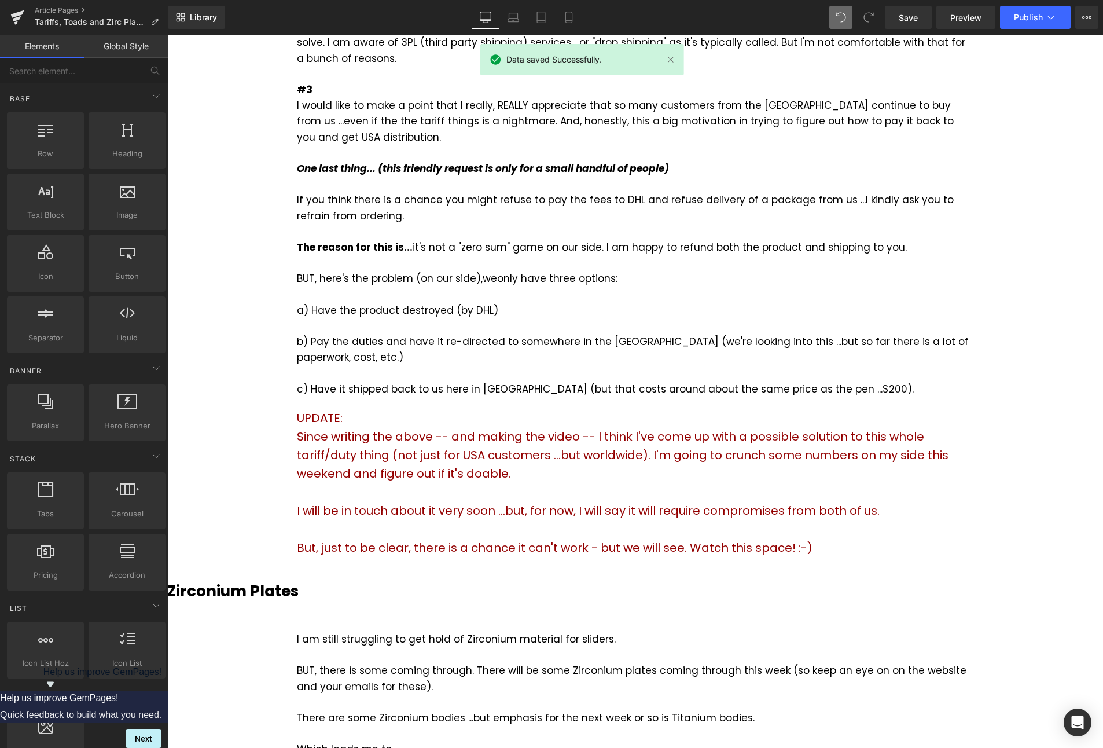
scroll to position [0, 0]
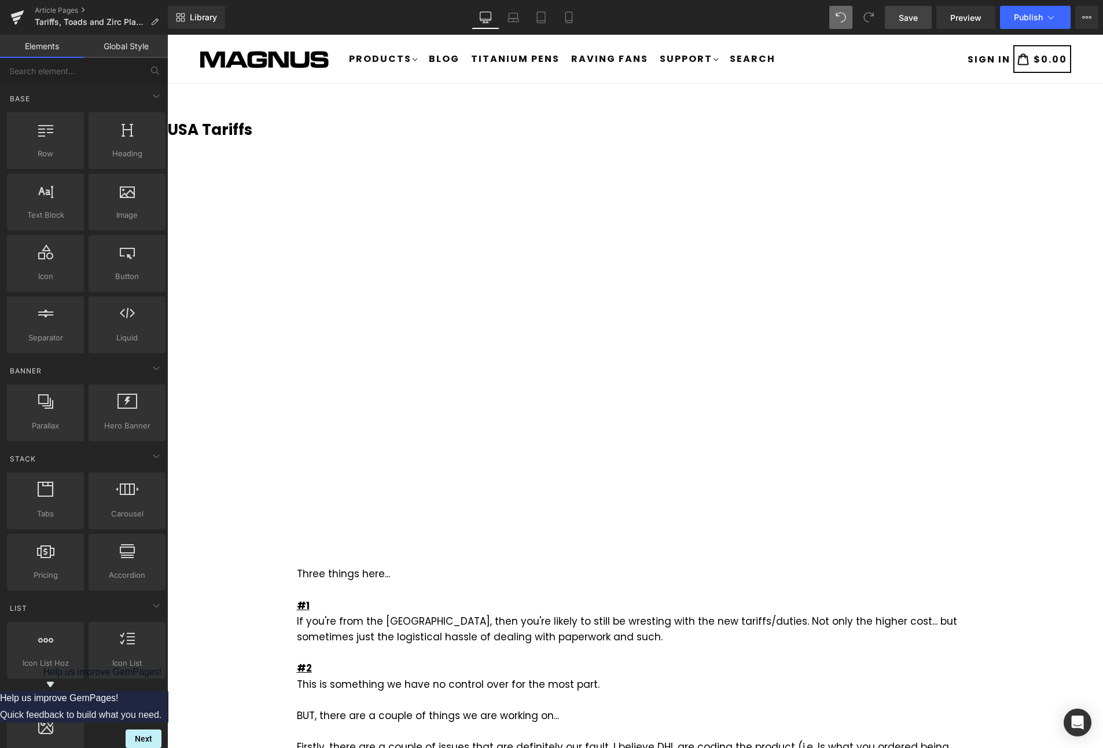
click at [911, 16] on span "Save" at bounding box center [908, 18] width 19 height 12
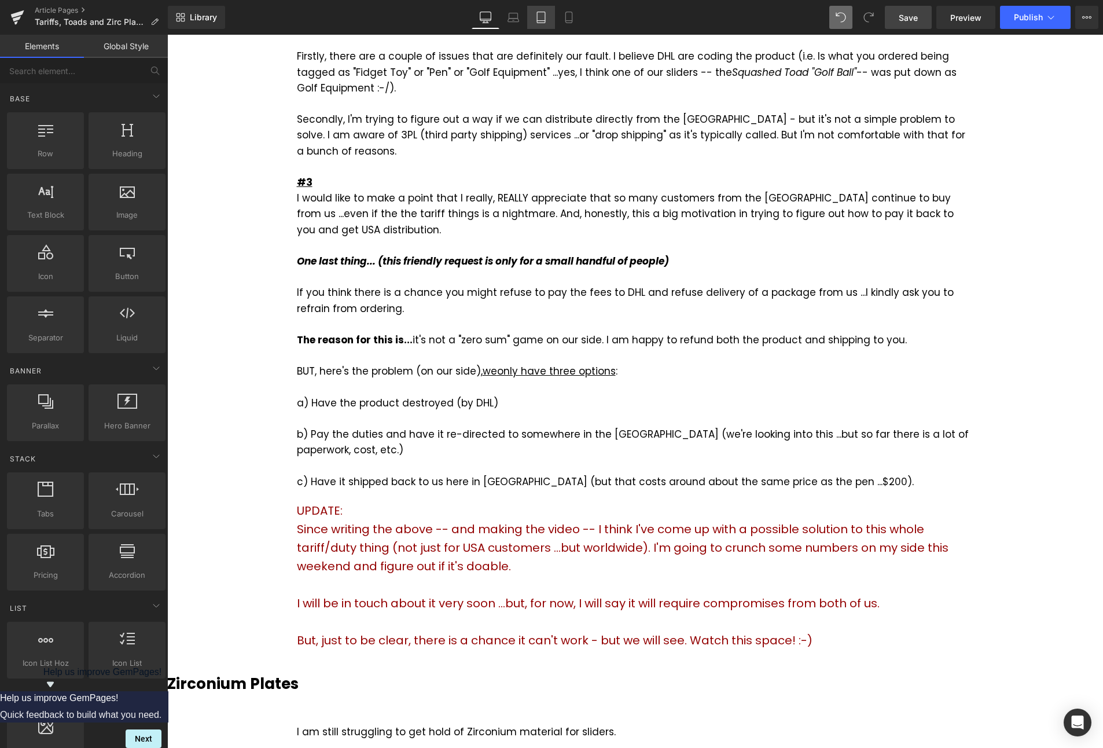
scroll to position [463, 0]
